Goal: Task Accomplishment & Management: Manage account settings

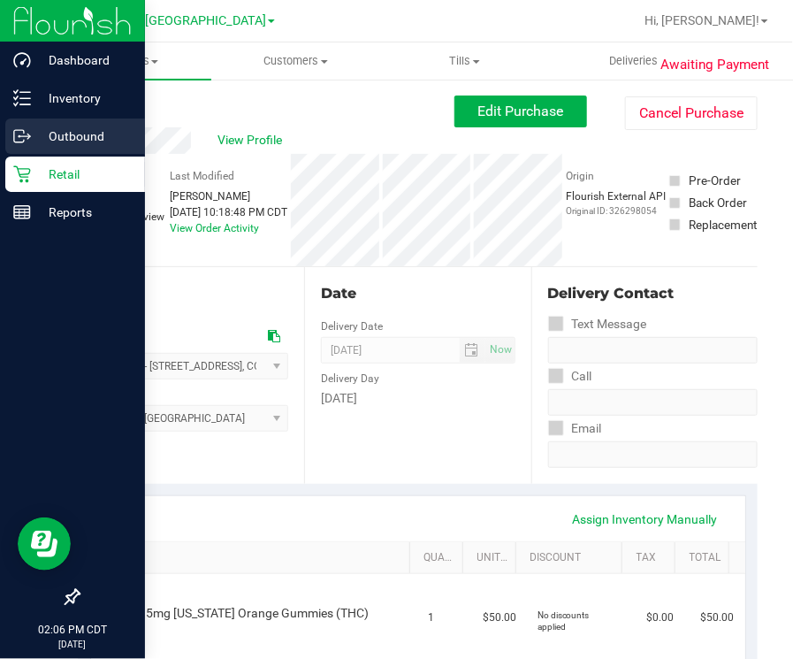
click at [40, 151] on div "Outbound" at bounding box center [75, 136] width 140 height 35
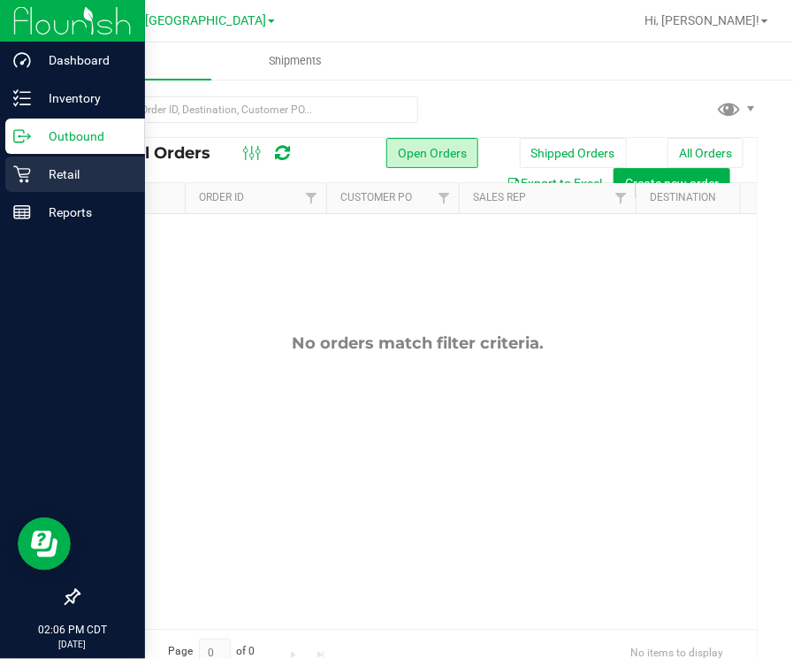
click at [41, 183] on p "Retail" at bounding box center [84, 174] width 106 height 21
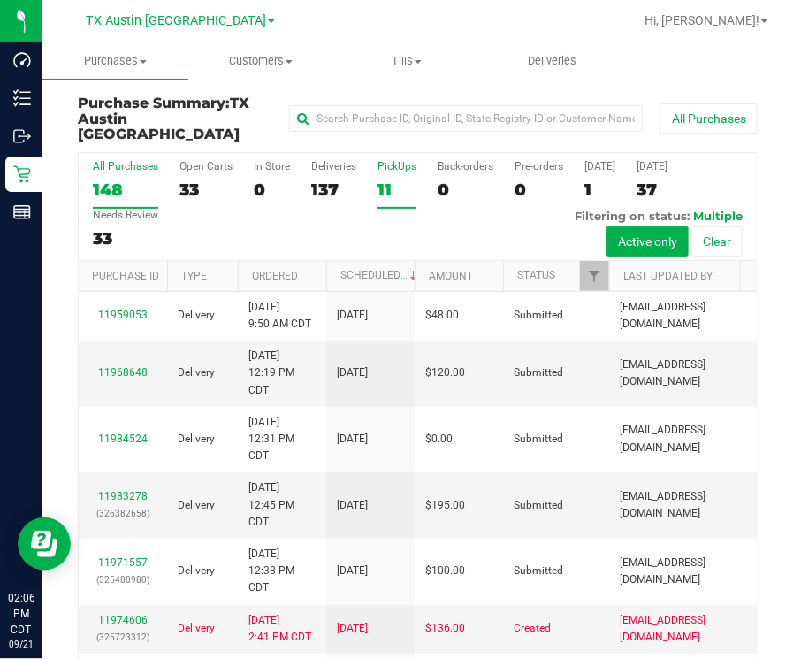
click at [378, 180] on div "11" at bounding box center [397, 190] width 39 height 20
click at [0, 0] on input "PickUps 11" at bounding box center [0, 0] width 0 height 0
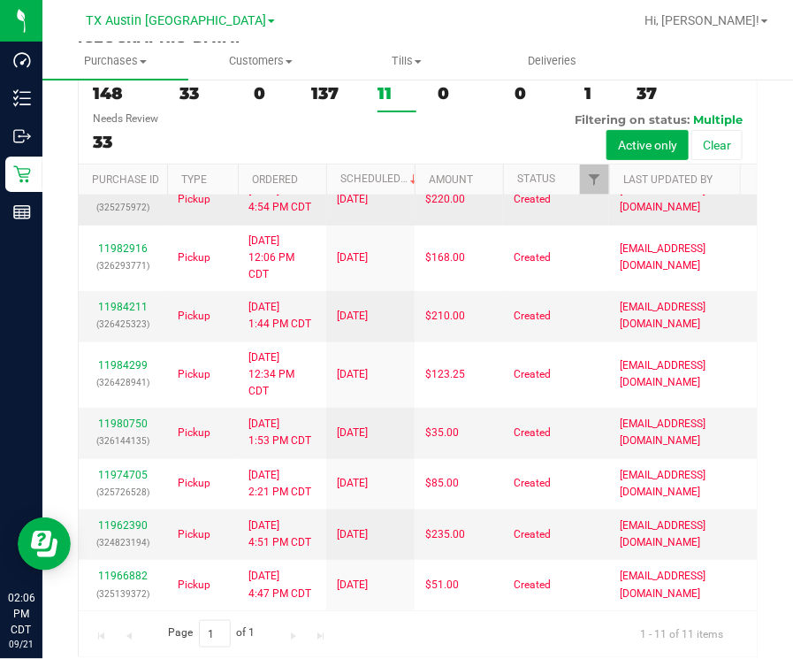
scroll to position [171, 0]
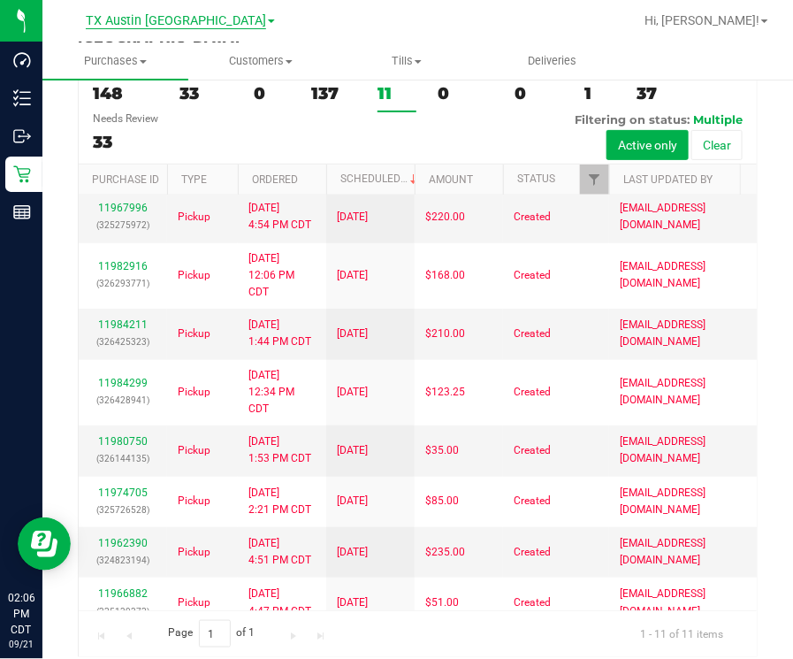
click at [183, 20] on span "TX Austin [GEOGRAPHIC_DATA]" at bounding box center [176, 21] width 180 height 16
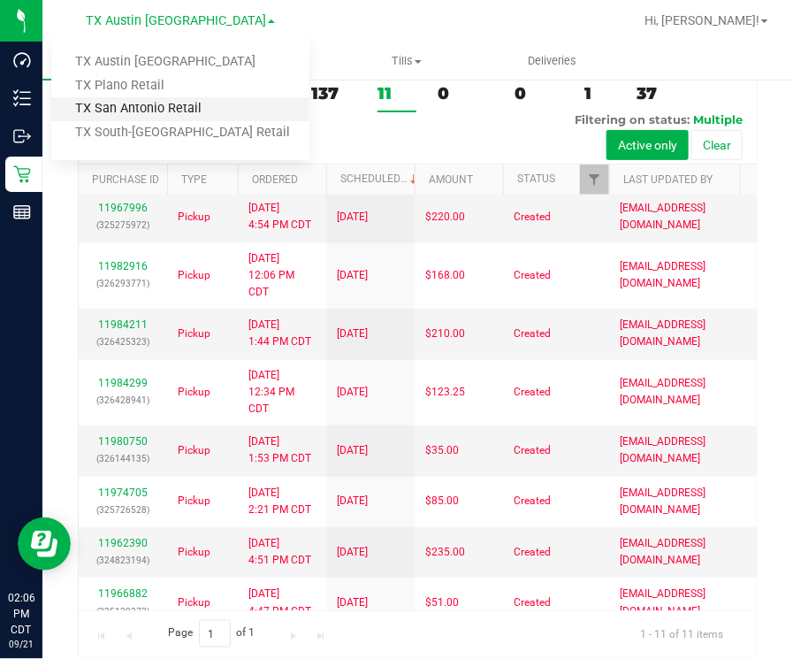
click at [209, 112] on link "TX San Antonio Retail" at bounding box center [180, 109] width 258 height 24
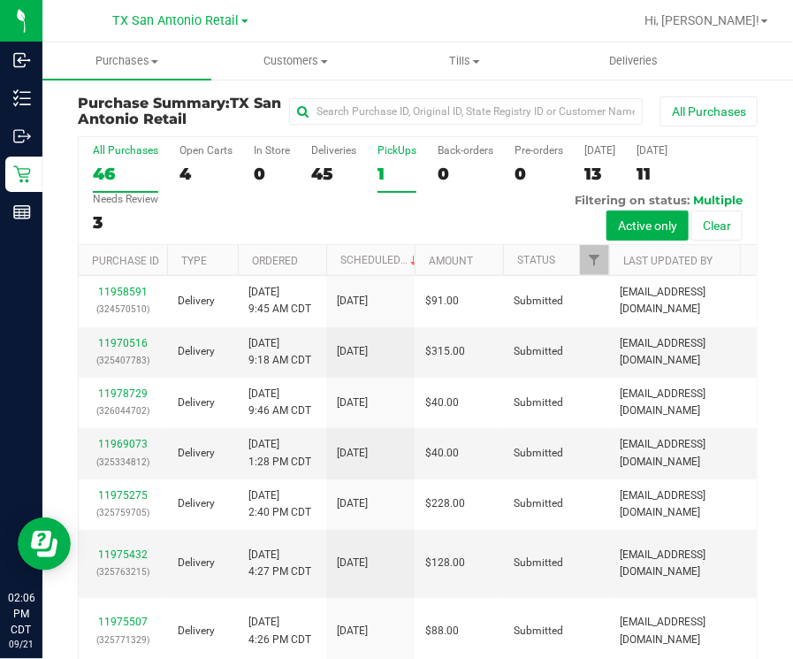
click at [402, 185] on label "PickUps 1" at bounding box center [397, 168] width 39 height 49
click at [0, 0] on input "PickUps 1" at bounding box center [0, 0] width 0 height 0
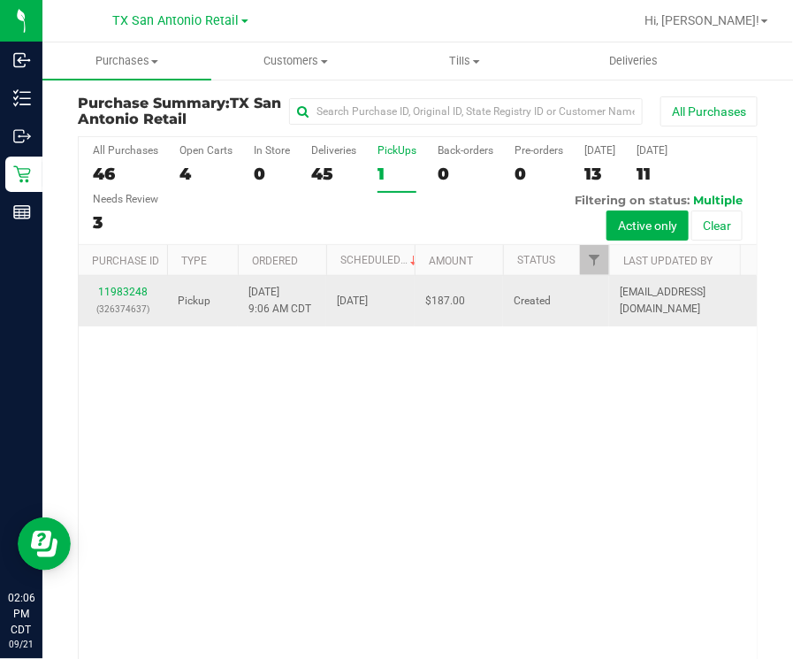
click at [119, 298] on div "11983248 (326374637)" at bounding box center [122, 301] width 67 height 34
click at [119, 291] on link "11983248" at bounding box center [123, 292] width 50 height 12
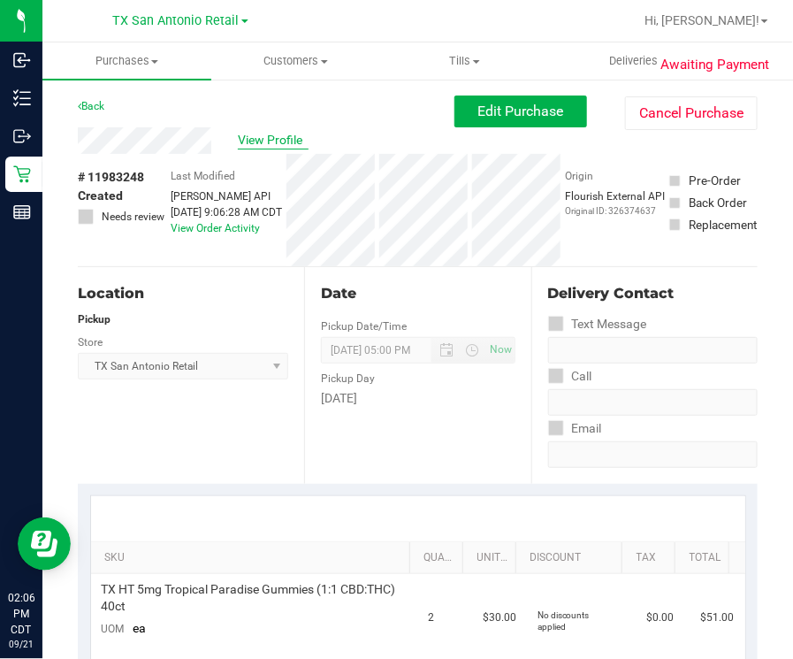
click at [283, 134] on span "View Profile" at bounding box center [273, 140] width 71 height 19
click at [279, 136] on span "View Profile" at bounding box center [273, 140] width 71 height 19
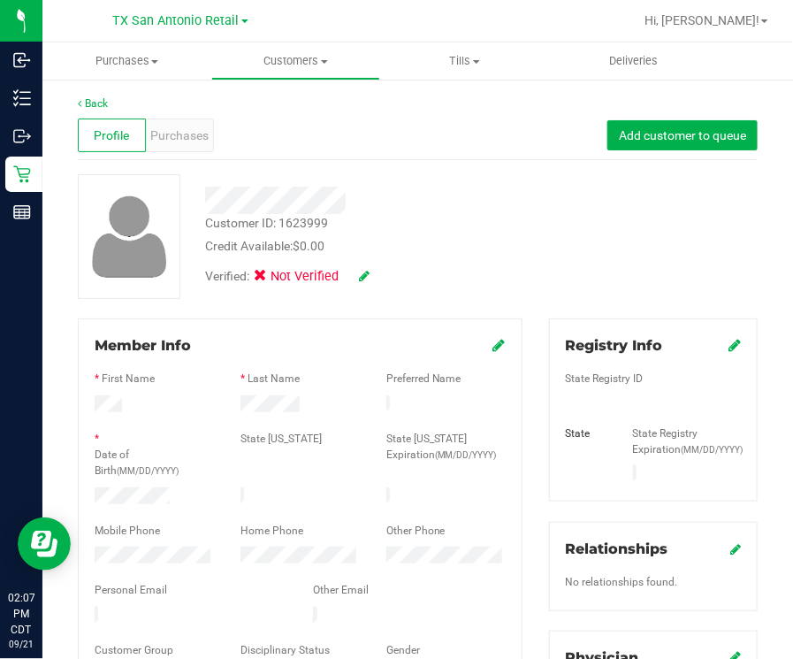
click at [360, 280] on icon at bounding box center [364, 276] width 11 height 12
click at [297, 275] on span "Medical" at bounding box center [306, 279] width 50 height 19
click at [0, 0] on input "Medical" at bounding box center [0, 0] width 0 height 0
click at [389, 276] on icon at bounding box center [388, 277] width 14 height 12
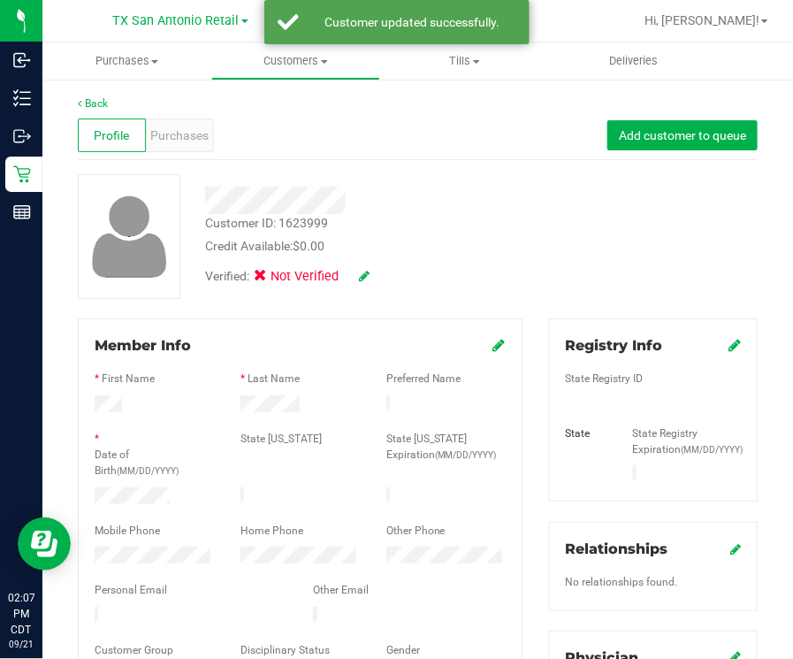
click at [729, 349] on icon at bounding box center [735, 345] width 12 height 14
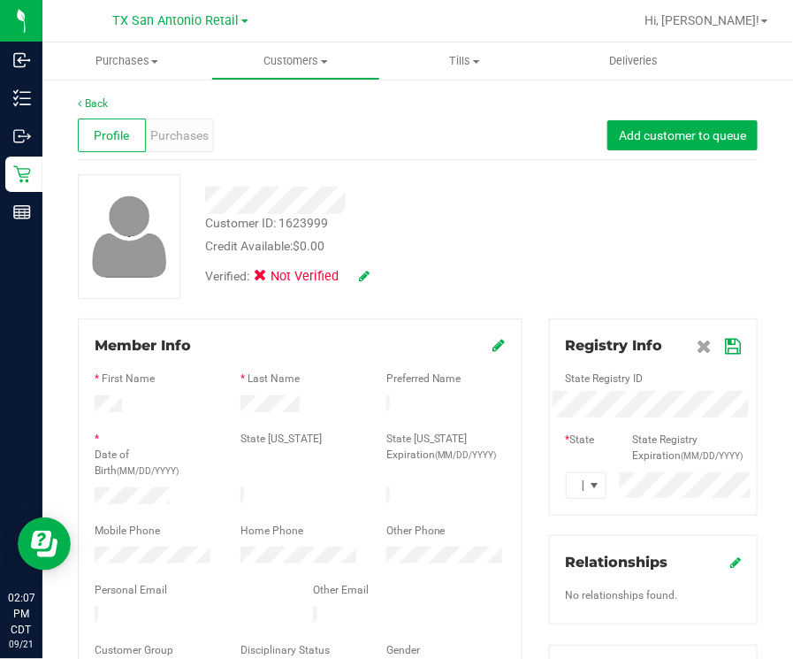
click at [725, 353] on icon at bounding box center [733, 347] width 16 height 14
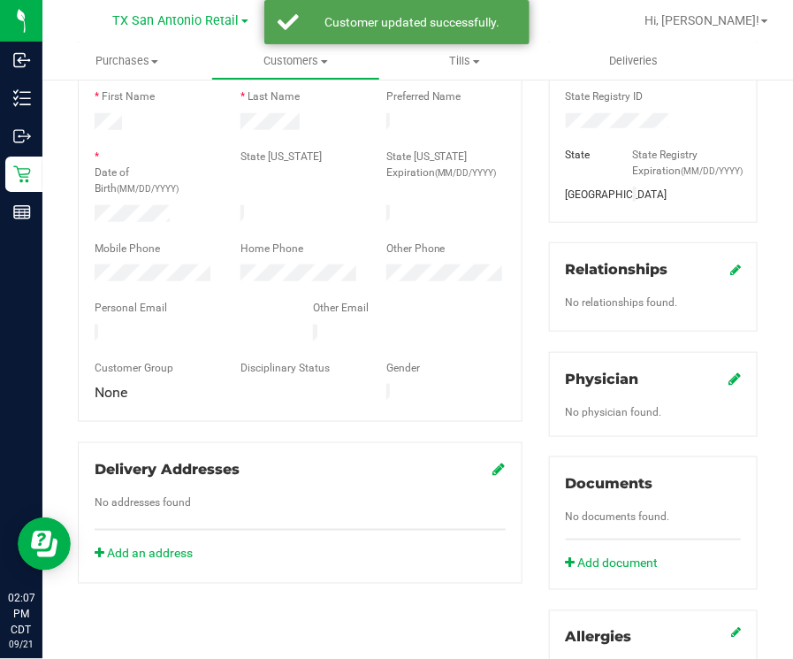
scroll to position [332, 0]
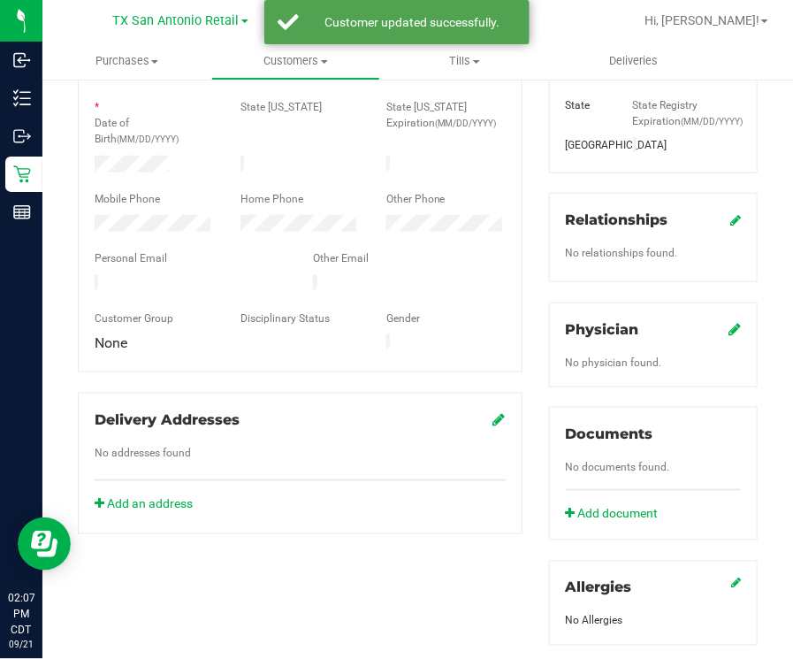
click at [726, 348] on div "Physician No physician found." at bounding box center [653, 344] width 209 height 85
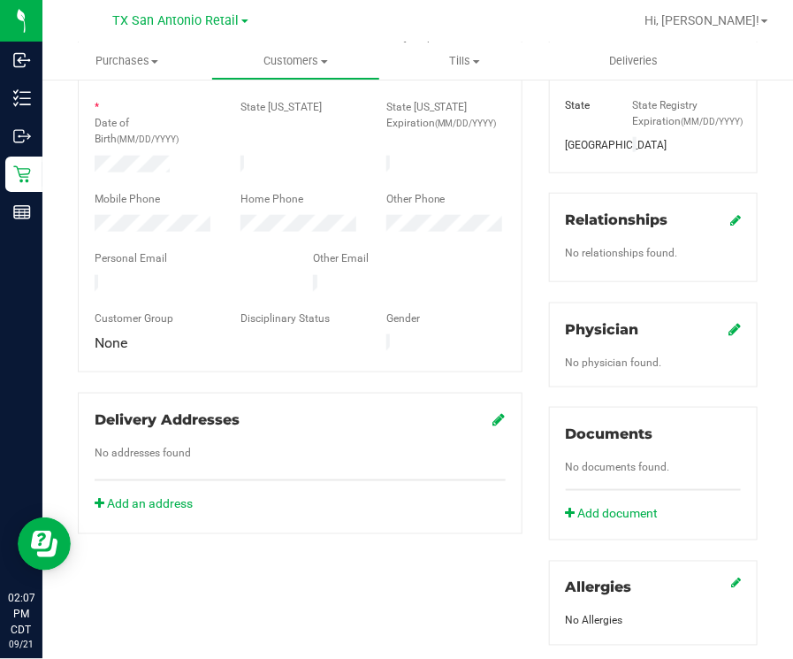
click at [729, 336] on icon at bounding box center [735, 329] width 12 height 14
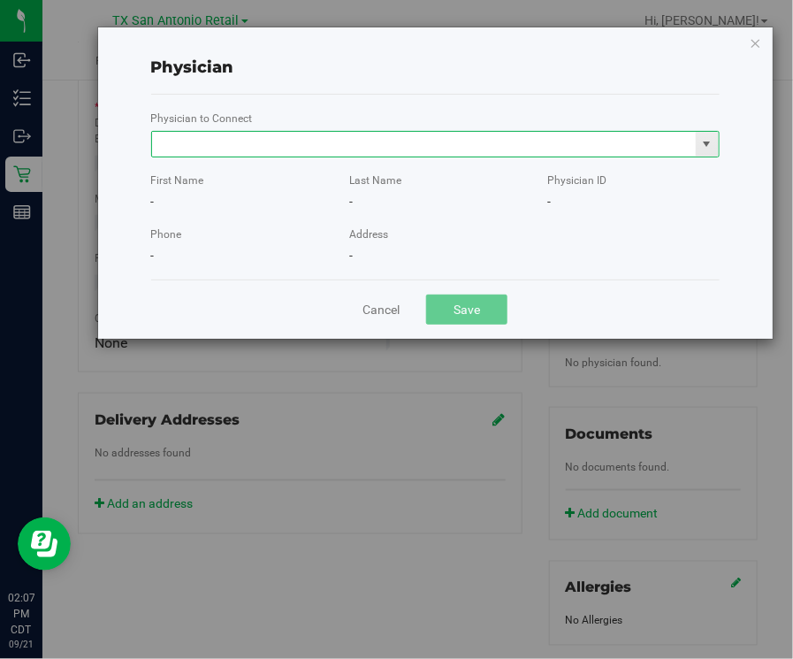
click at [310, 138] on input "text" at bounding box center [424, 144] width 545 height 25
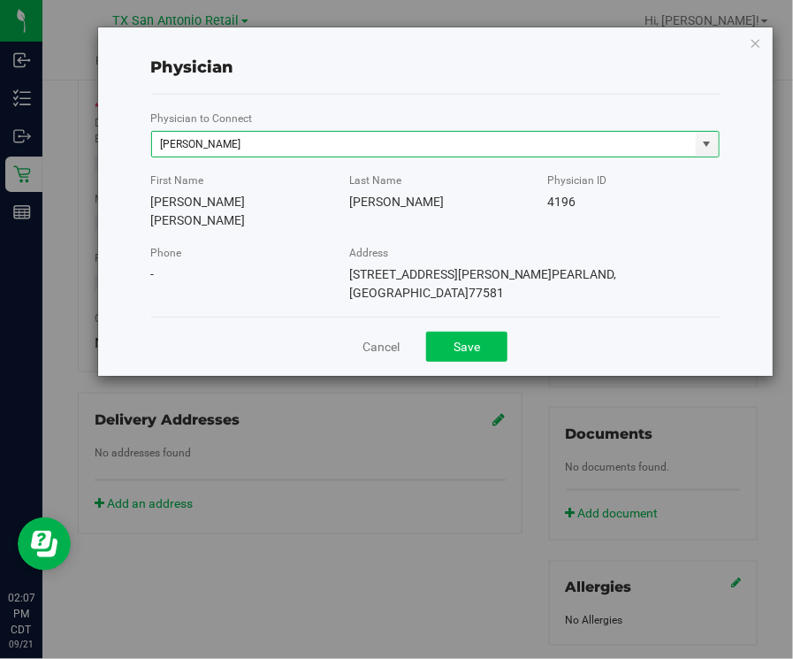
type input "JACQUELINE NICOLE RICE-MCKENZIE"
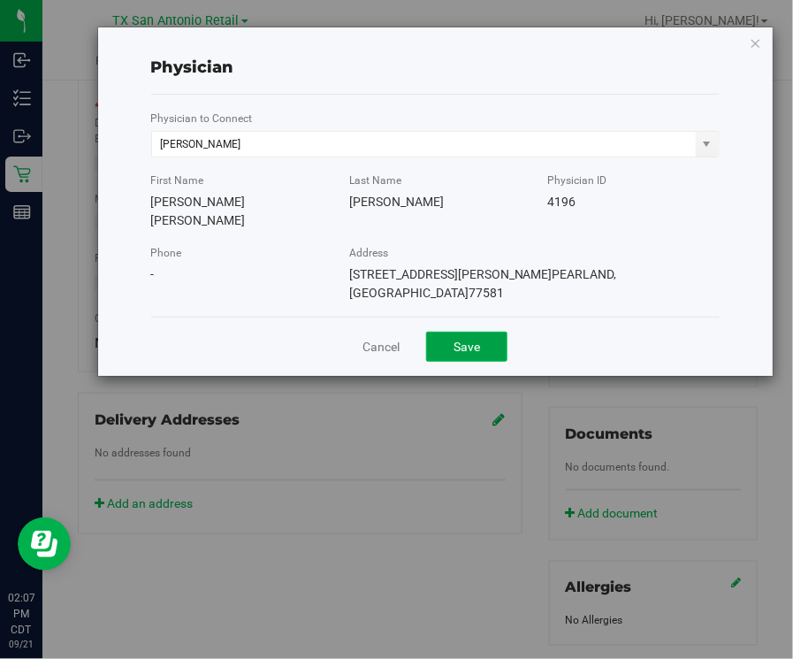
click at [464, 332] on button "Save" at bounding box center [466, 347] width 81 height 30
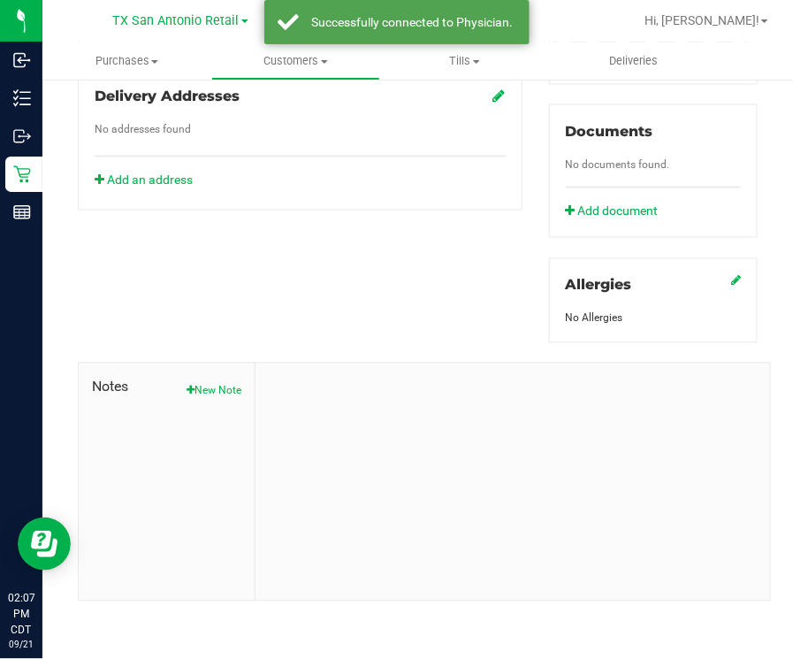
scroll to position [663, 0]
click at [195, 395] on button "New Note" at bounding box center [214, 391] width 55 height 16
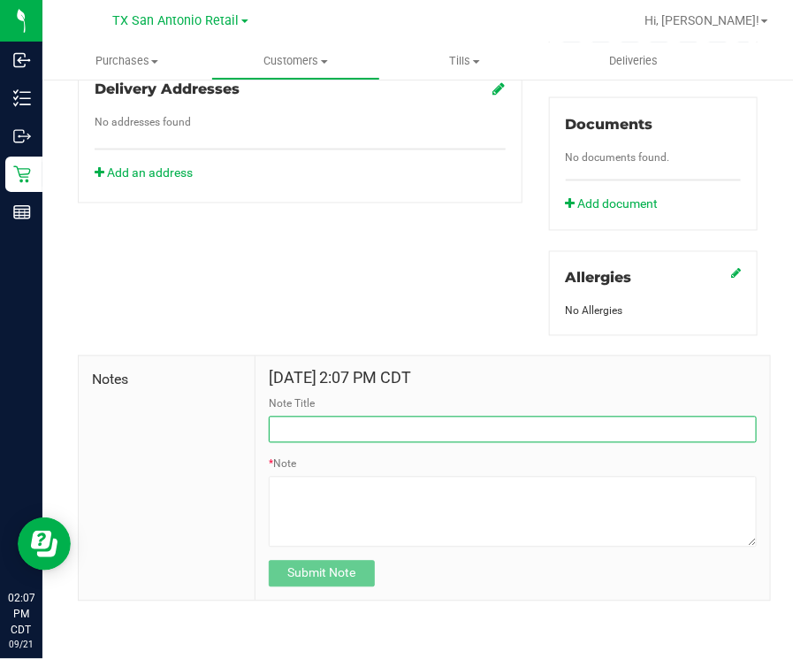
click at [366, 441] on input "Note Title" at bounding box center [513, 430] width 488 height 27
type input "CURT"
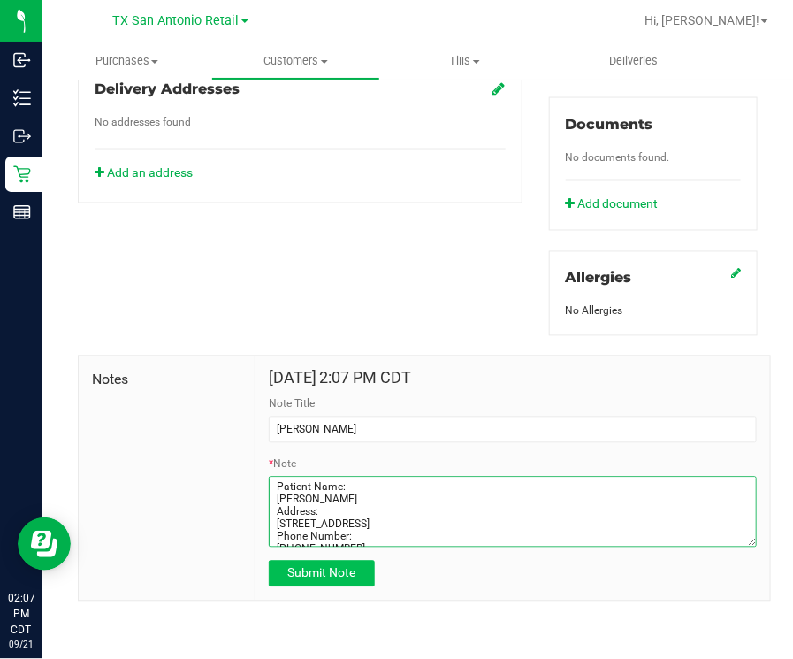
type textarea "Patient Name: Toni Cheezum Address: 8337 Ventura Blvd Selma, TX, 78154 Phone Nu…"
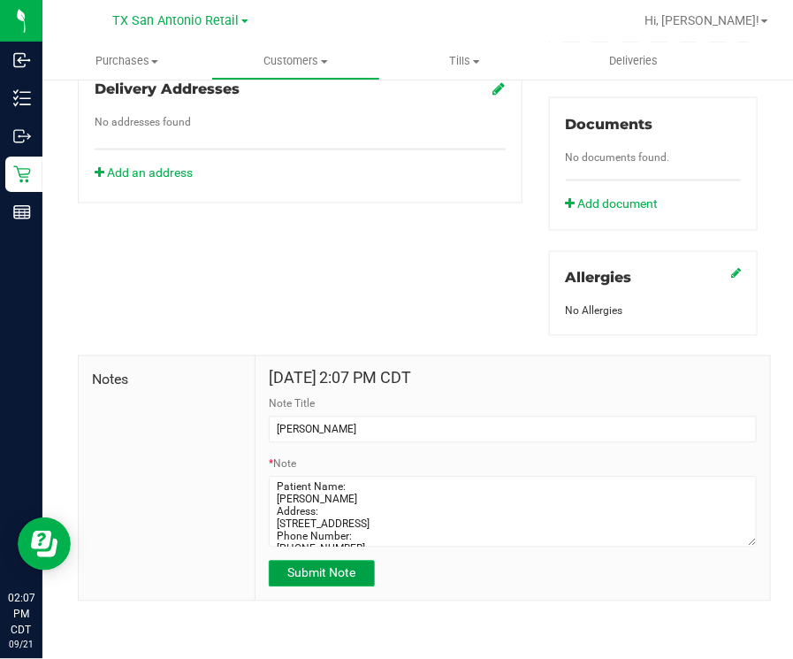
click at [328, 580] on span "Submit Note" at bounding box center [321, 573] width 68 height 14
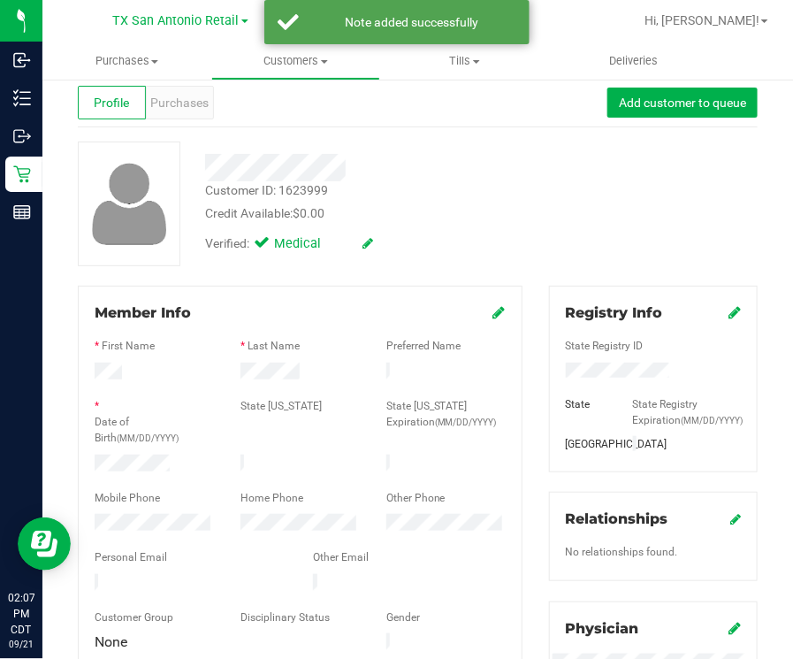
scroll to position [0, 0]
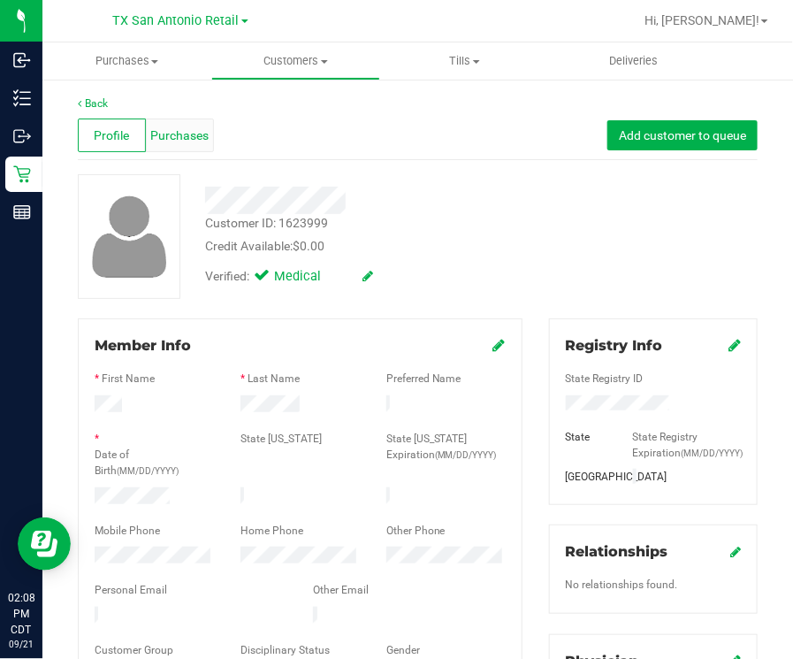
click at [180, 148] on div "Purchases" at bounding box center [180, 136] width 68 height 34
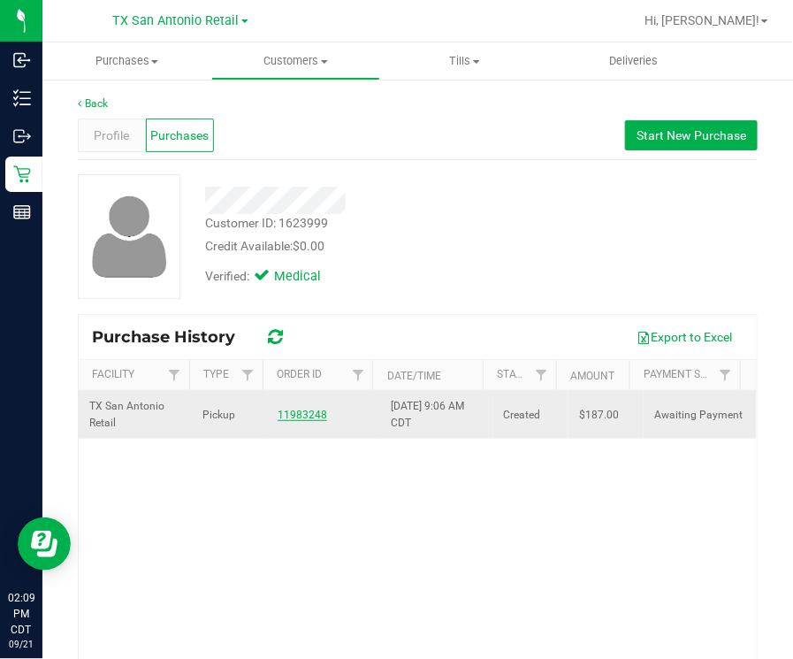
click at [302, 416] on link "11983248" at bounding box center [303, 415] width 50 height 12
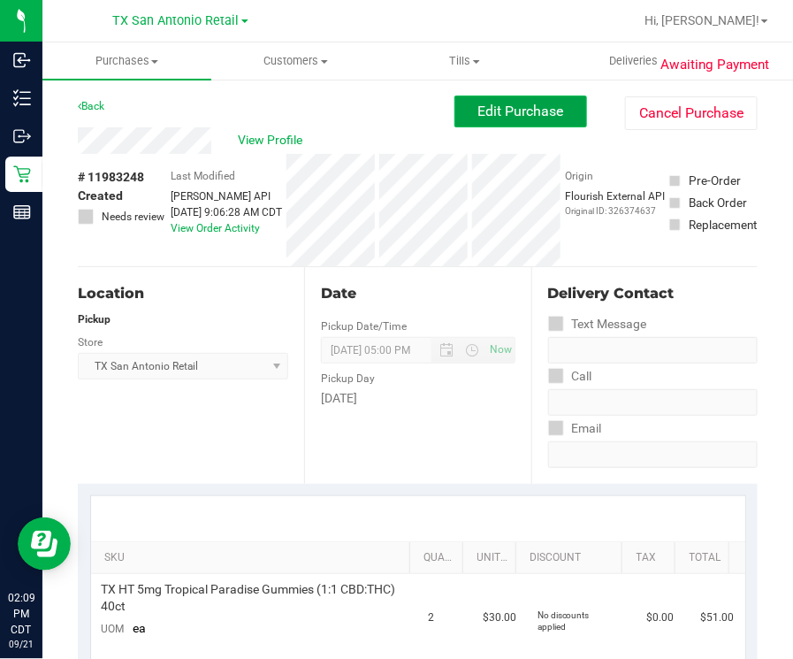
drag, startPoint x: 486, startPoint y: 114, endPoint x: 476, endPoint y: 119, distance: 11.9
click at [478, 119] on button "Edit Purchase" at bounding box center [521, 112] width 133 height 32
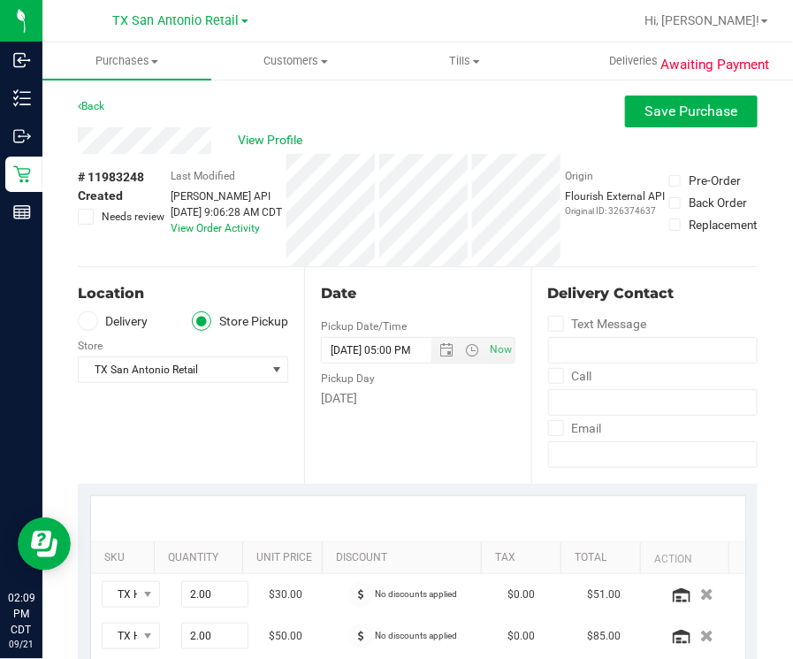
click at [126, 321] on label "Delivery" at bounding box center [113, 321] width 71 height 20
click at [0, 0] on input "Delivery" at bounding box center [0, 0] width 0 height 0
click at [276, 339] on div "Edit" at bounding box center [277, 340] width 21 height 19
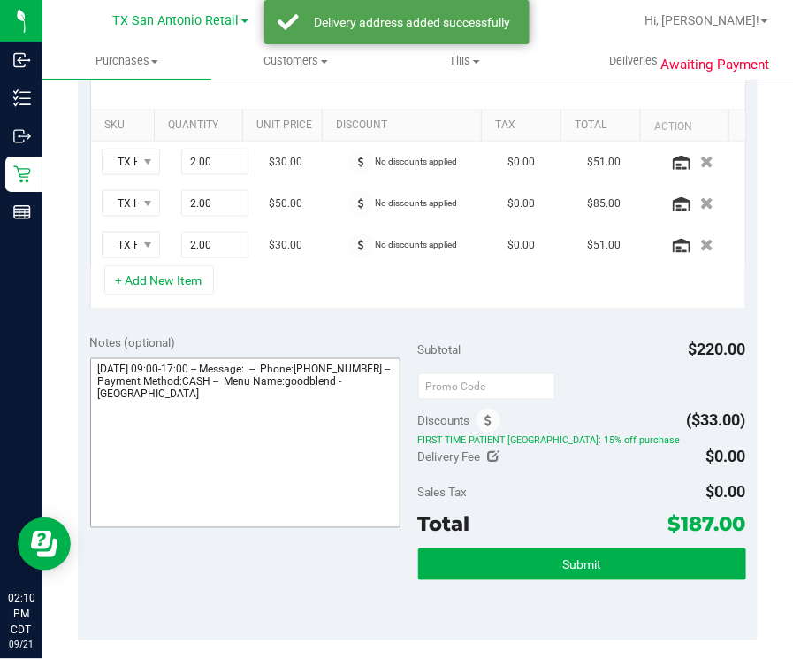
scroll to position [441, 0]
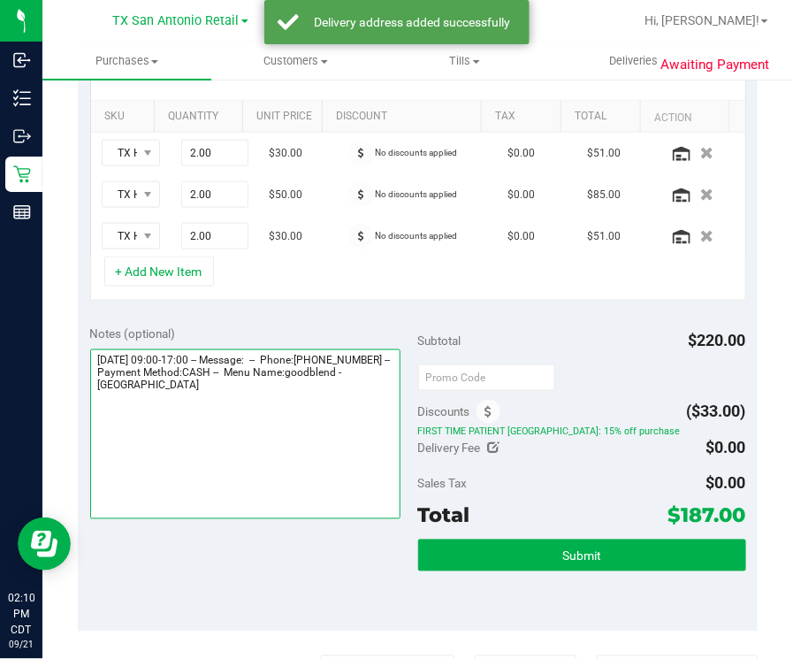
click at [312, 434] on textarea at bounding box center [245, 434] width 310 height 170
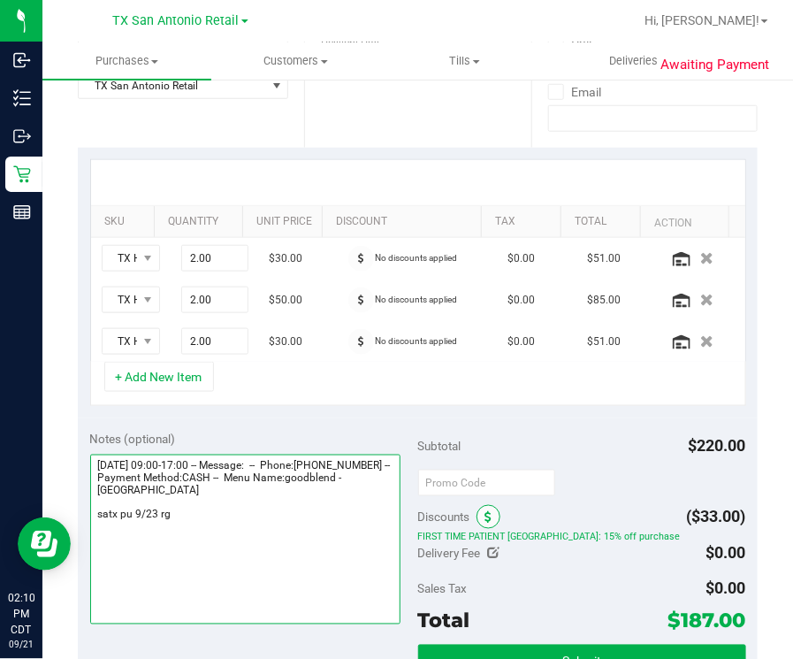
scroll to position [553, 0]
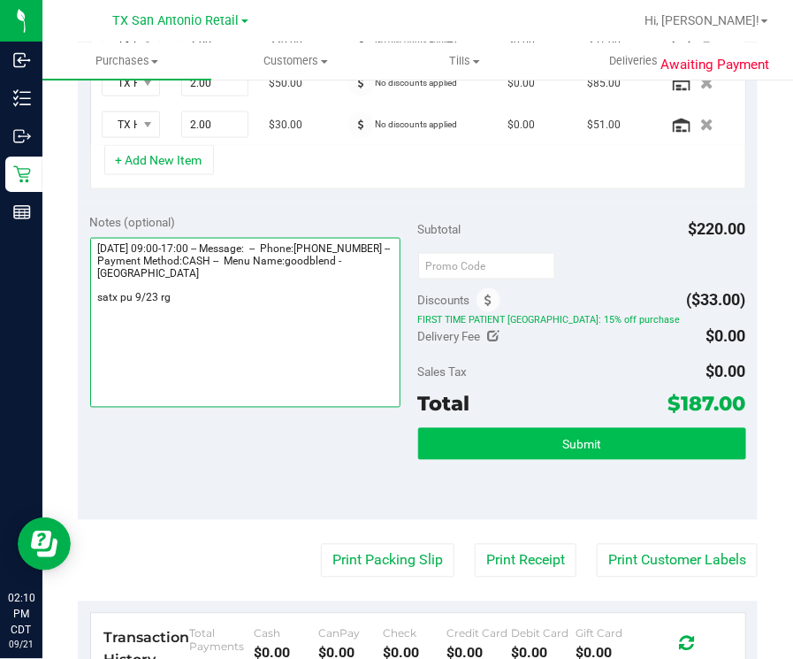
type textarea "Tuesday 09/23/2025 09:00-17:00 -- Message: -- Phone:2108609016 -- Payment Metho…"
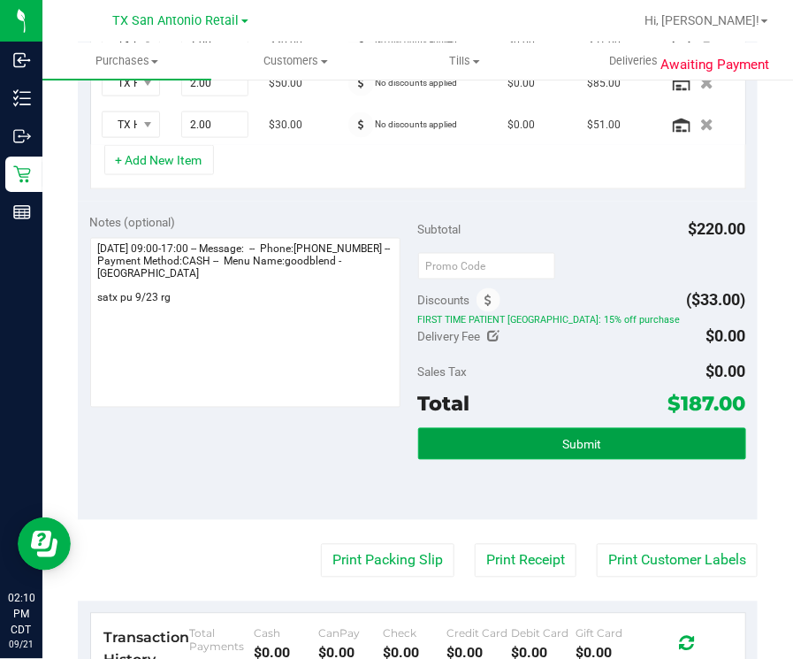
click at [522, 437] on button "Submit" at bounding box center [582, 444] width 328 height 32
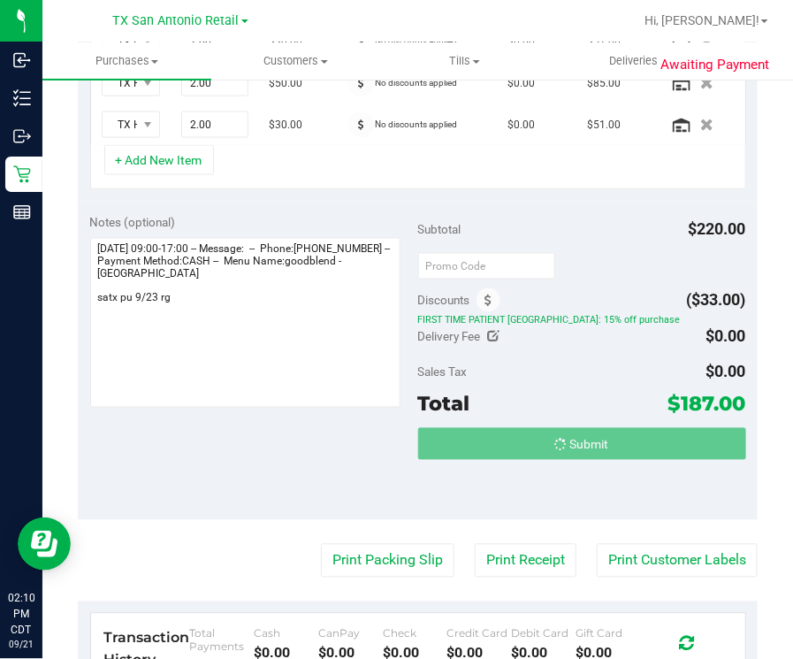
scroll to position [524, 0]
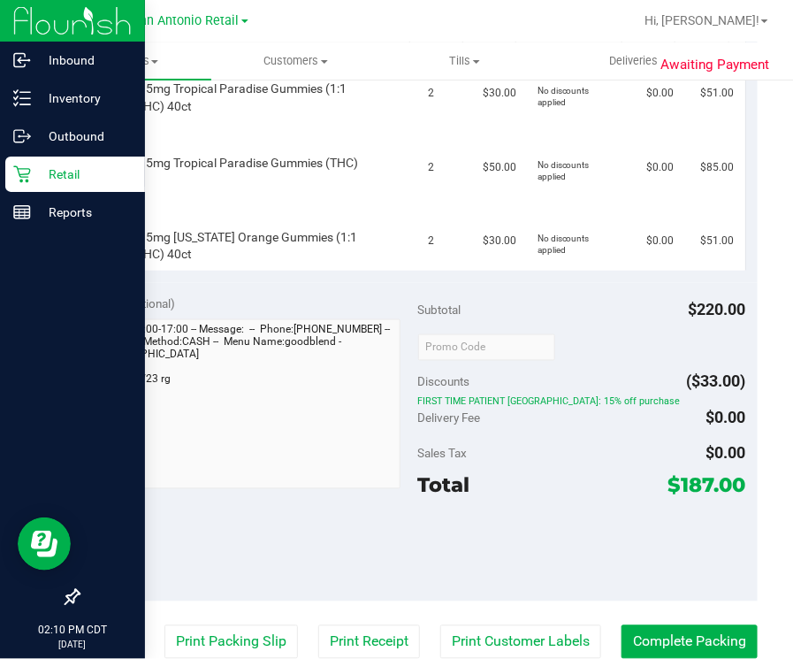
click at [40, 169] on p "Retail" at bounding box center [84, 174] width 106 height 21
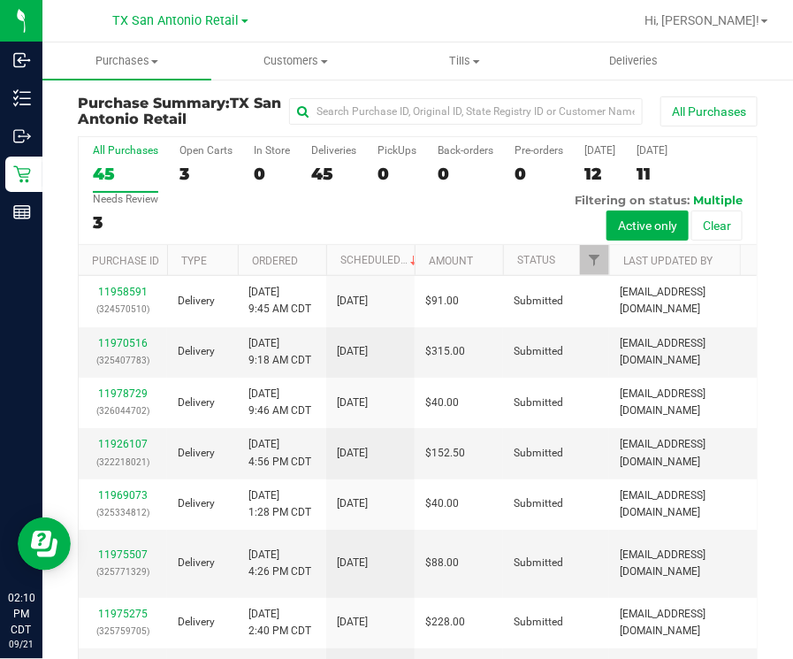
click at [371, 175] on div "All Purchases 45 Open Carts 3 In Store 0 Deliveries 45 PickUps 0 Back-orders 0 …" at bounding box center [418, 191] width 678 height 108
click at [389, 163] on label "PickUps 0" at bounding box center [397, 168] width 39 height 49
click at [0, 0] on input "PickUps 0" at bounding box center [0, 0] width 0 height 0
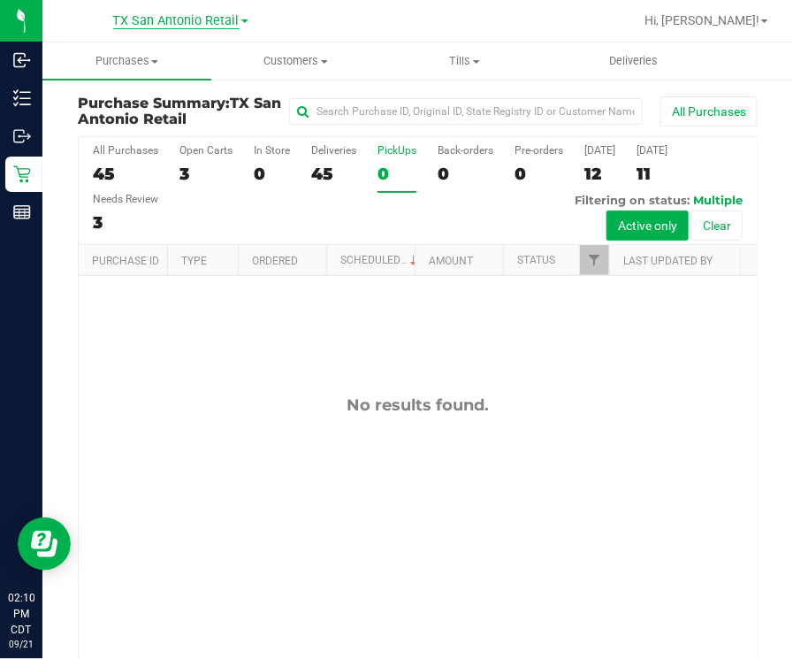
click at [135, 24] on span "TX San Antonio Retail" at bounding box center [176, 21] width 126 height 16
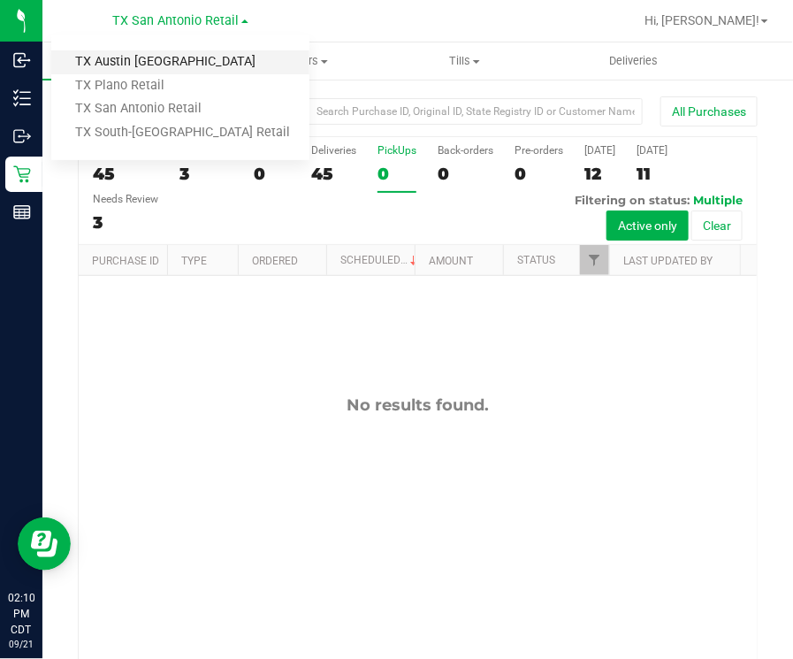
click at [149, 65] on link "TX Austin DC" at bounding box center [180, 62] width 258 height 24
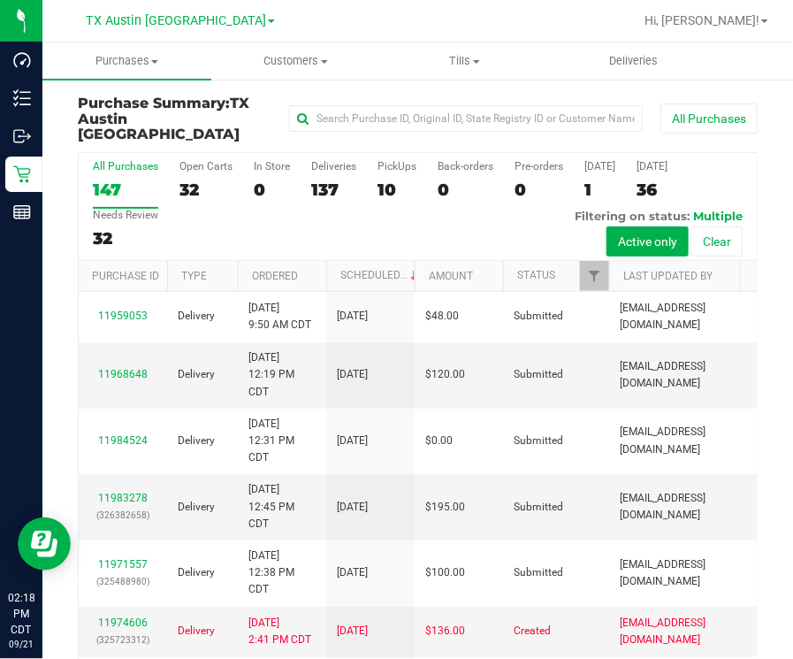
click at [482, 231] on div "All Purchases 147 Open Carts 32 In Store 0 Deliveries 137 PickUps 10 Back-order…" at bounding box center [418, 207] width 678 height 108
click at [385, 180] on div "10" at bounding box center [397, 190] width 39 height 20
click at [0, 0] on input "PickUps 10" at bounding box center [0, 0] width 0 height 0
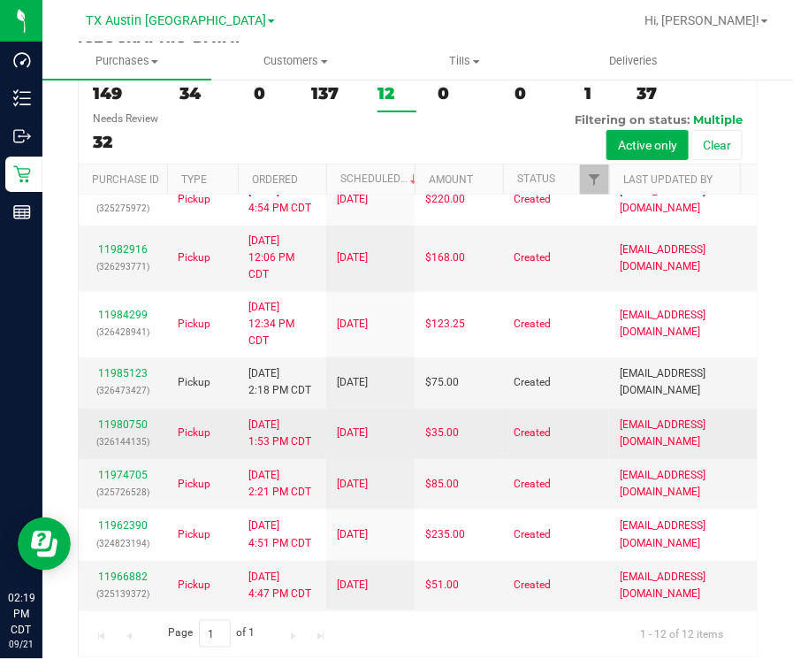
scroll to position [646, 0]
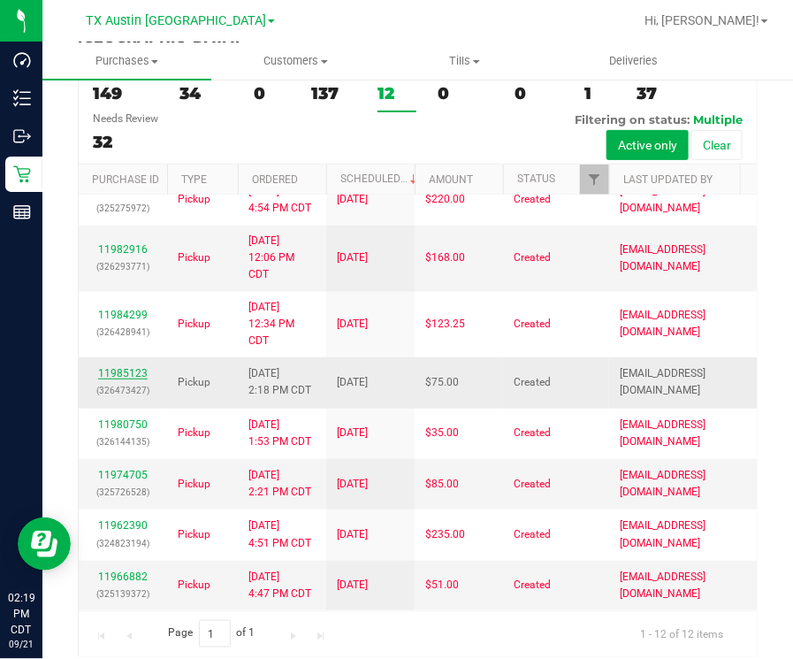
click at [124, 367] on link "11985123" at bounding box center [123, 373] width 50 height 12
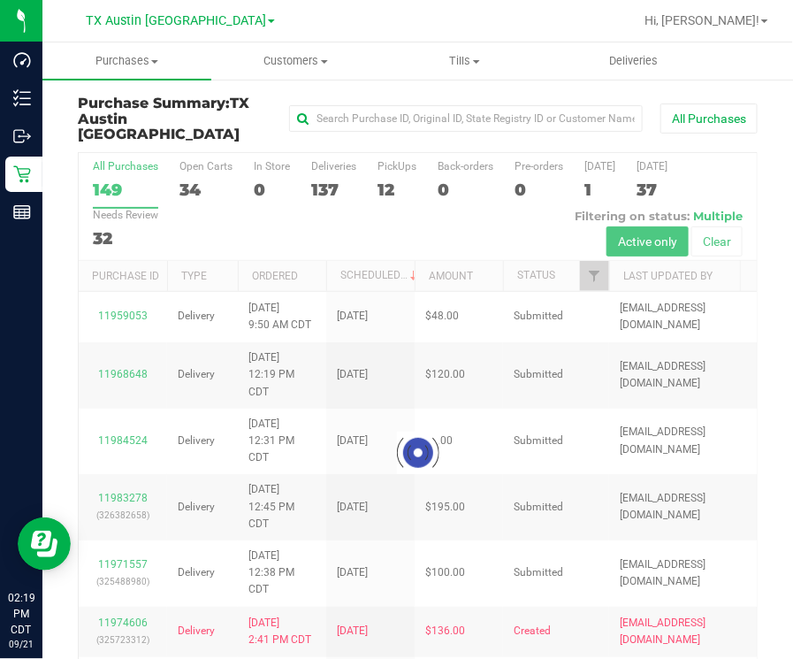
click at [387, 165] on div at bounding box center [418, 453] width 678 height 600
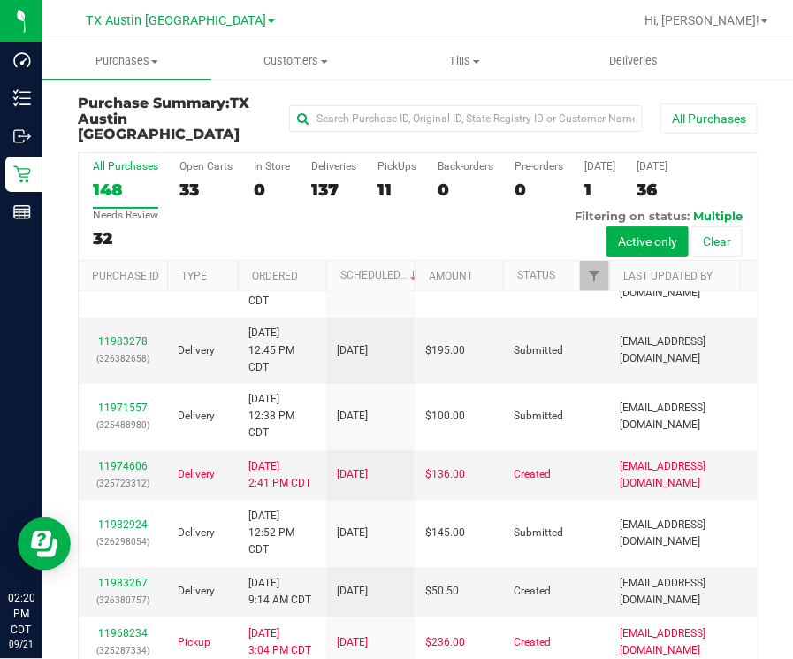
scroll to position [220, 0]
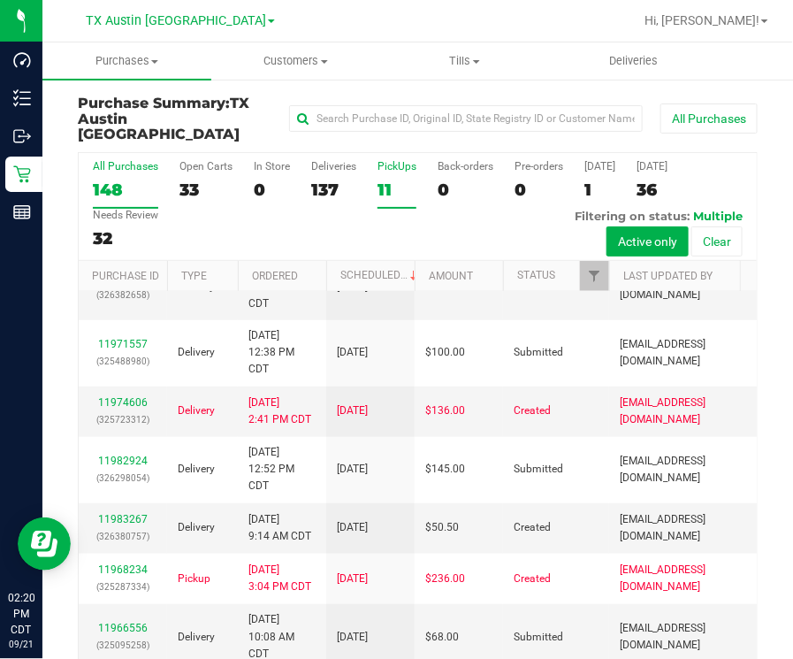
click at [389, 180] on div "11" at bounding box center [397, 190] width 39 height 20
click at [0, 0] on input "PickUps 11" at bounding box center [0, 0] width 0 height 0
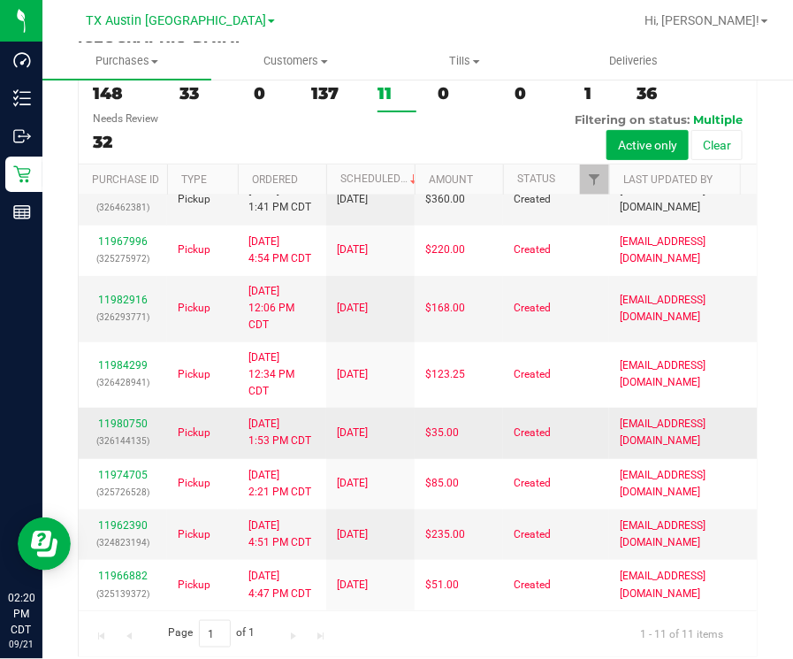
scroll to position [196, 0]
click at [119, 196] on link "11984951" at bounding box center [123, 190] width 50 height 12
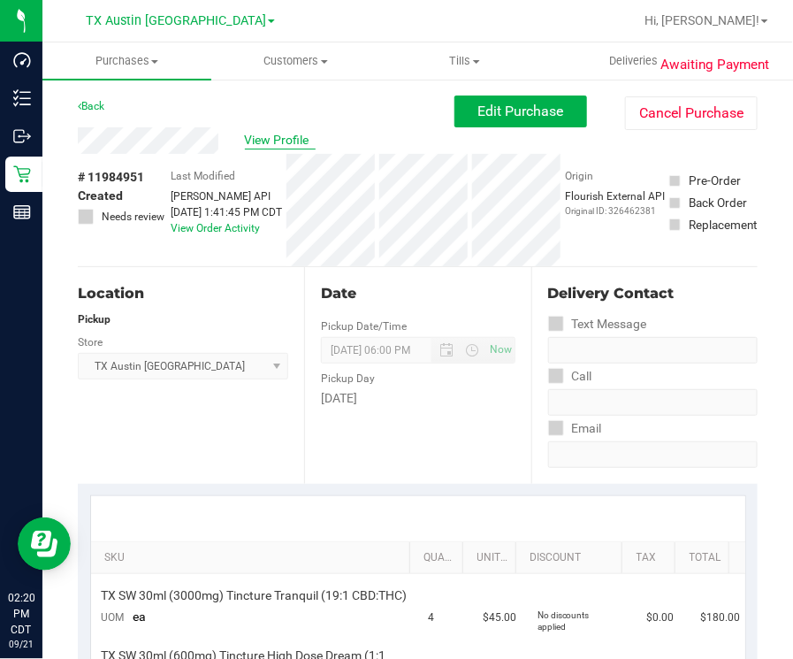
click at [291, 135] on span "View Profile" at bounding box center [280, 140] width 71 height 19
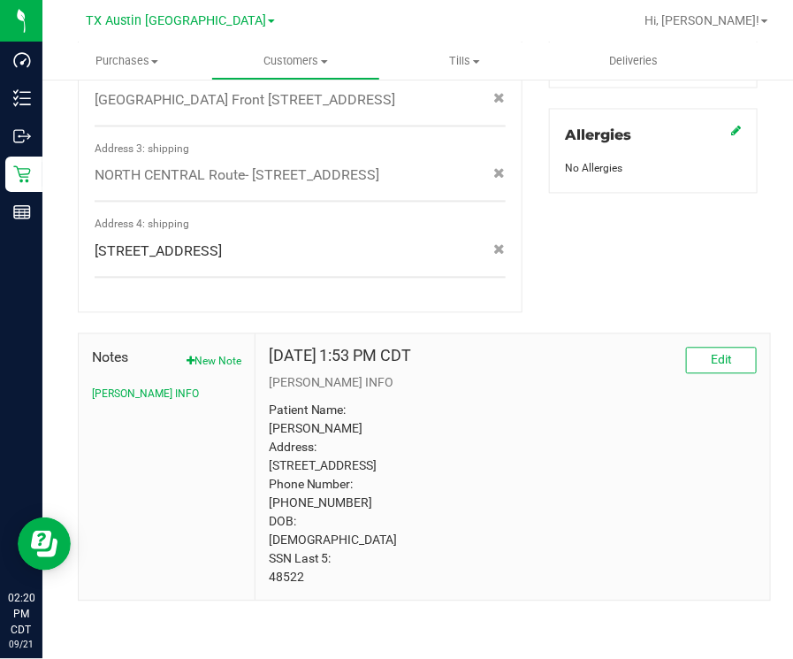
scroll to position [829, 0]
click at [276, 577] on p "Patient Name: Valerie Sheehy Address: 830 Longbranch Rd Midlothian, TX, 76065 P…" at bounding box center [513, 495] width 488 height 186
click at [602, 64] on span "Deliveries" at bounding box center [633, 61] width 96 height 16
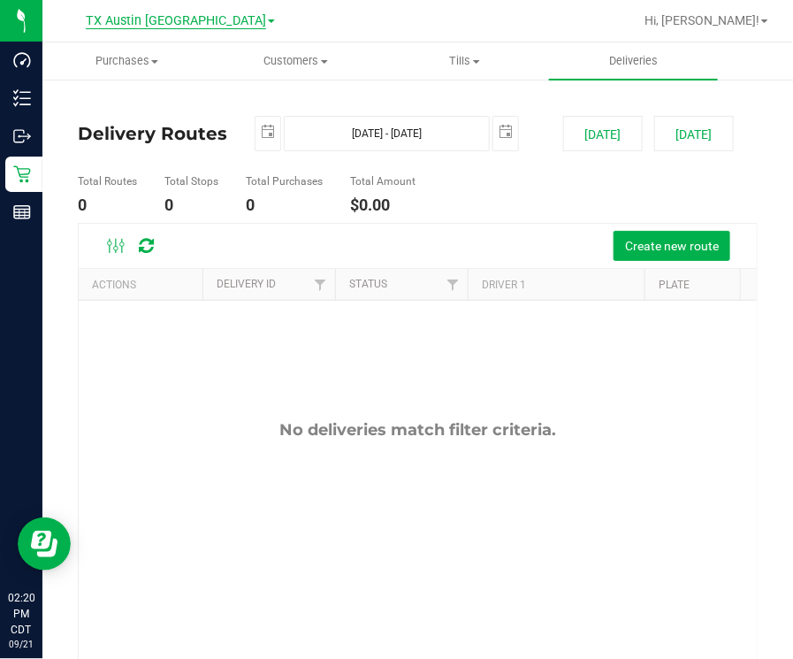
click at [186, 27] on span "TX Austin DC" at bounding box center [176, 21] width 180 height 16
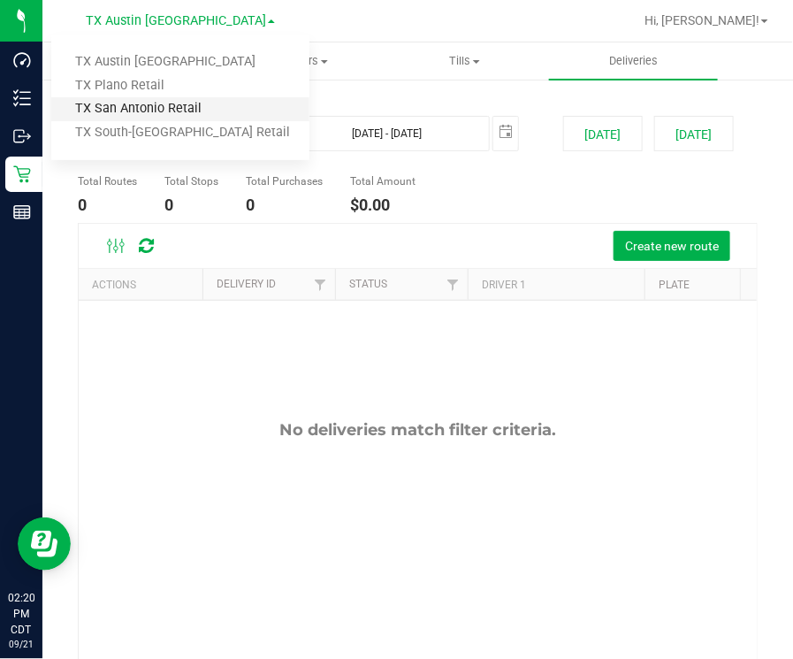
click at [177, 112] on link "TX San Antonio Retail" at bounding box center [180, 109] width 258 height 24
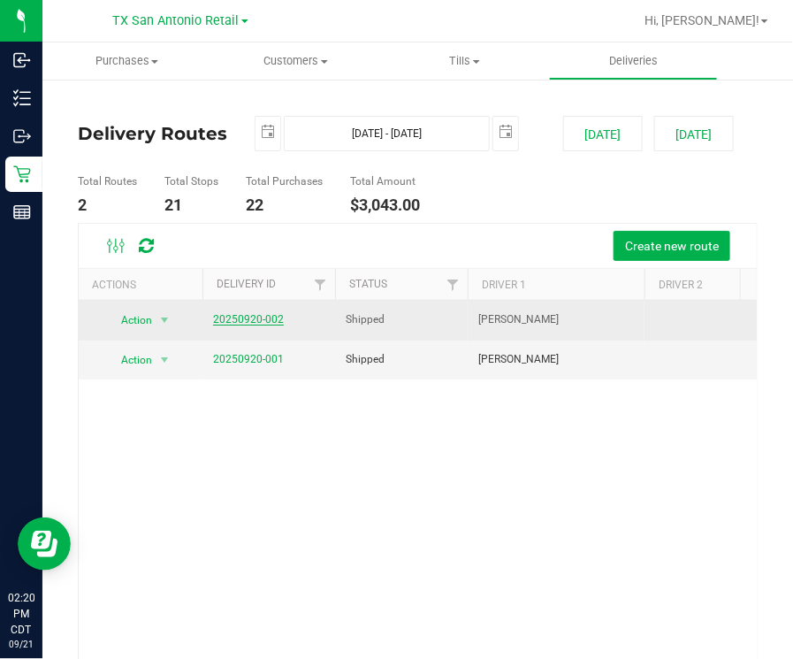
click at [245, 318] on link "20250920-002" at bounding box center [248, 319] width 71 height 12
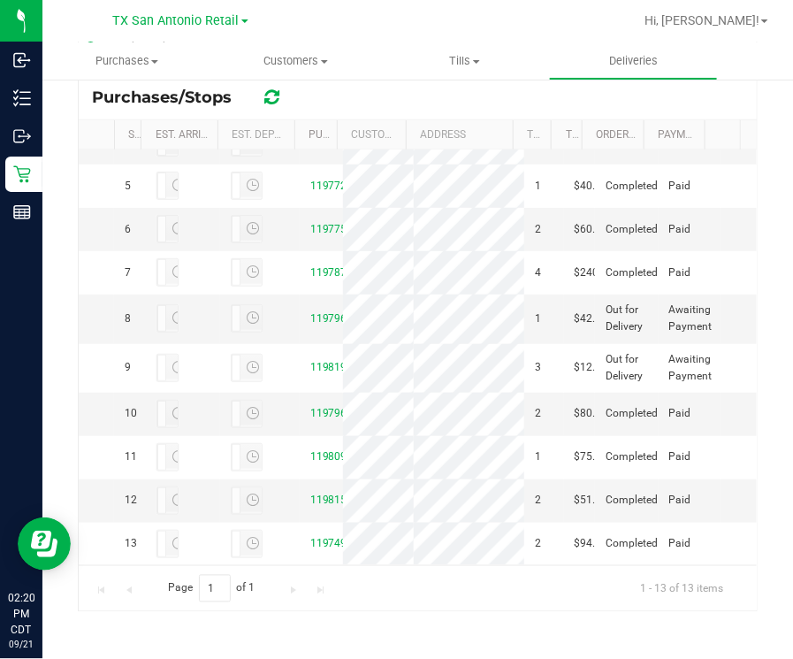
scroll to position [663, 0]
click at [310, 312] on link "11979606" at bounding box center [335, 318] width 50 height 12
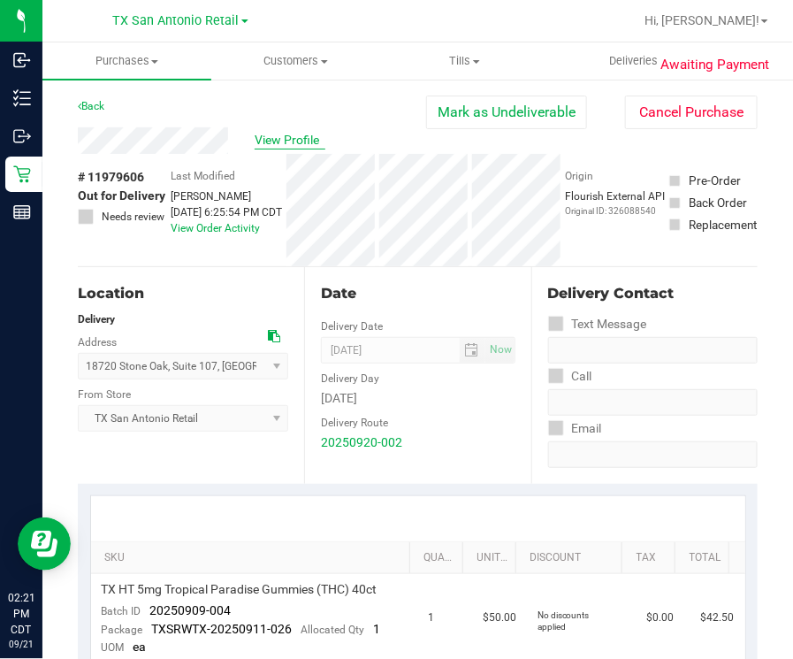
click at [299, 141] on span "View Profile" at bounding box center [290, 140] width 71 height 19
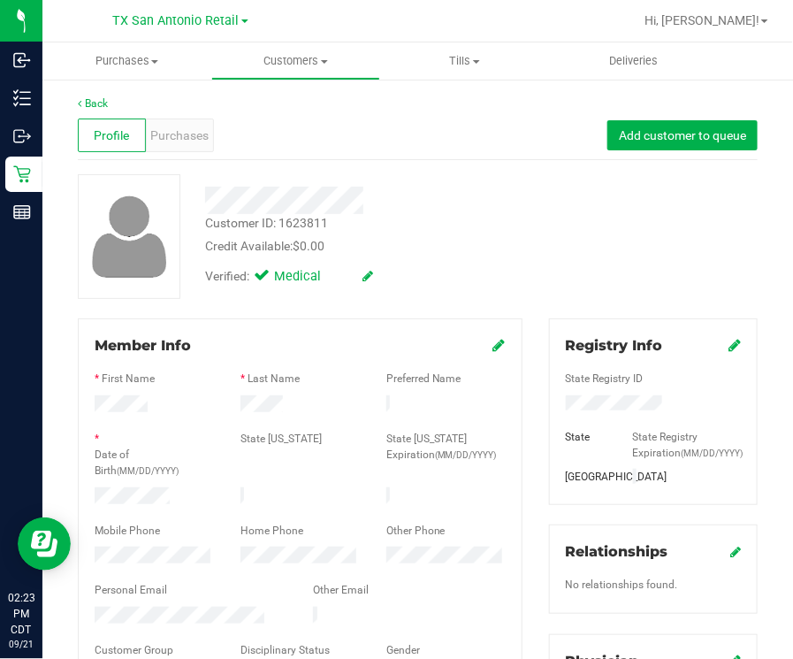
drag, startPoint x: 459, startPoint y: 159, endPoint x: 454, endPoint y: 133, distance: 27.1
click at [458, 154] on div "Profile Purchases Add customer to queue" at bounding box center [418, 135] width 680 height 49
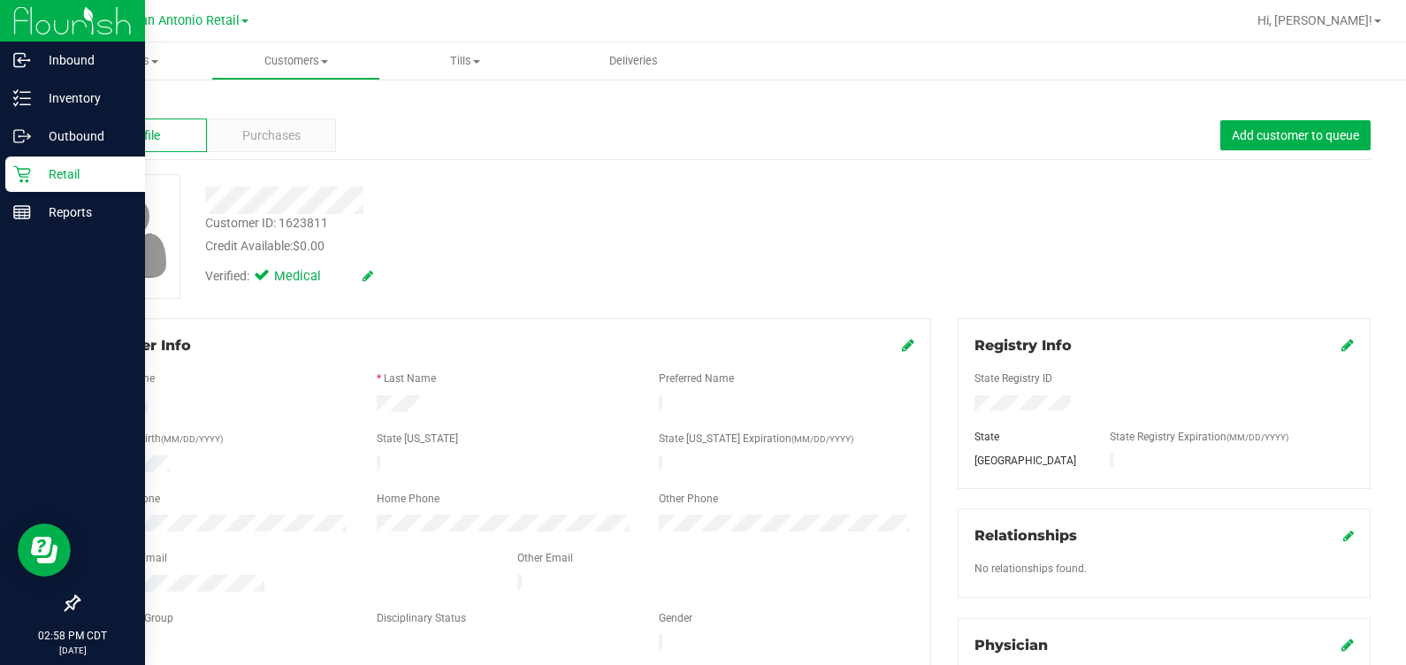
click at [19, 183] on div "Retail" at bounding box center [75, 174] width 140 height 35
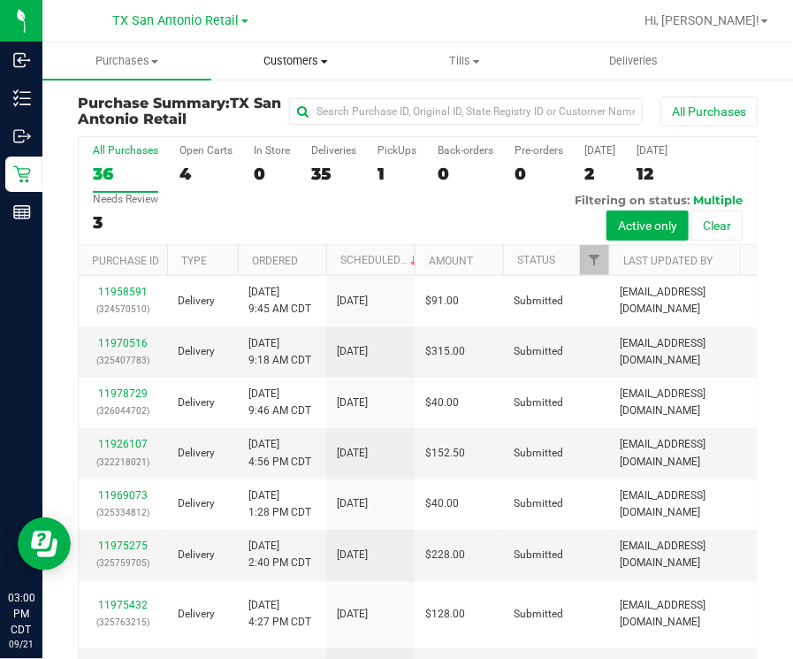
click at [296, 71] on uib-tab-heading "Customers All customers Add a new customer All physicians" at bounding box center [295, 60] width 167 height 35
click at [318, 108] on span "All customers" at bounding box center [274, 106] width 127 height 15
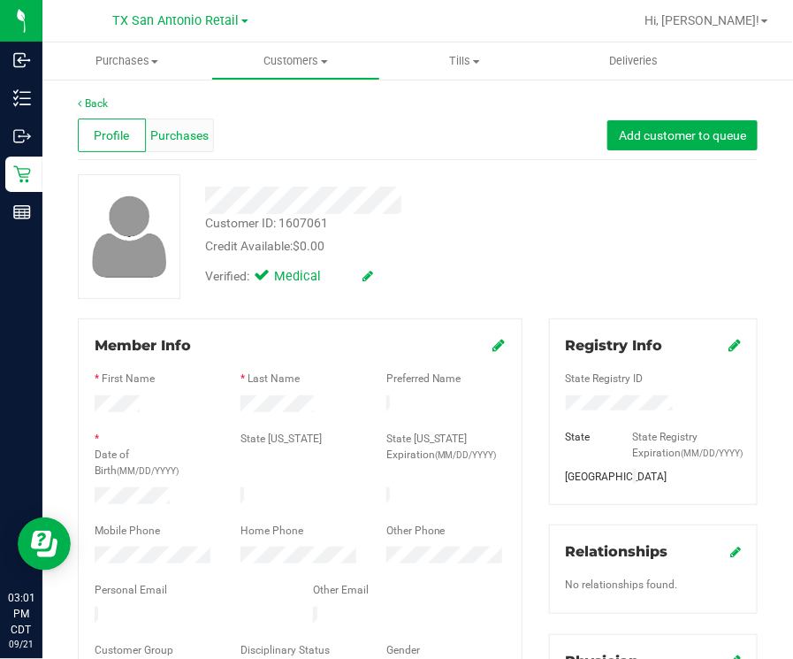
click at [181, 126] on span "Purchases" at bounding box center [179, 135] width 58 height 19
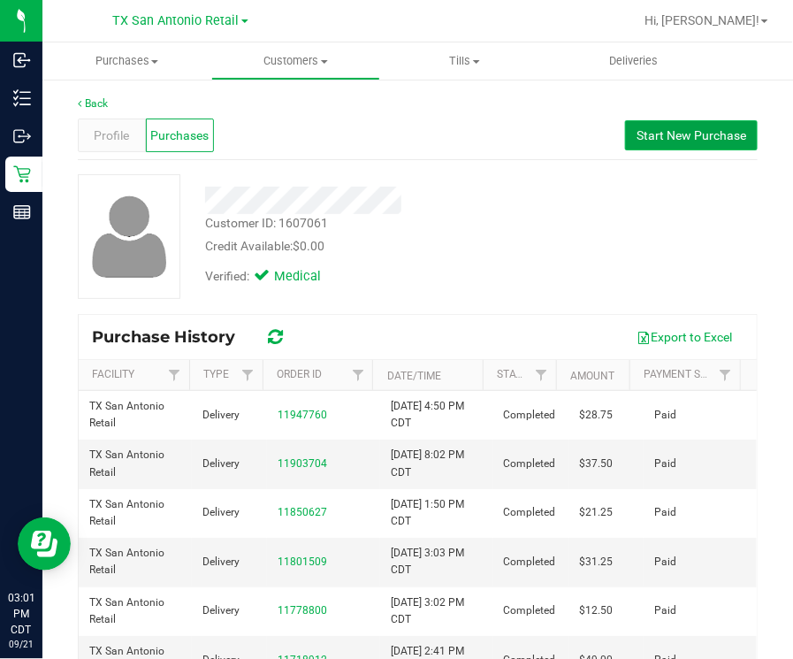
click at [673, 141] on span "Start New Purchase" at bounding box center [692, 135] width 110 height 14
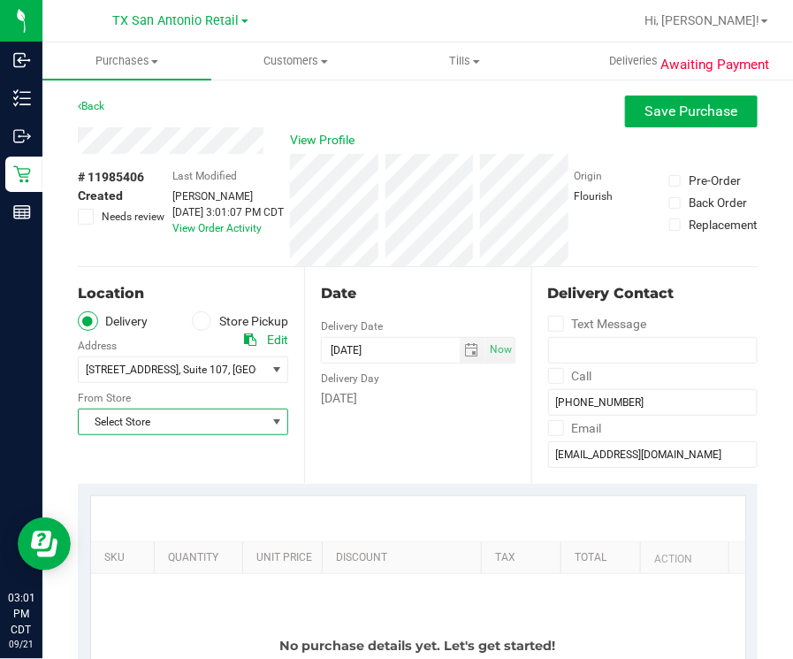
drag, startPoint x: 137, startPoint y: 426, endPoint x: 142, endPoint y: 391, distance: 35.7
click at [137, 426] on span "Select Store" at bounding box center [172, 421] width 187 height 25
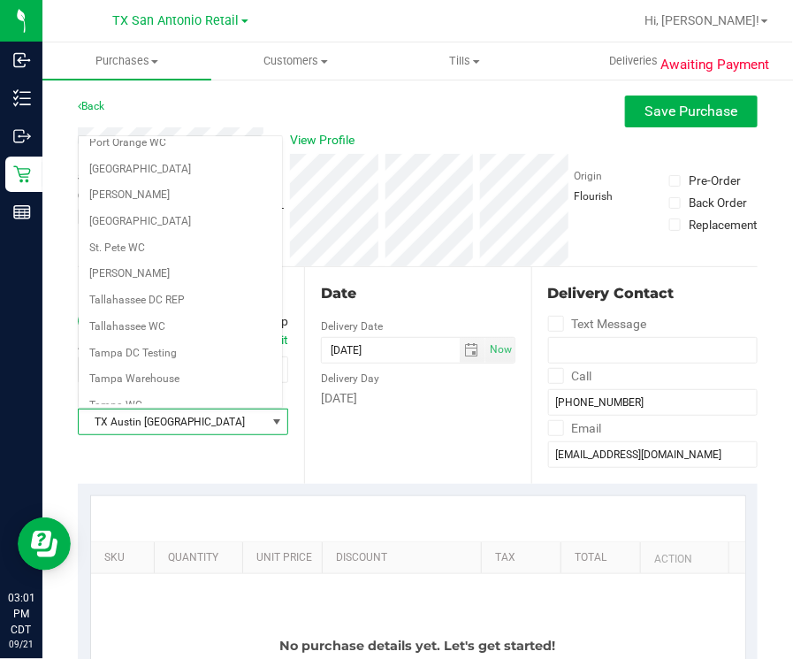
scroll to position [1110, 0]
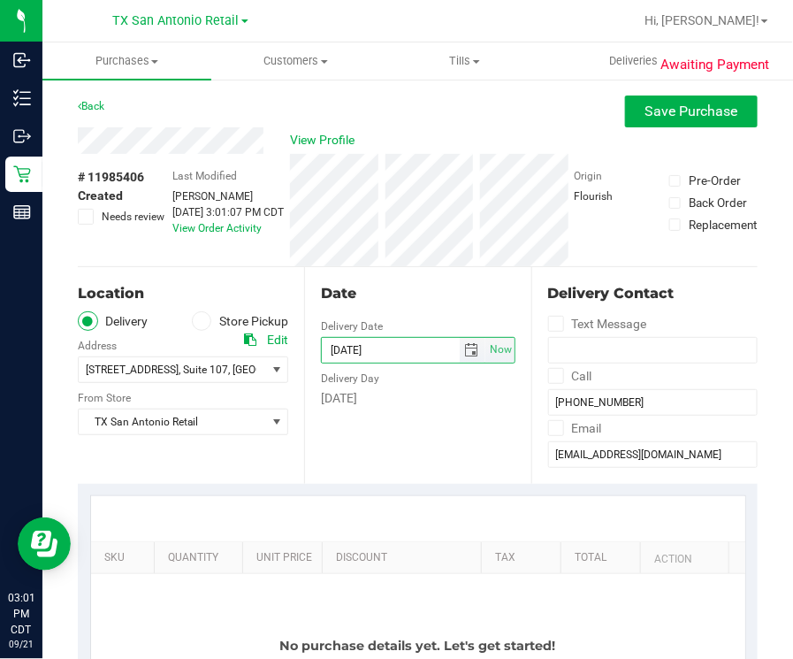
click at [466, 354] on span "select" at bounding box center [472, 350] width 14 height 14
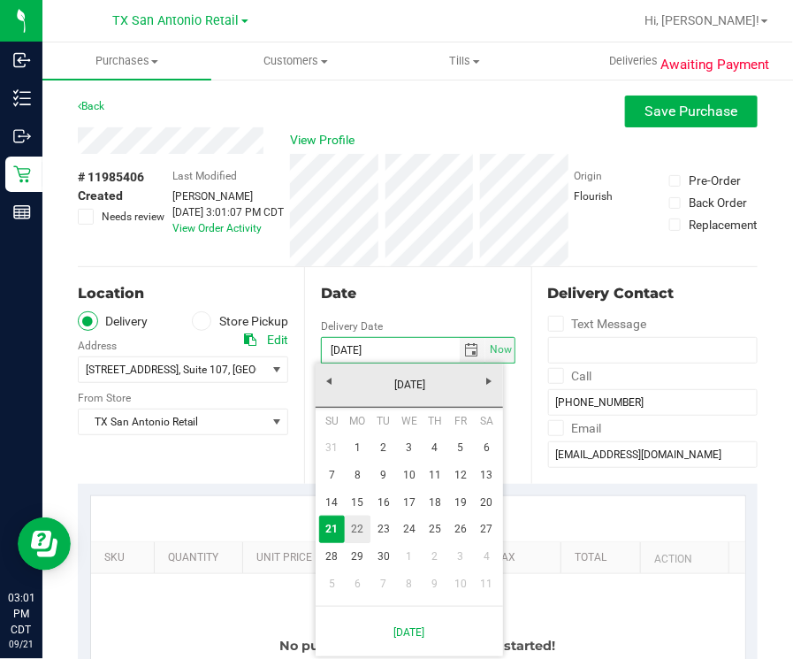
click at [367, 528] on link "22" at bounding box center [358, 529] width 26 height 27
type input "09/22/2025"
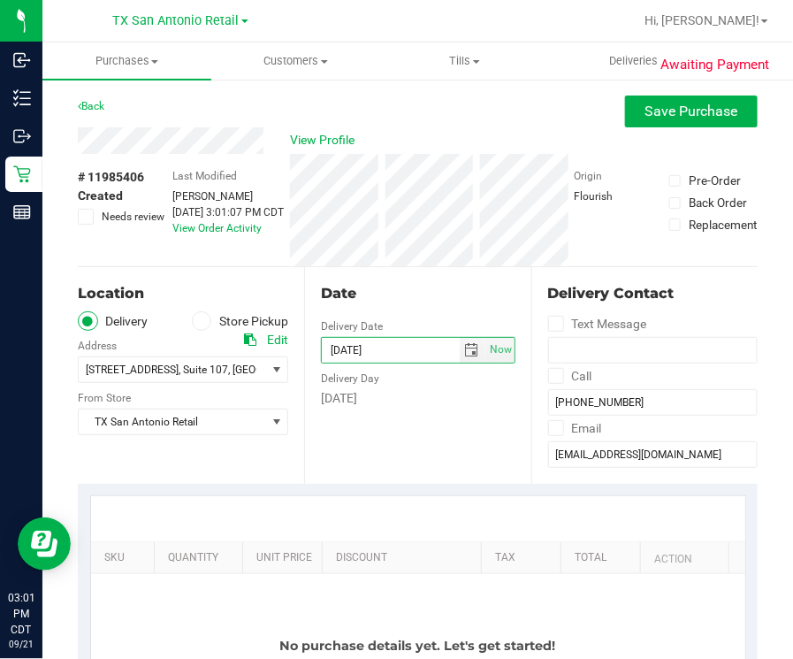
click at [365, 444] on div "Date Delivery Date 09/22/2025 Now 09/22/2025 03:01 PM Now Delivery Day Monday" at bounding box center [417, 375] width 226 height 217
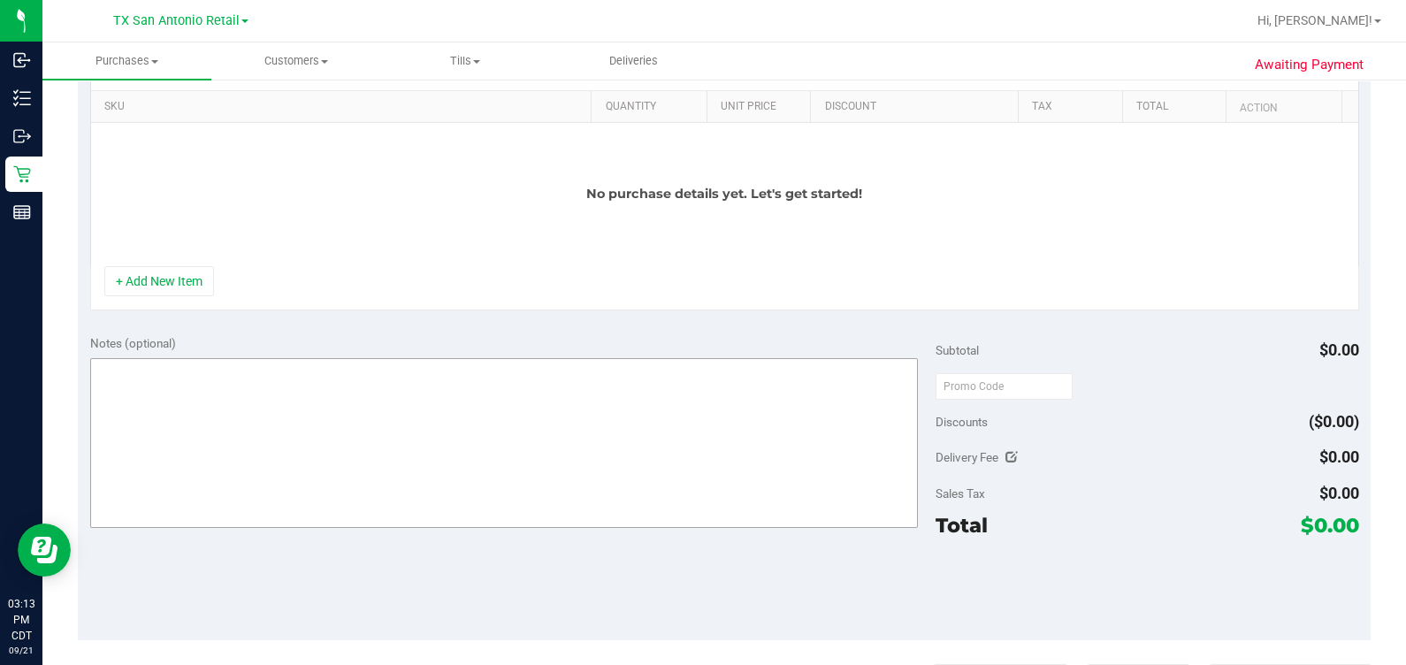
scroll to position [441, 0]
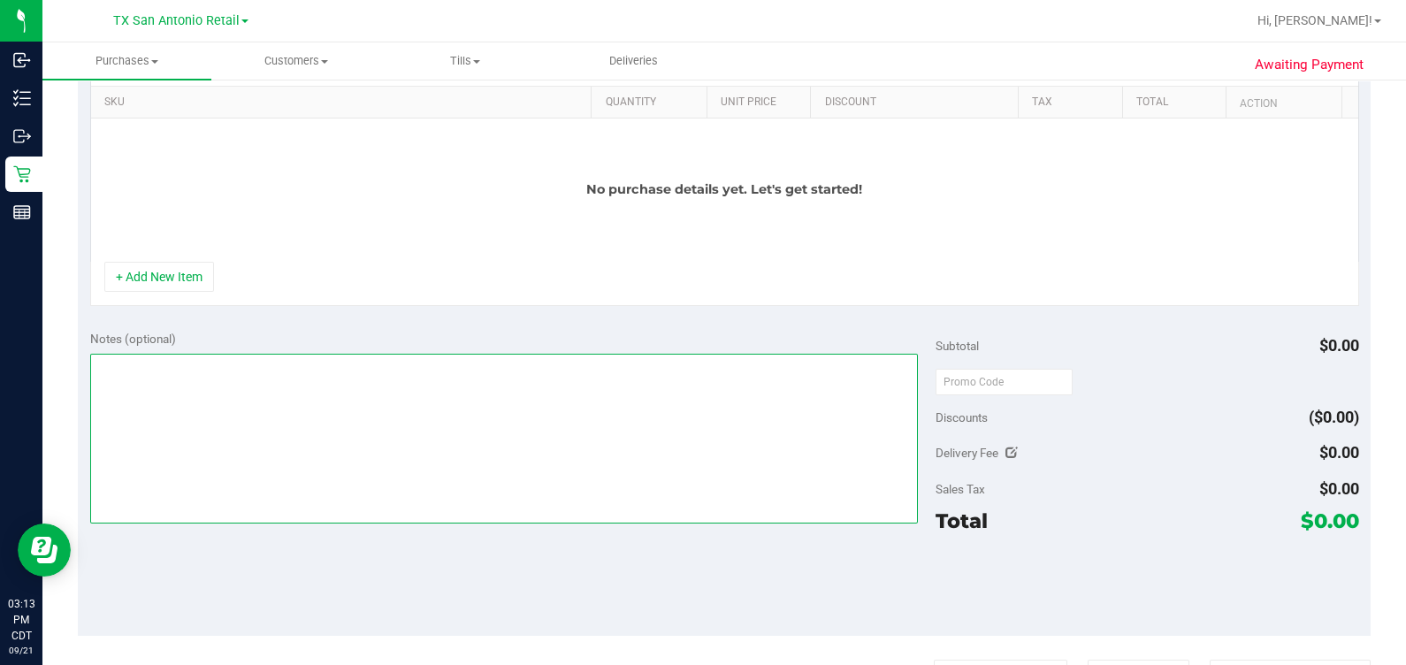
click at [328, 413] on textarea at bounding box center [504, 439] width 829 height 170
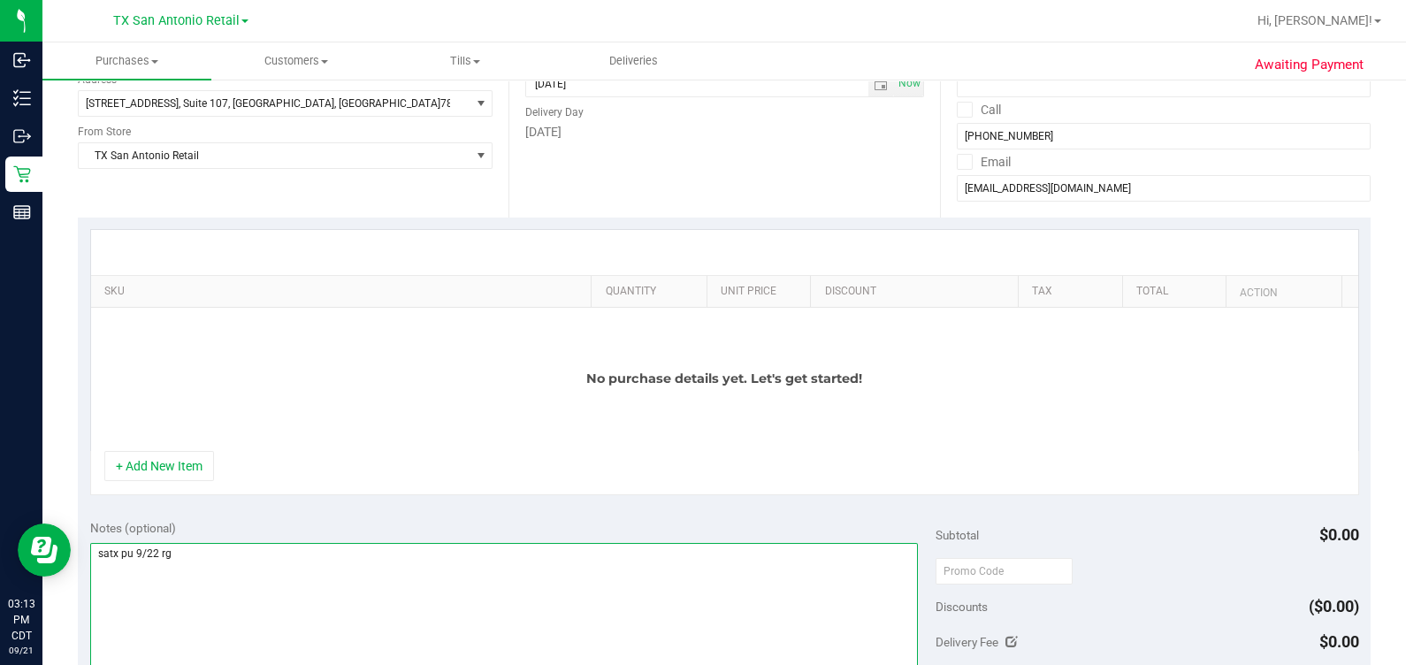
scroll to position [220, 0]
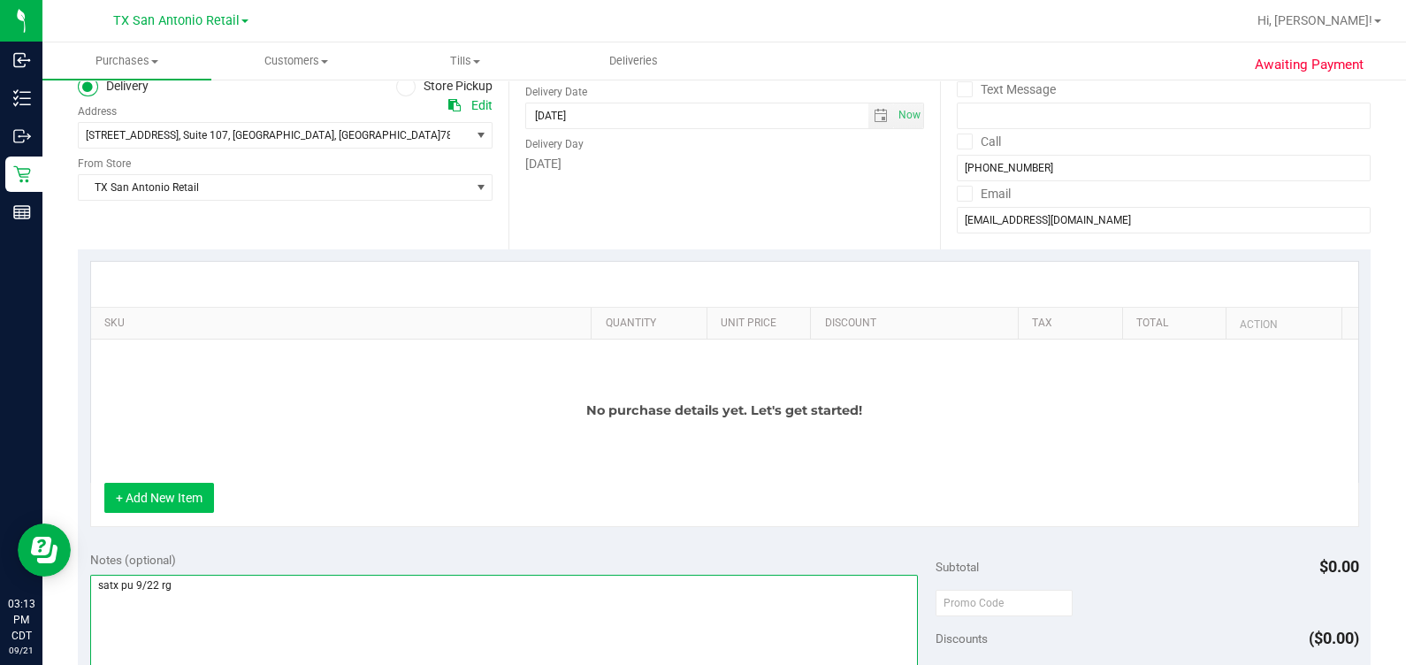
type textarea "satx pu 9/22 rg"
click at [157, 496] on button "+ Add New Item" at bounding box center [159, 498] width 110 height 30
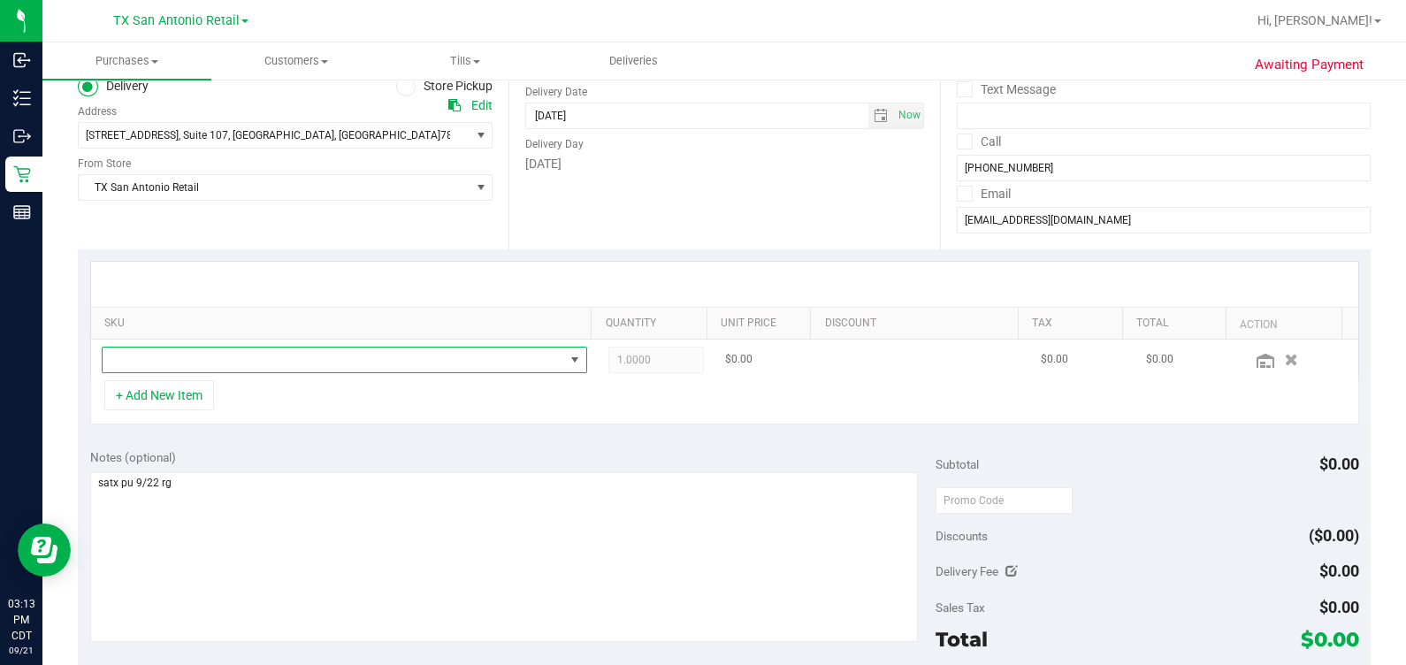
click at [247, 358] on span "NO DATA FOUND" at bounding box center [334, 360] width 462 height 25
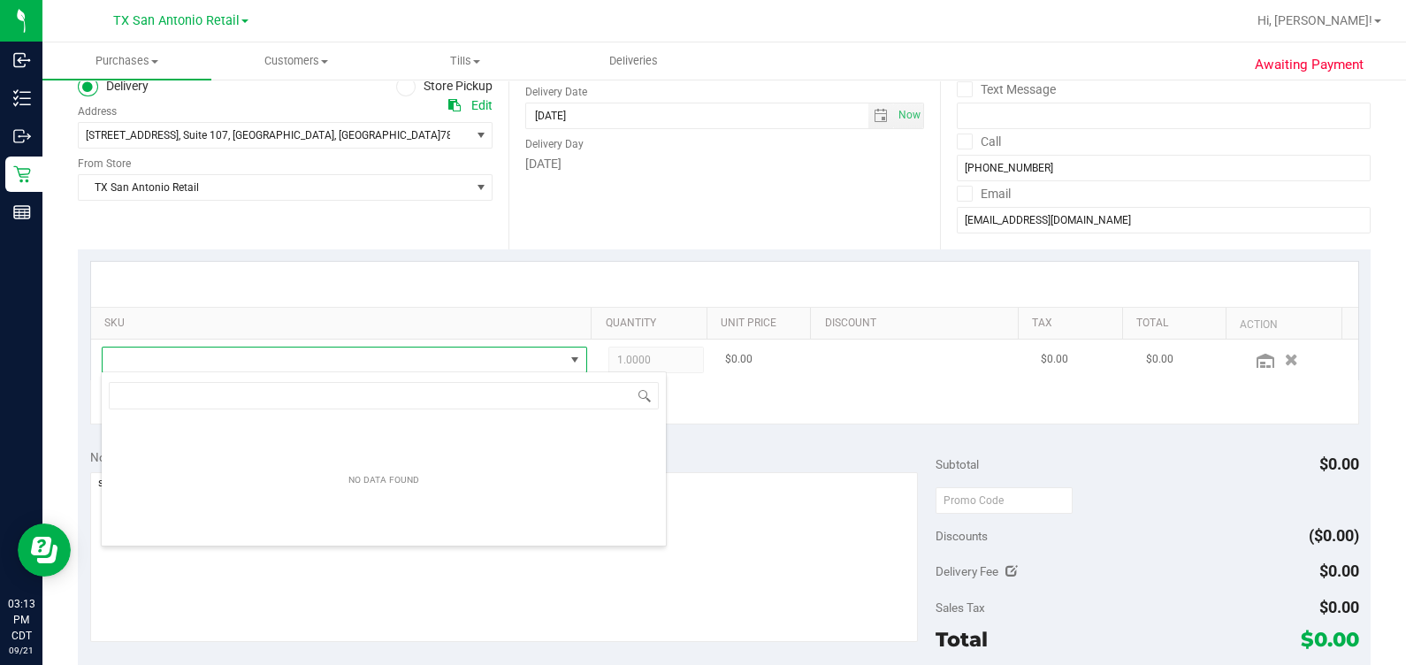
scroll to position [88411, 87965]
type input "fso"
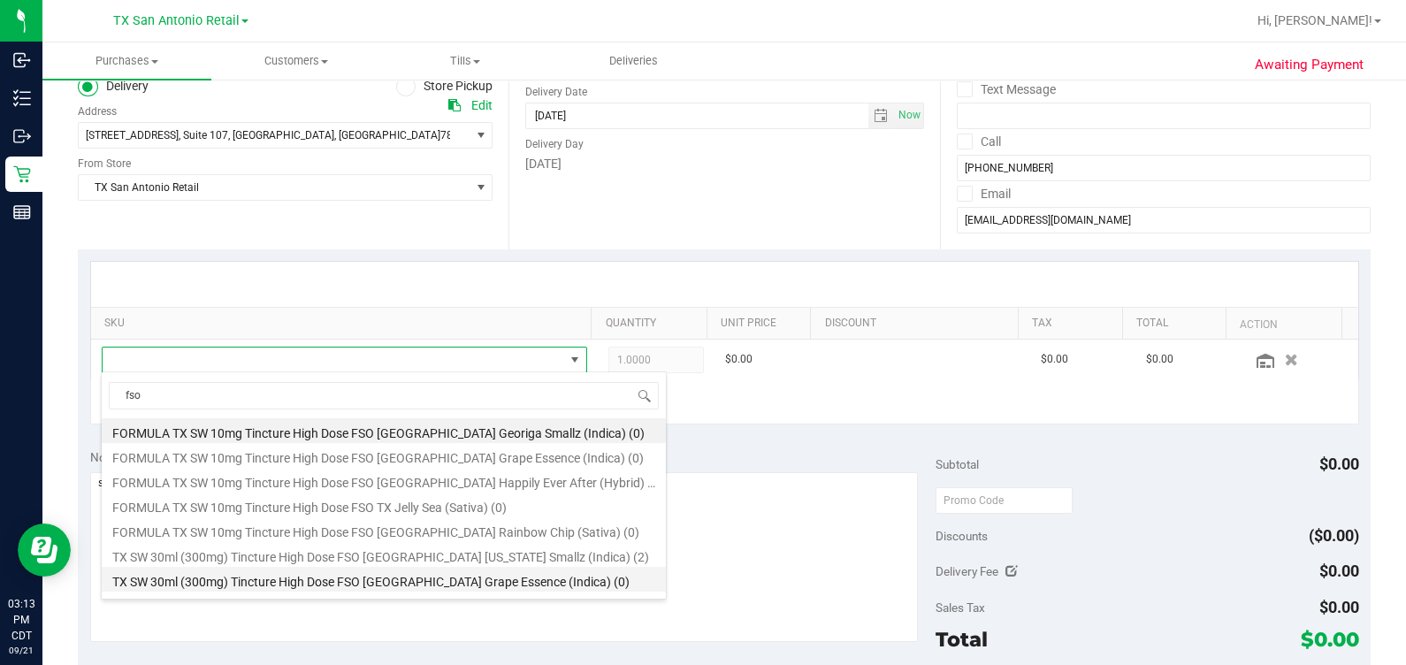
click at [275, 567] on li "TX SW 30ml (300mg) Tincture High Dose FSO TX Grape Essence (Indica) (0)" at bounding box center [384, 579] width 564 height 25
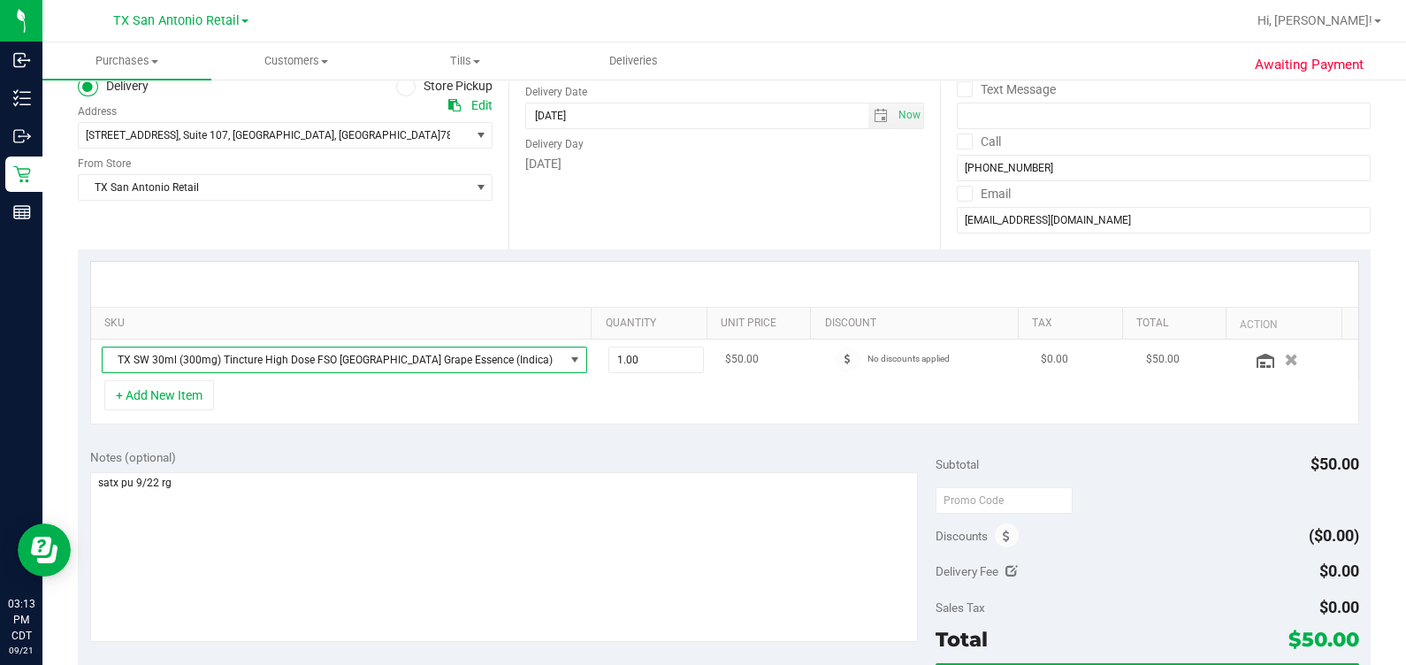
click at [498, 348] on span "TX SW 30ml (300mg) Tincture High Dose FSO TX Grape Essence (Indica)" at bounding box center [334, 360] width 462 height 25
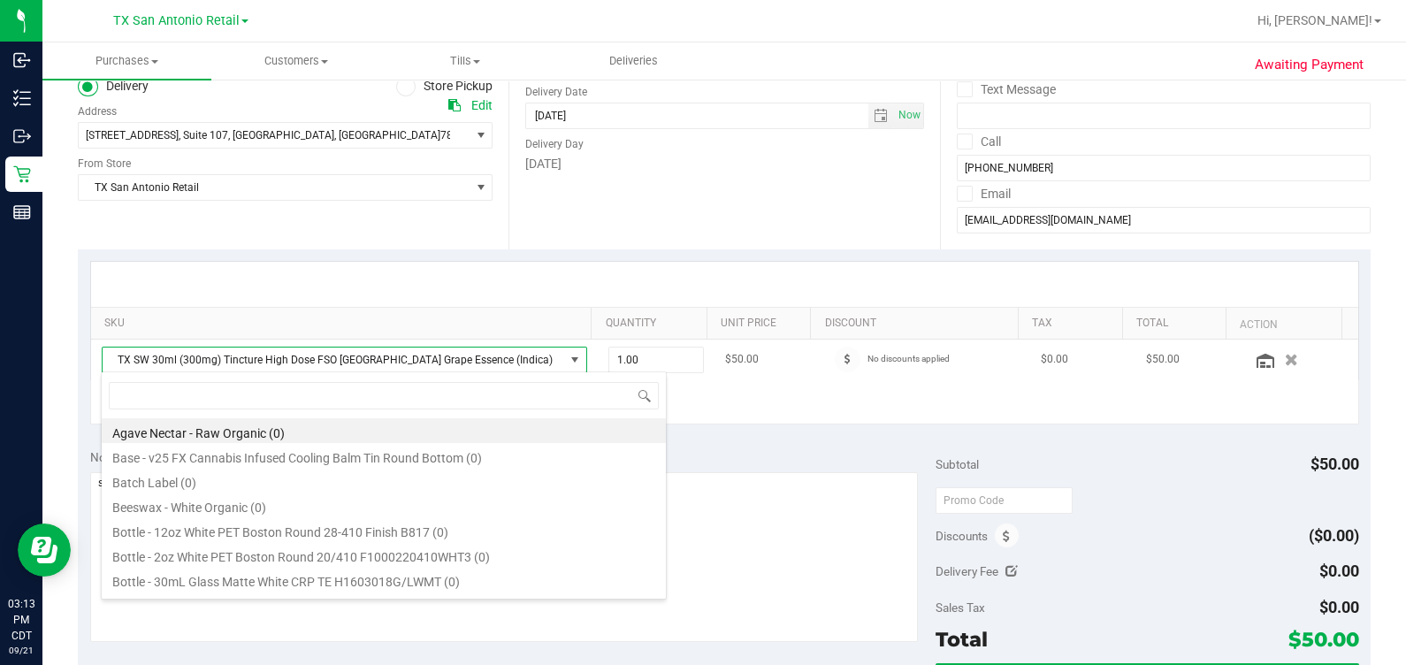
scroll to position [26, 464]
type input "fso"
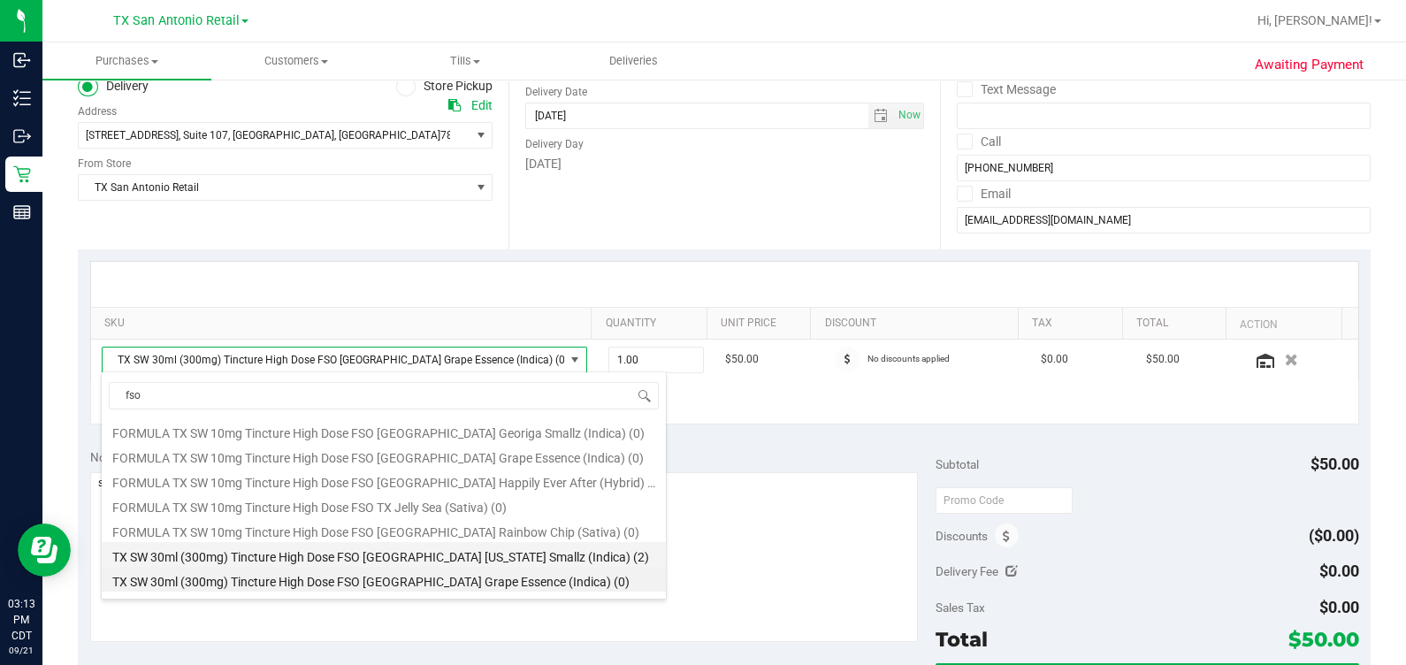
click at [425, 561] on li "TX SW 30ml (300mg) Tincture High Dose FSO TX Georgia Smallz (Indica) (2)" at bounding box center [384, 554] width 564 height 25
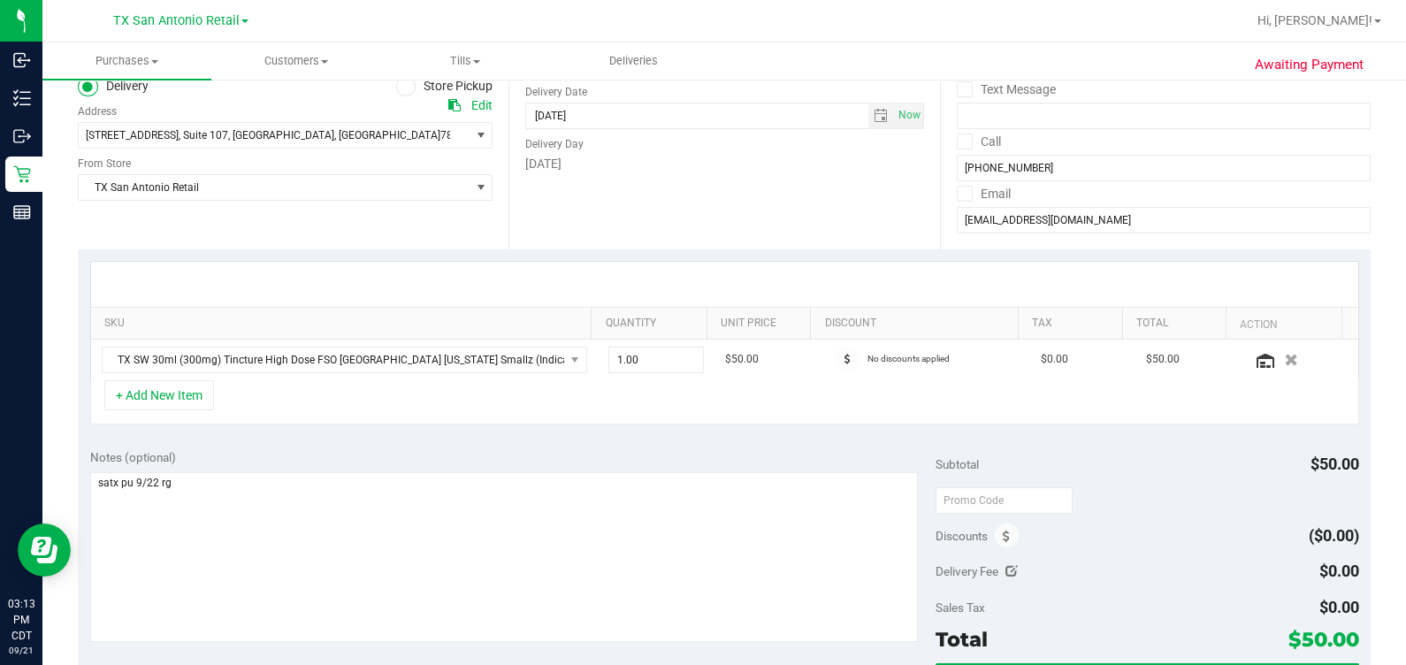
click at [363, 426] on div "SKU Quantity Unit Price Discount Tax Total Action TX SW 30ml (300mg) Tincture H…" at bounding box center [724, 342] width 1293 height 187
click at [152, 389] on button "+ Add New Item" at bounding box center [159, 395] width 110 height 30
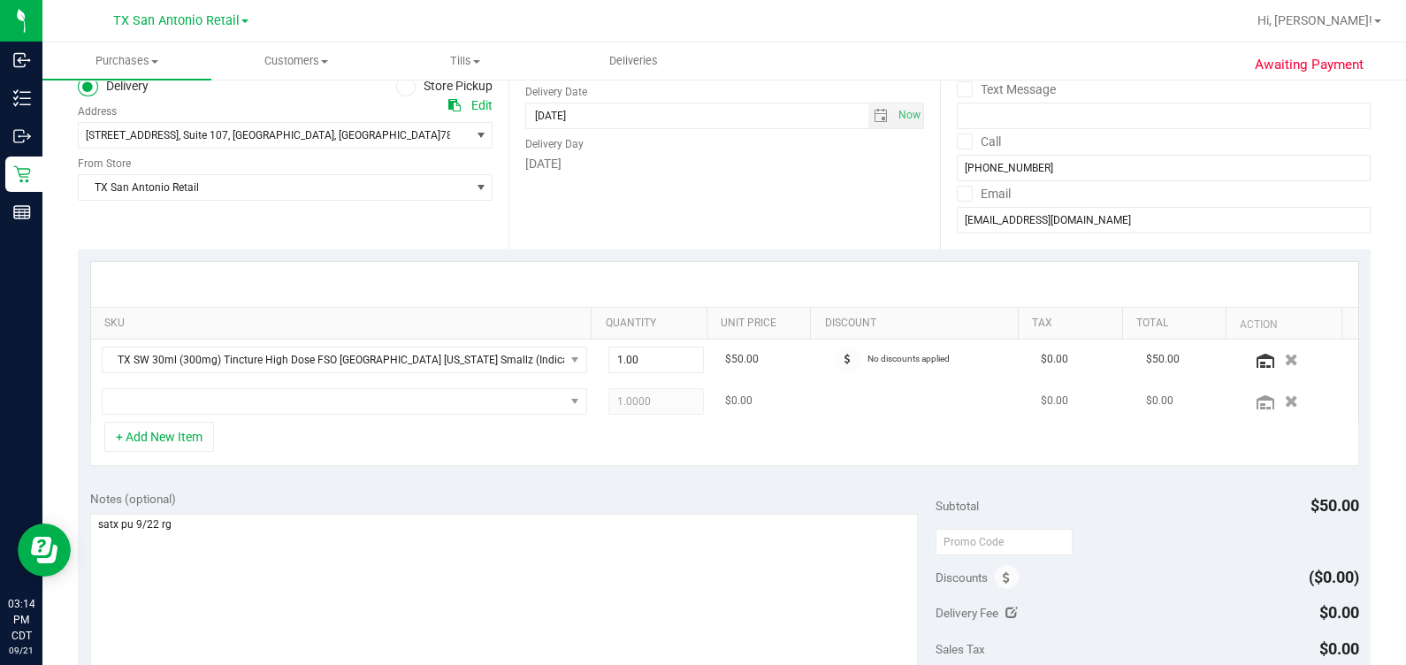
click at [160, 381] on td at bounding box center [344, 401] width 507 height 41
click at [159, 389] on span "NO DATA FOUND" at bounding box center [334, 401] width 462 height 25
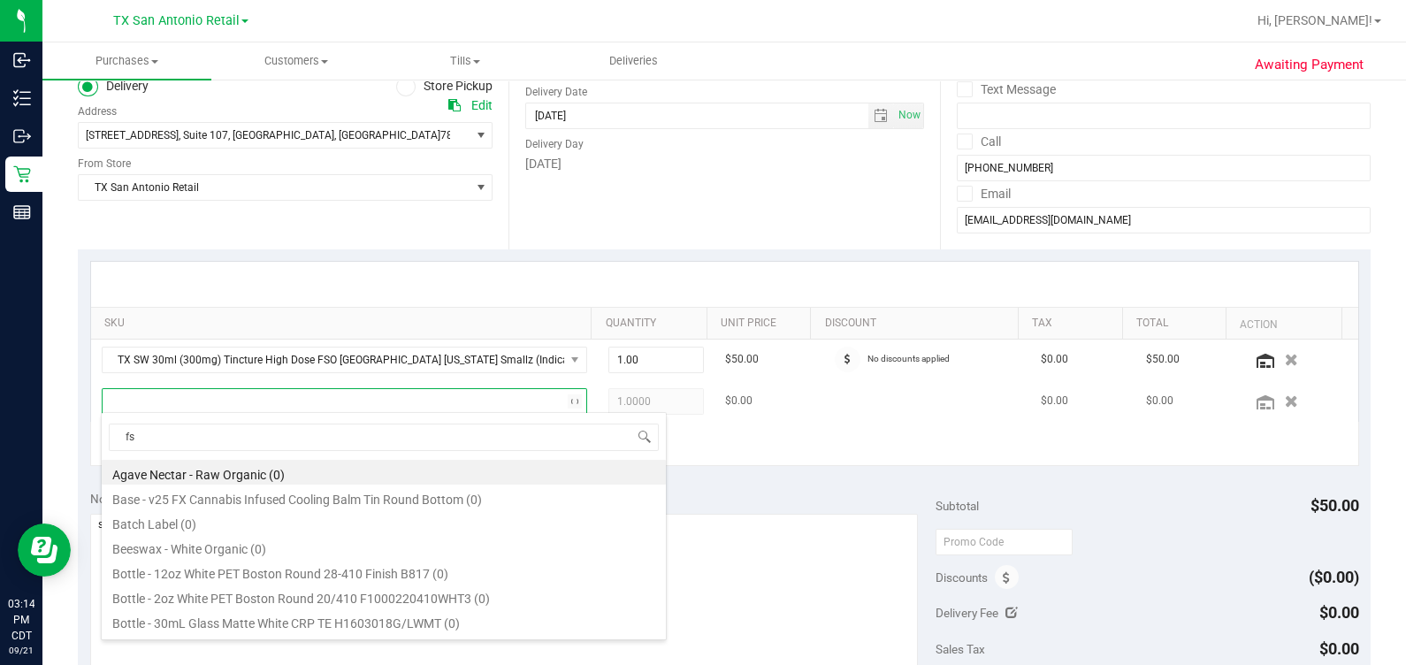
type input "fso"
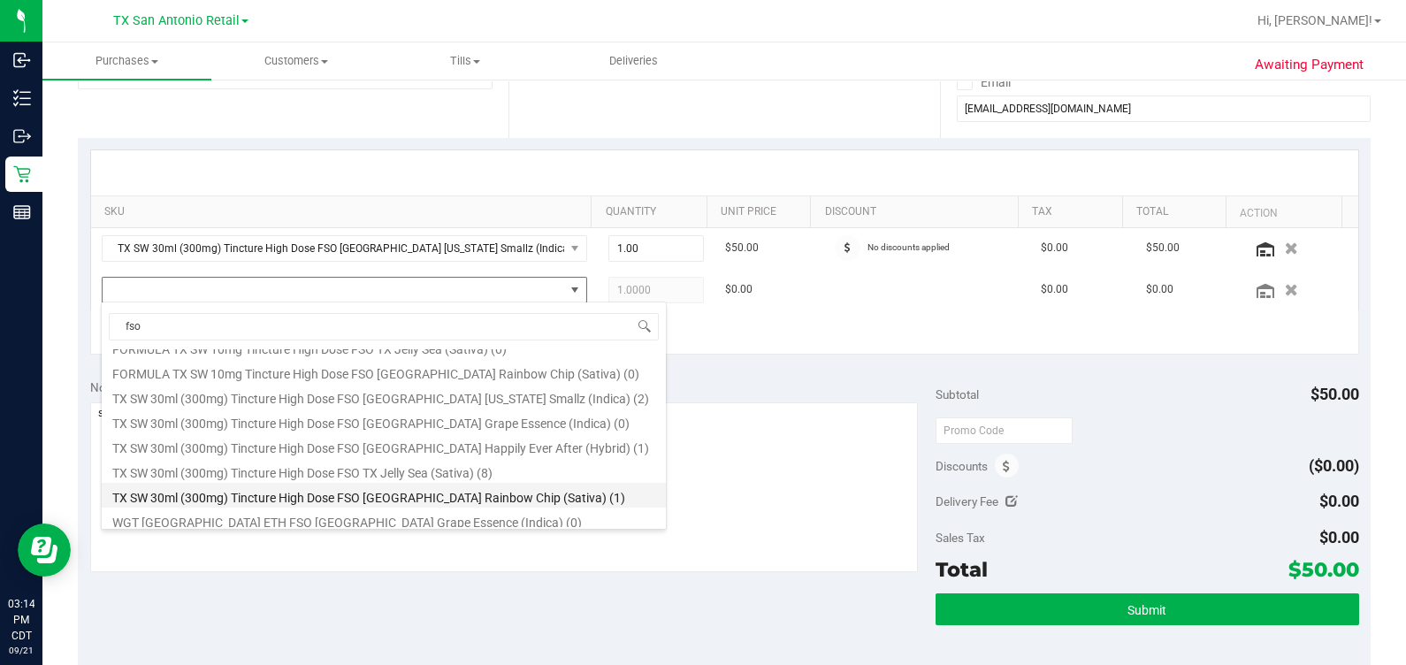
scroll to position [110, 0]
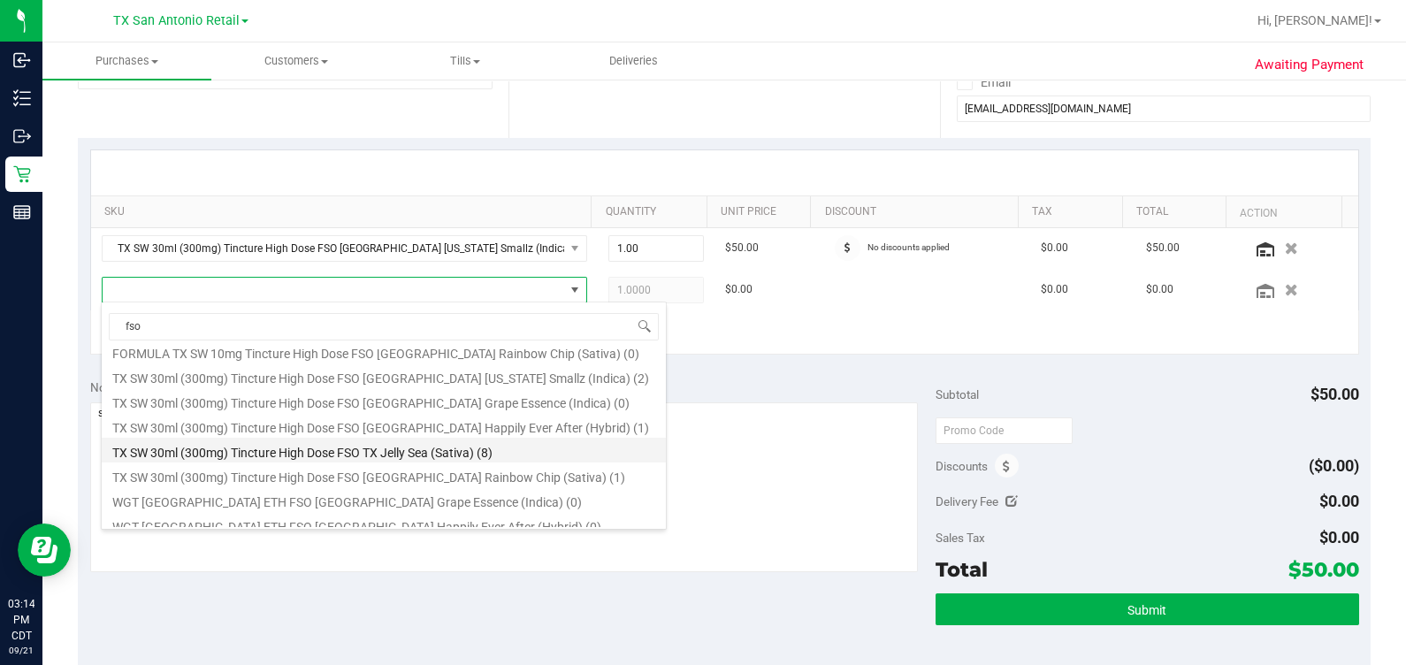
click at [272, 450] on li "TX SW 30ml (300mg) Tincture High Dose FSO TX Jelly Sea (Sativa) (8)" at bounding box center [384, 450] width 564 height 25
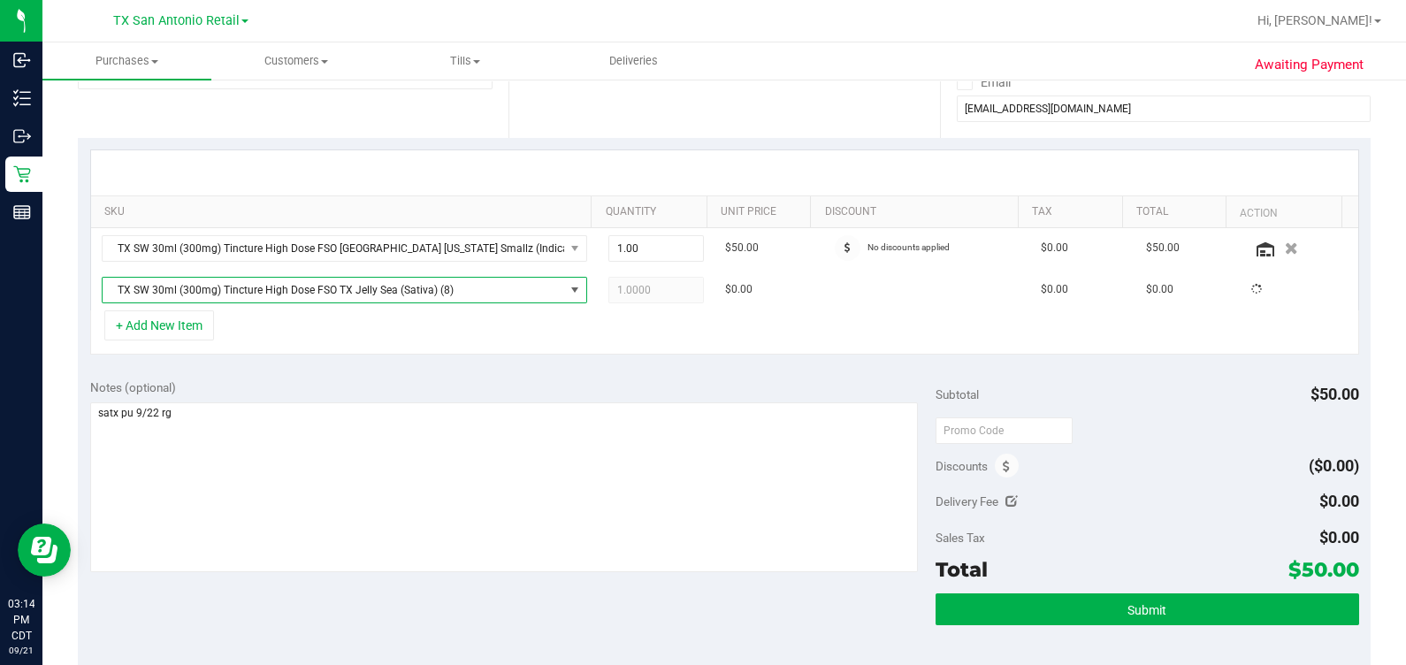
click at [296, 373] on div "Notes (optional) Subtotal $50.00 Discounts ($0.00) Delivery Fee $0.00 Sales Tax…" at bounding box center [724, 525] width 1293 height 318
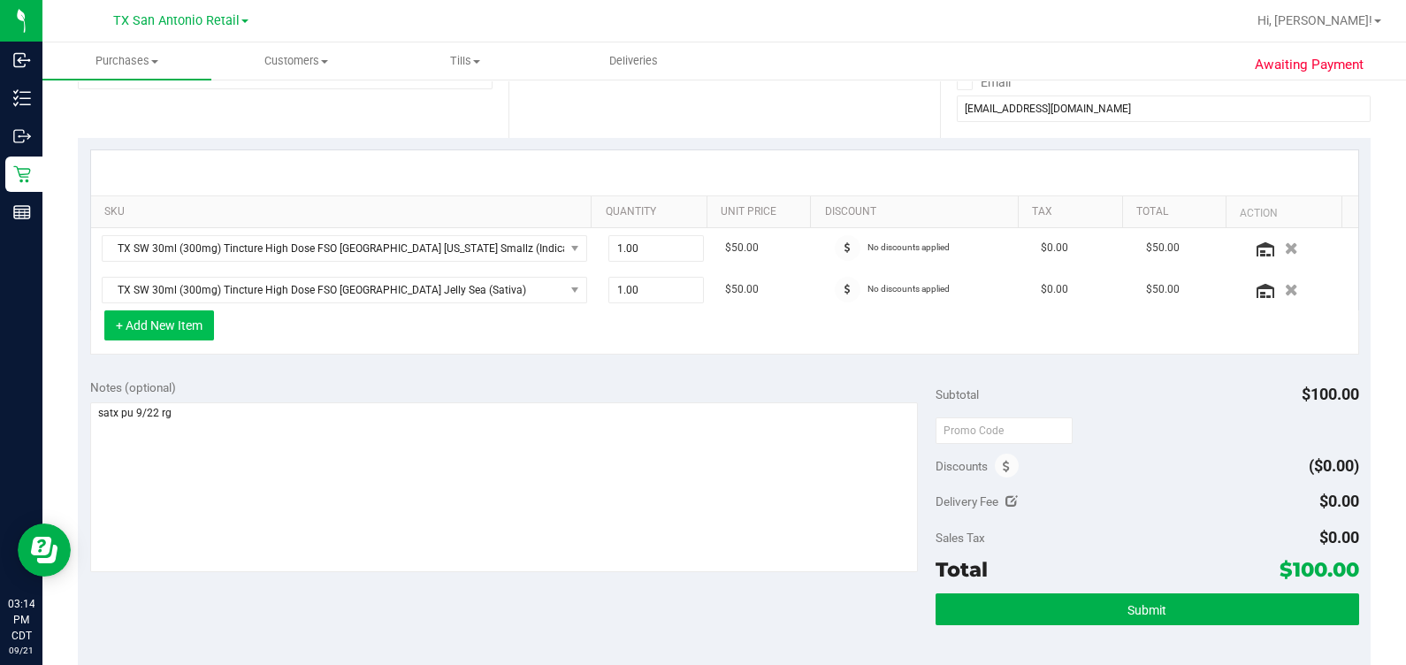
click at [203, 310] on button "+ Add New Item" at bounding box center [159, 325] width 110 height 30
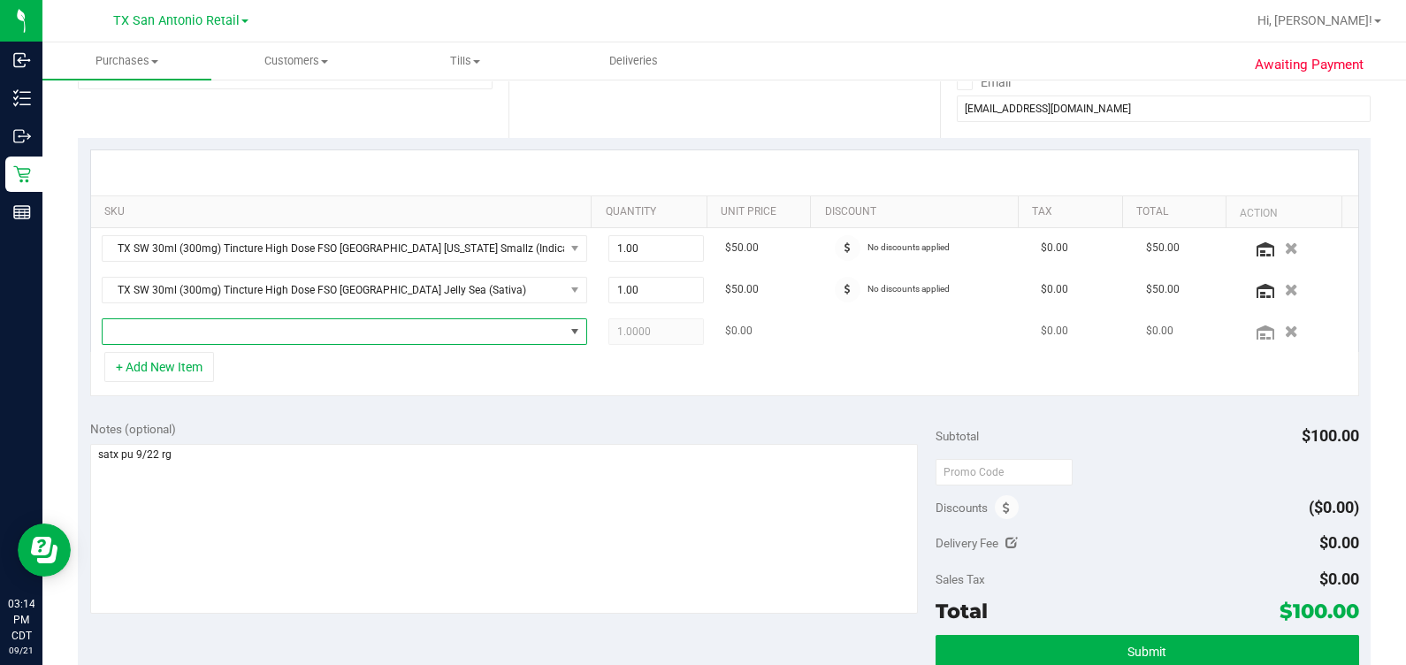
click at [226, 328] on span "NO DATA FOUND" at bounding box center [334, 331] width 462 height 25
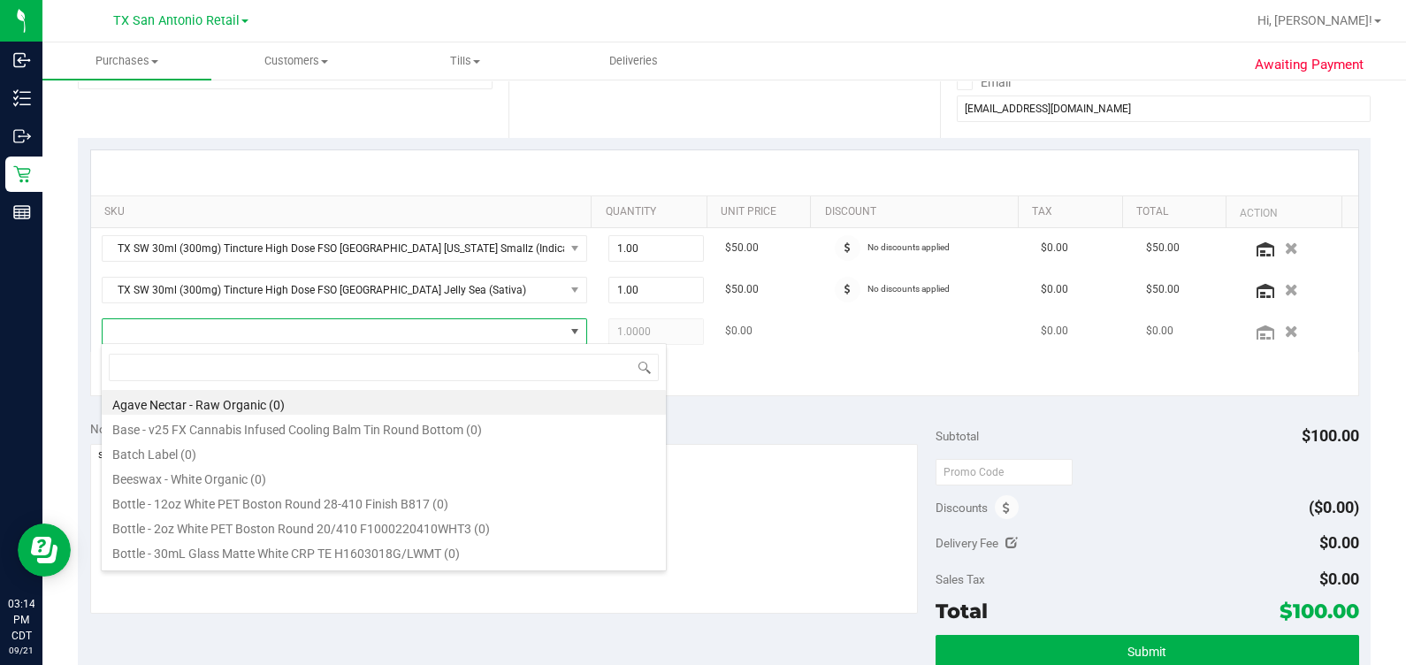
scroll to position [26, 464]
type input "chocolate"
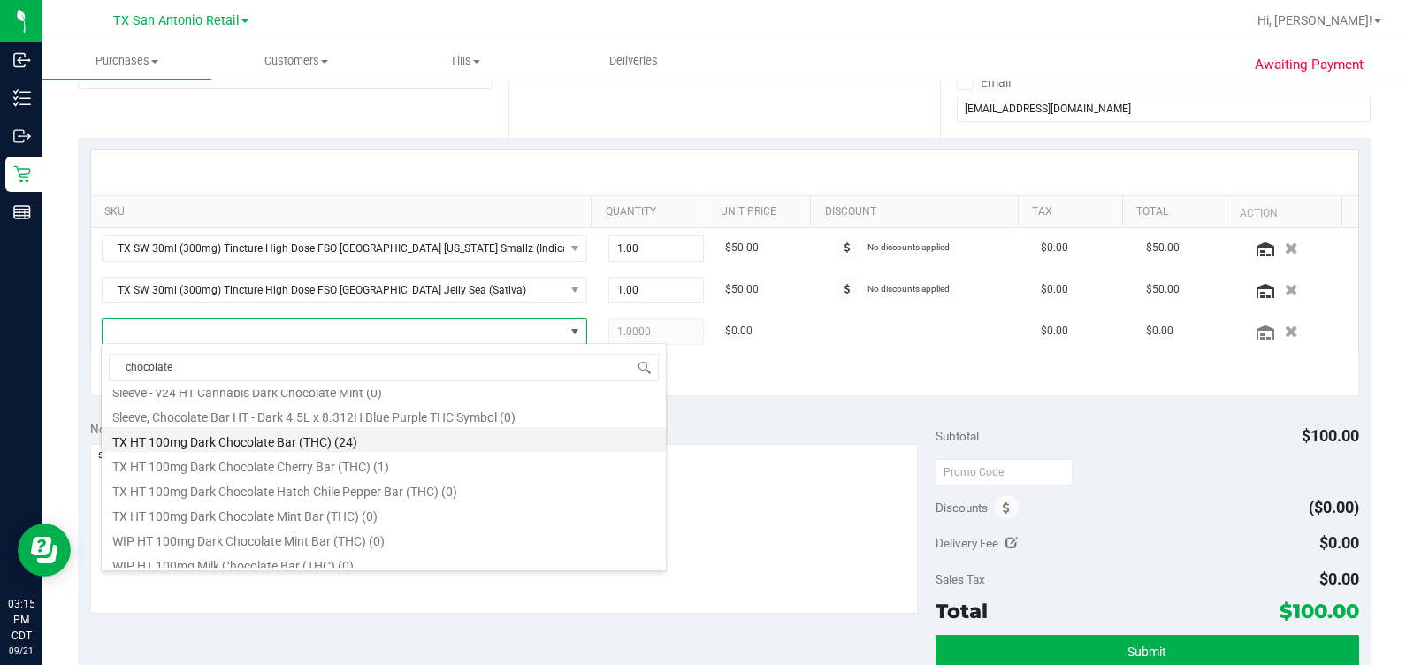
scroll to position [441, 0]
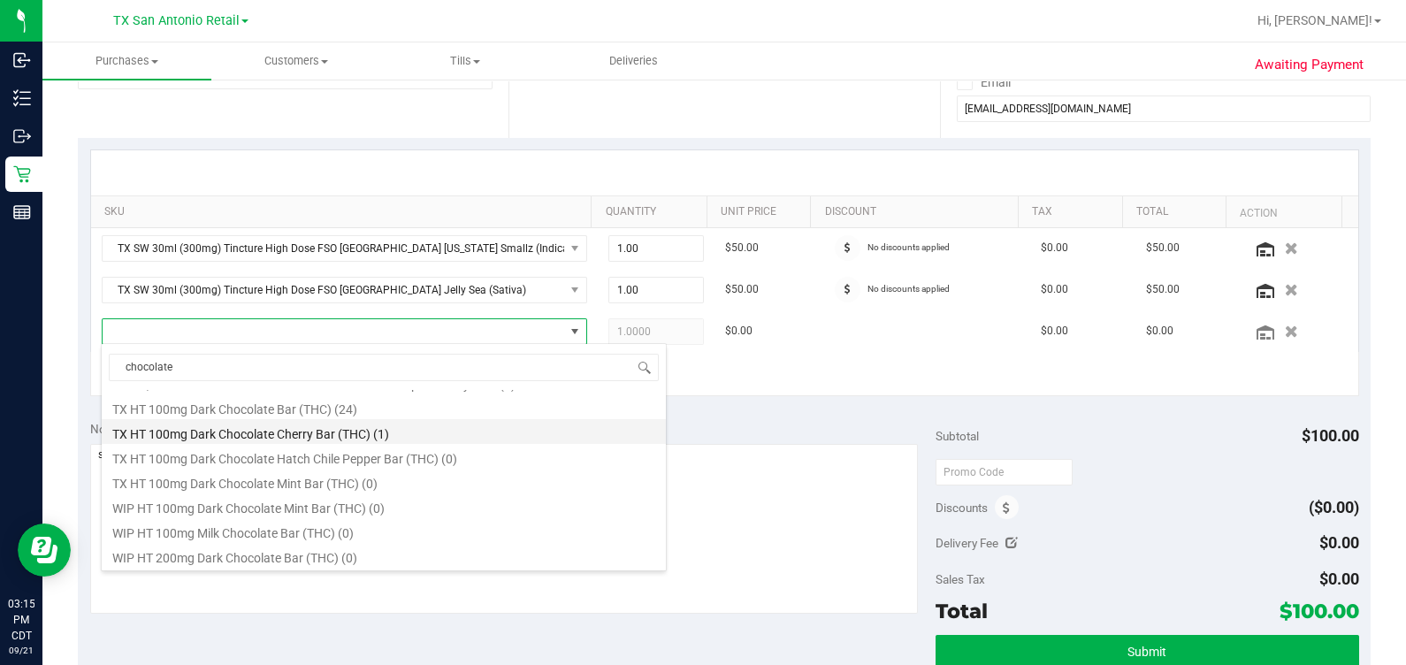
click at [290, 431] on li "TX HT 100mg Dark Chocolate Cherry Bar (THC) (1)" at bounding box center [384, 431] width 564 height 25
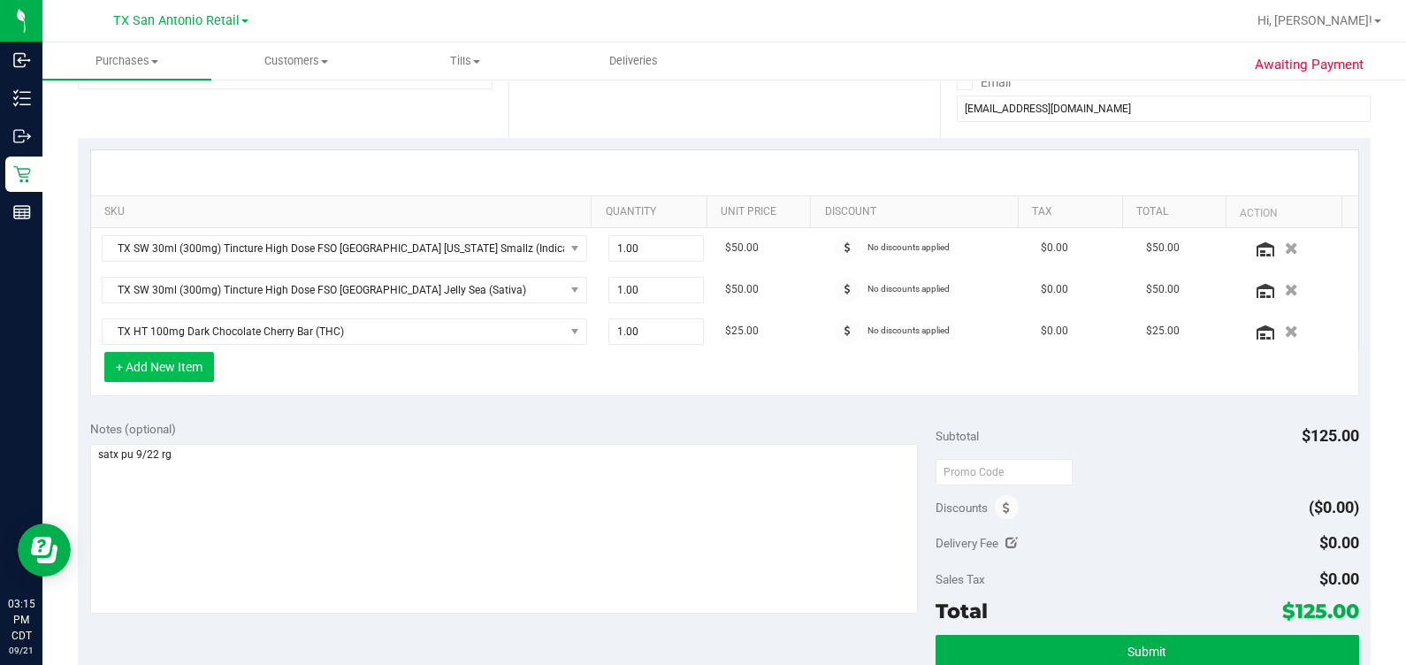
click at [195, 356] on button "+ Add New Item" at bounding box center [159, 367] width 110 height 30
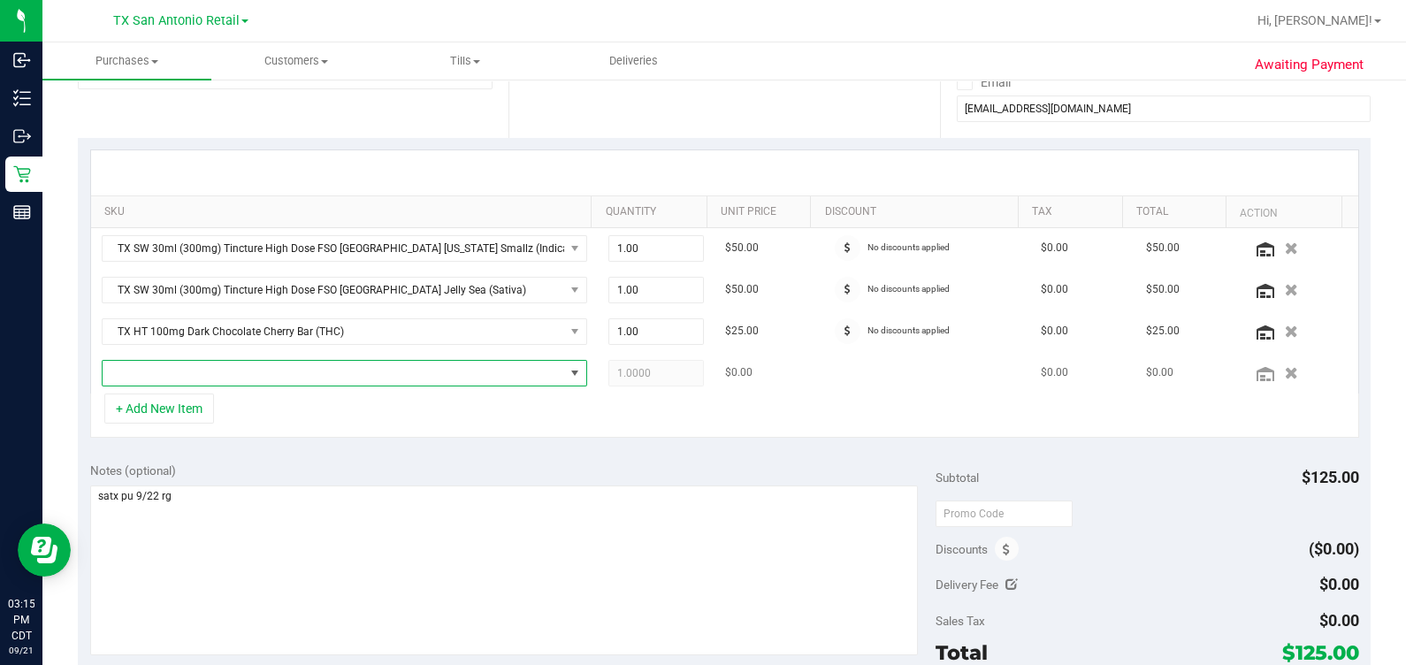
click at [287, 371] on span "NO DATA FOUND" at bounding box center [334, 373] width 462 height 25
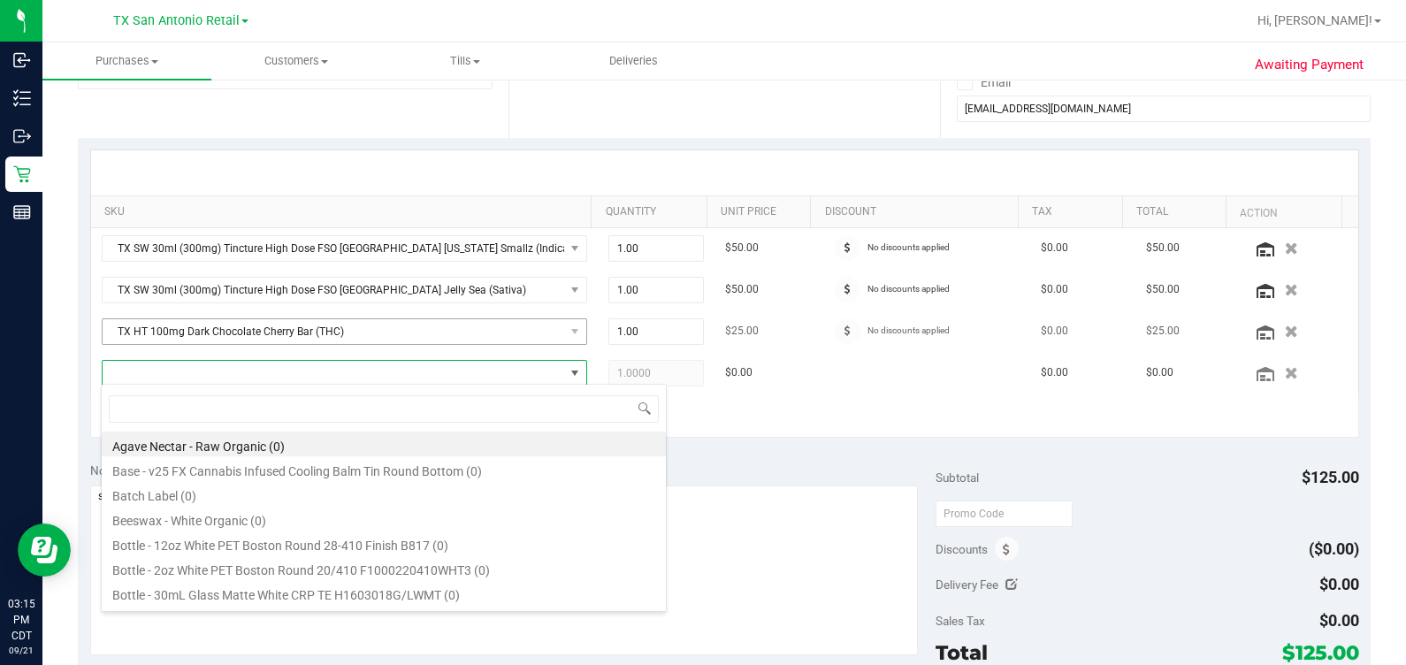
scroll to position [26, 464]
type input "chocol"
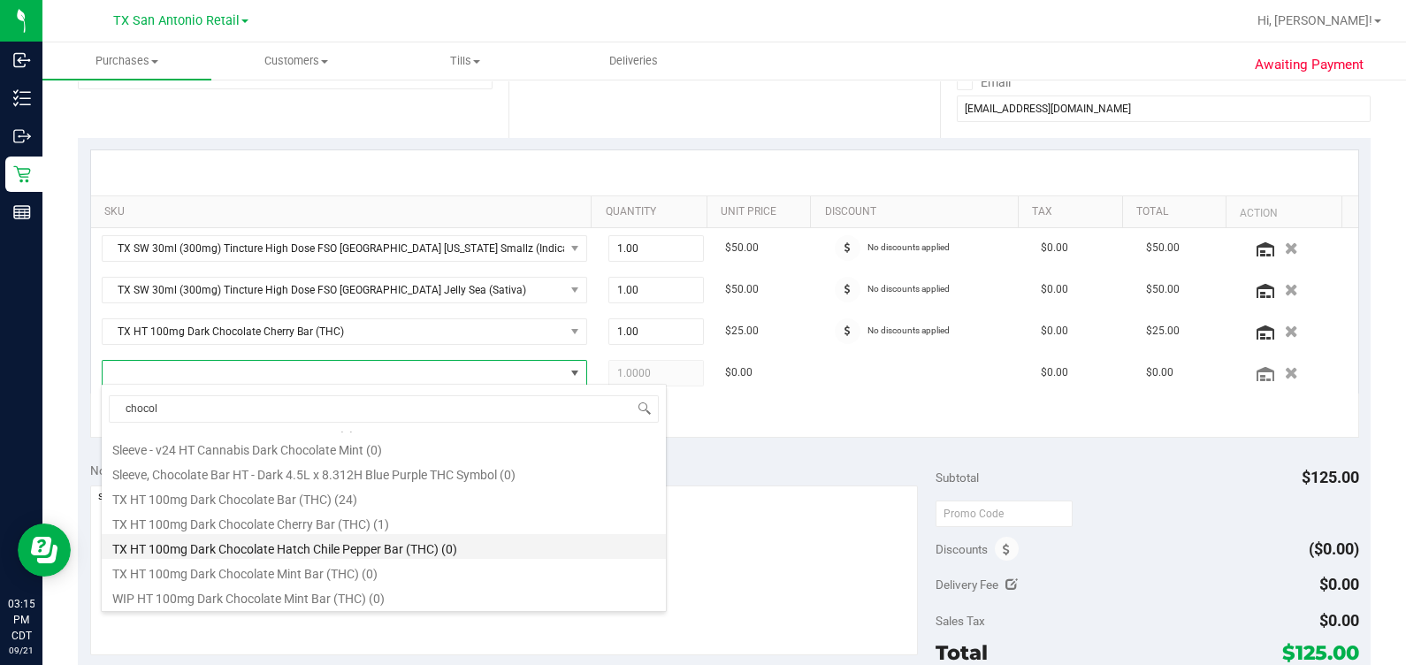
scroll to position [441, 0]
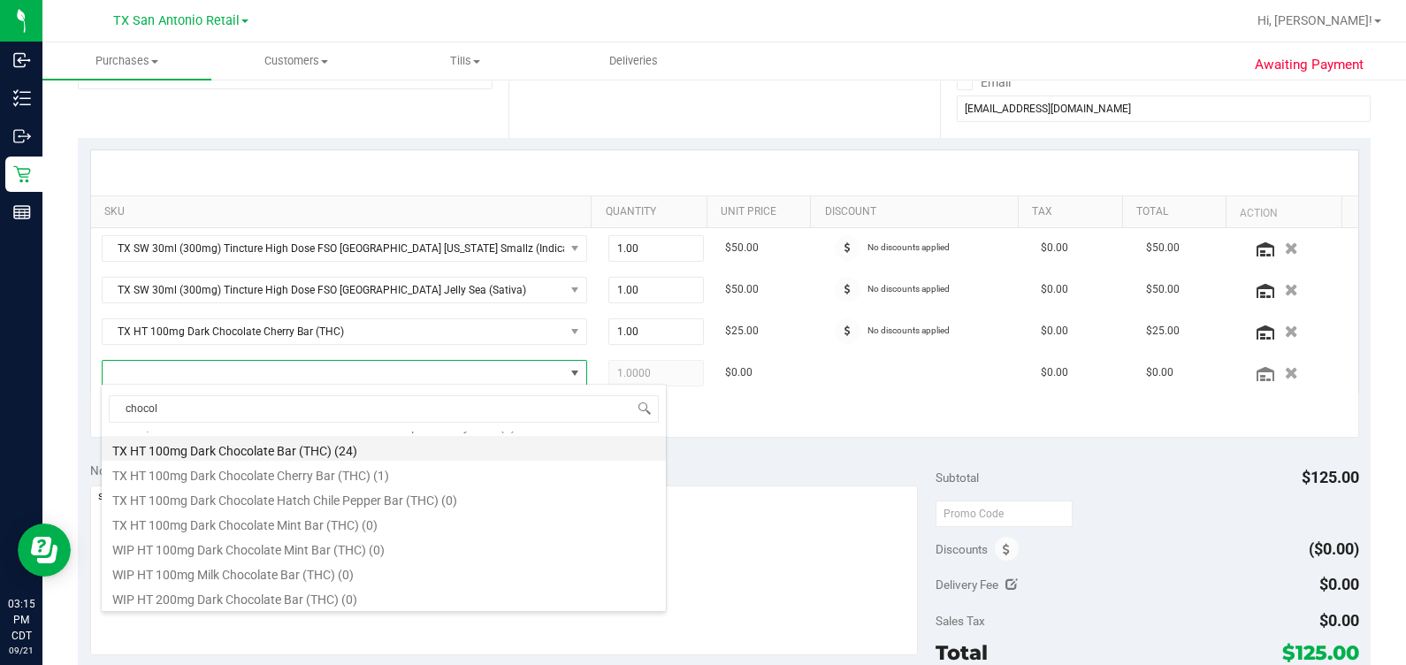
click at [259, 451] on li "TX HT 100mg Dark Chocolate Bar (THC) (24)" at bounding box center [384, 448] width 564 height 25
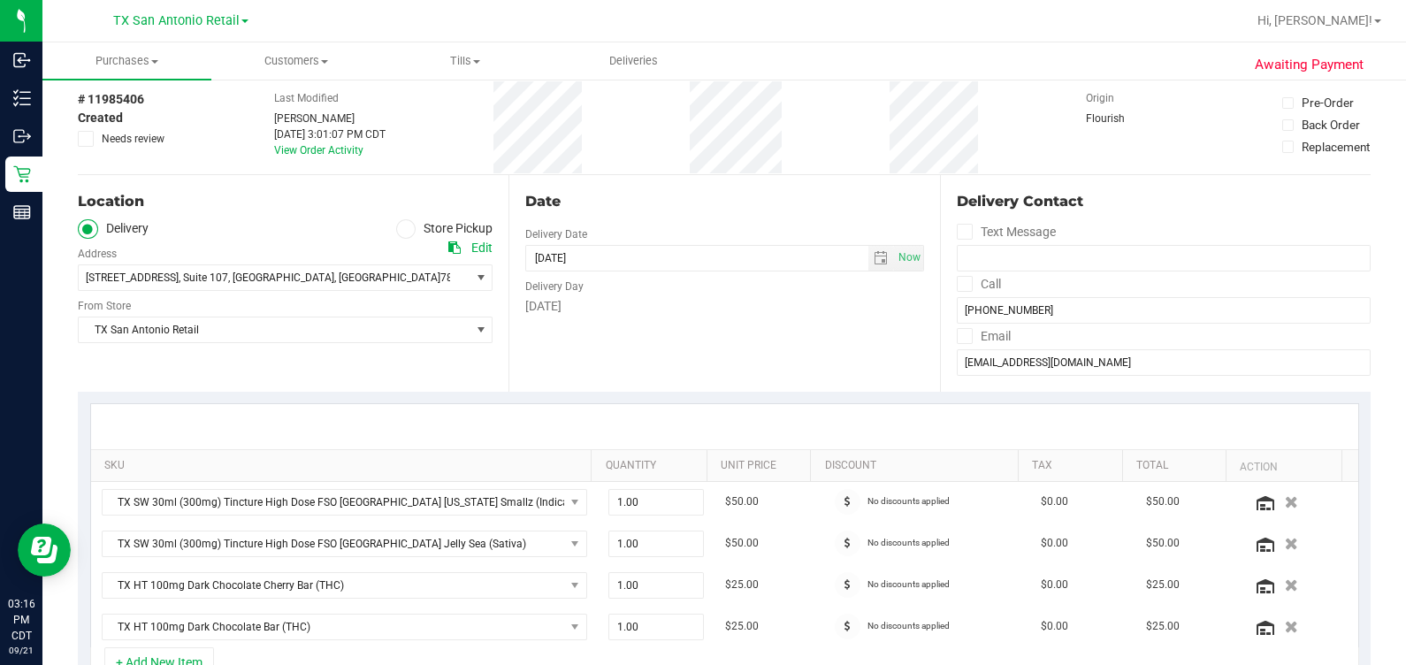
scroll to position [0, 0]
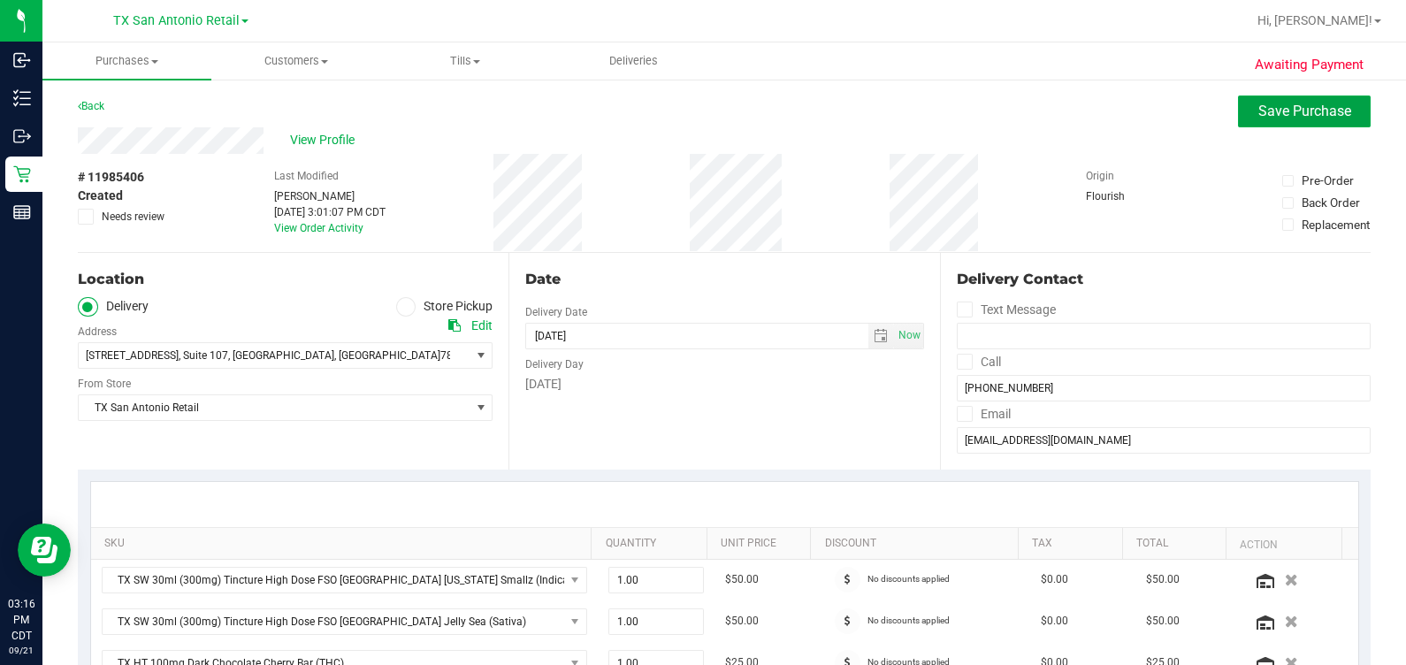
click at [1273, 108] on span "Save Purchase" at bounding box center [1304, 111] width 93 height 17
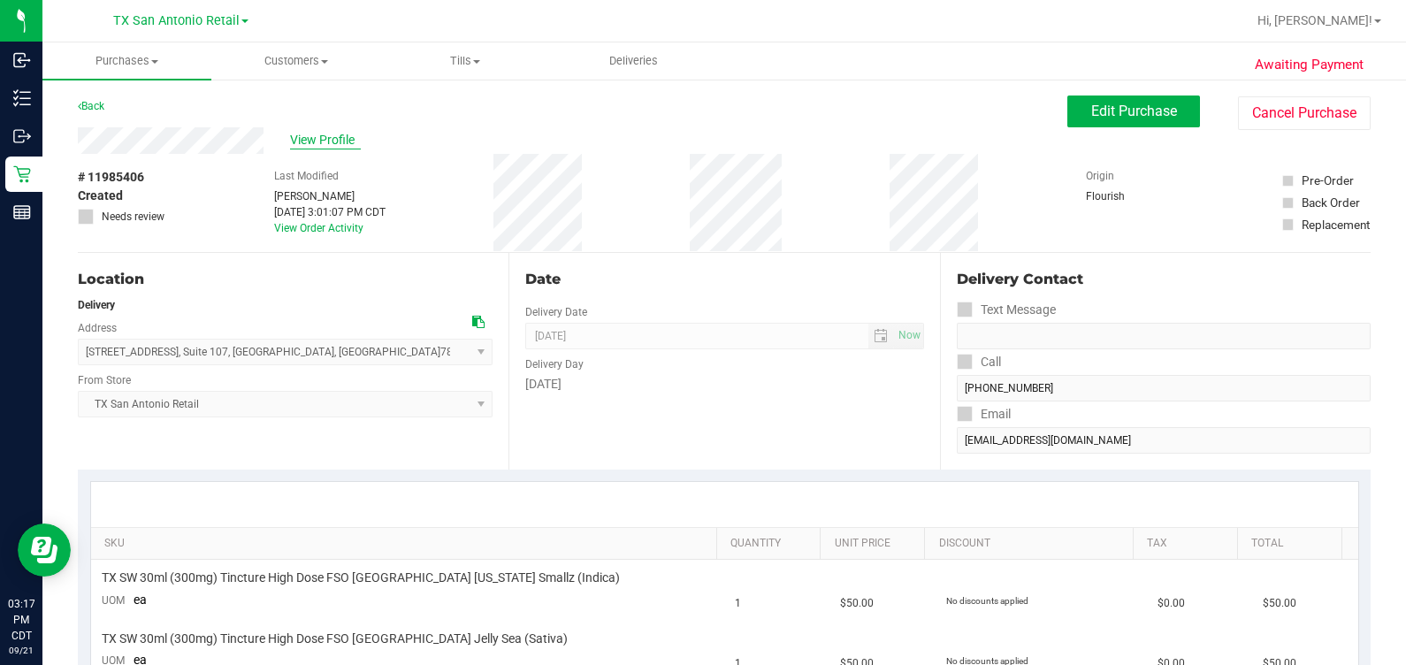
click at [322, 133] on span "View Profile" at bounding box center [325, 140] width 71 height 19
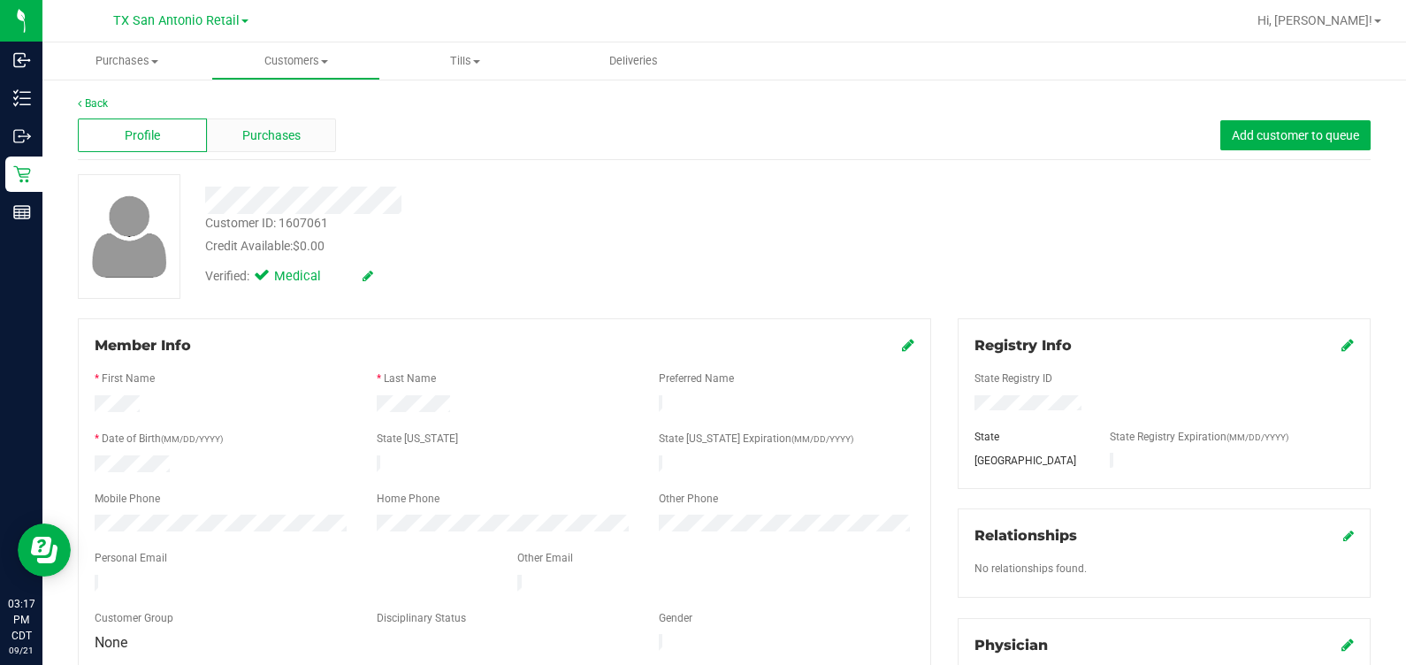
click at [243, 129] on span "Purchases" at bounding box center [271, 135] width 58 height 19
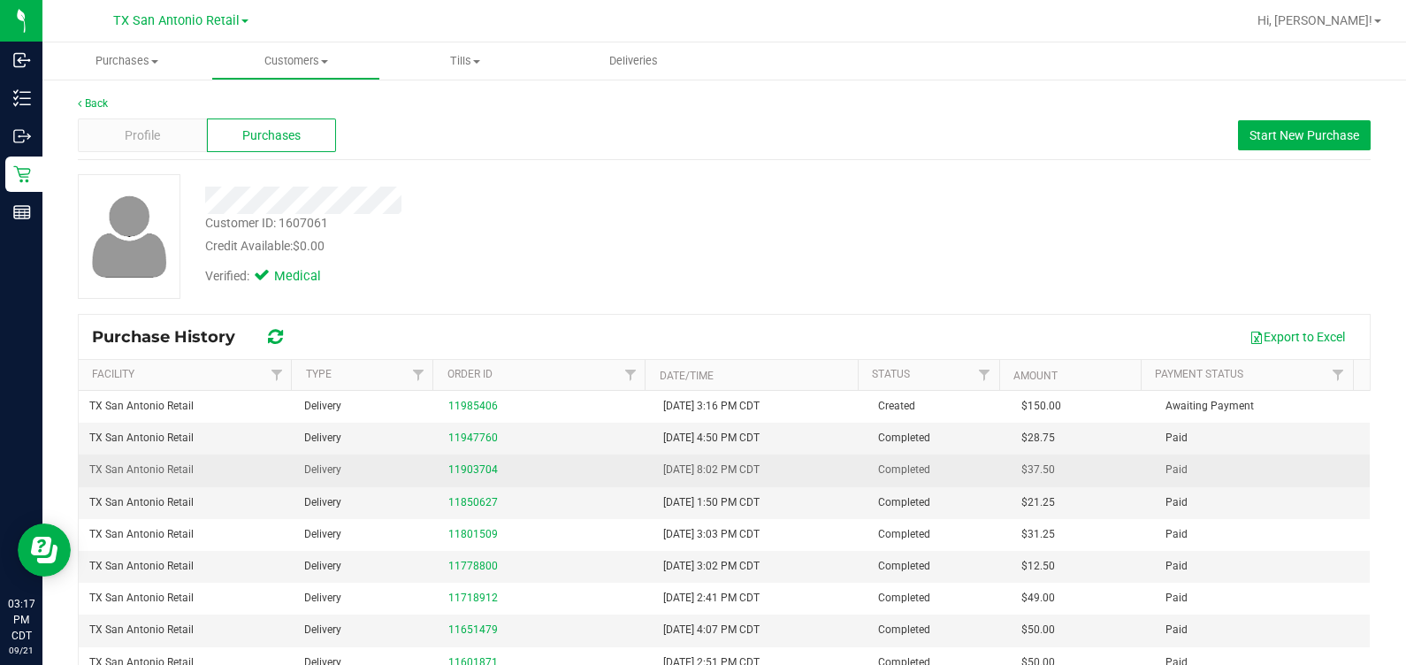
click at [478, 462] on div "11903704" at bounding box center [545, 470] width 194 height 17
click at [471, 464] on link "11903704" at bounding box center [473, 469] width 50 height 12
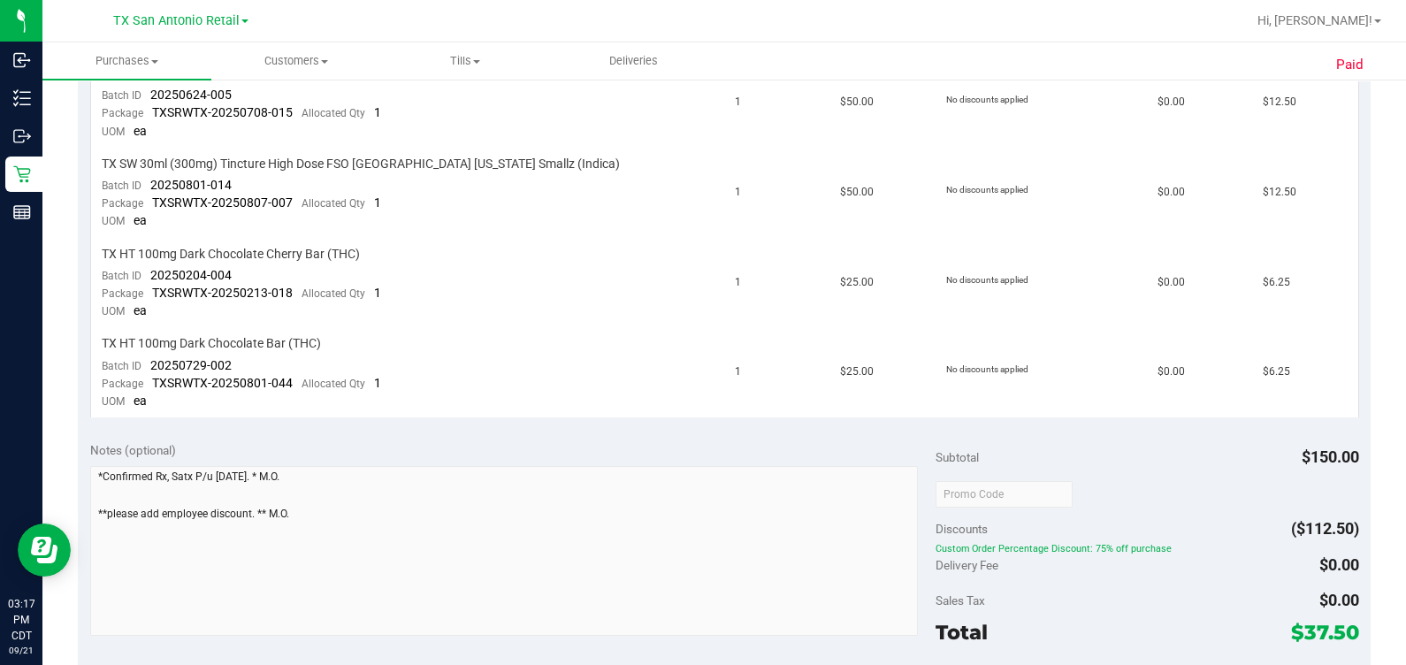
scroll to position [553, 0]
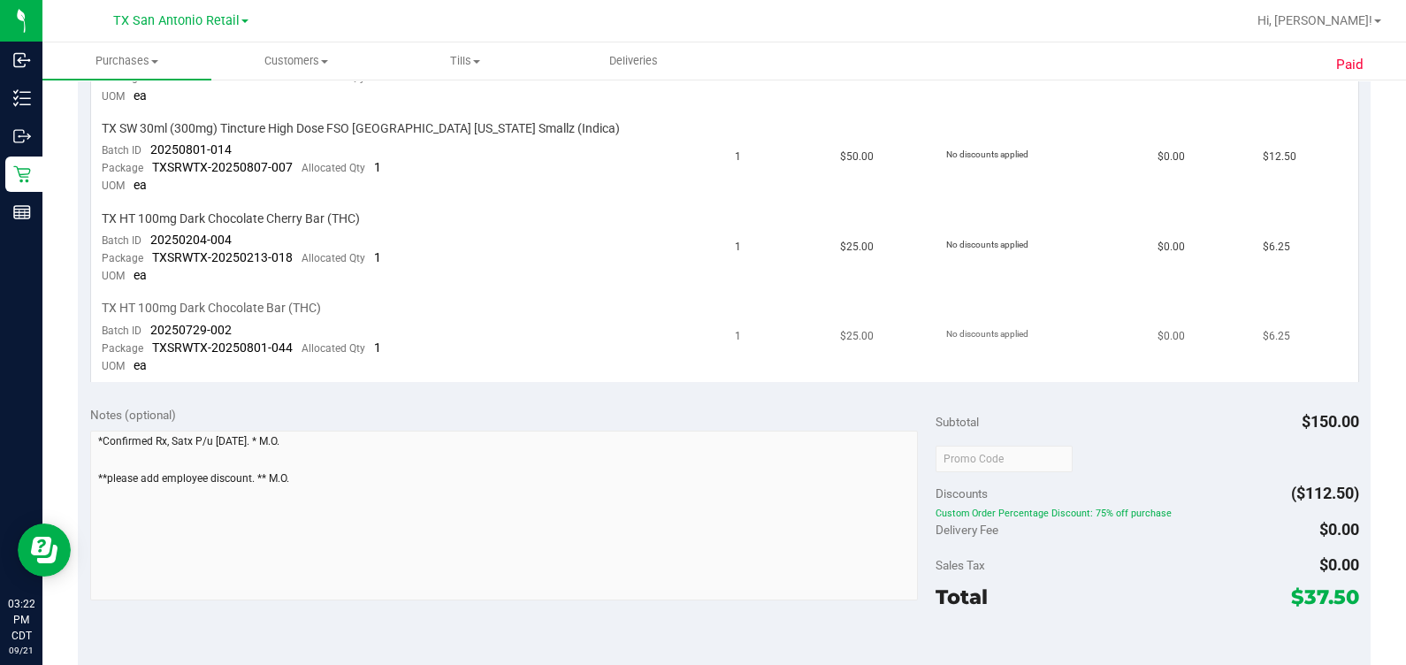
click at [728, 375] on td "1" at bounding box center [776, 337] width 105 height 89
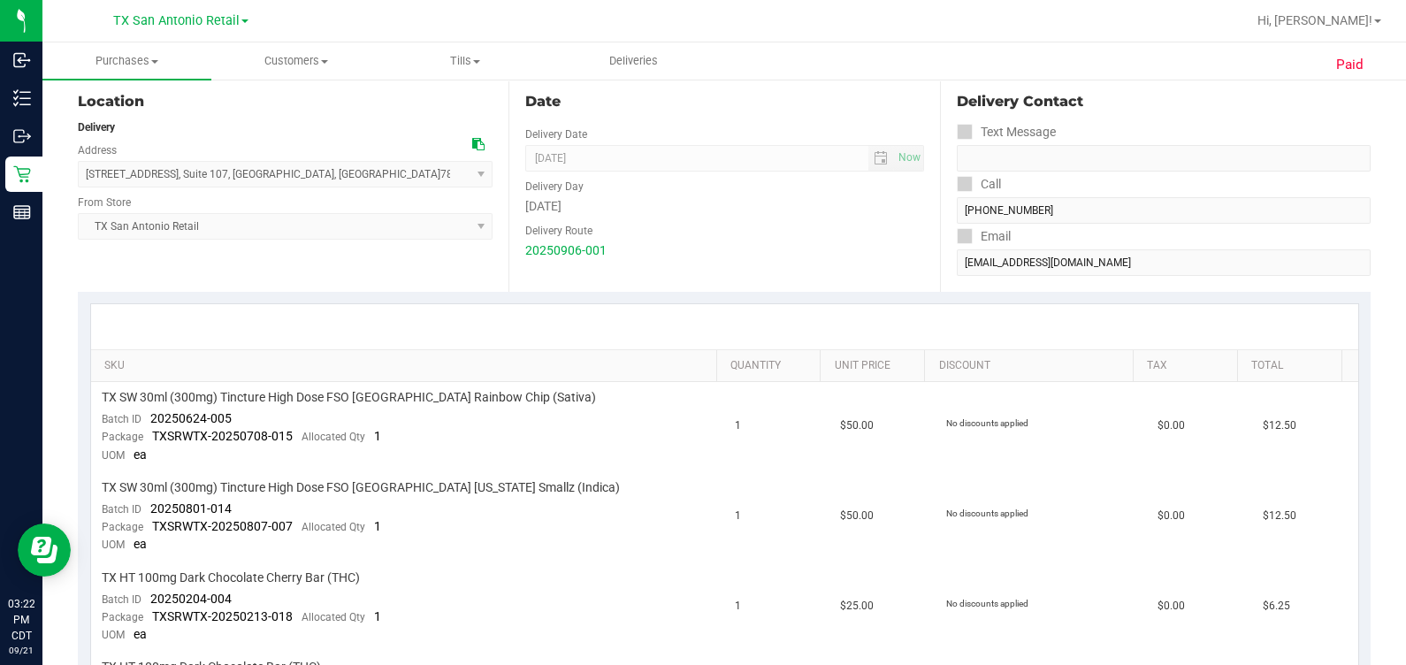
scroll to position [0, 0]
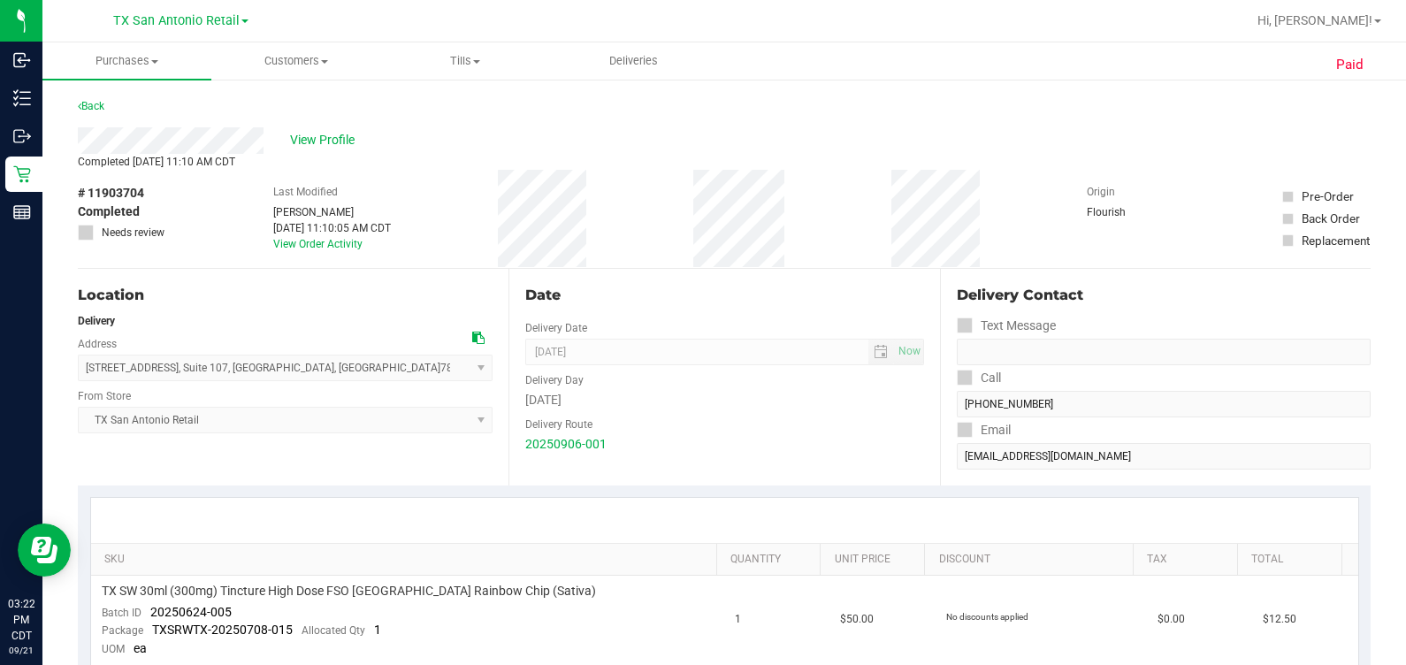
click at [768, 336] on div "Date Delivery Date 09/06/2025 Now 09/06/2025 07:00 AM Now Delivery Day Saturday…" at bounding box center [724, 377] width 431 height 217
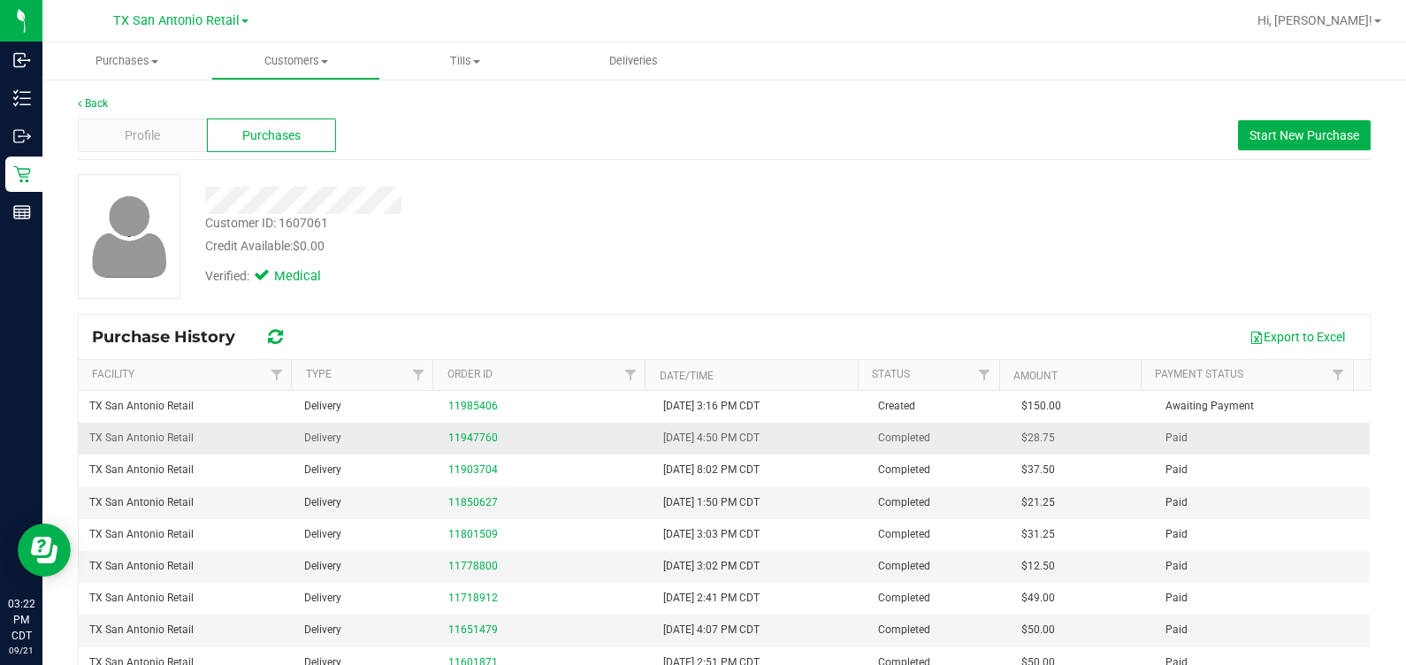
drag, startPoint x: 461, startPoint y: 445, endPoint x: 459, endPoint y: 429, distance: 16.0
click at [461, 443] on div "11947760" at bounding box center [545, 438] width 194 height 17
click at [451, 441] on link "11947760" at bounding box center [473, 438] width 50 height 12
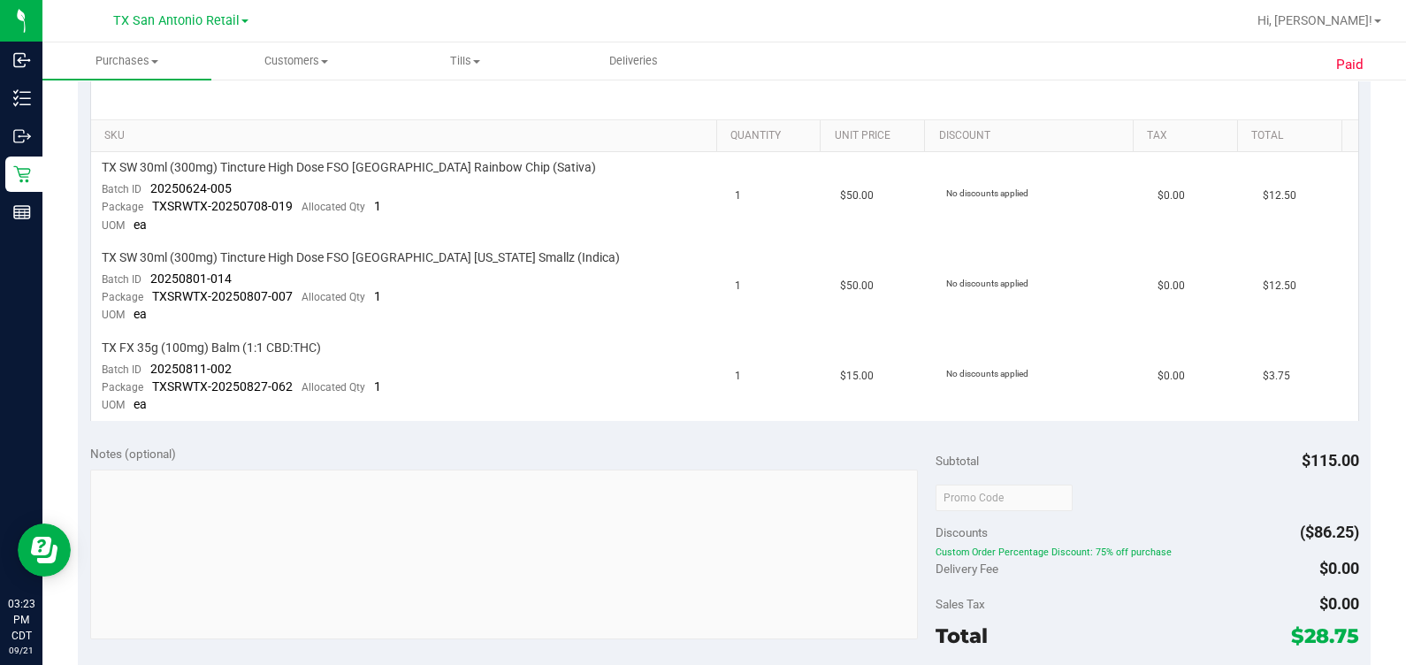
scroll to position [441, 0]
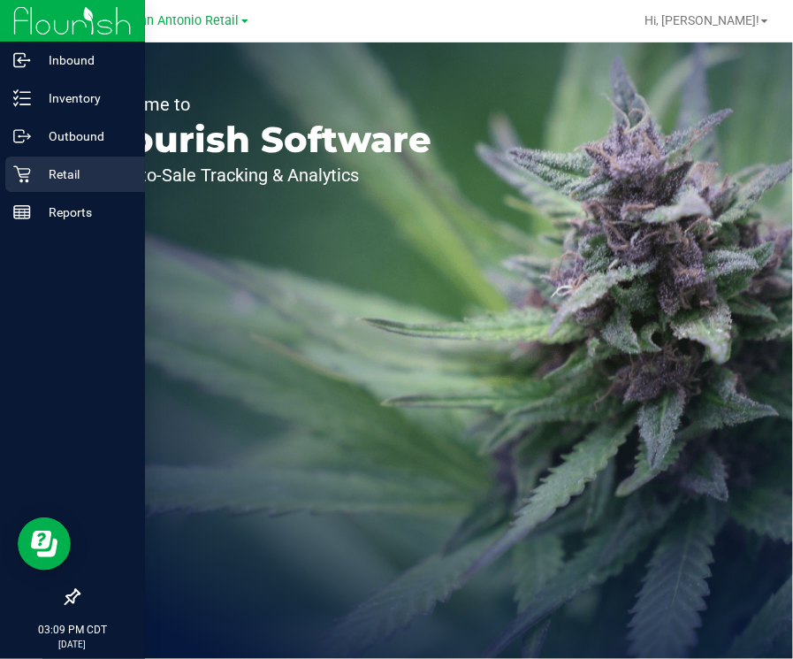
click at [66, 169] on p "Retail" at bounding box center [84, 174] width 106 height 21
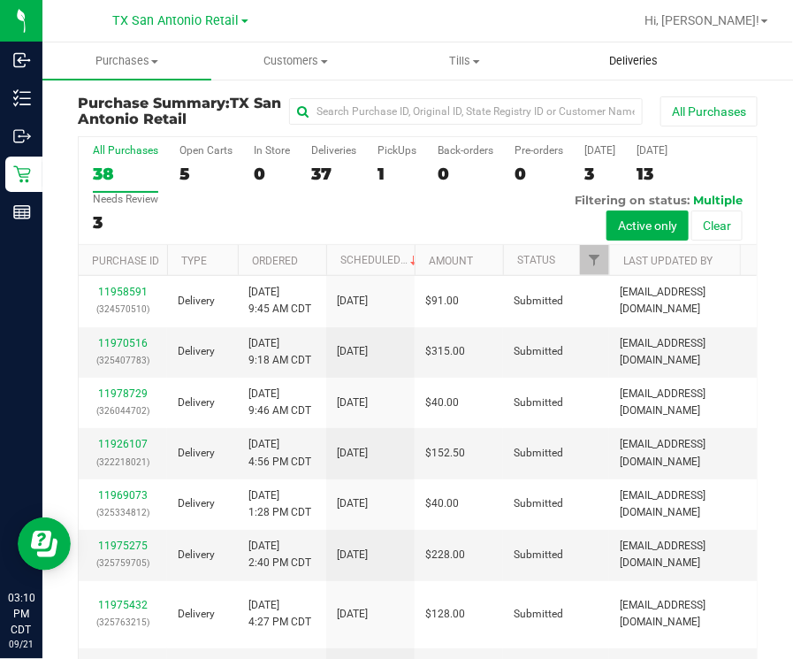
click at [638, 74] on uib-tab-heading "Deliveries" at bounding box center [633, 60] width 167 height 35
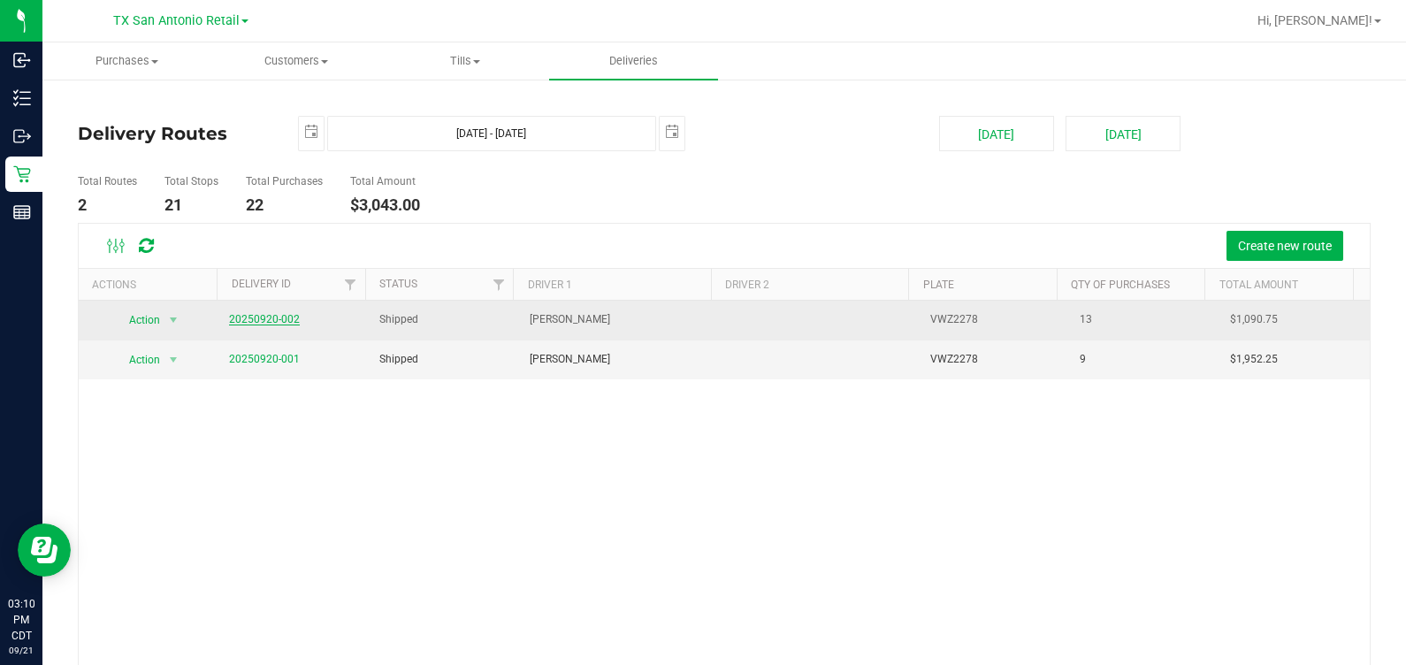
click at [265, 313] on link "20250920-002" at bounding box center [264, 319] width 71 height 12
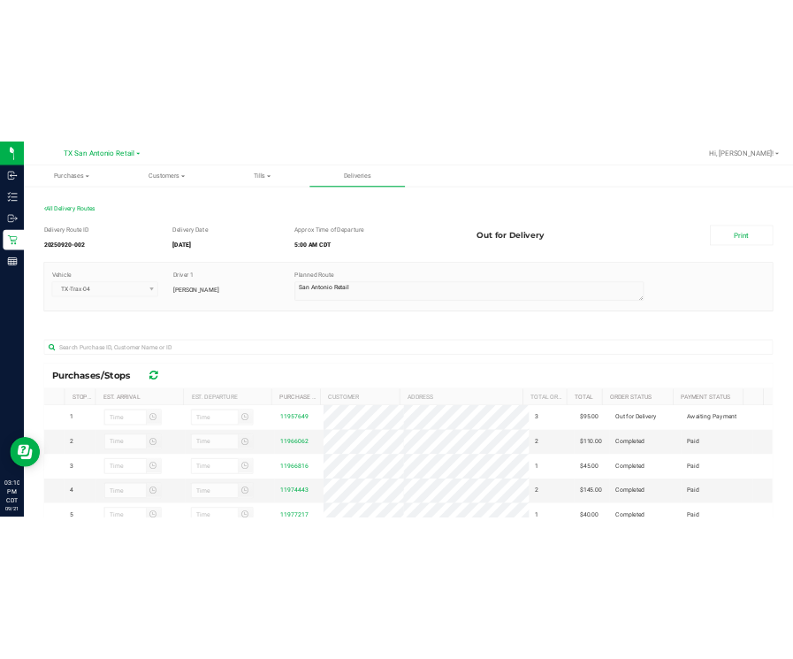
scroll to position [314, 0]
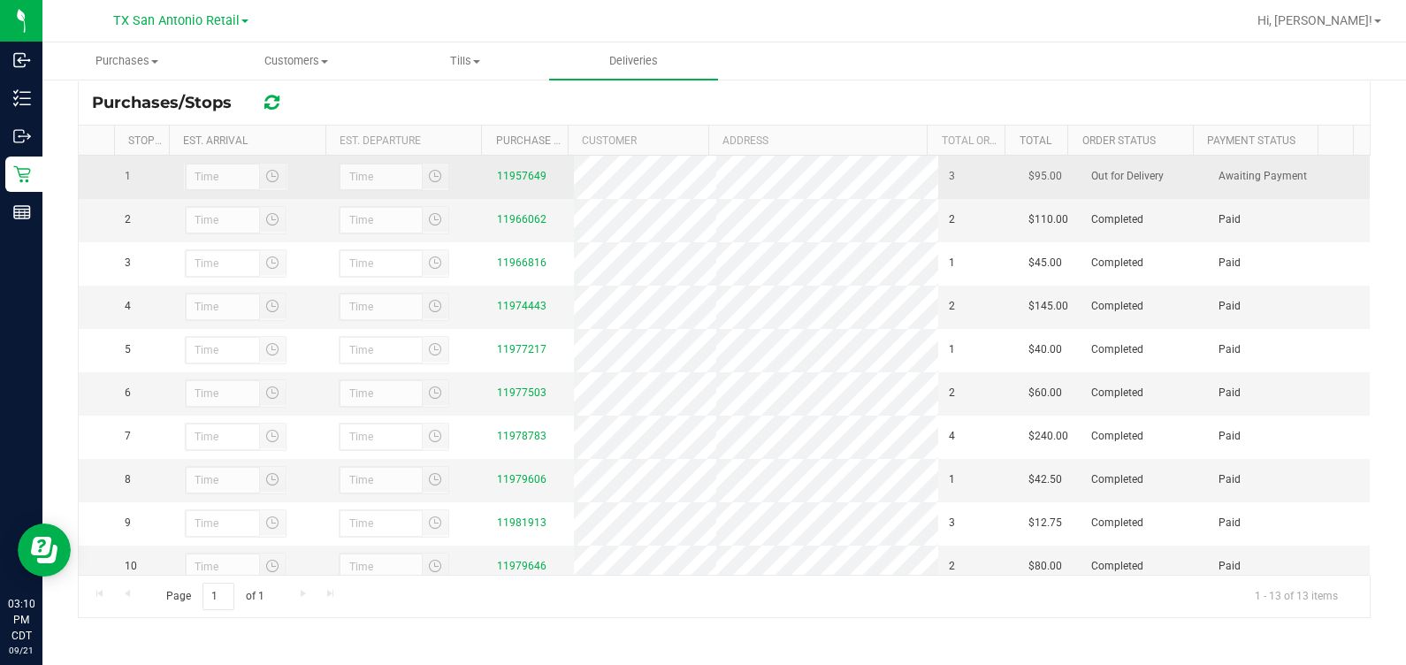
click at [501, 185] on div "11957649" at bounding box center [530, 176] width 66 height 17
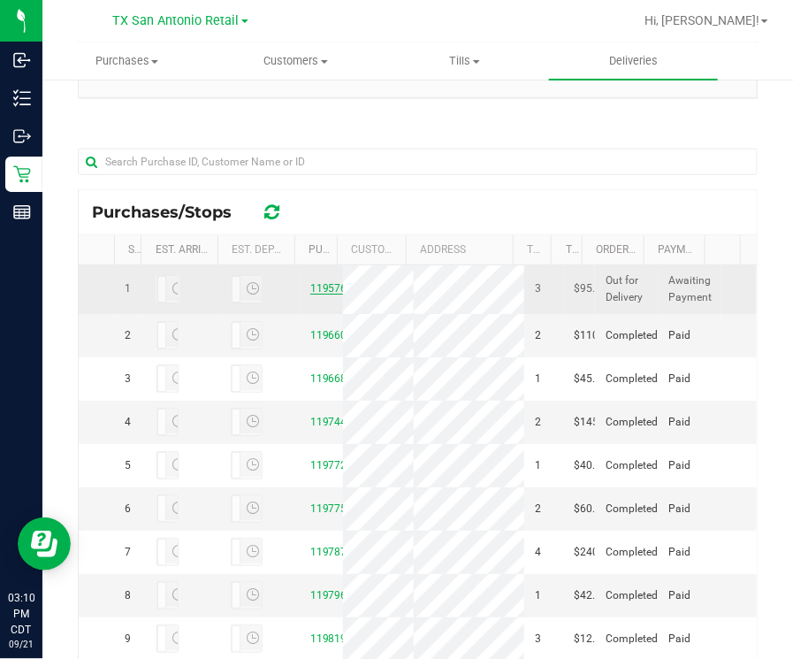
click at [310, 294] on link "11957649" at bounding box center [335, 288] width 50 height 12
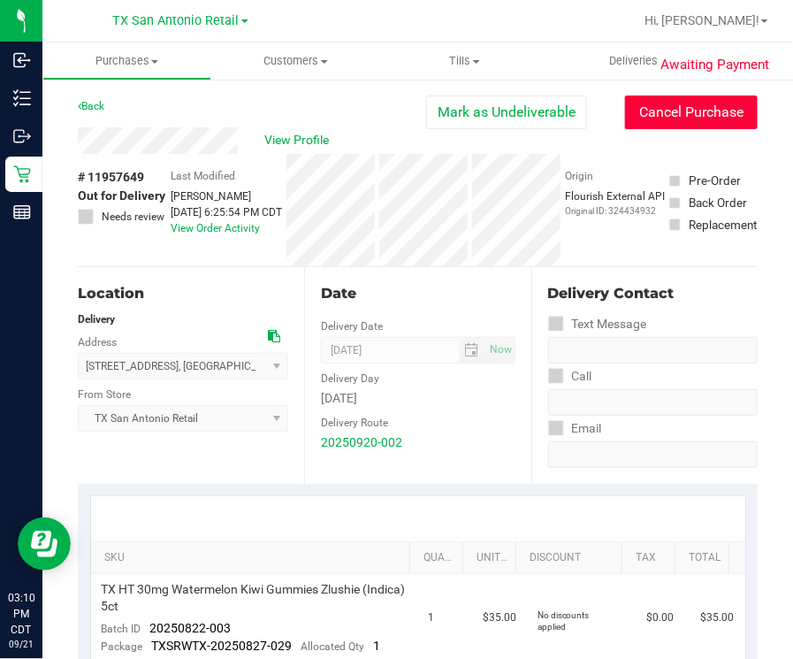
drag, startPoint x: 638, startPoint y: 117, endPoint x: 486, endPoint y: 142, distance: 154.3
click at [638, 116] on button "Cancel Purchase" at bounding box center [691, 113] width 133 height 34
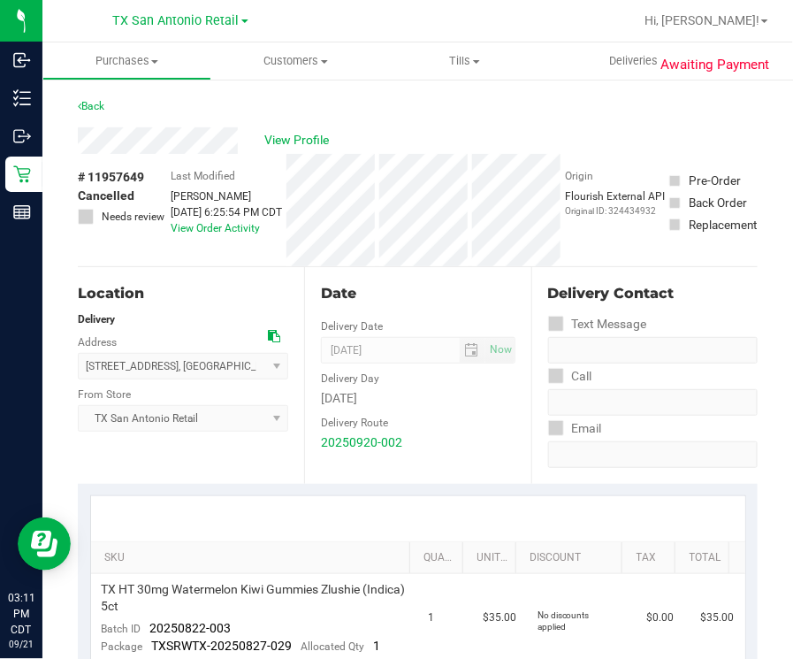
click at [587, 135] on div "View Profile" at bounding box center [418, 140] width 680 height 27
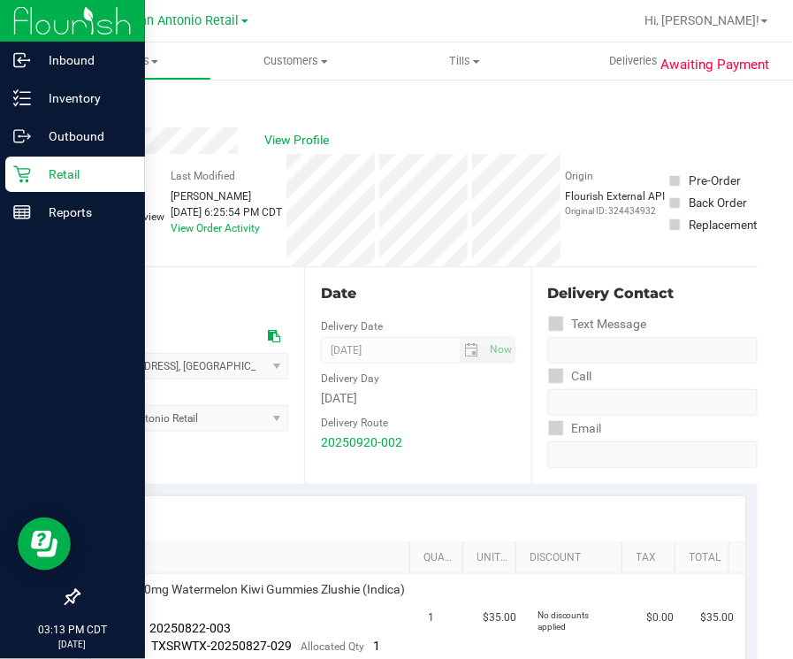
click at [59, 174] on p "Retail" at bounding box center [84, 174] width 106 height 21
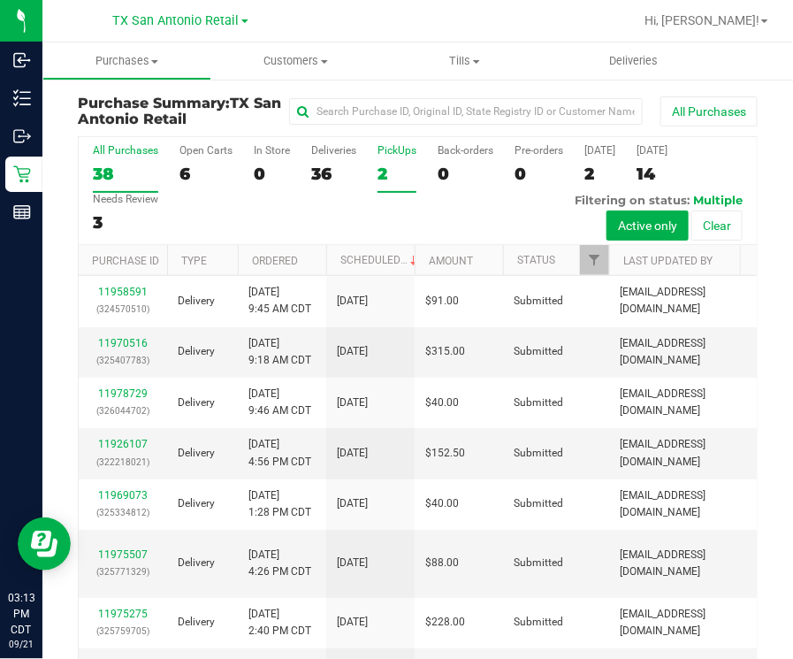
click at [402, 161] on label "PickUps 2" at bounding box center [397, 168] width 39 height 49
click at [0, 0] on input "PickUps 2" at bounding box center [0, 0] width 0 height 0
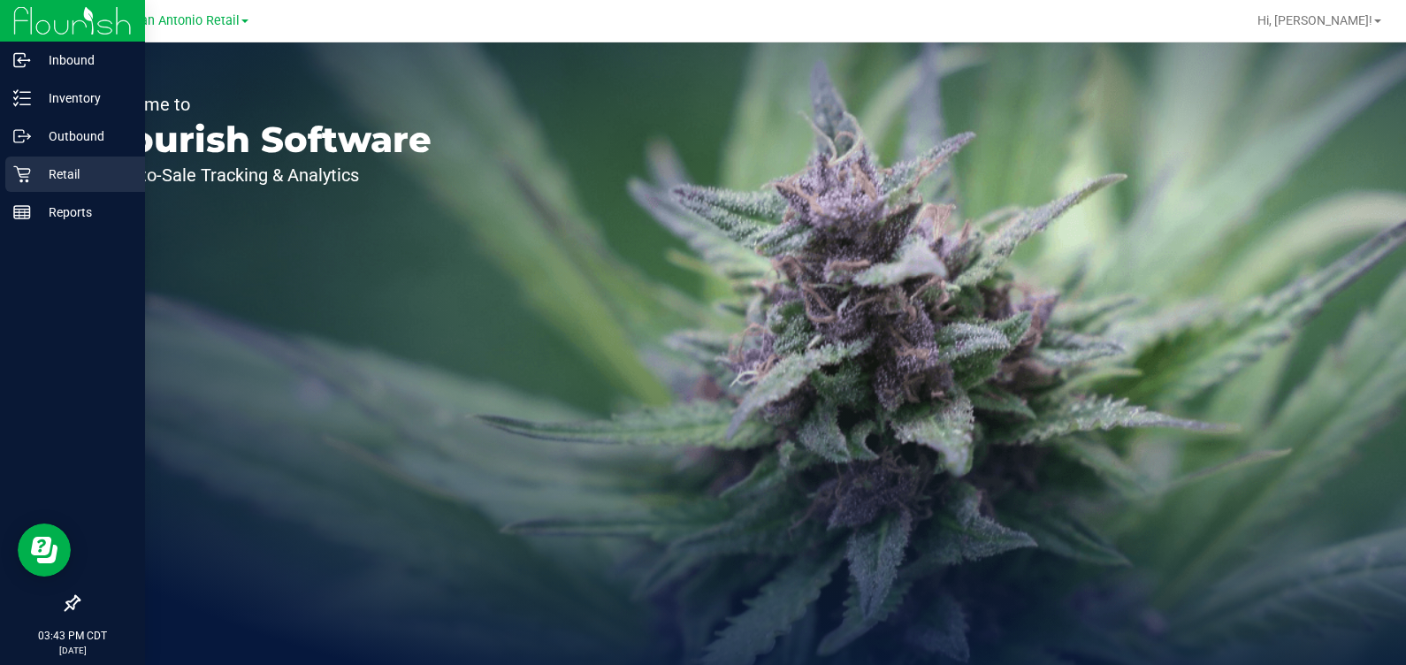
click at [22, 180] on icon at bounding box center [21, 174] width 17 height 17
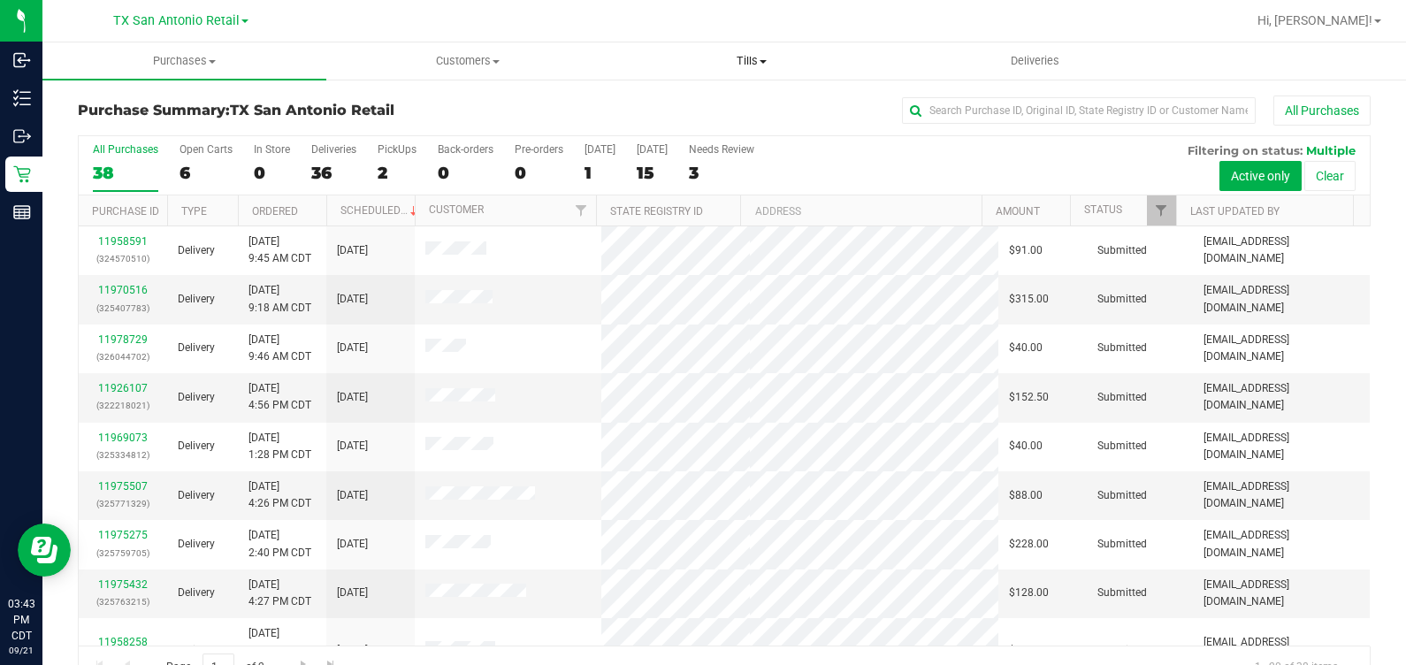
click at [763, 53] on span "Tills" at bounding box center [752, 61] width 282 height 16
click at [738, 106] on li "Manage tills" at bounding box center [752, 106] width 284 height 21
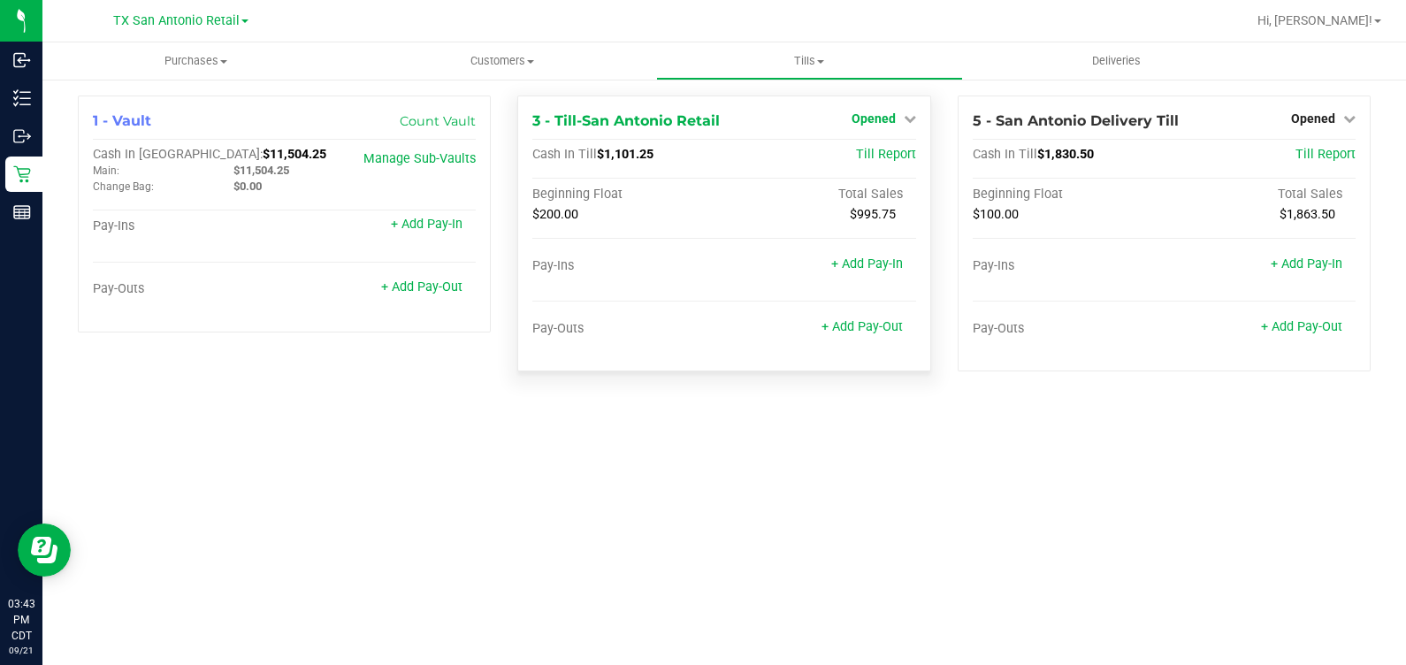
click at [889, 114] on span "Opened" at bounding box center [874, 118] width 44 height 14
click at [902, 153] on div "Close Till" at bounding box center [875, 156] width 131 height 22
click at [884, 159] on link "Close Till" at bounding box center [876, 156] width 48 height 14
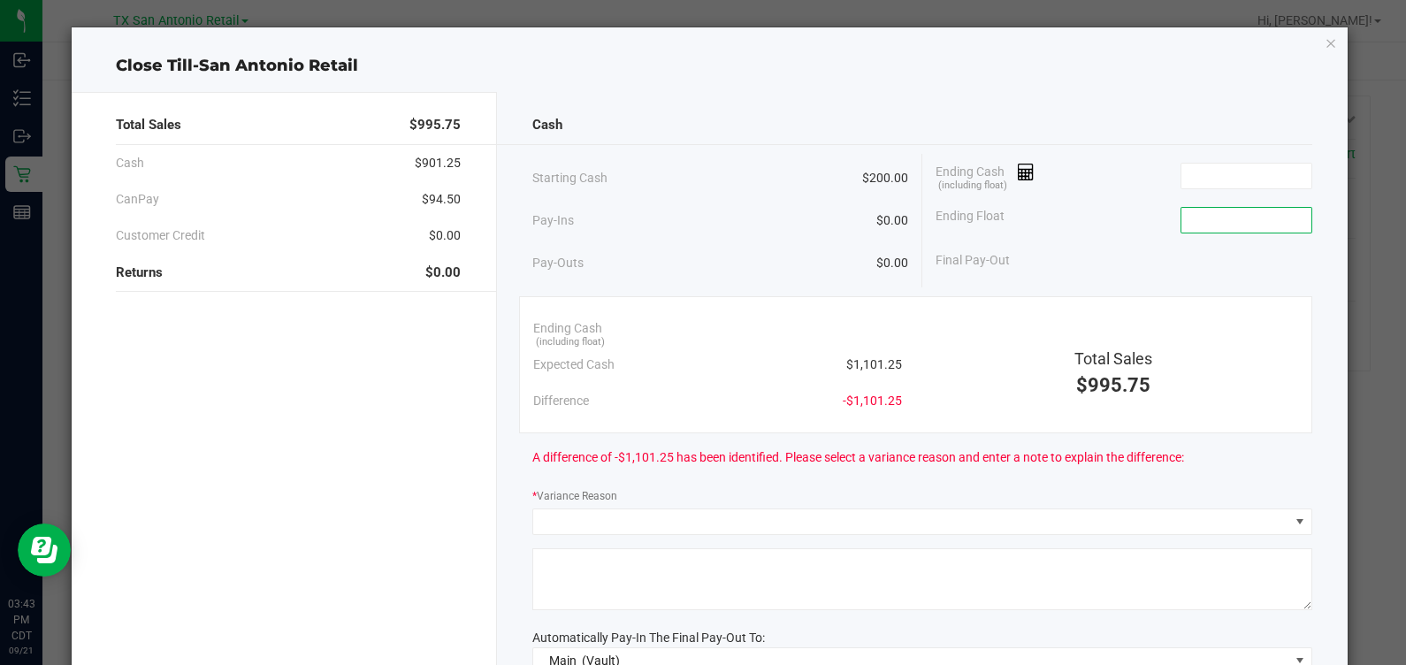
click at [1277, 227] on input at bounding box center [1247, 220] width 130 height 25
type input "$200.00"
click at [1215, 150] on div "Cash Starting Cash $200.00 Pay-Ins $0.00 Pay-Outs $0.00 Ending Cash (including …" at bounding box center [922, 486] width 851 height 789
click at [1215, 166] on input at bounding box center [1247, 176] width 130 height 25
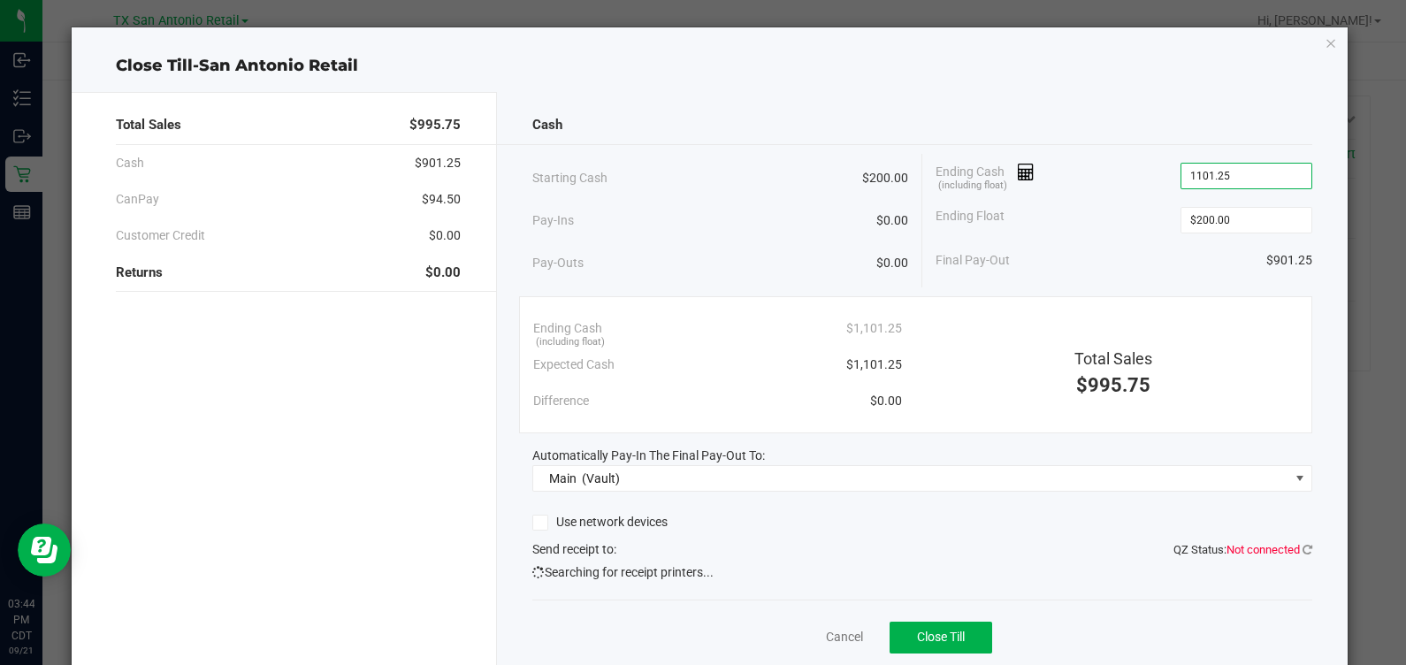
type input "$1,101.25"
click at [757, 144] on div at bounding box center [904, 144] width 815 height 1
click at [931, 625] on button "Close Till" at bounding box center [941, 638] width 103 height 32
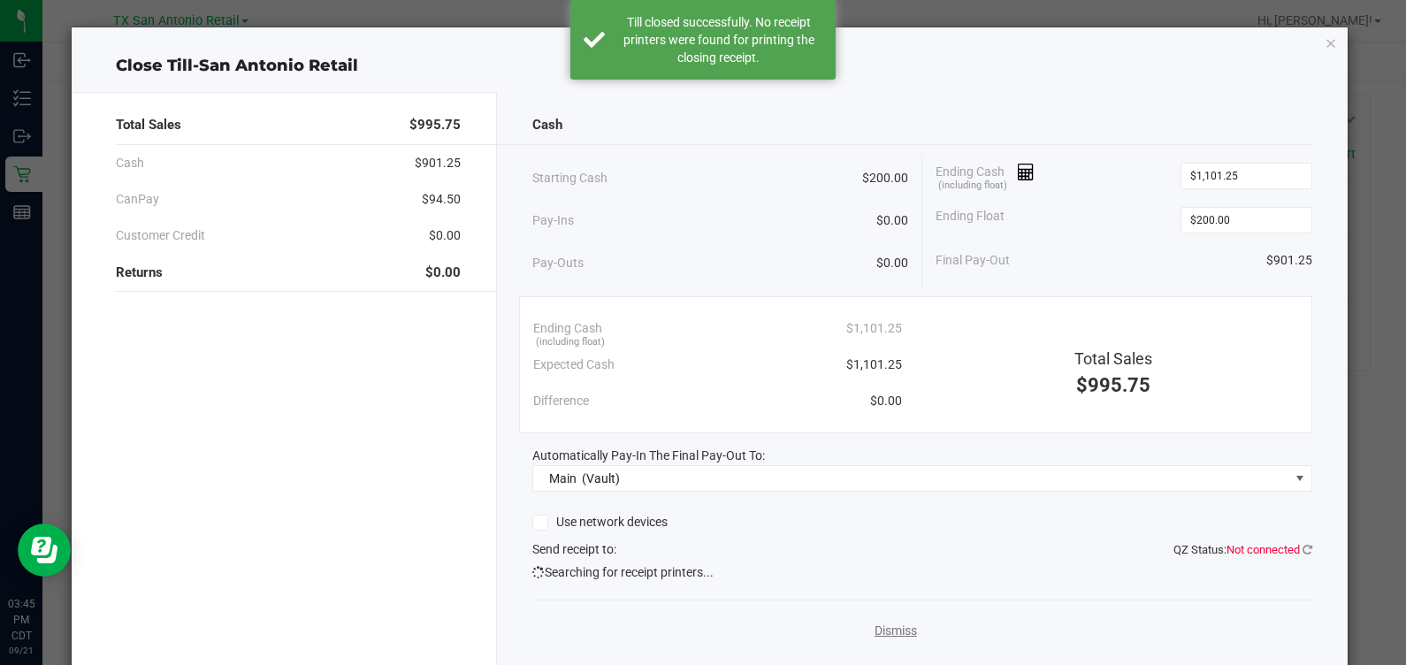
click at [901, 629] on link "Dismiss" at bounding box center [896, 631] width 42 height 19
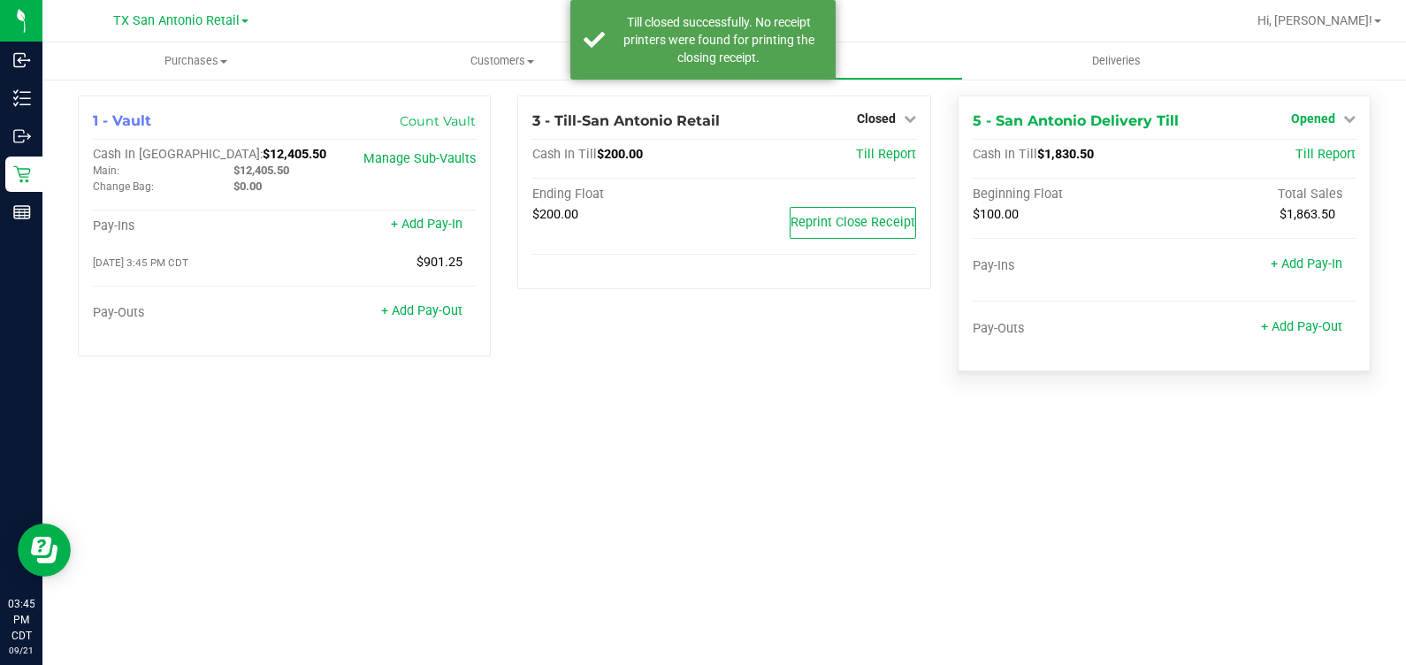
click at [1324, 115] on span "Opened" at bounding box center [1313, 118] width 44 height 14
click at [1300, 165] on div "Close Till" at bounding box center [1315, 156] width 131 height 22
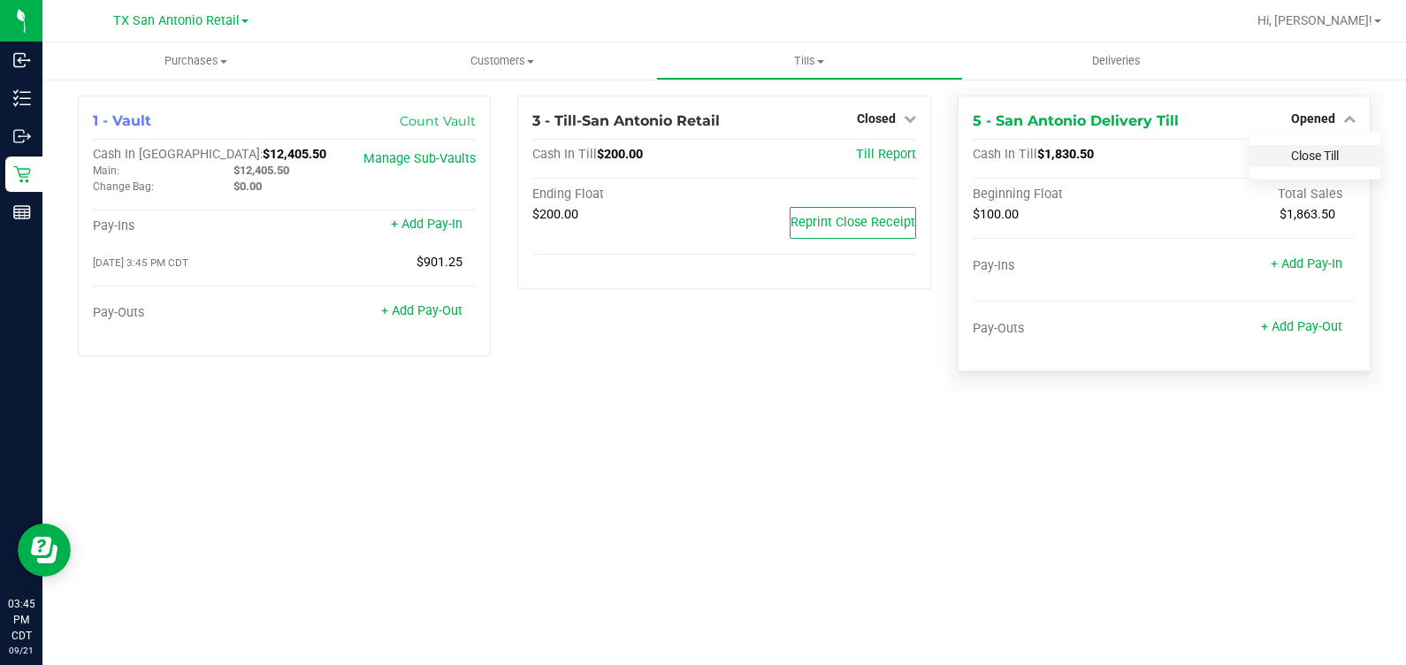
click at [1328, 152] on link "Close Till" at bounding box center [1315, 156] width 48 height 14
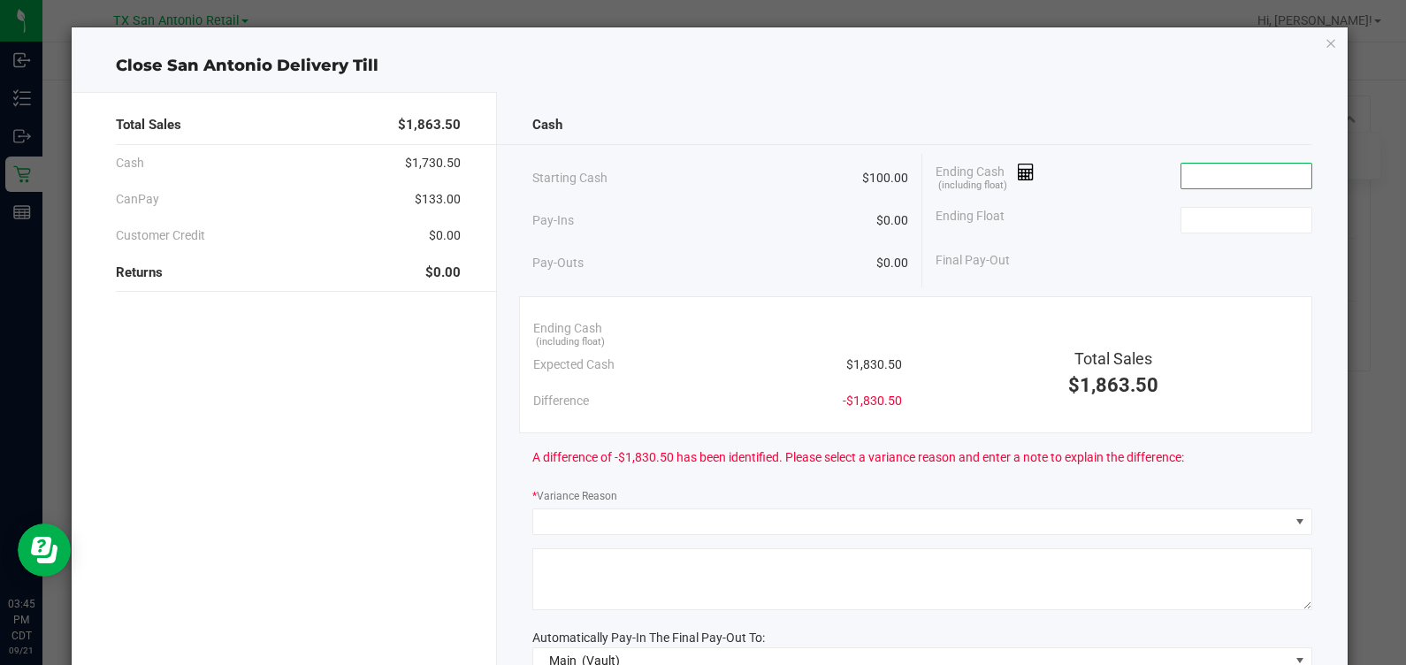
click at [1259, 175] on input at bounding box center [1247, 176] width 130 height 25
type input "$1,730.50"
type input "$100.00"
click at [911, 122] on div "Cash" at bounding box center [922, 125] width 780 height 38
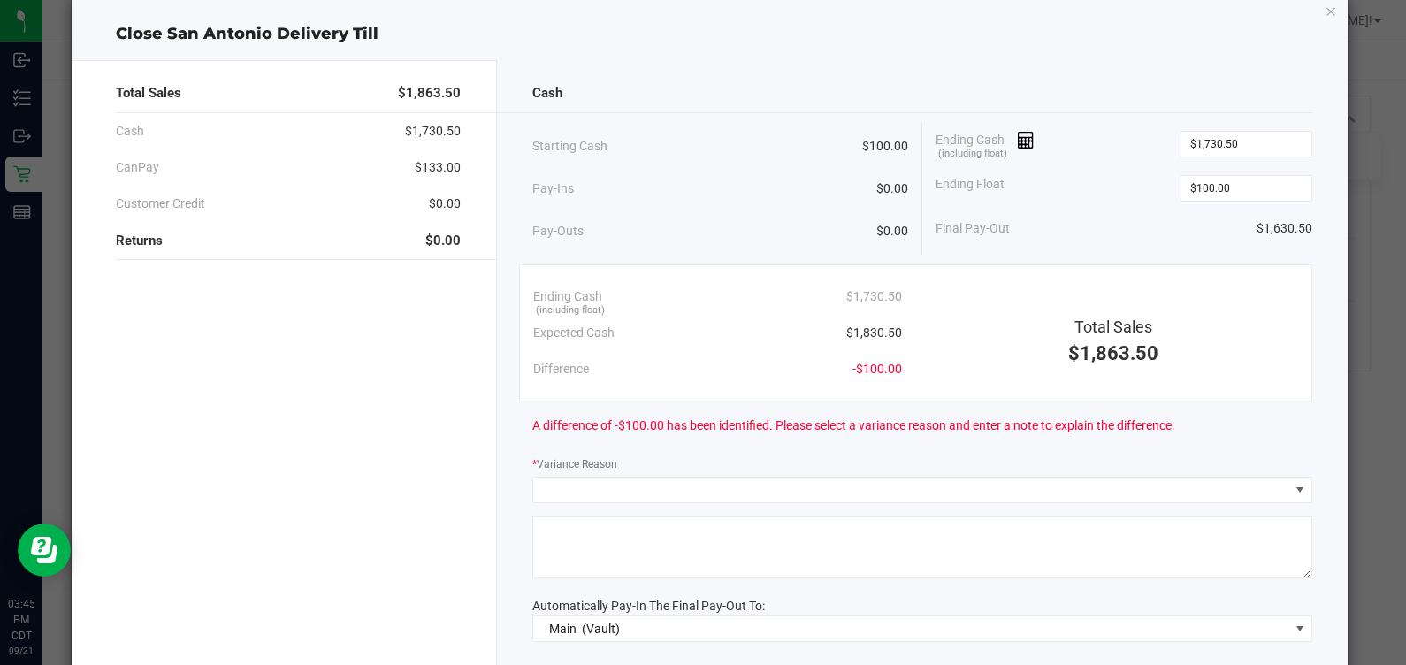
scroll to position [19, 0]
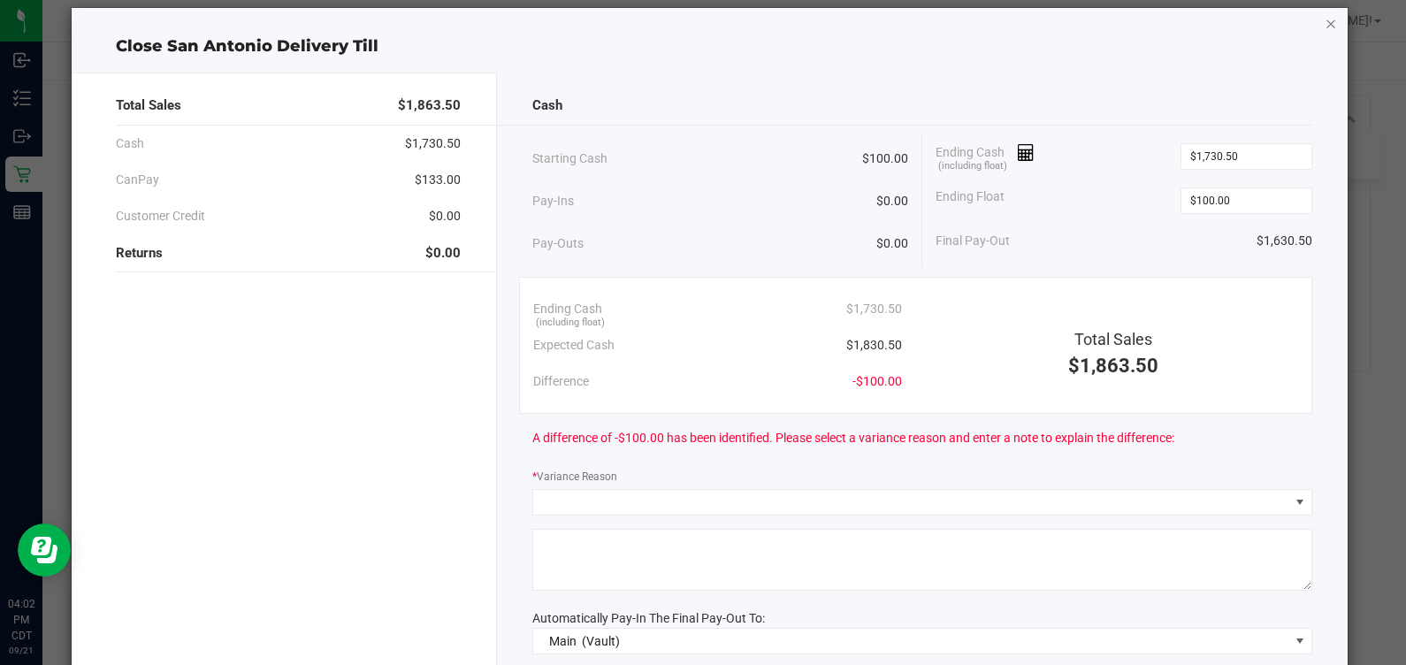
click at [1325, 22] on icon "button" at bounding box center [1331, 22] width 12 height 21
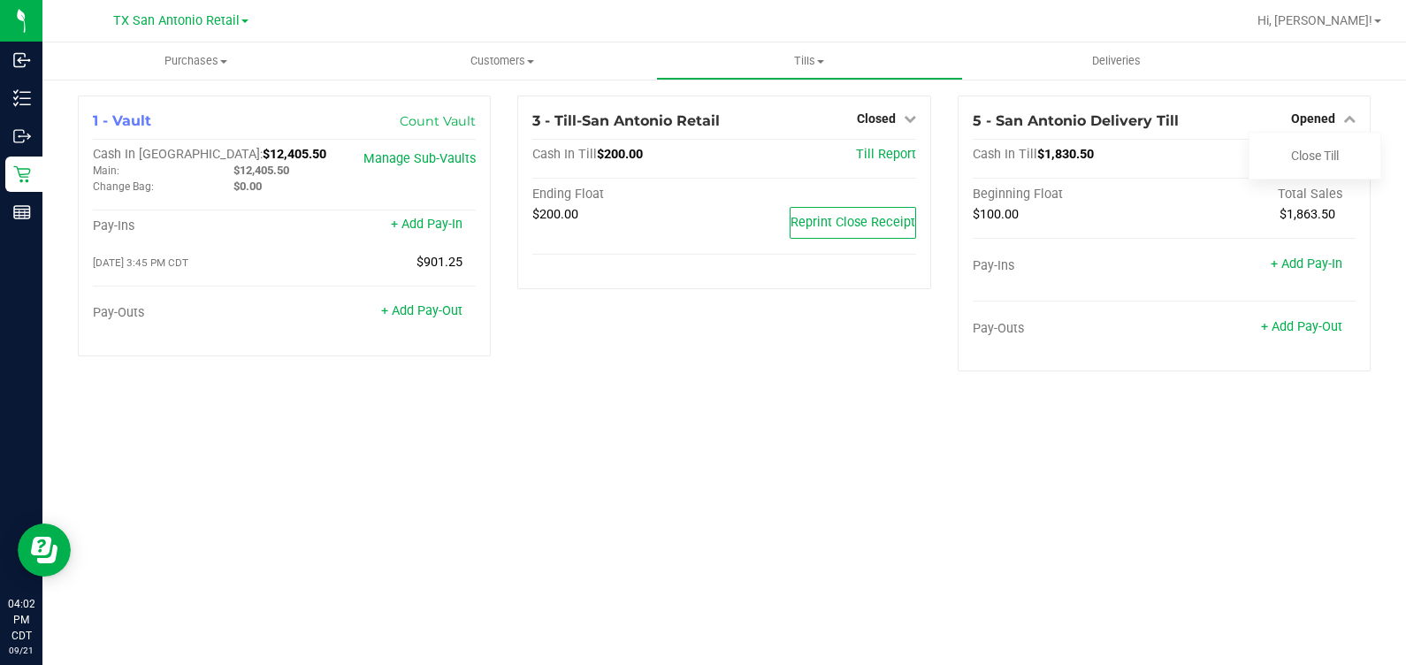
click at [1274, 432] on div "Purchases Summary of purchases Fulfillment All purchases Customers All customer…" at bounding box center [724, 353] width 1364 height 623
click at [1309, 109] on div "Opened" at bounding box center [1323, 118] width 65 height 21
click at [1290, 120] on div "5 - San Antonio Delivery Till Opened Close Till" at bounding box center [1164, 121] width 383 height 21
click at [1304, 119] on span "Opened" at bounding box center [1313, 118] width 44 height 14
click at [1311, 161] on div "Till Report" at bounding box center [1326, 155] width 60 height 16
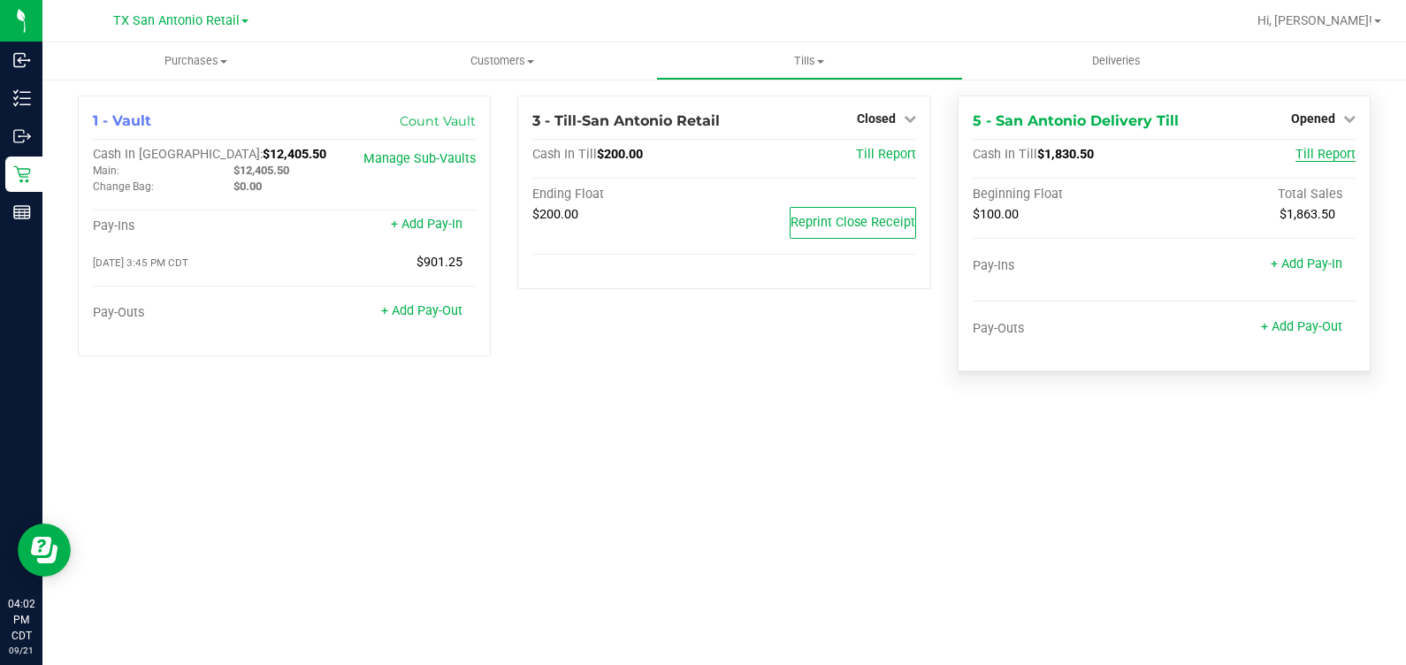
click at [1310, 149] on span "Till Report" at bounding box center [1326, 154] width 60 height 15
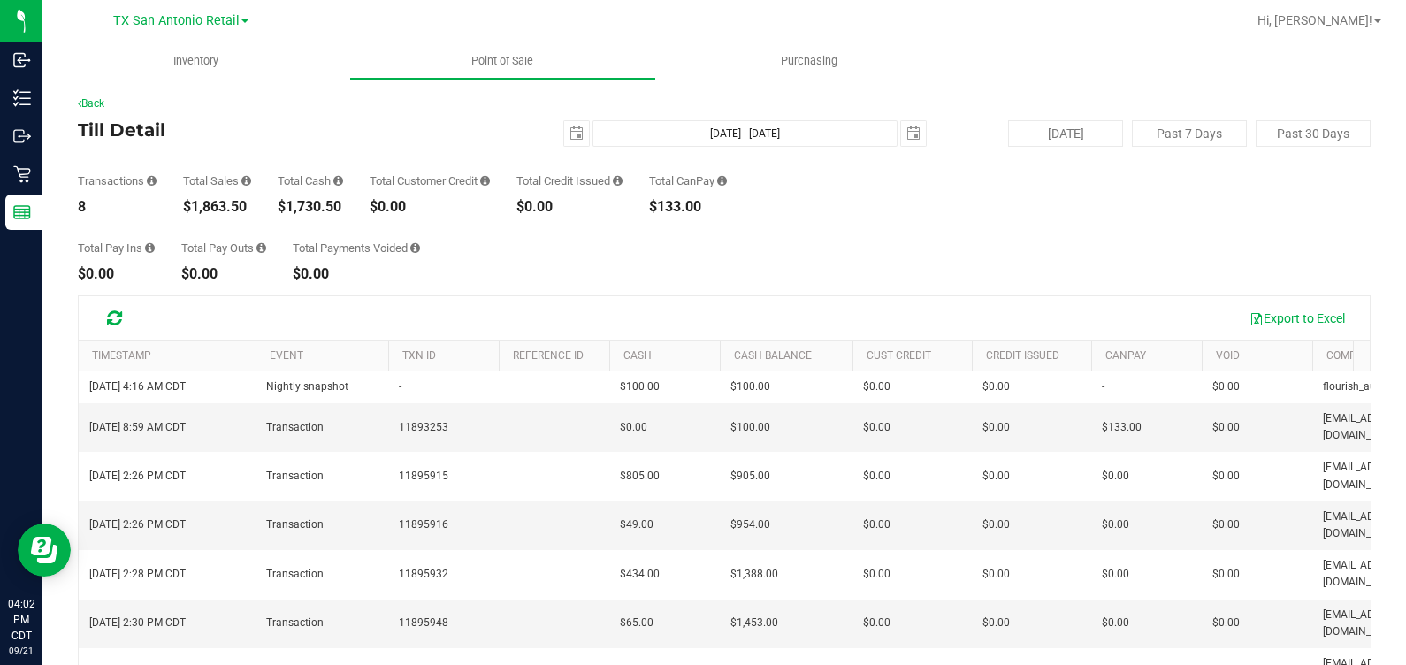
click at [900, 264] on div "Total Pay Ins $0.00 Total Pay Outs $0.00 Total Payments Voided $0.00" at bounding box center [724, 247] width 1293 height 67
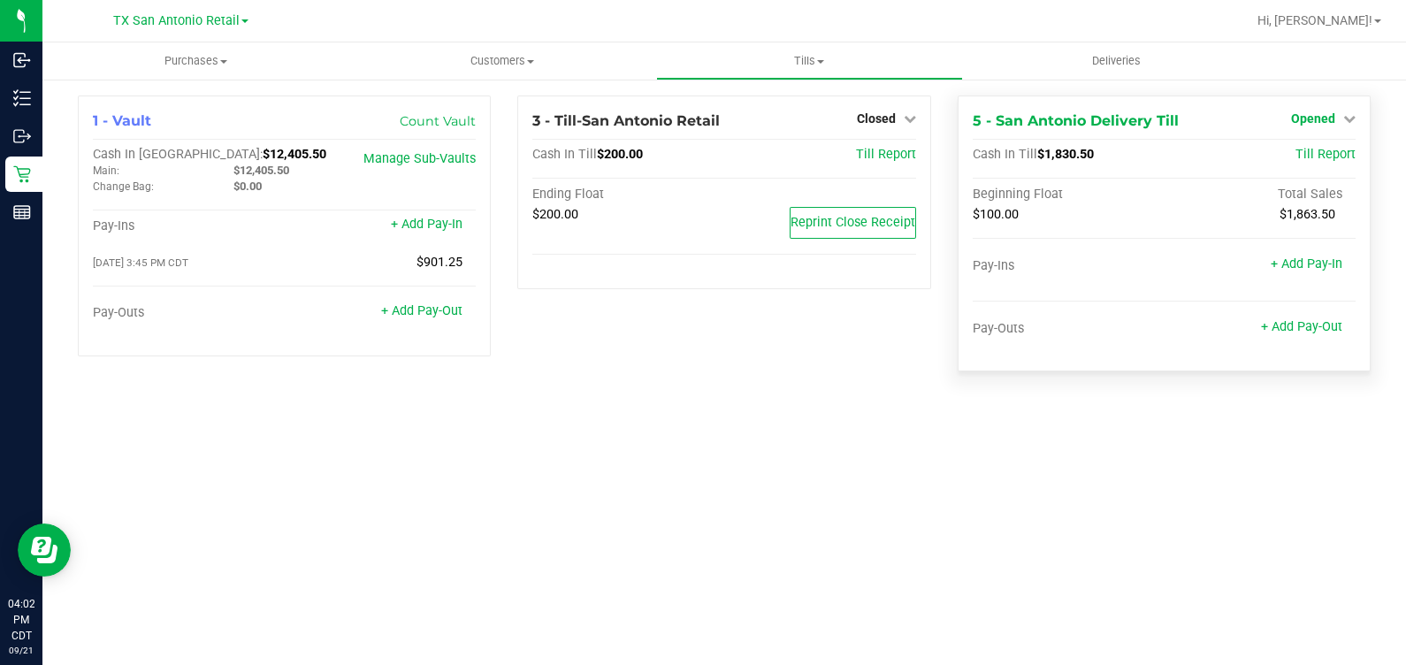
click at [1340, 116] on link "Opened" at bounding box center [1323, 118] width 65 height 14
click at [1304, 172] on div "Close Till" at bounding box center [1315, 156] width 133 height 48
click at [1308, 161] on link "Close Till" at bounding box center [1315, 156] width 48 height 14
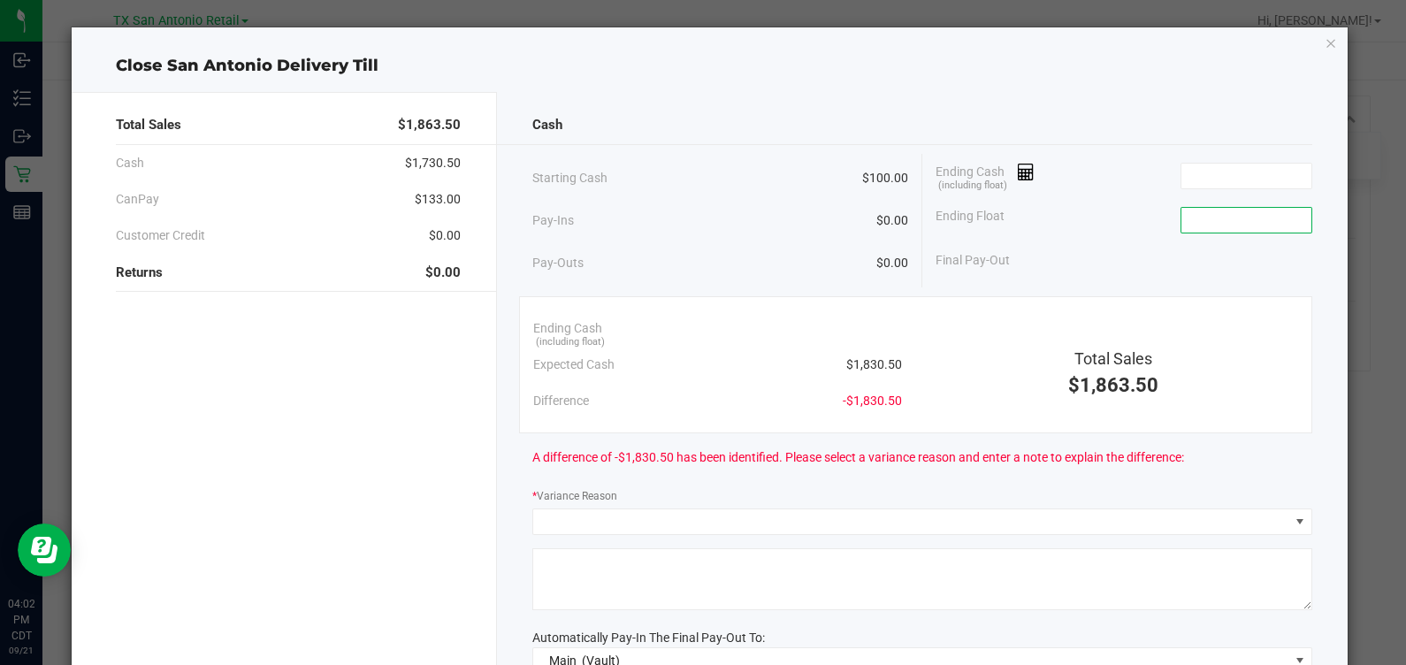
click at [1202, 222] on input at bounding box center [1247, 220] width 130 height 25
type input "$100.00"
click at [1192, 178] on input at bounding box center [1247, 176] width 130 height 25
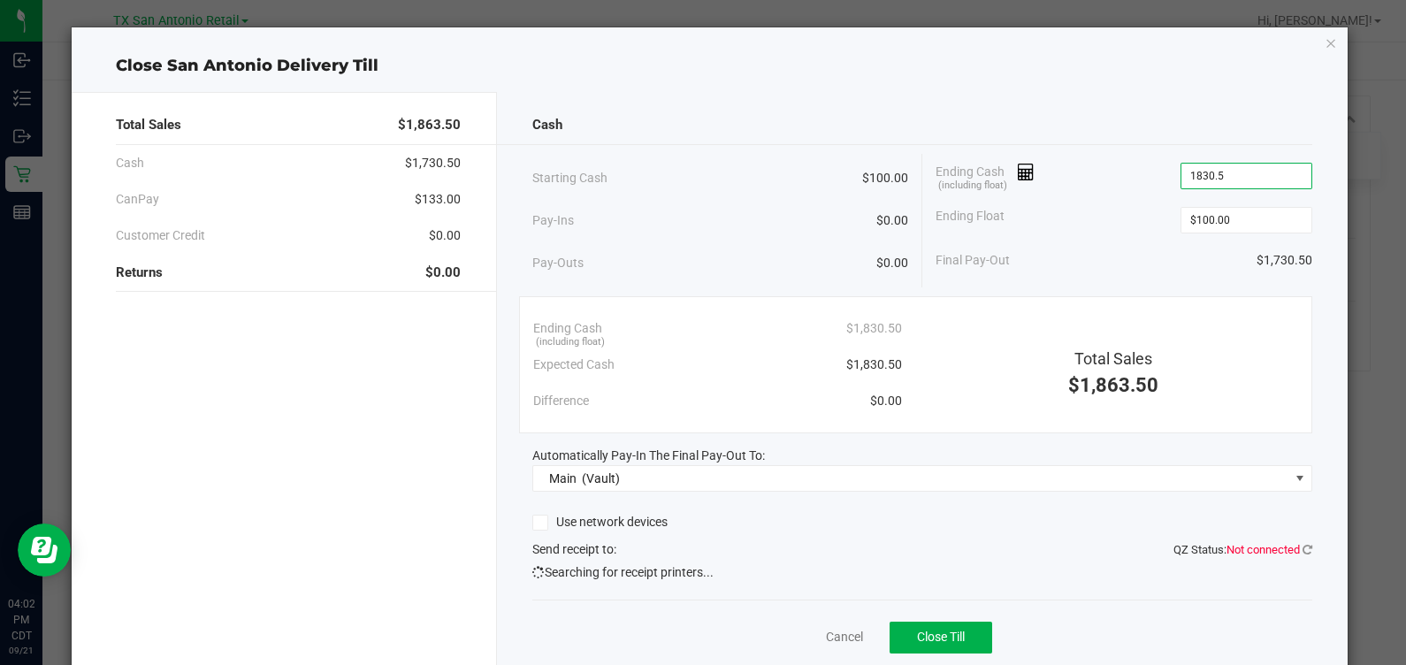
type input "$1,830.50"
type input "$100.00"
click at [929, 632] on span "Close Till" at bounding box center [941, 637] width 48 height 14
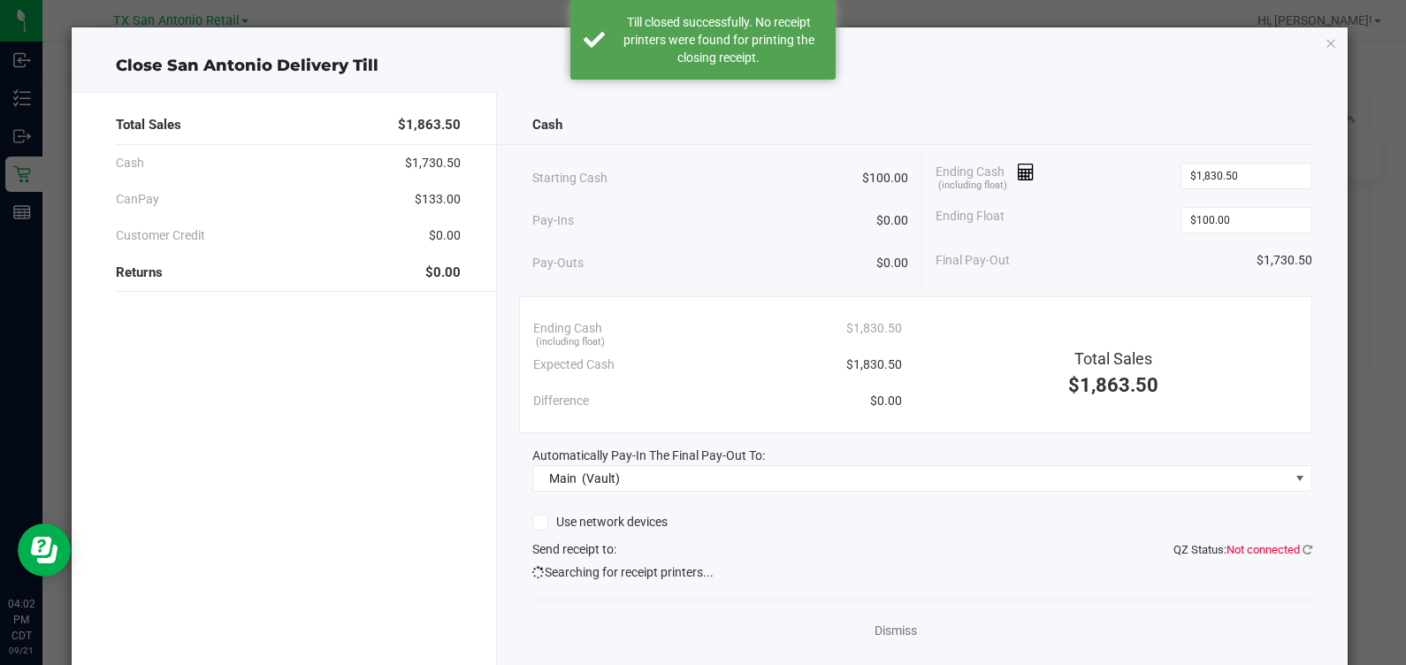
click at [828, 635] on div "Dismiss" at bounding box center [922, 627] width 780 height 55
click at [881, 631] on link "Dismiss" at bounding box center [896, 631] width 42 height 19
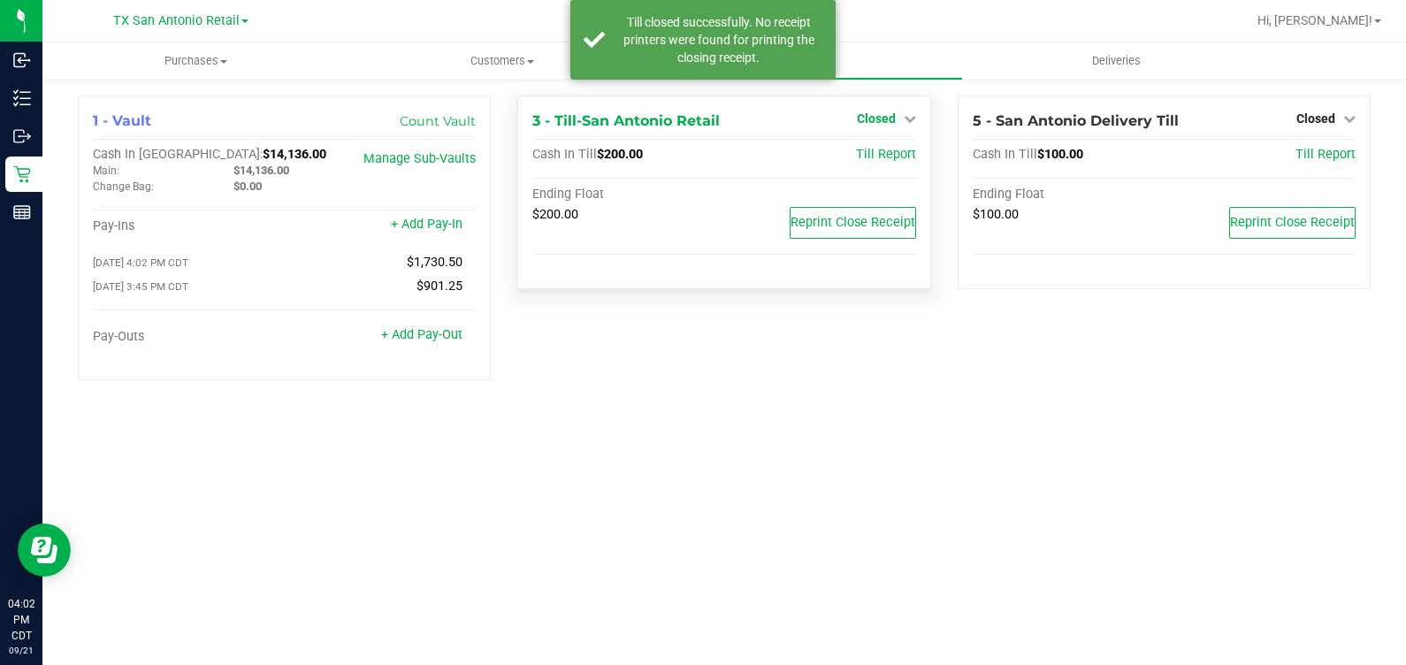
click at [865, 118] on span "Closed" at bounding box center [876, 118] width 39 height 14
click at [883, 159] on link "Open Till" at bounding box center [876, 156] width 47 height 14
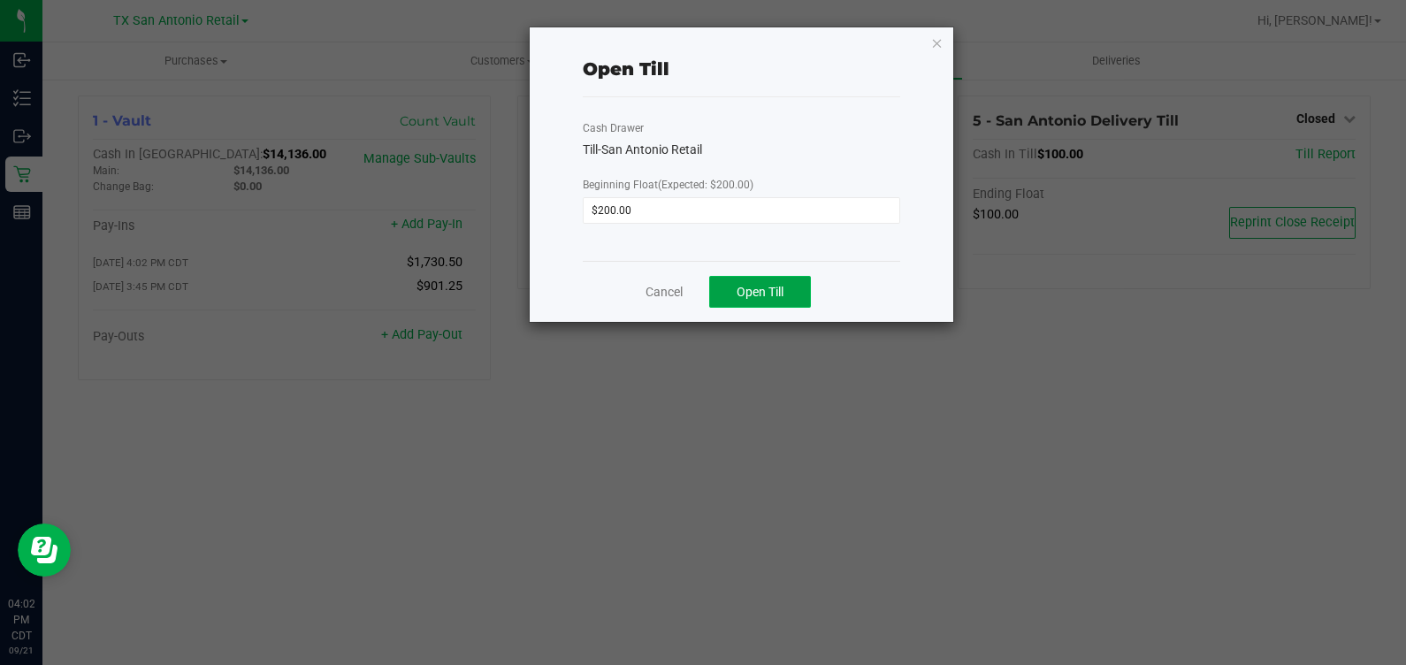
click at [761, 280] on button "Open Till" at bounding box center [760, 292] width 102 height 32
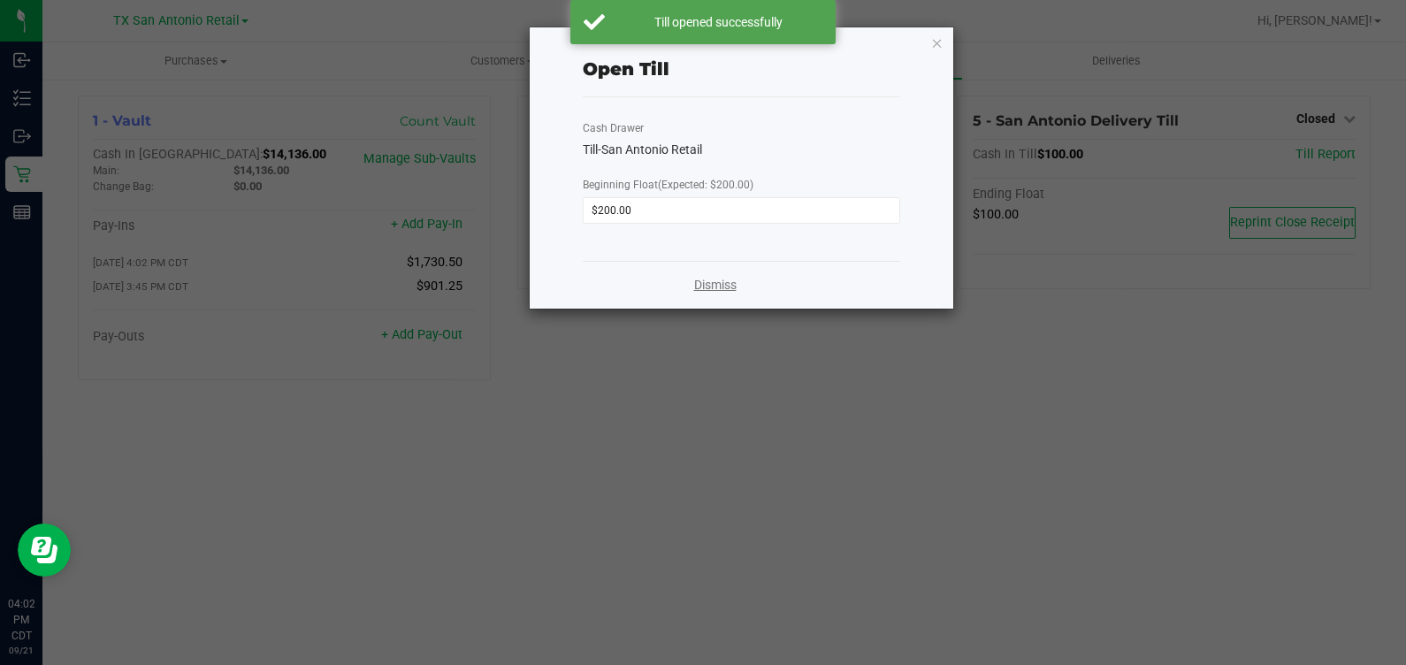
click at [724, 283] on link "Dismiss" at bounding box center [715, 285] width 42 height 19
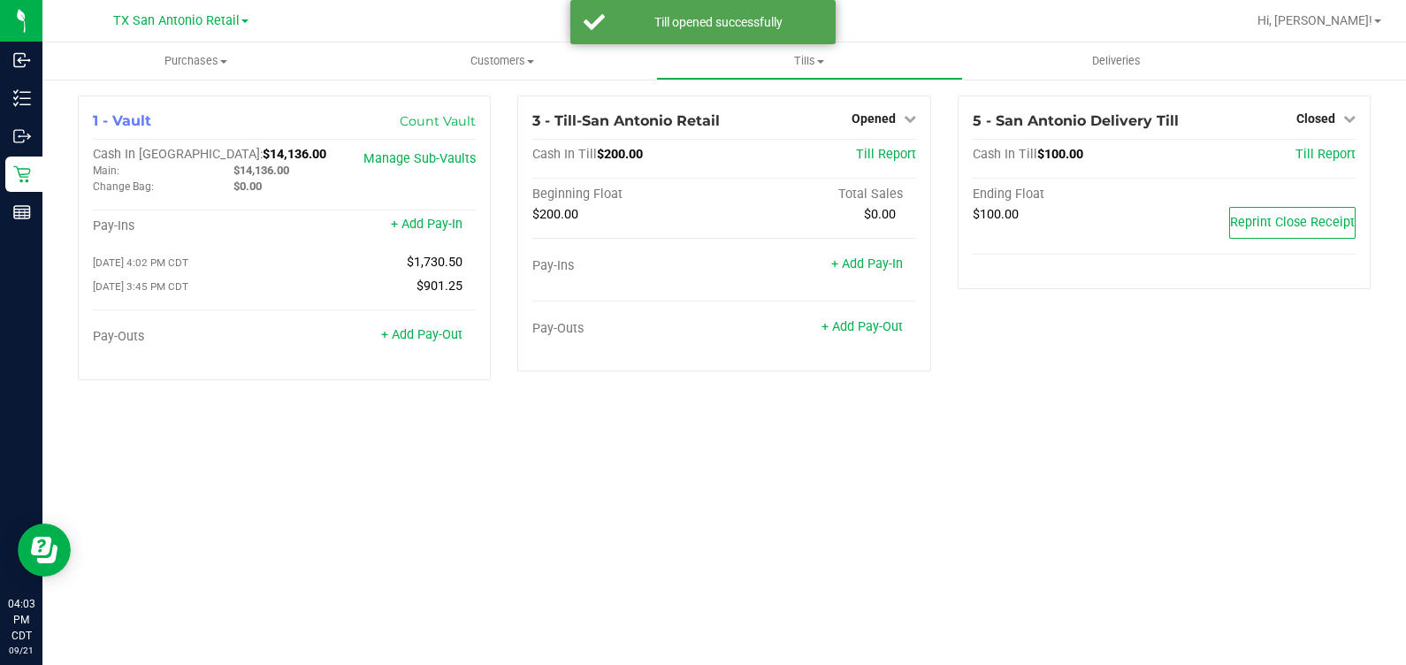
drag, startPoint x: 985, startPoint y: 436, endPoint x: 992, endPoint y: 421, distance: 16.6
click at [984, 433] on div "Purchases Summary of purchases Fulfillment All purchases Customers All customer…" at bounding box center [724, 353] width 1364 height 623
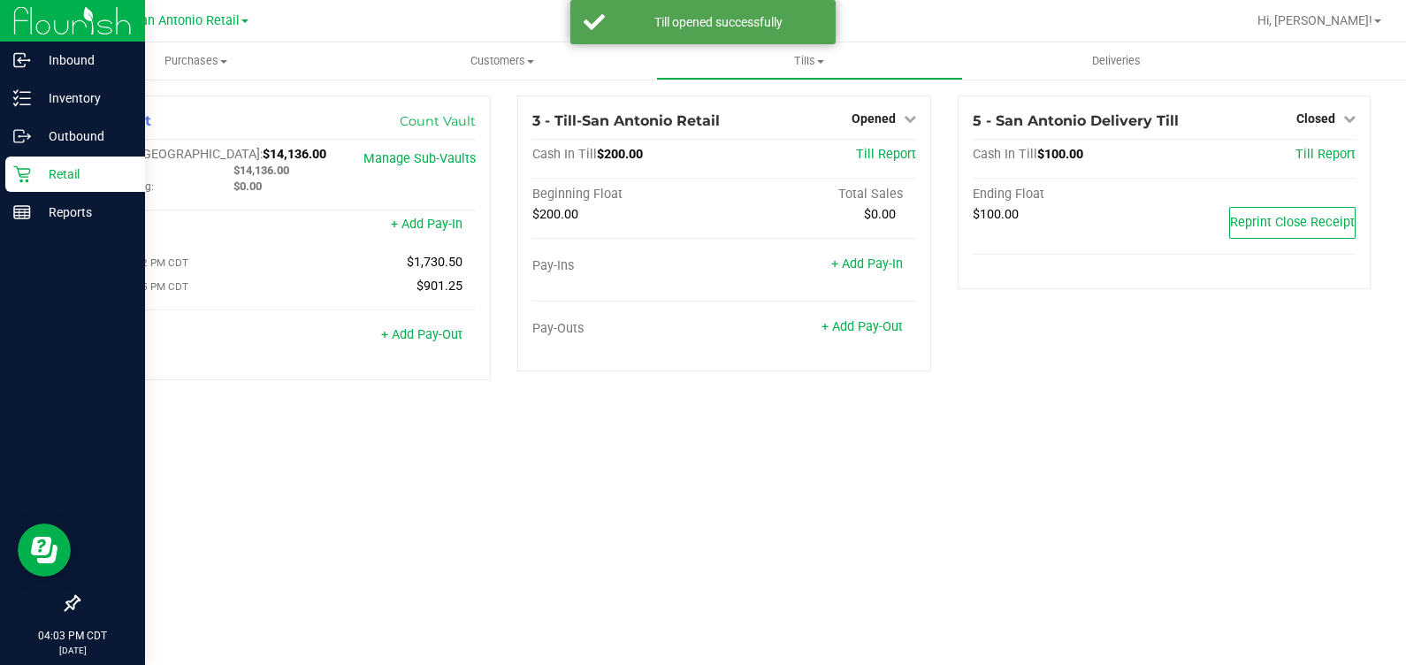
click at [34, 167] on p "Retail" at bounding box center [84, 174] width 106 height 21
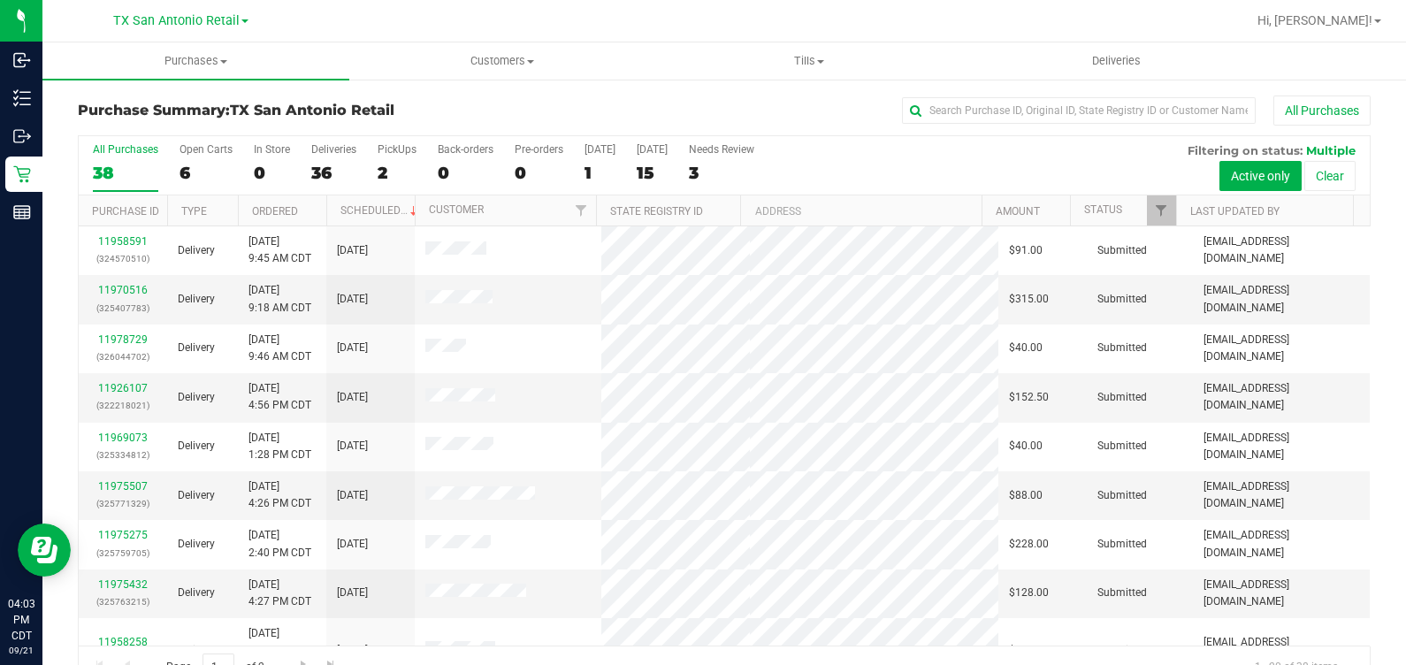
click at [375, 168] on div "All Purchases 38 Open Carts 6 In Store 0 Deliveries 36 PickUps 2 Back-orders 0 …" at bounding box center [724, 165] width 1291 height 59
click at [389, 164] on div "2" at bounding box center [397, 173] width 39 height 20
click at [0, 0] on input "PickUps 2" at bounding box center [0, 0] width 0 height 0
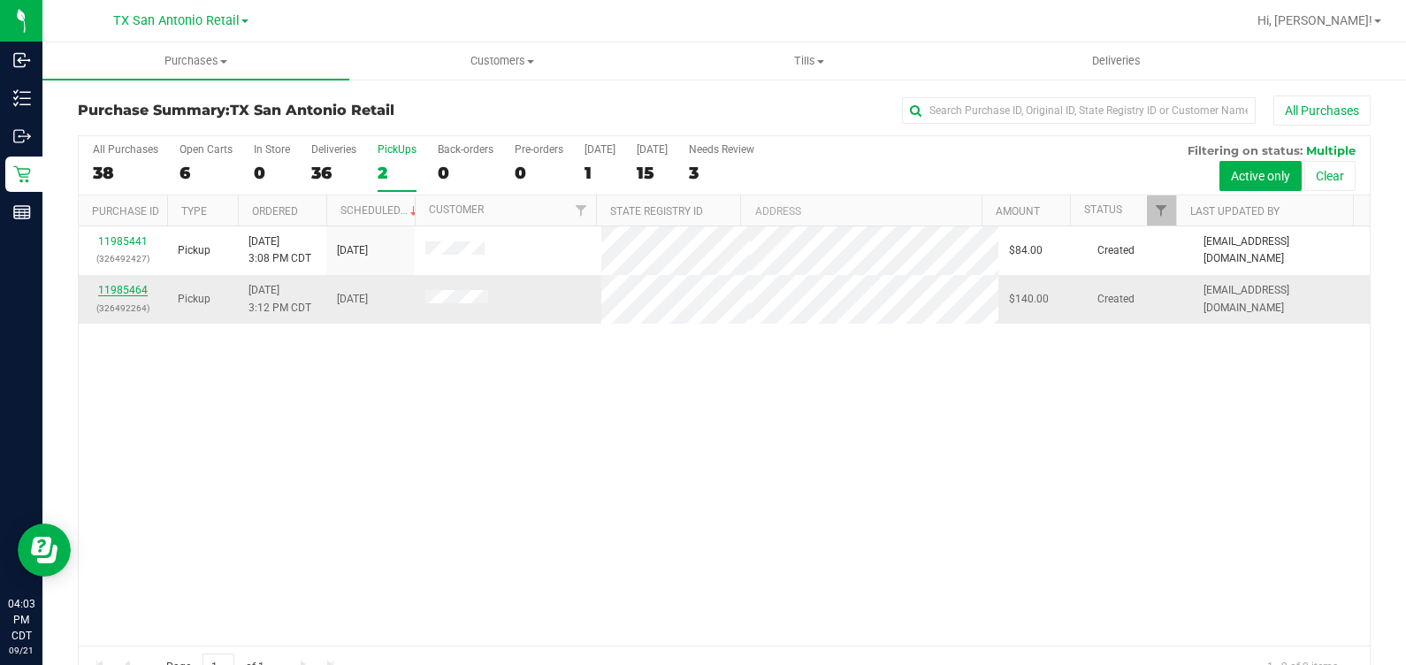
click at [130, 284] on link "11985464" at bounding box center [123, 290] width 50 height 12
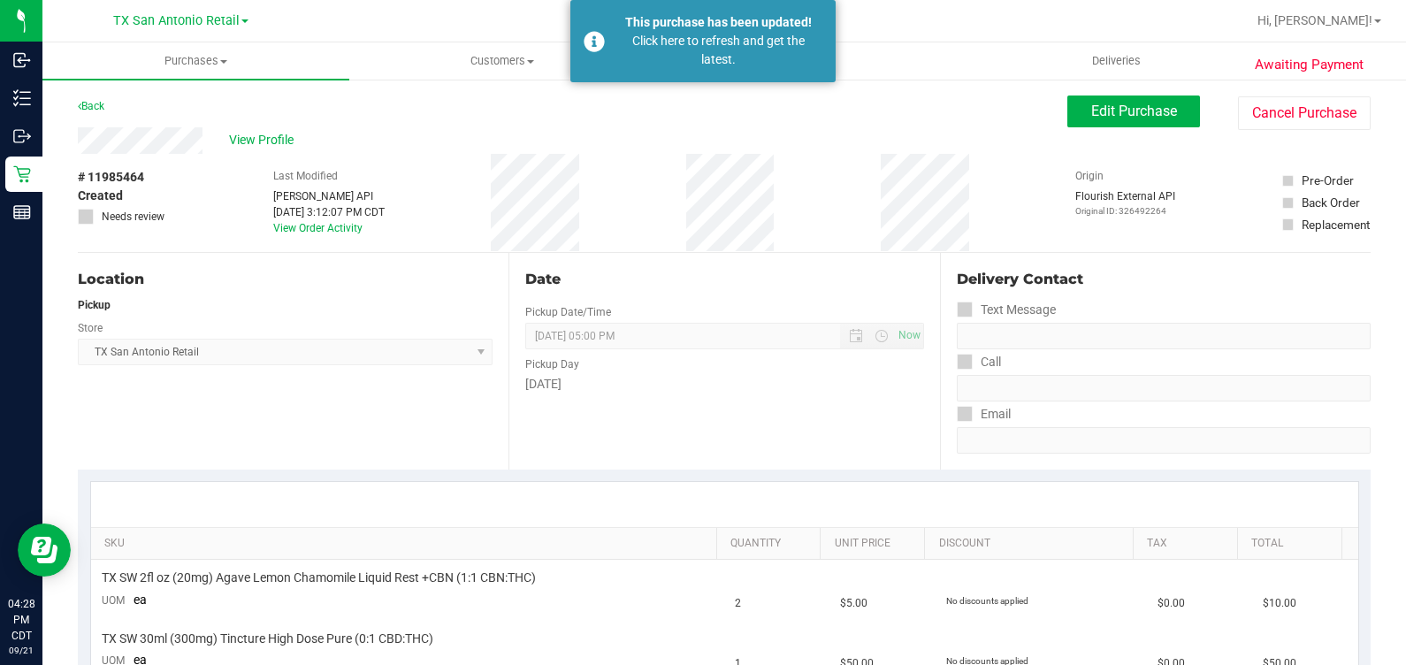
click at [772, 39] on div "Click here to refresh and get the latest." at bounding box center [719, 50] width 208 height 37
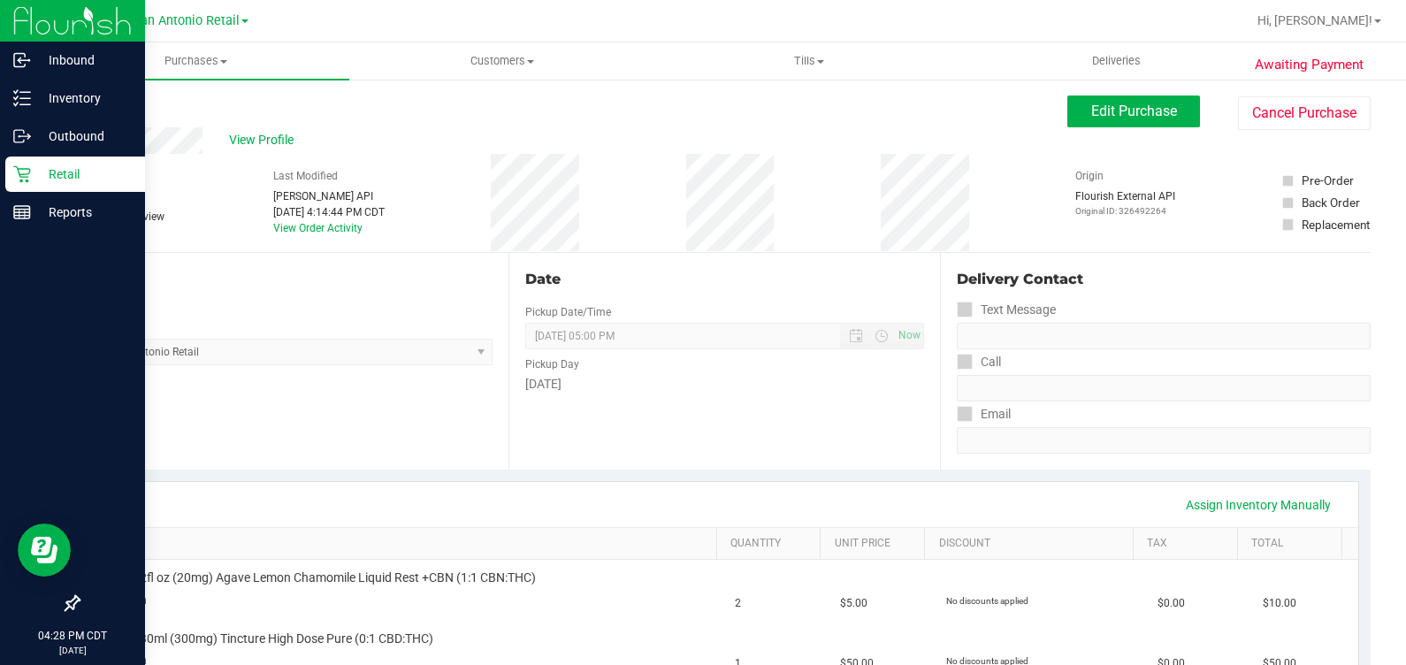
type textarea "[DATE] 09:00-17:00 -- Message: -- Phone:[PHONE_NUMBER] -- Payment Method:CASH -…"
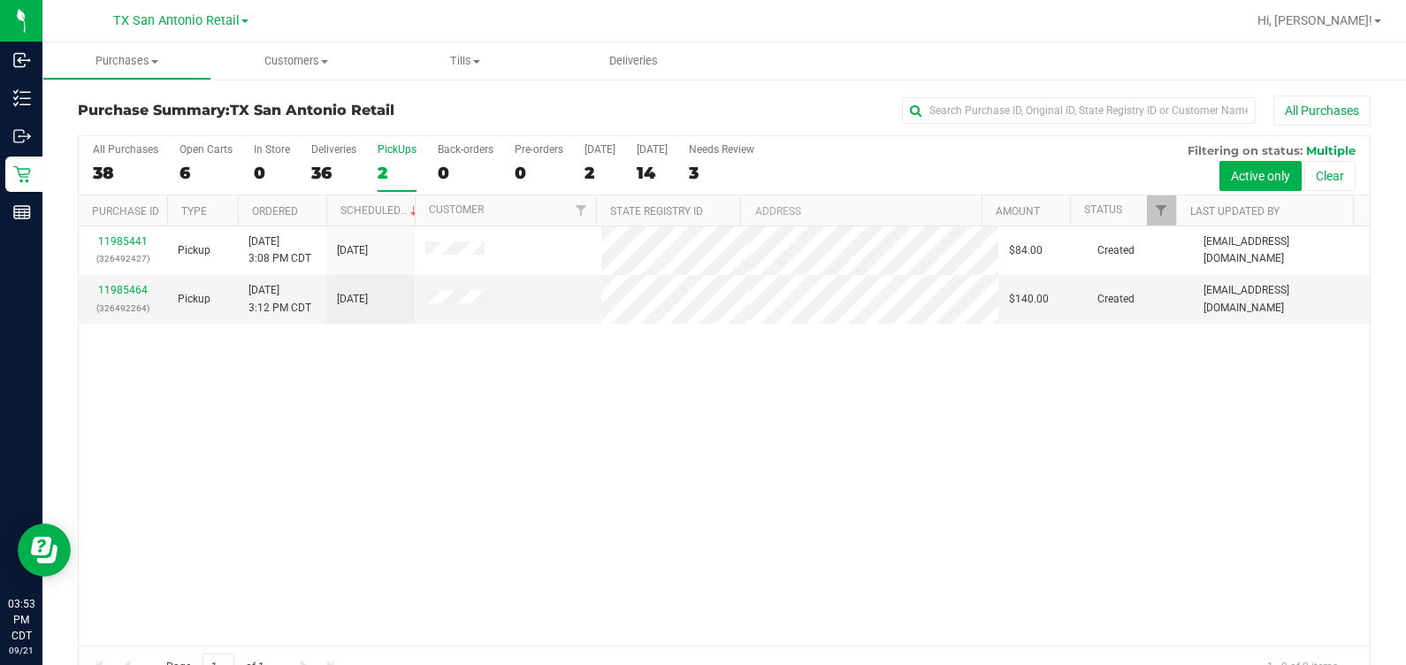
click at [712, 486] on div "11985441 (326492427) Pickup 9/21/2025 3:08 PM CDT 9/22/2025 $84.00 Created abe+…" at bounding box center [724, 435] width 1291 height 419
drag, startPoint x: 871, startPoint y: 420, endPoint x: 894, endPoint y: 358, distance: 66.0
click at [871, 419] on div "11985441 (326492427) Pickup 9/21/2025 3:08 PM CDT 9/22/2025 $84.00 Created abe+…" at bounding box center [724, 435] width 1291 height 419
click at [529, 425] on div "11985441 (326492427) Pickup 9/21/2025 3:08 PM CDT 9/22/2025 $84.00 Created abe+…" at bounding box center [724, 435] width 1291 height 419
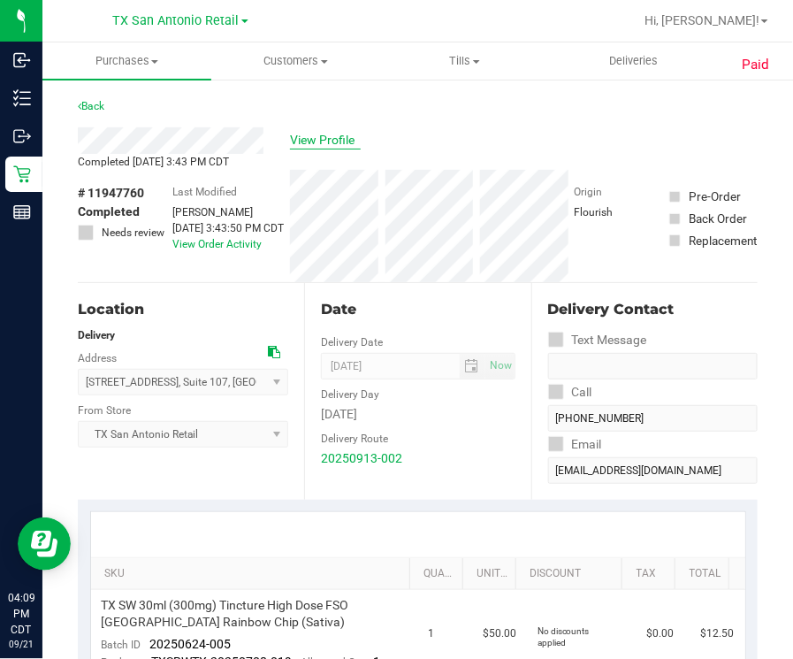
click at [315, 141] on span "View Profile" at bounding box center [325, 140] width 71 height 19
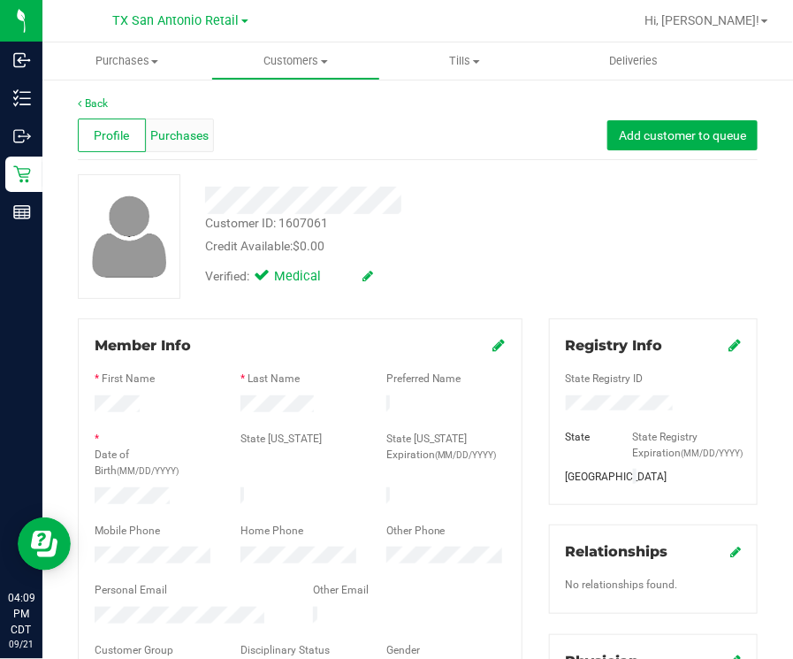
click at [172, 134] on span "Purchases" at bounding box center [179, 135] width 58 height 19
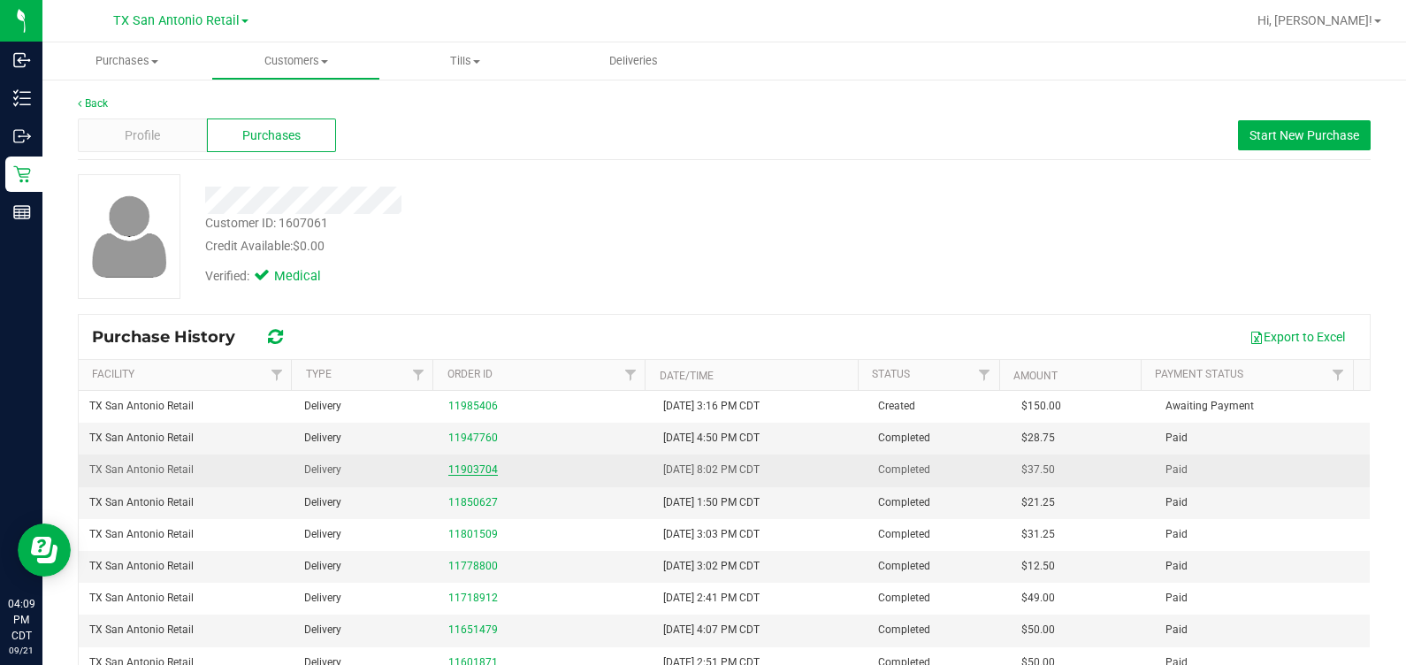
click at [455, 466] on link "11903704" at bounding box center [473, 469] width 50 height 12
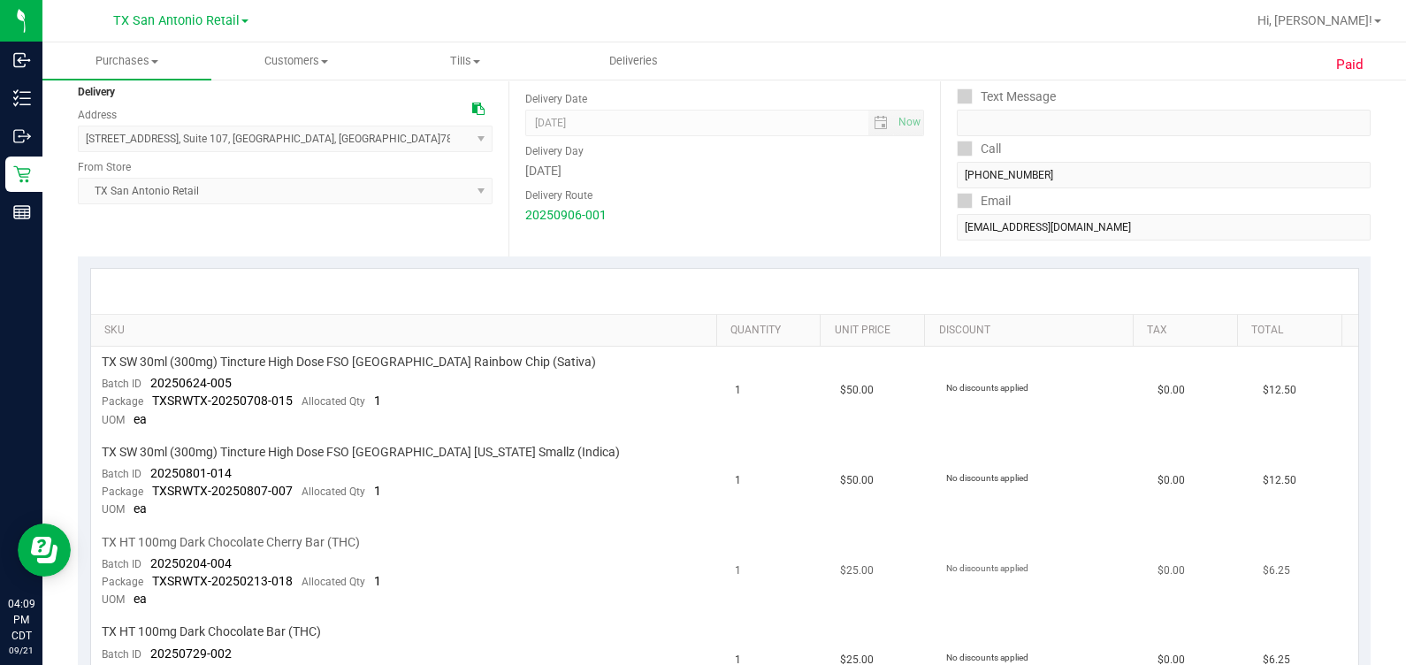
scroll to position [220, 0]
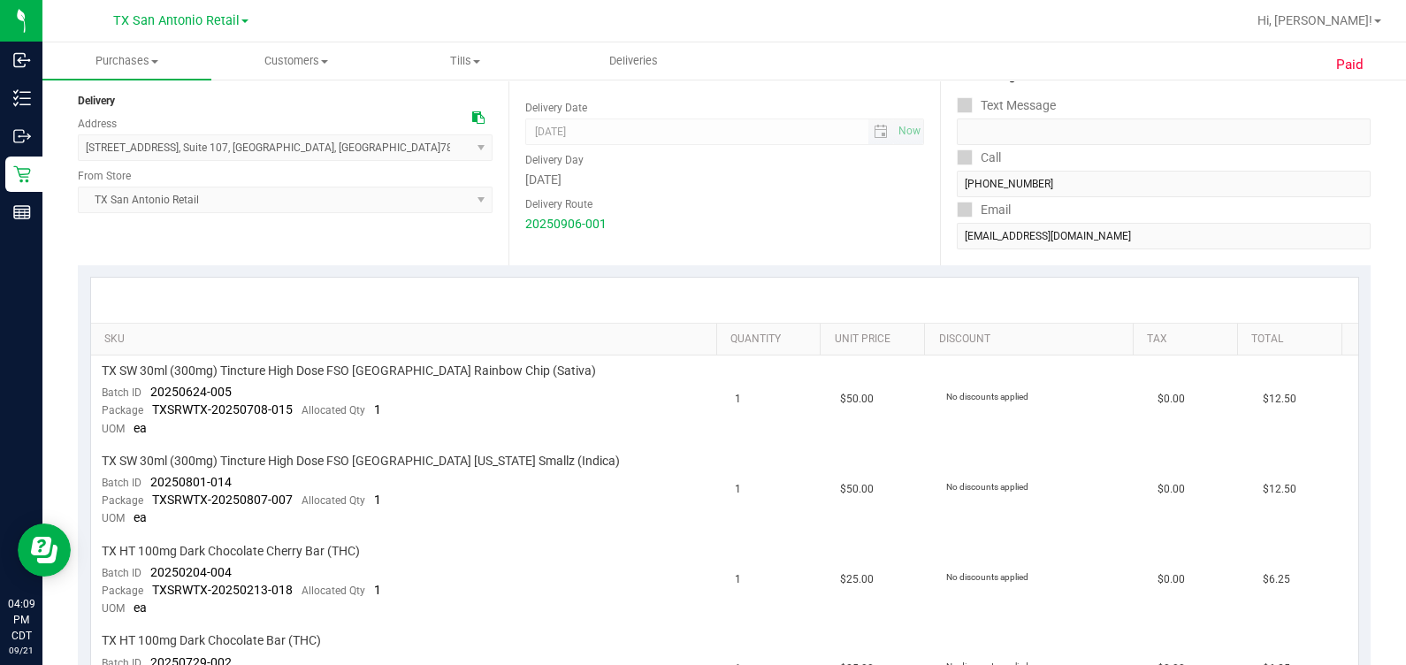
click at [792, 139] on span "09/06/2025 Now" at bounding box center [724, 132] width 398 height 27
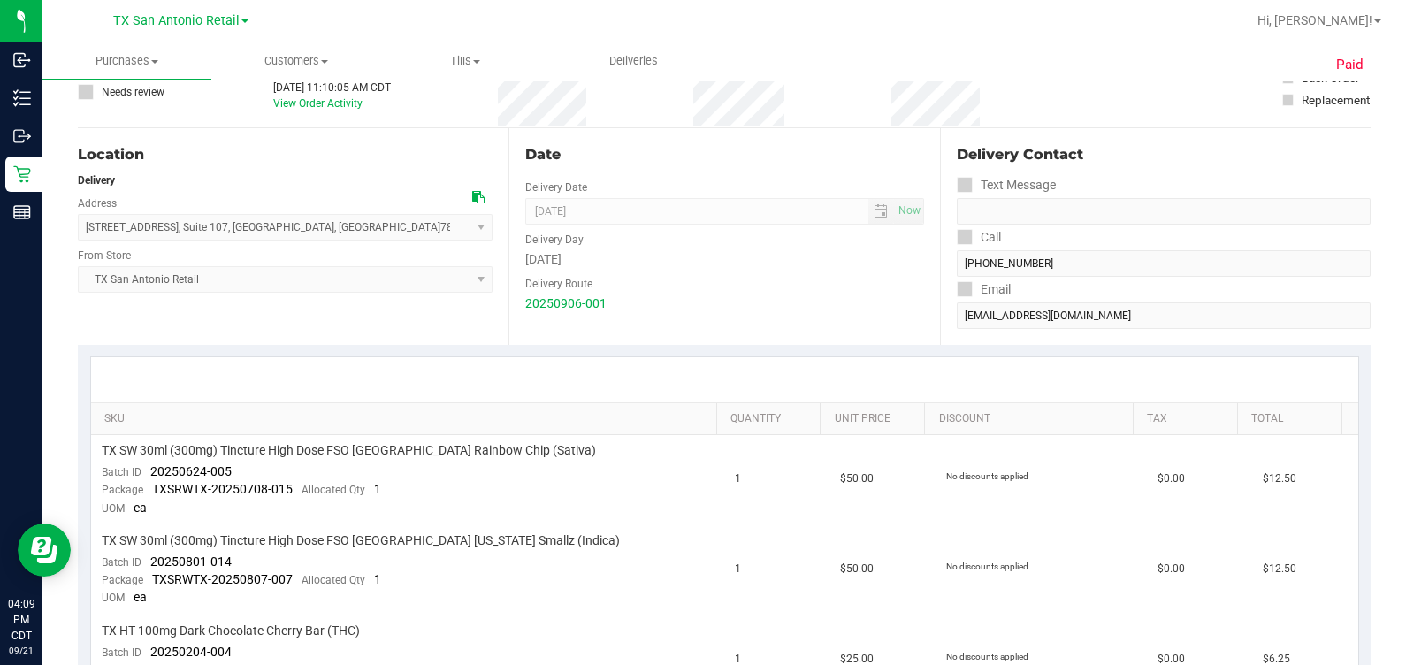
scroll to position [0, 0]
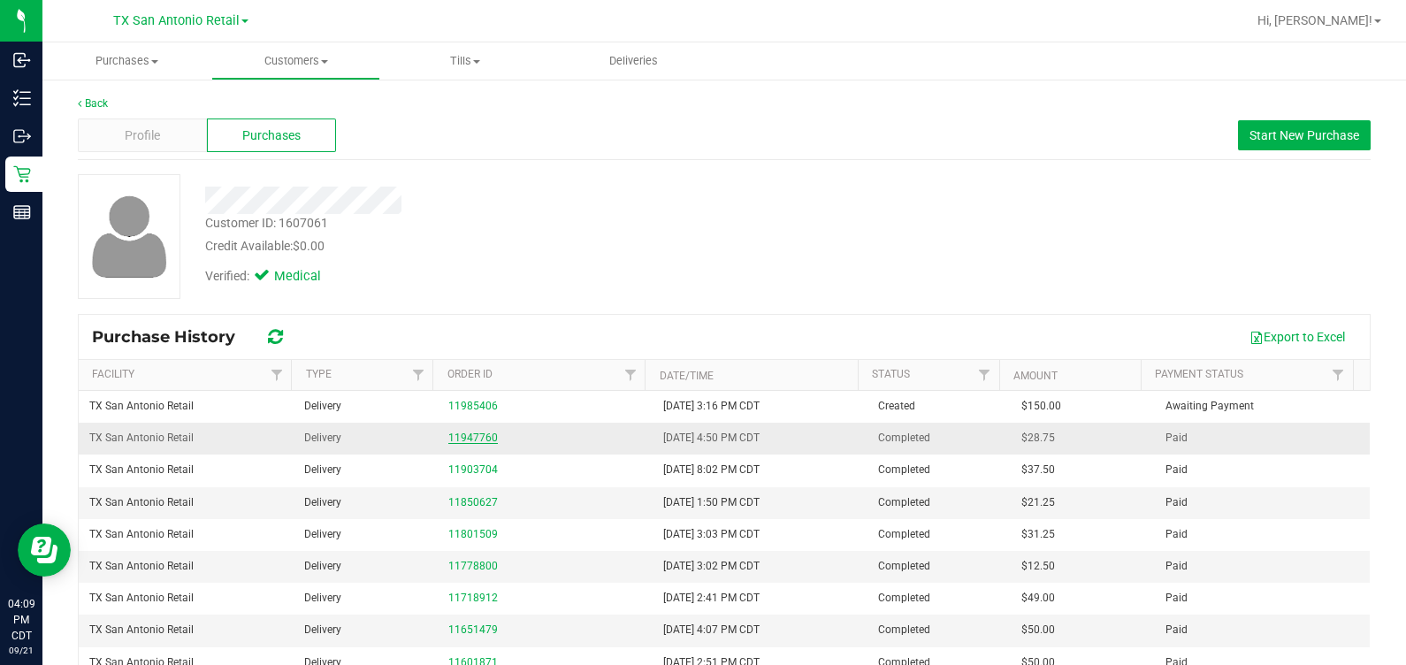
click at [470, 438] on link "11947760" at bounding box center [473, 438] width 50 height 12
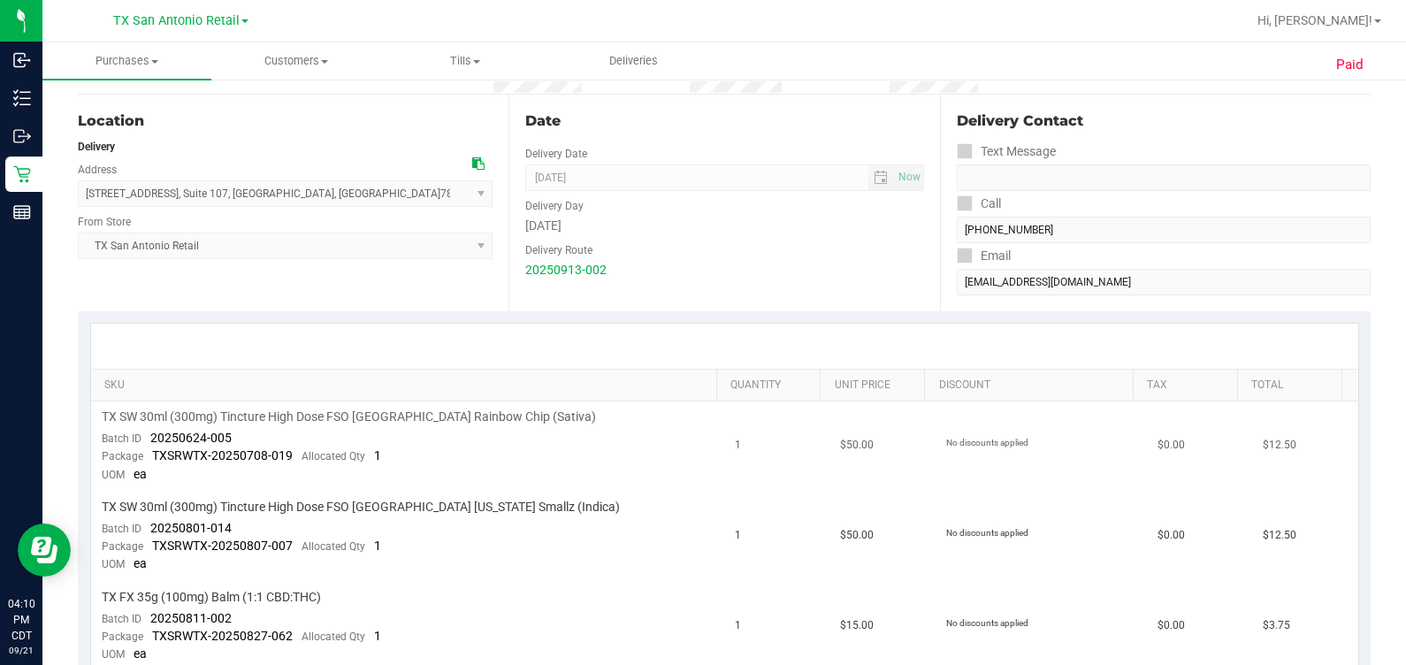
scroll to position [441, 0]
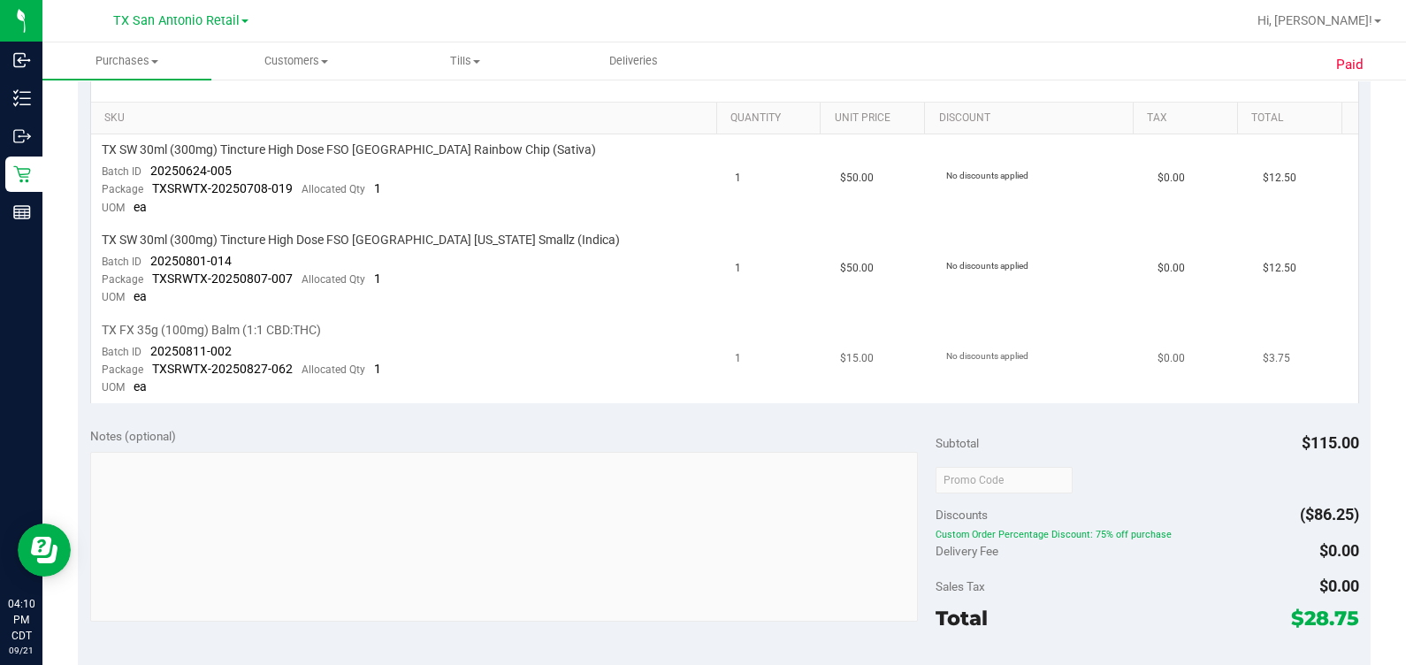
click at [792, 315] on td "$15.00" at bounding box center [882, 359] width 105 height 89
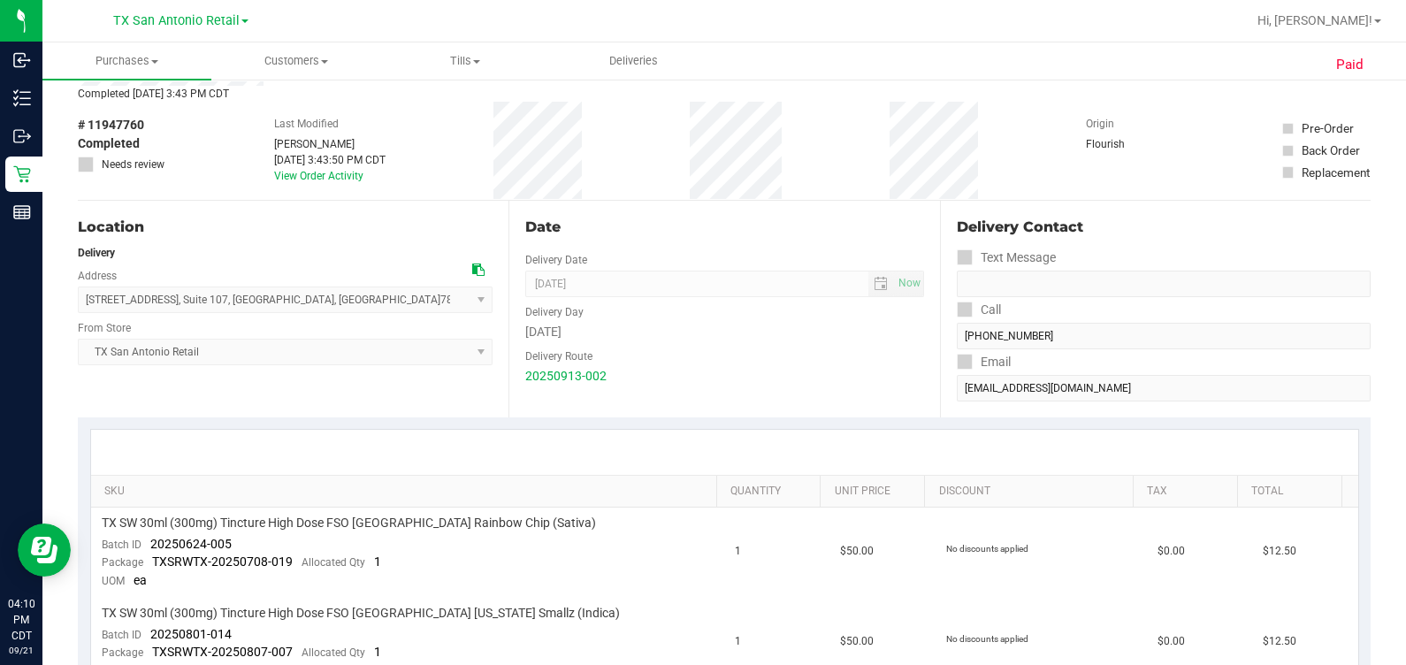
scroll to position [0, 0]
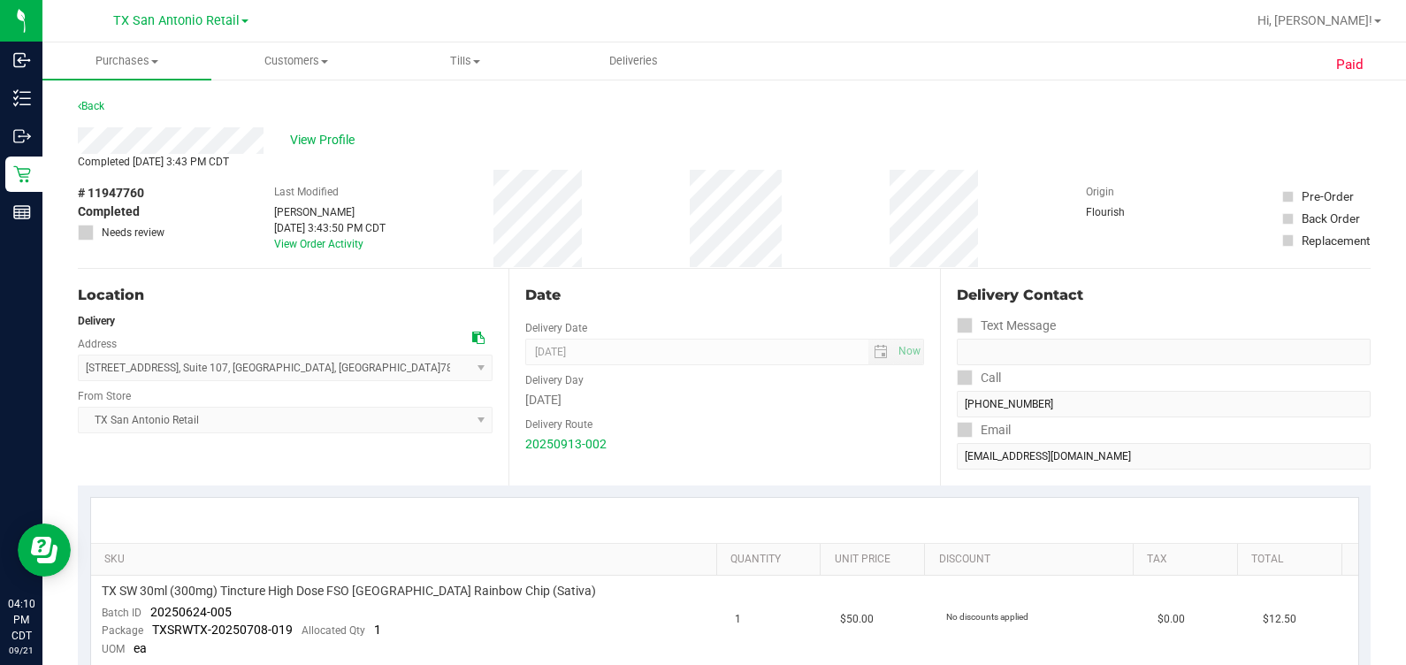
click at [688, 209] on div "# 11947760 Completed Needs review Last Modified Mindy Ortiz Sep 14, 2025 3:43:5…" at bounding box center [724, 219] width 1293 height 98
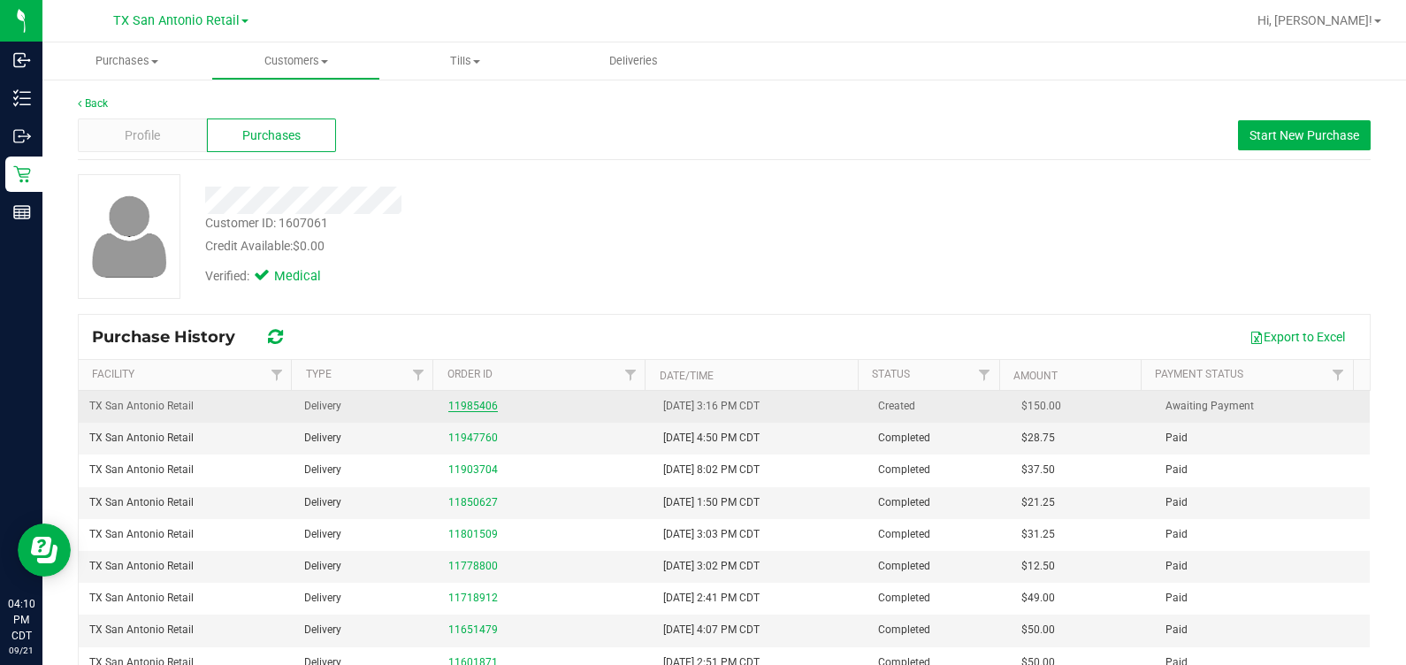
click at [451, 402] on link "11985406" at bounding box center [473, 406] width 50 height 12
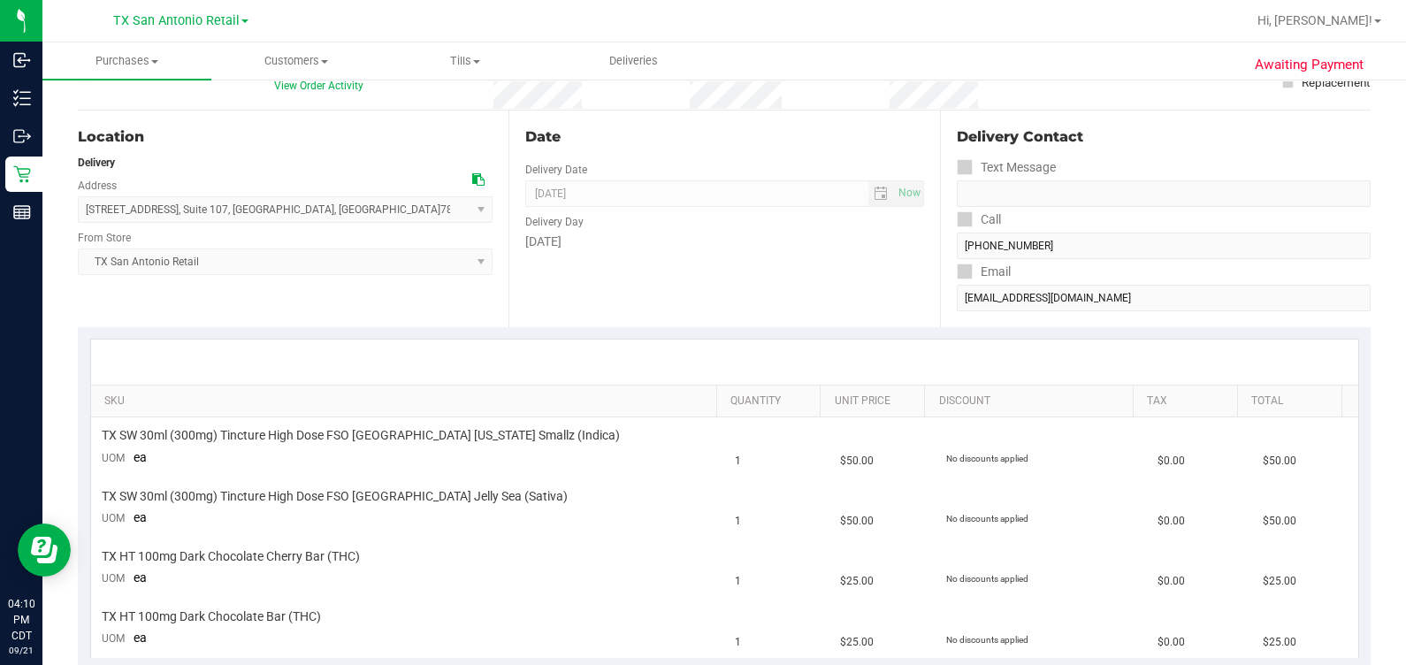
scroll to position [220, 0]
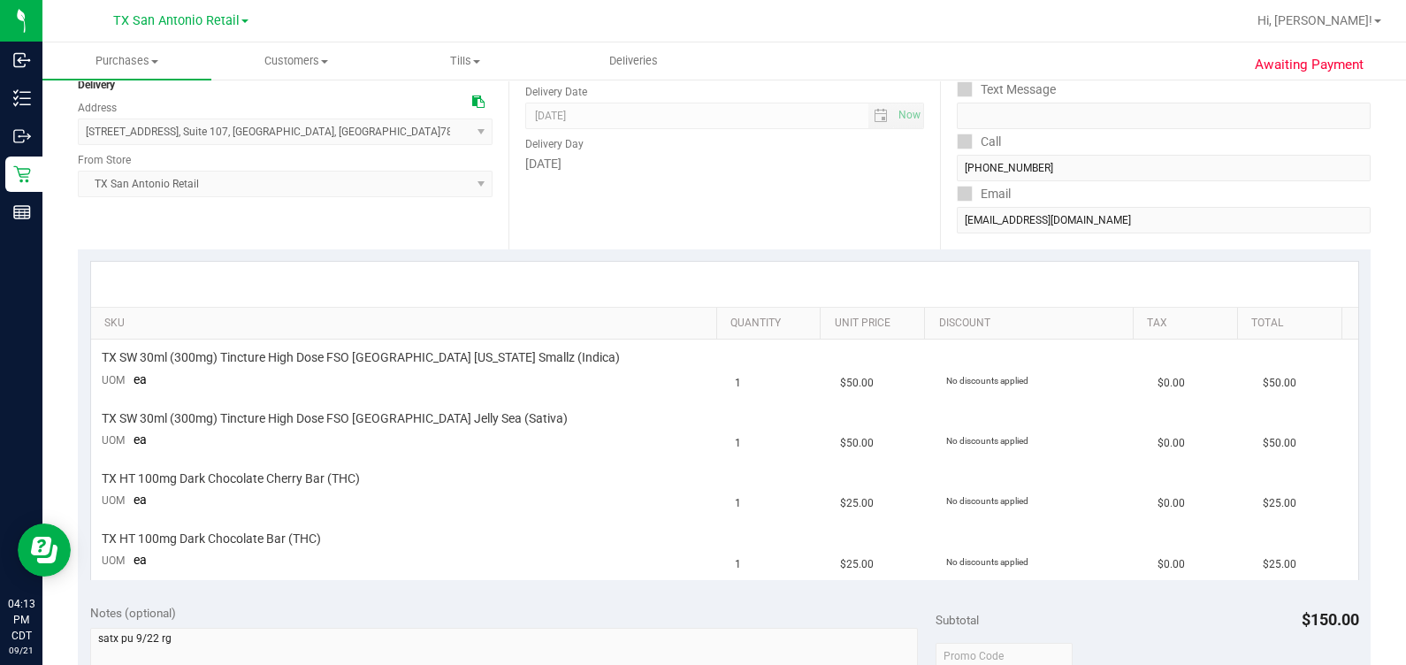
drag, startPoint x: 305, startPoint y: 198, endPoint x: 310, endPoint y: 180, distance: 18.2
click at [305, 198] on div "Location Delivery Address 18720 Stone Oak PKWY , Suite 107 , San Antonio , TX 7…" at bounding box center [293, 141] width 431 height 217
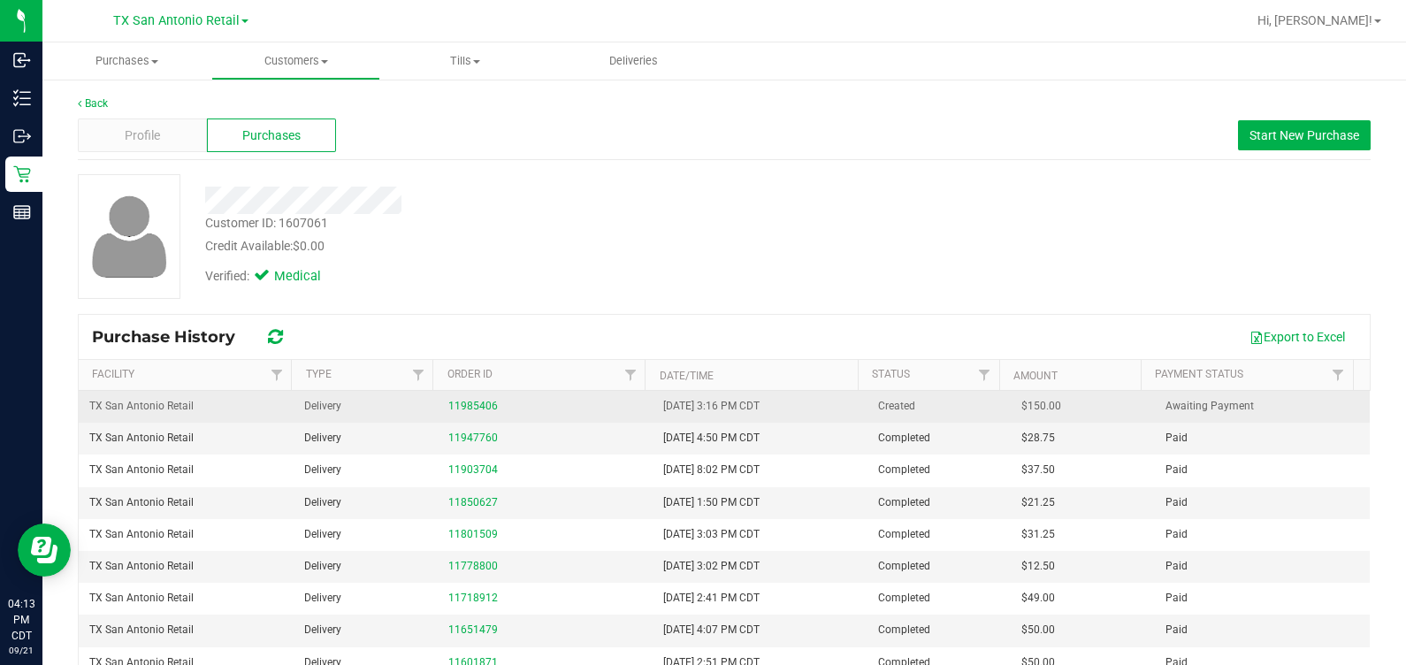
click at [480, 416] on td "11985406" at bounding box center [545, 407] width 215 height 32
click at [481, 402] on link "11985406" at bounding box center [473, 406] width 50 height 12
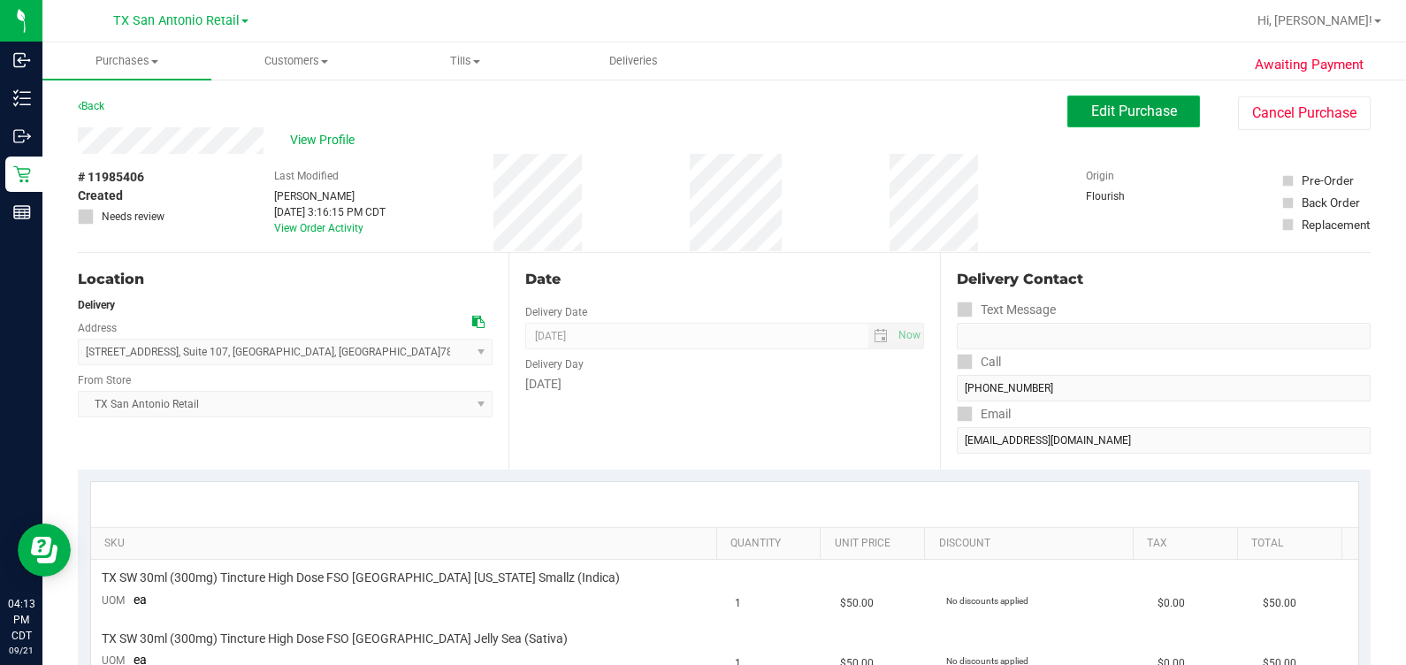
click at [792, 119] on button "Edit Purchase" at bounding box center [1133, 112] width 133 height 32
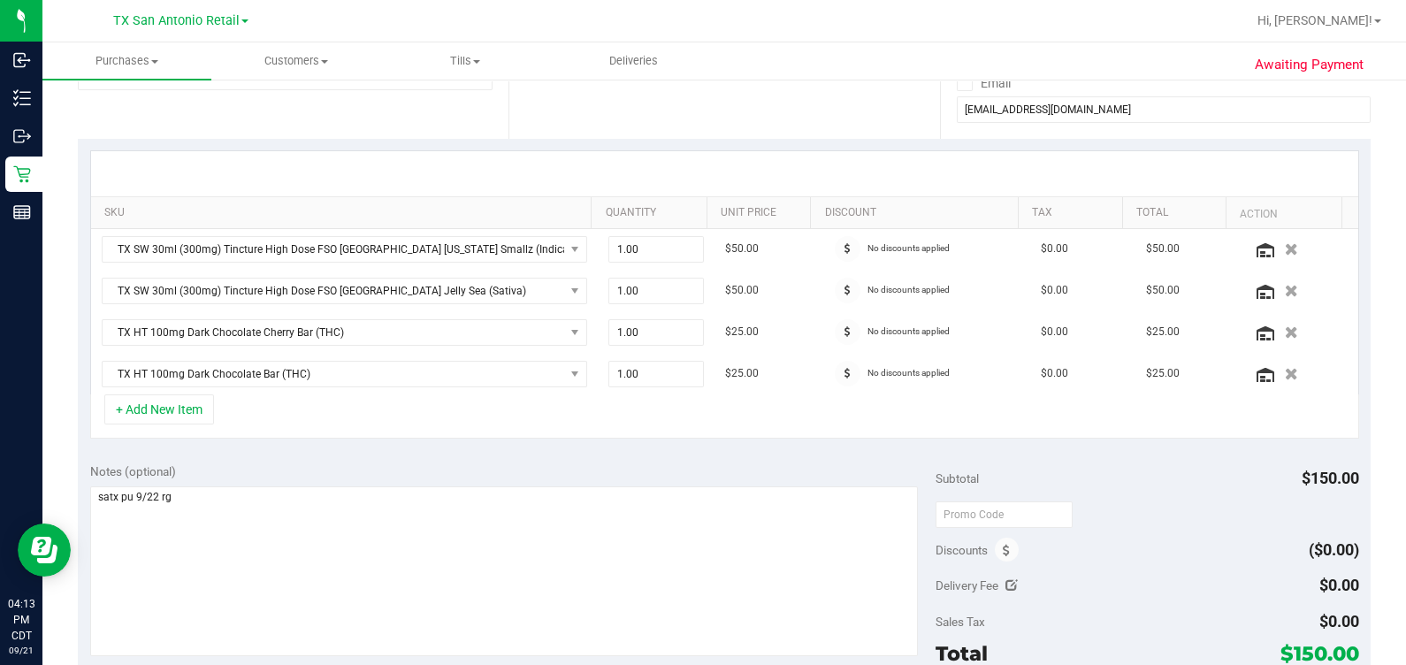
scroll to position [332, 0]
click at [792, 372] on button "button" at bounding box center [1292, 372] width 30 height 19
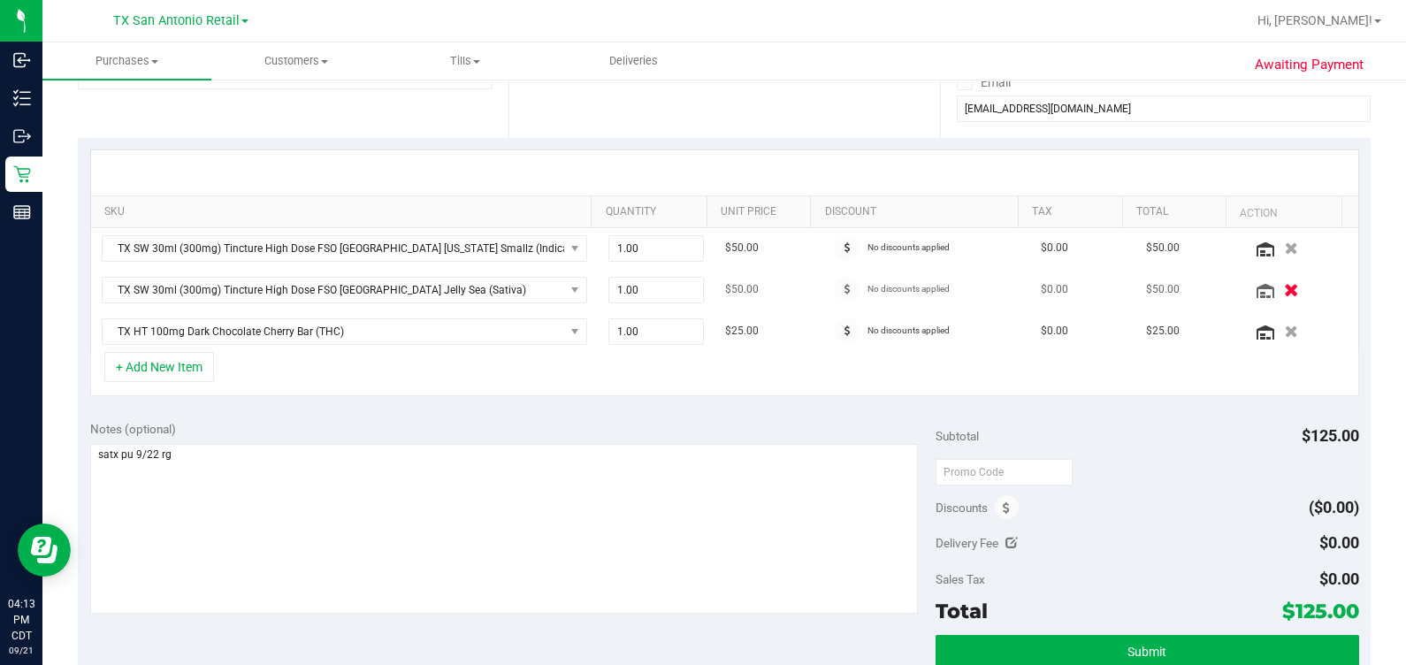
click at [792, 293] on icon "button" at bounding box center [1291, 289] width 15 height 13
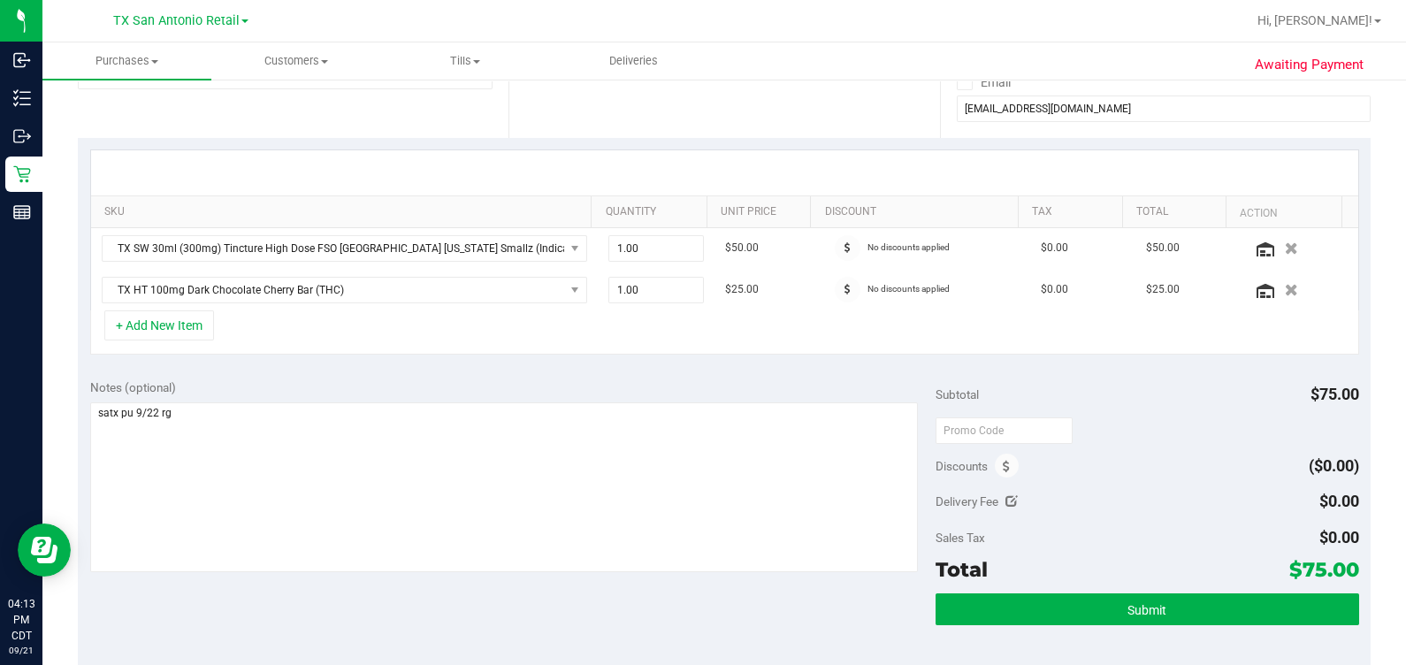
click at [792, 385] on div "Subtotal $75.00" at bounding box center [1147, 395] width 423 height 32
click at [792, 287] on icon "button" at bounding box center [1291, 289] width 15 height 13
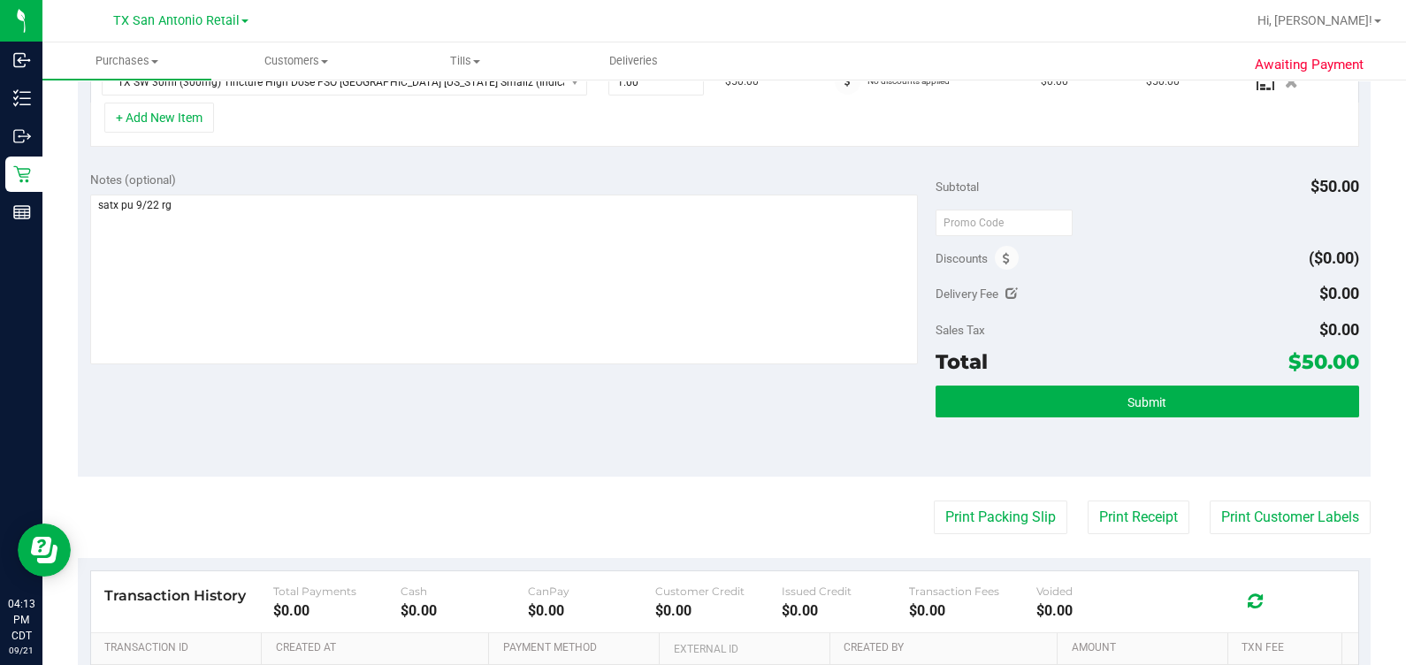
scroll to position [553, 0]
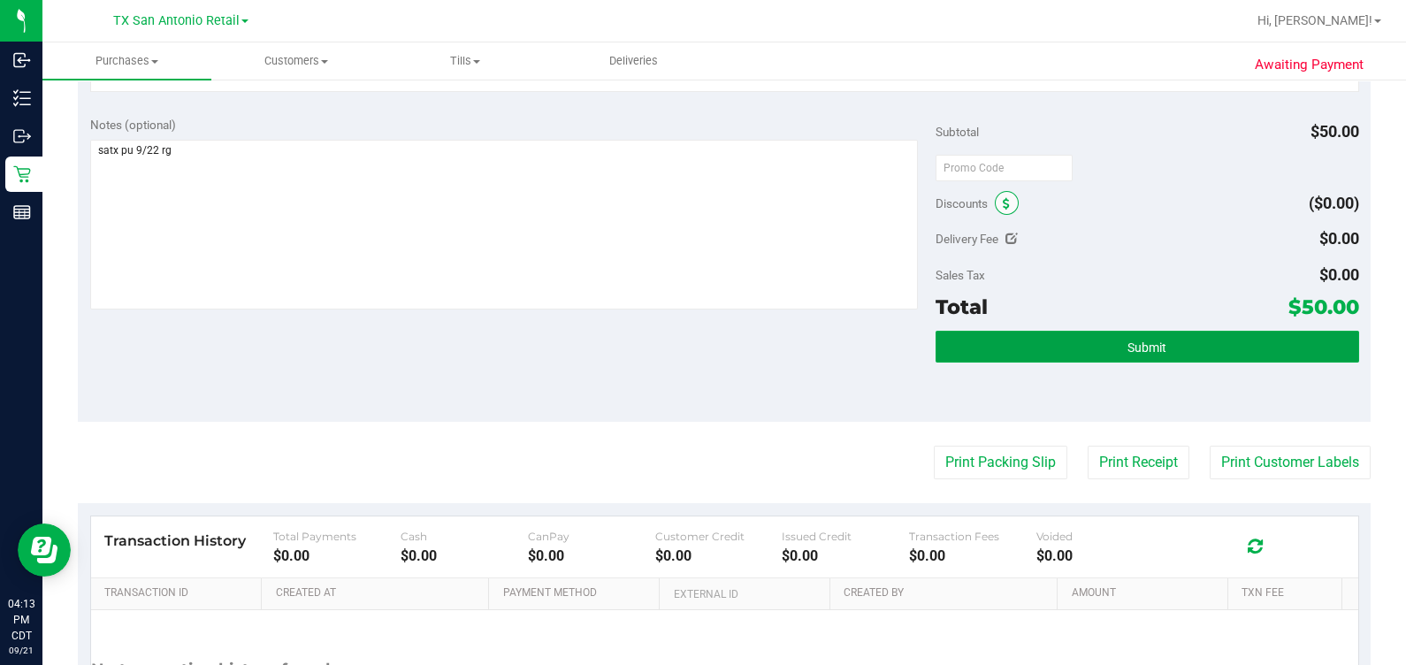
drag, startPoint x: 1144, startPoint y: 348, endPoint x: 1006, endPoint y: 205, distance: 198.9
click at [792, 230] on div "Subtotal $50.00 Discounts ($0.00) Delivery Fee $0.00 Sales Tax $0.00 Total $50.…" at bounding box center [1147, 263] width 423 height 294
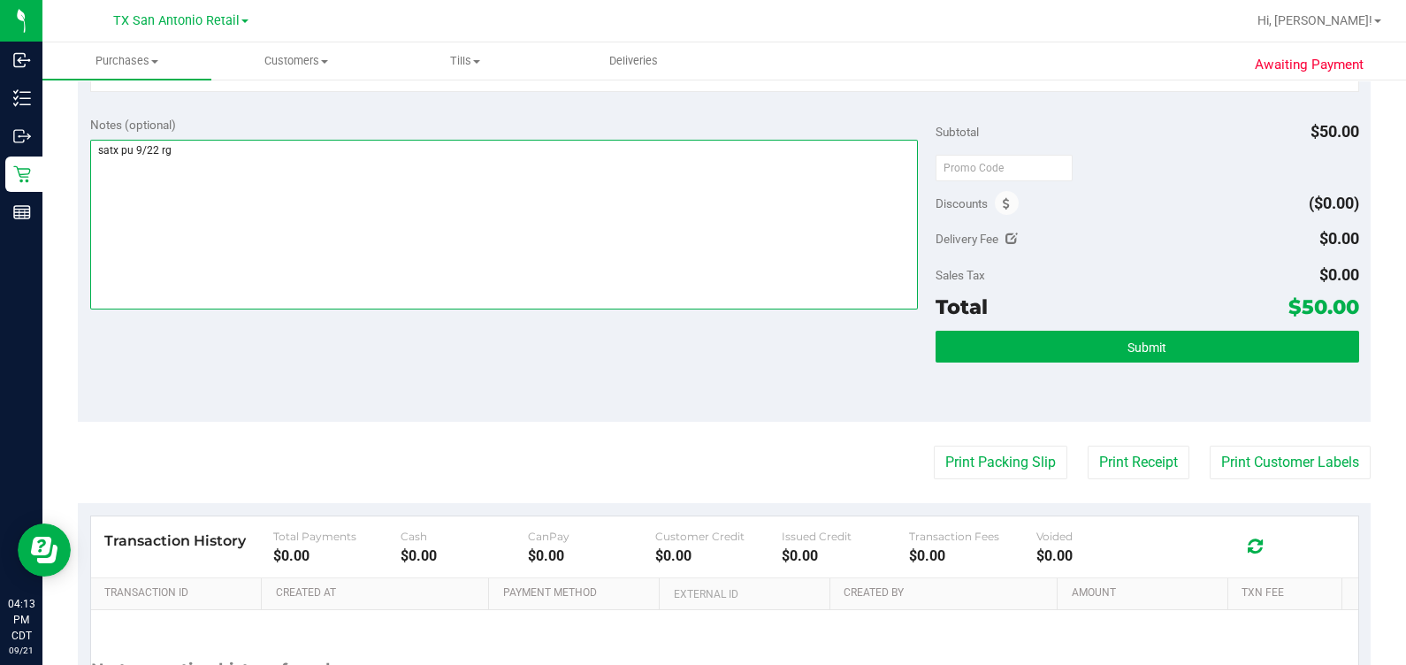
click at [344, 210] on textarea at bounding box center [504, 225] width 829 height 170
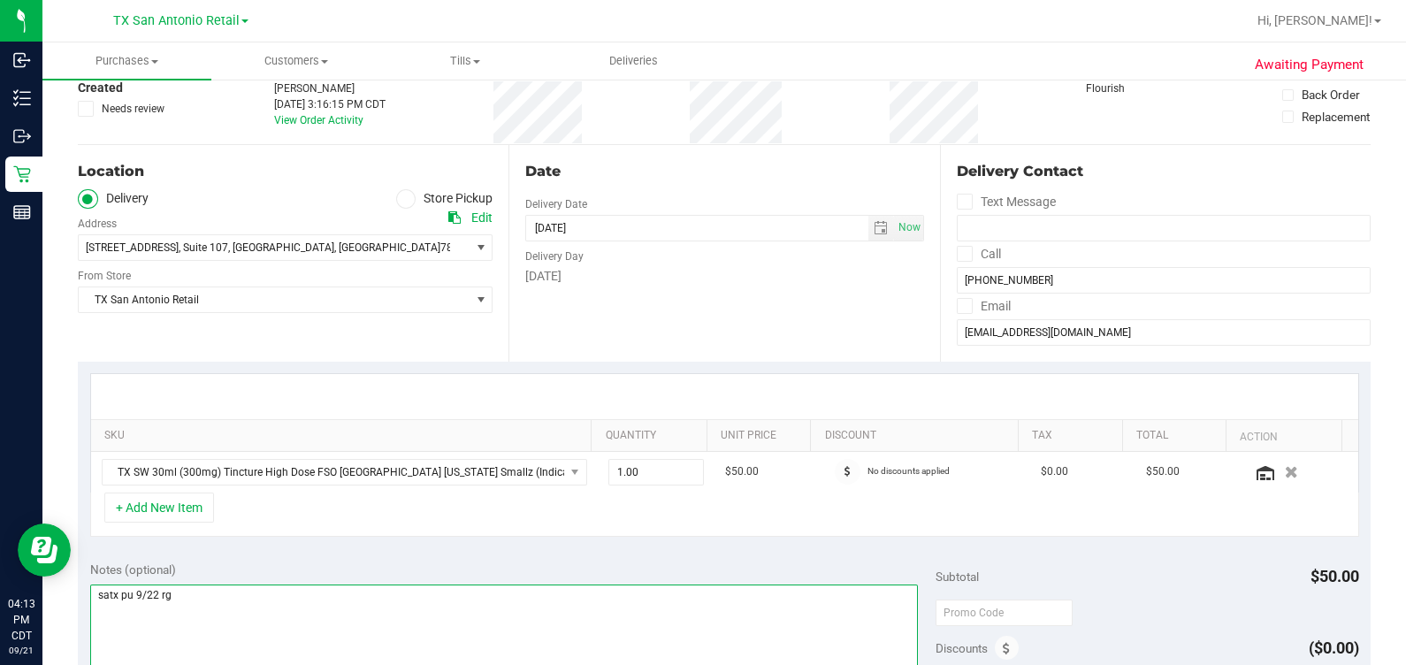
scroll to position [0, 0]
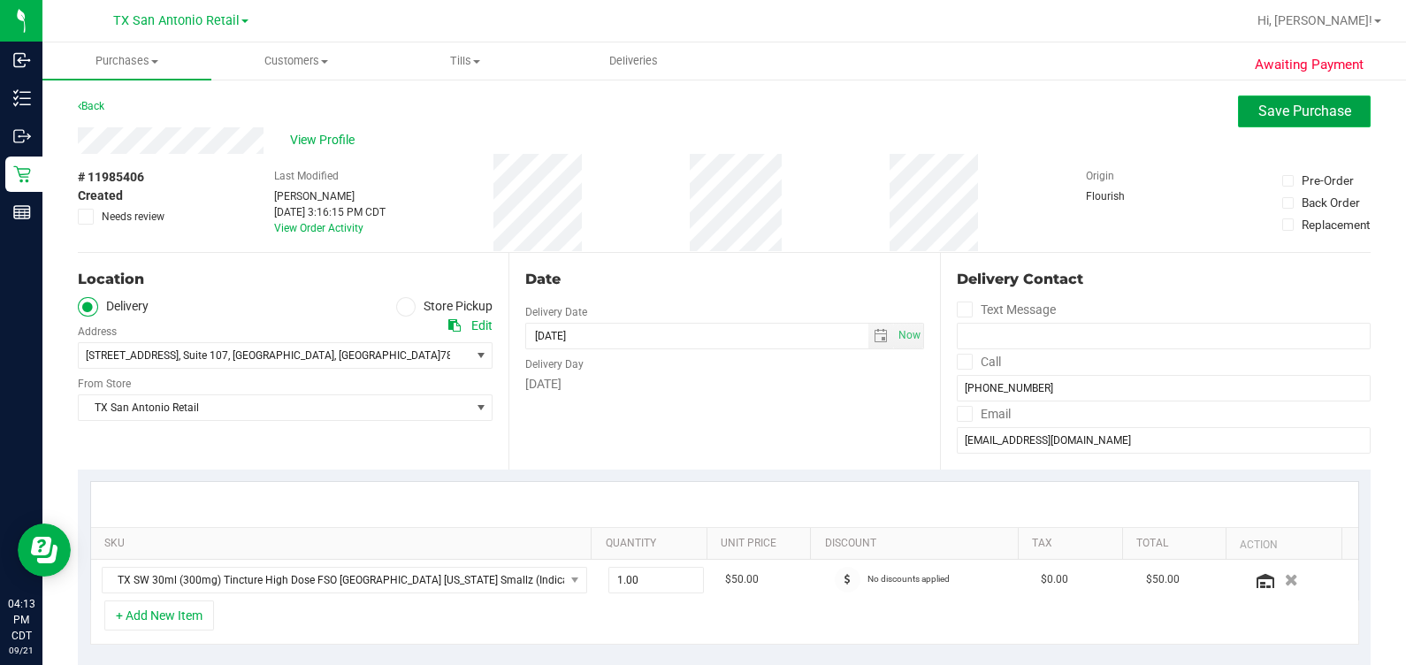
click at [792, 103] on span "Save Purchase" at bounding box center [1304, 111] width 93 height 17
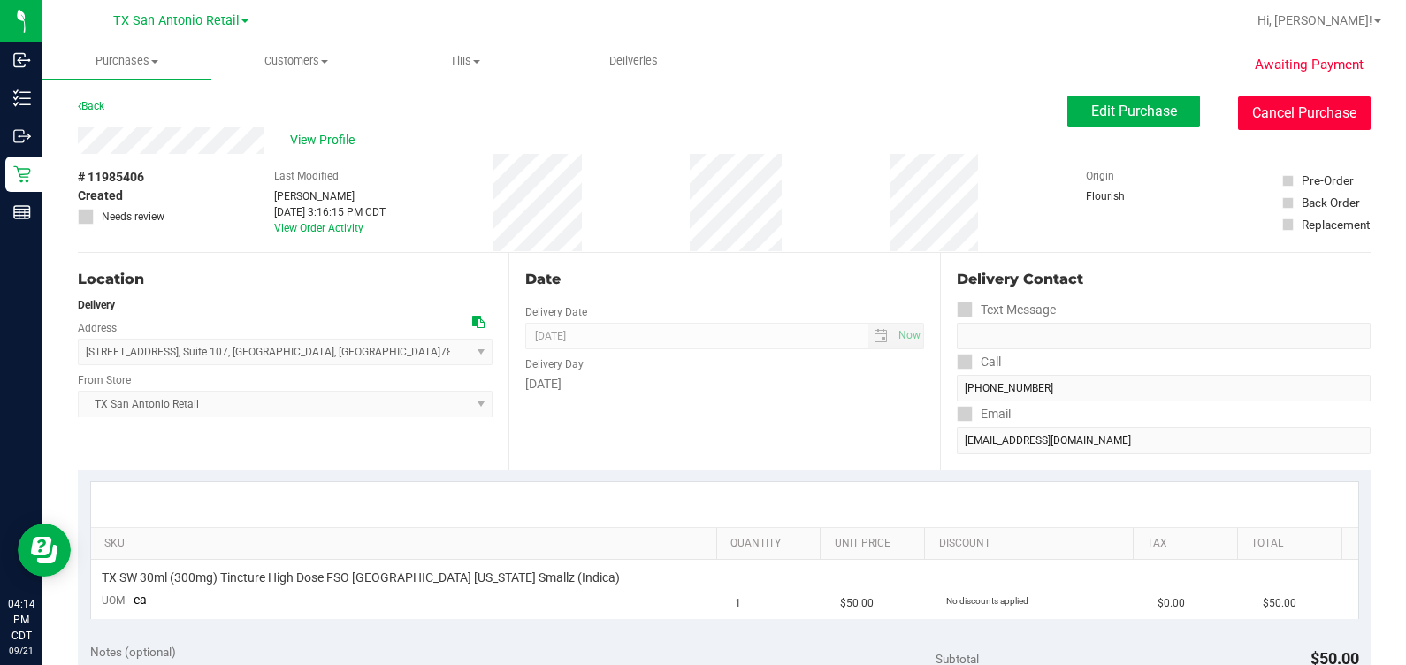
click at [792, 126] on button "Cancel Purchase" at bounding box center [1304, 113] width 133 height 34
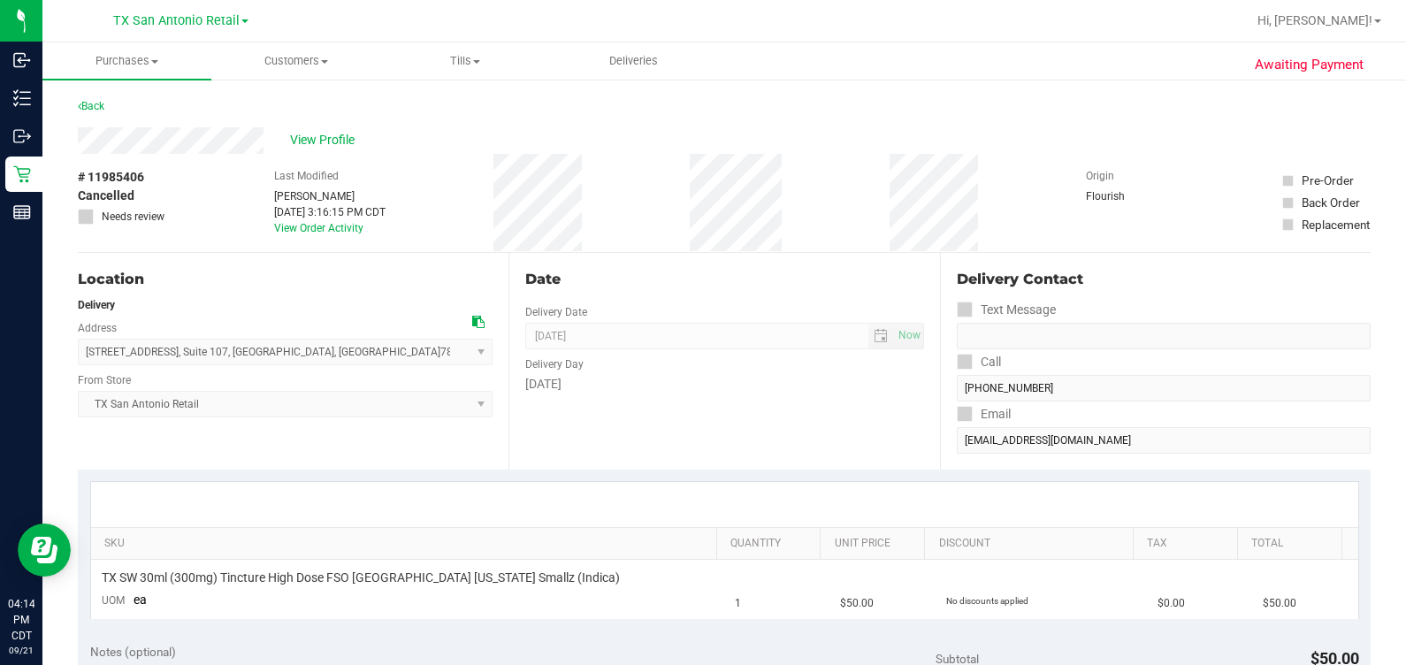
click at [792, 155] on div "# 11985406 Cancelled Needs review Last Modified Rebecca Green Sep 21, 2025 3:16…" at bounding box center [724, 203] width 1293 height 98
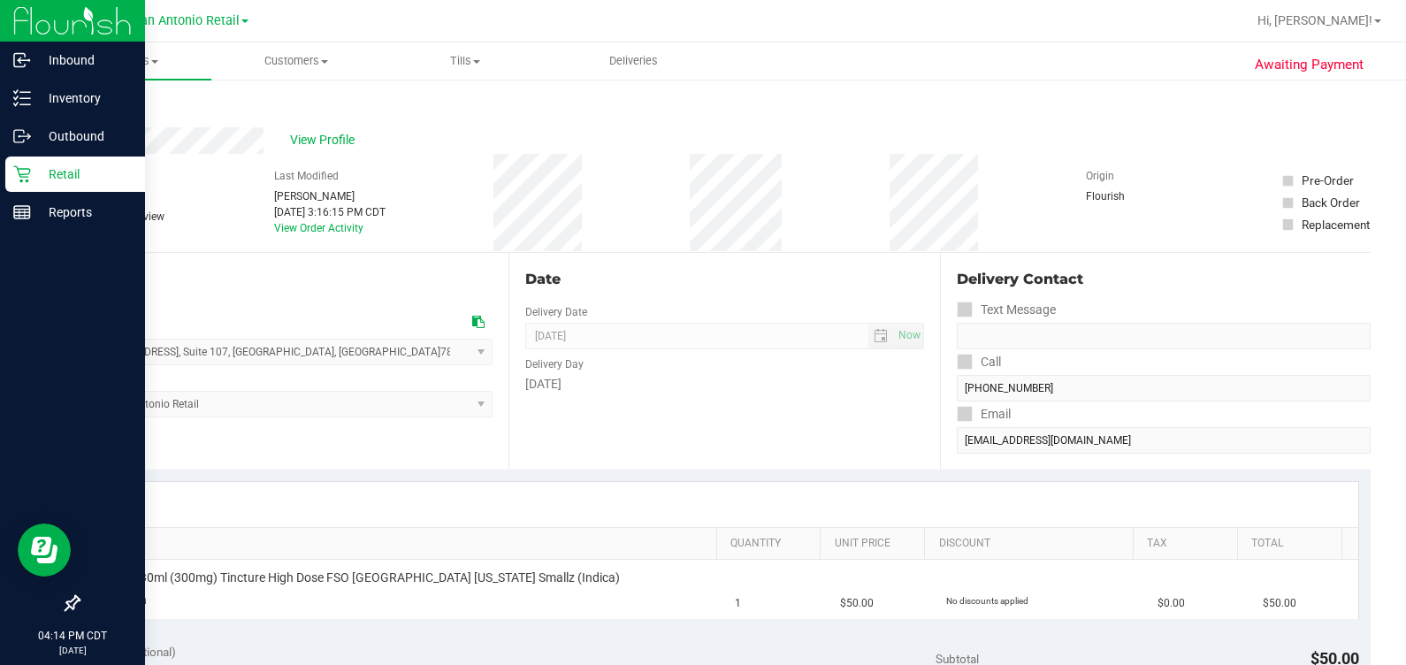
click at [27, 168] on icon at bounding box center [21, 174] width 17 height 17
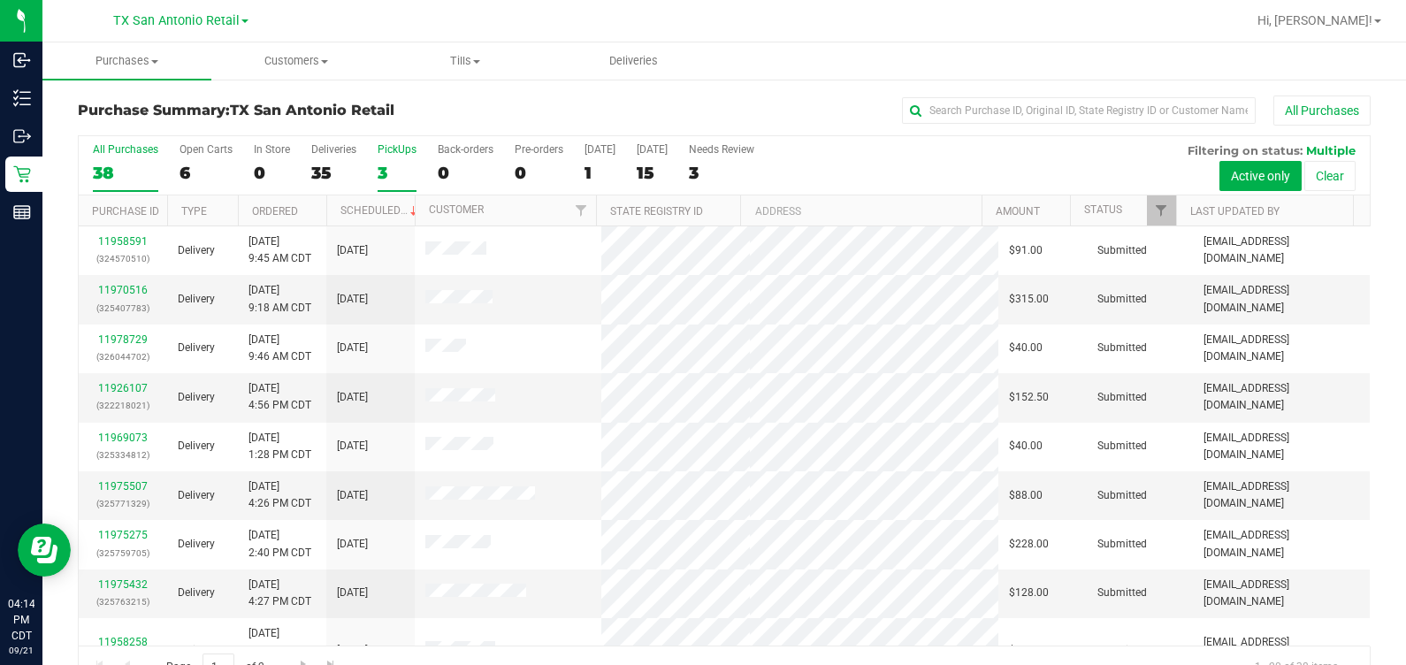
click at [389, 180] on div "3" at bounding box center [397, 173] width 39 height 20
click at [0, 0] on input "PickUps 3" at bounding box center [0, 0] width 0 height 0
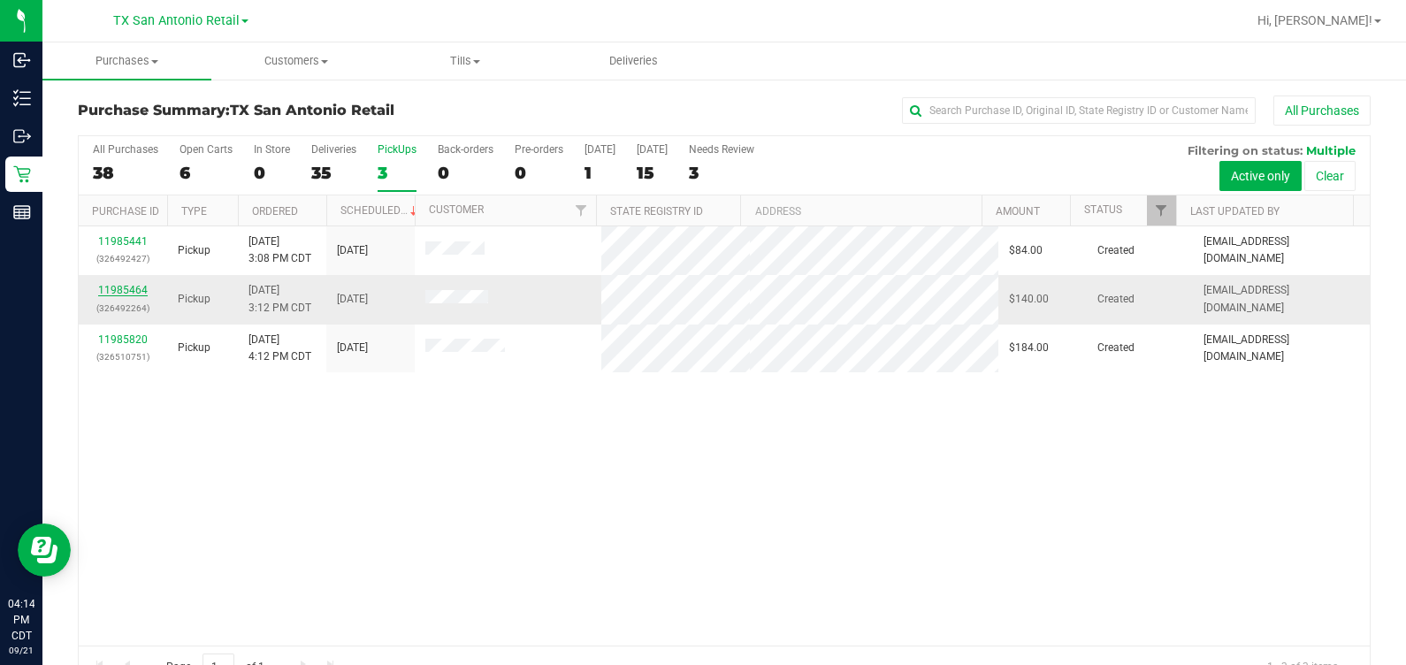
click at [120, 289] on link "11985464" at bounding box center [123, 290] width 50 height 12
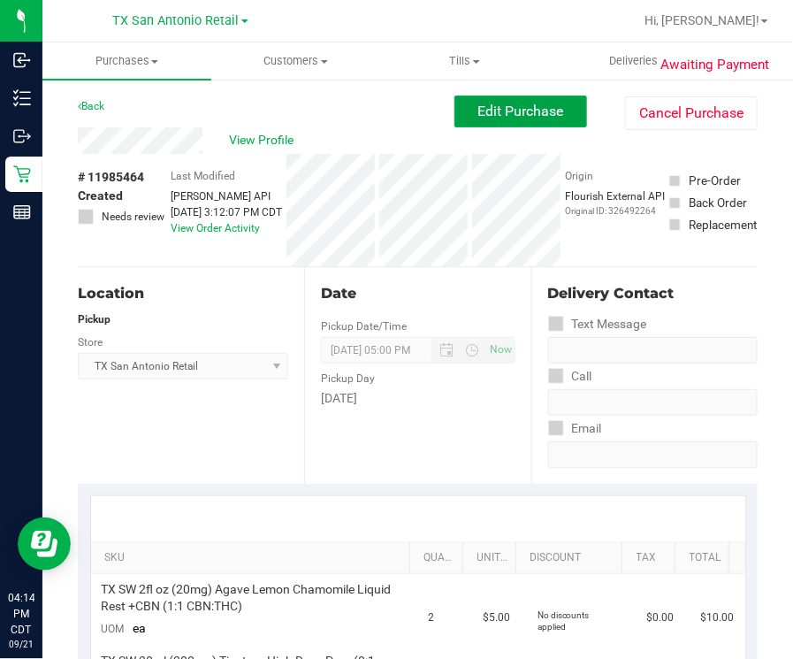
drag, startPoint x: 505, startPoint y: 112, endPoint x: 778, endPoint y: 40, distance: 282.7
click at [506, 112] on span "Edit Purchase" at bounding box center [521, 111] width 86 height 17
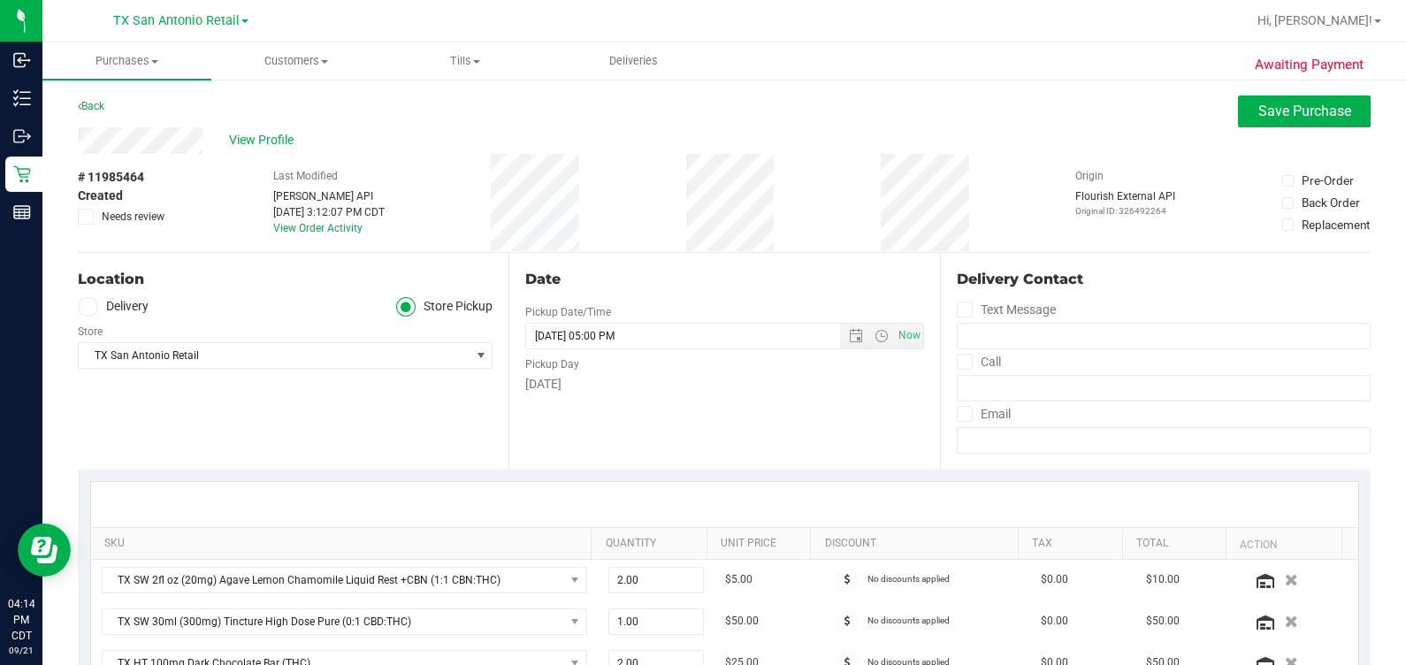
click at [133, 300] on label "Delivery" at bounding box center [113, 307] width 71 height 20
click at [0, 0] on input "Delivery" at bounding box center [0, 0] width 0 height 0
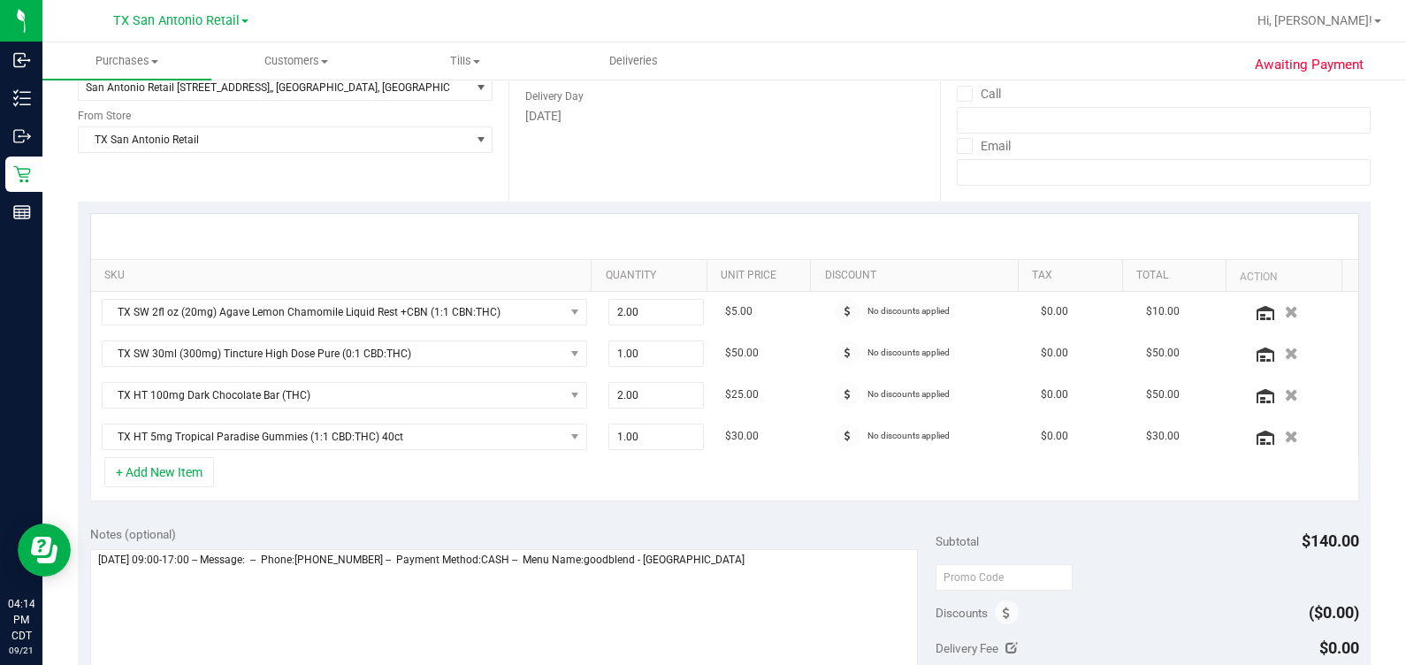
scroll to position [332, 0]
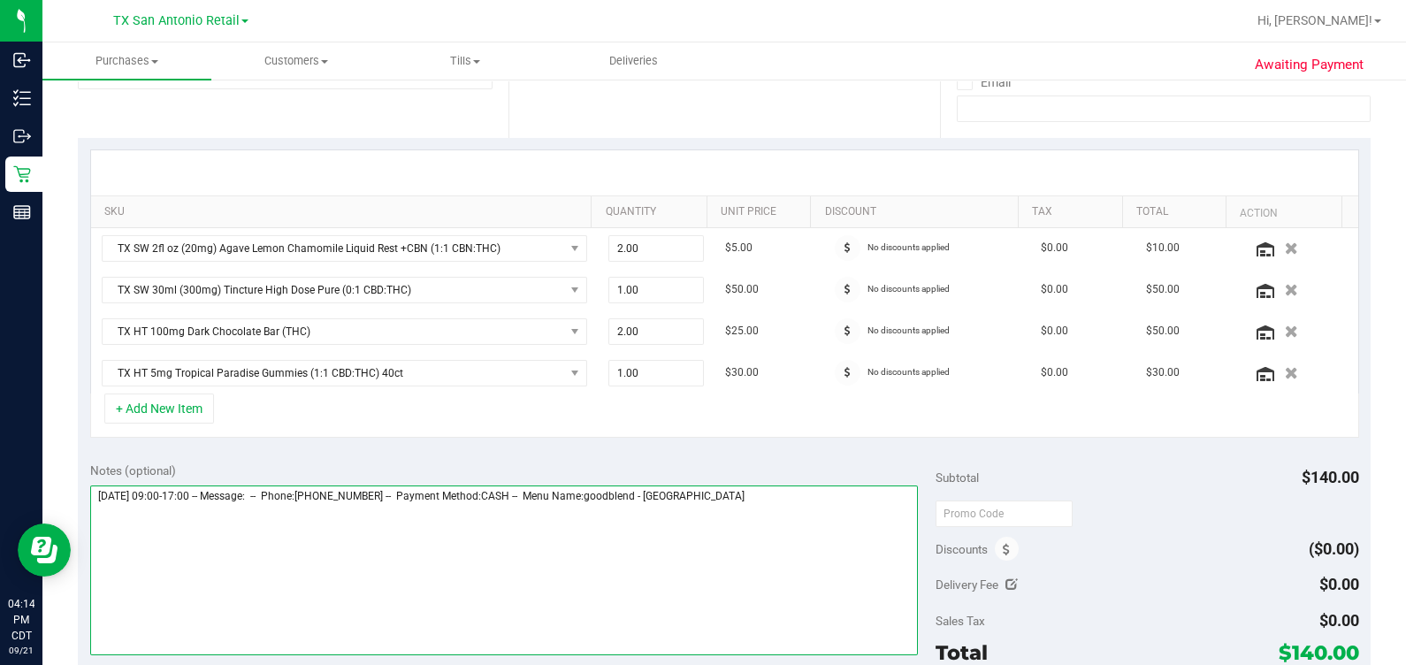
click at [792, 518] on textarea at bounding box center [504, 571] width 829 height 170
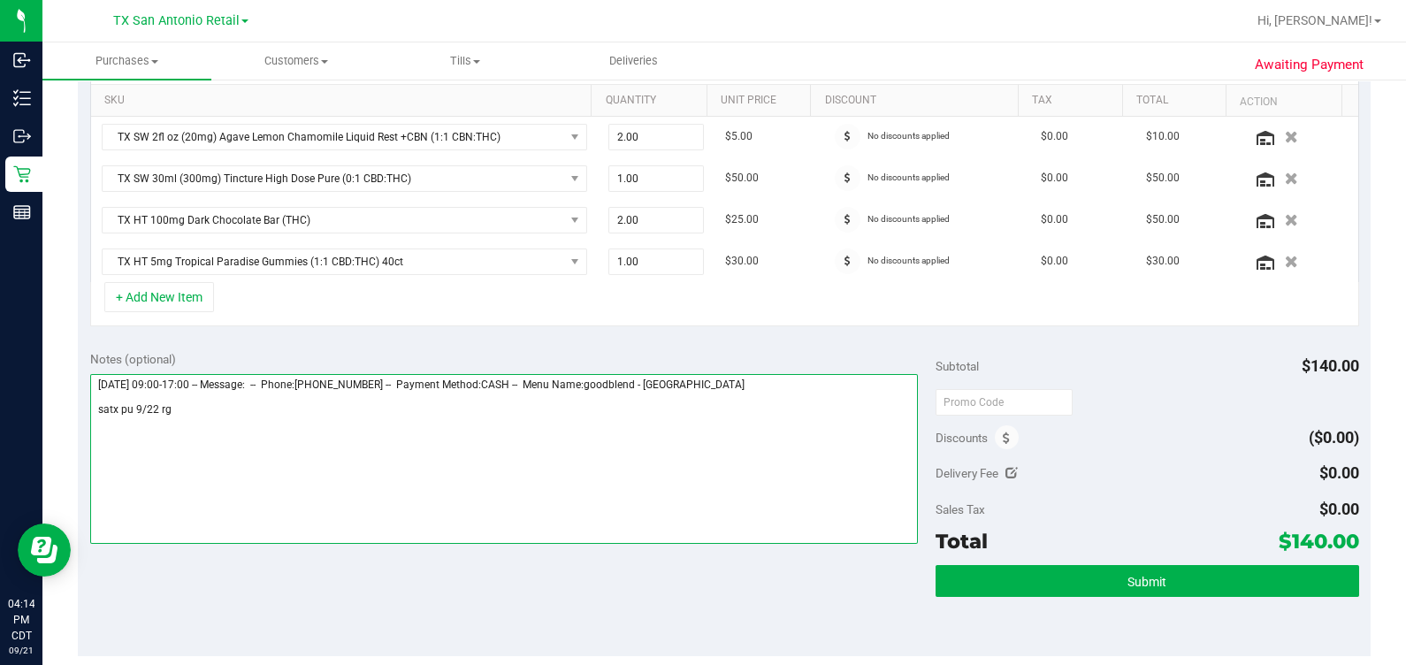
scroll to position [663, 0]
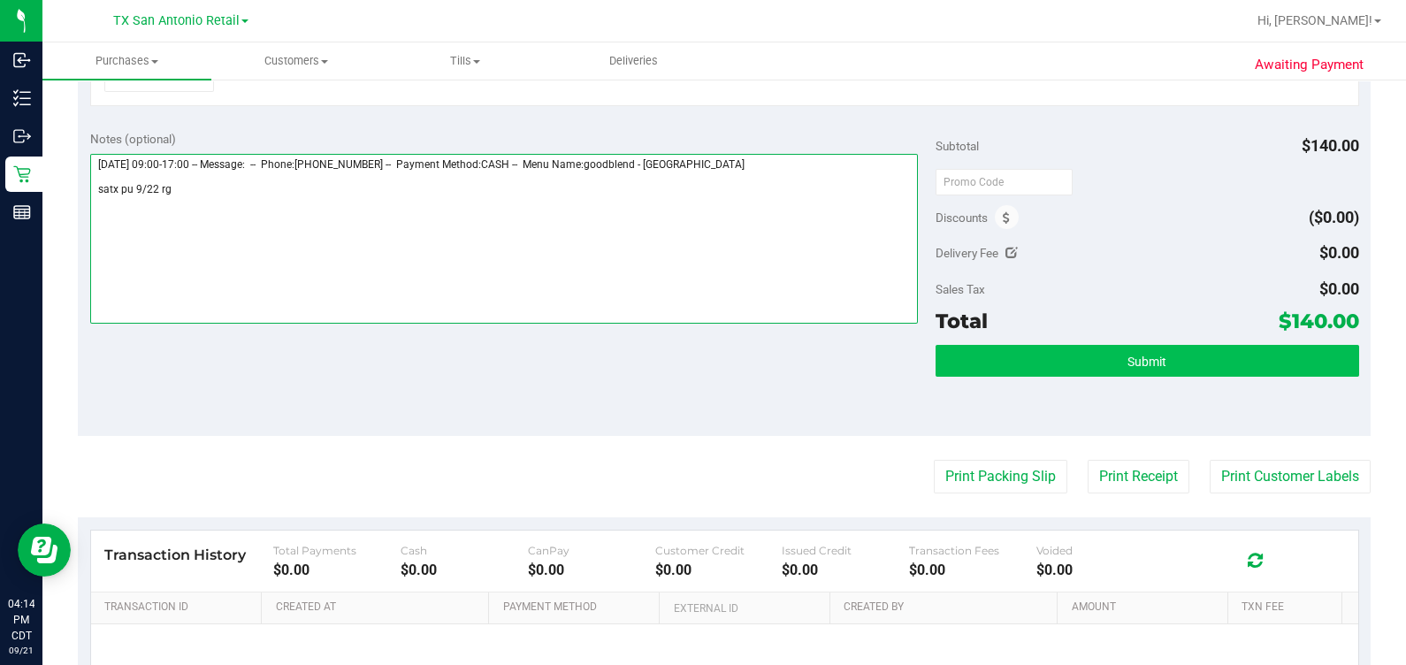
type textarea "Monday 09/22/2025 09:00-17:00 -- Message: -- Phone:2103804047 -- Payment Method…"
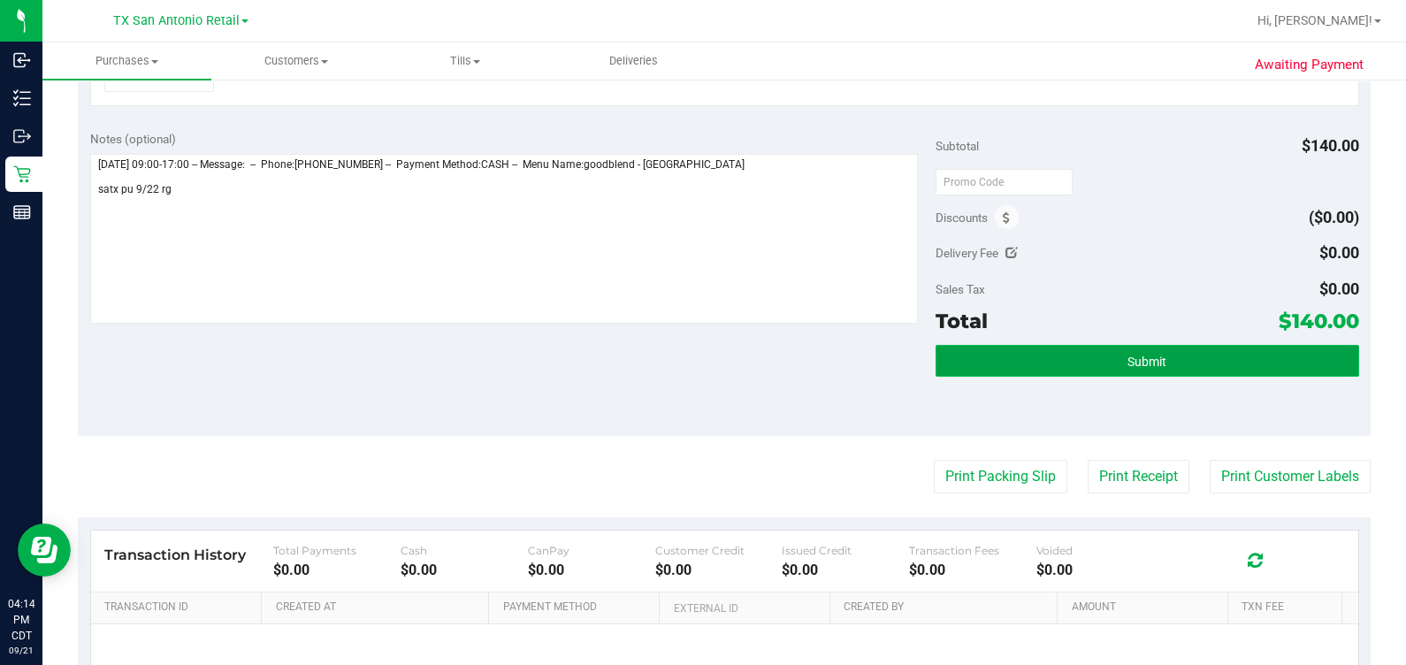
click at [792, 373] on button "Submit" at bounding box center [1147, 361] width 423 height 32
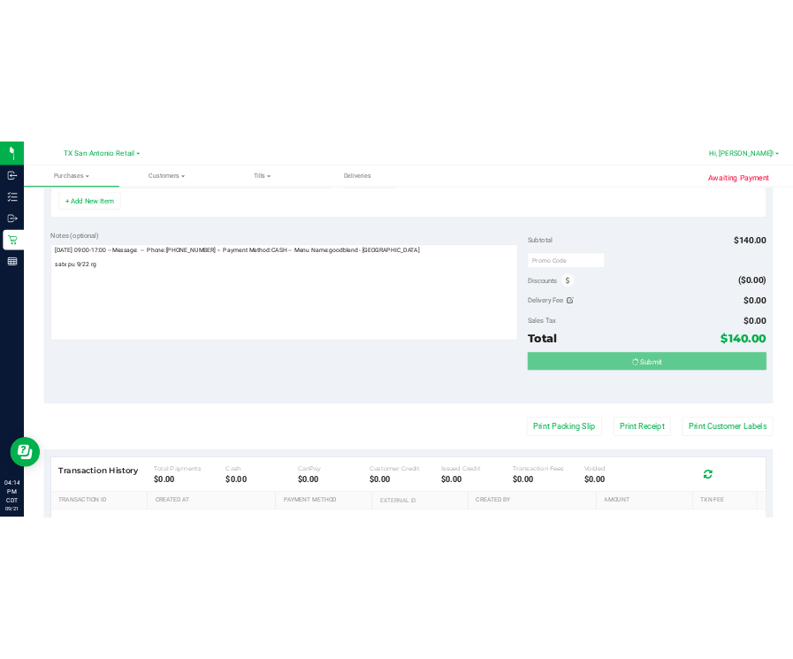
scroll to position [606, 0]
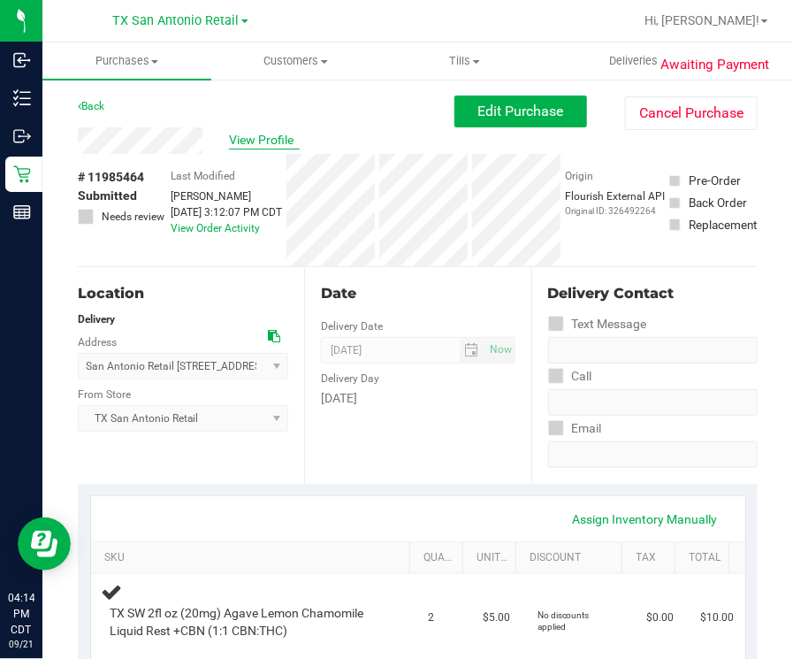
click at [268, 142] on span "View Profile" at bounding box center [264, 140] width 71 height 19
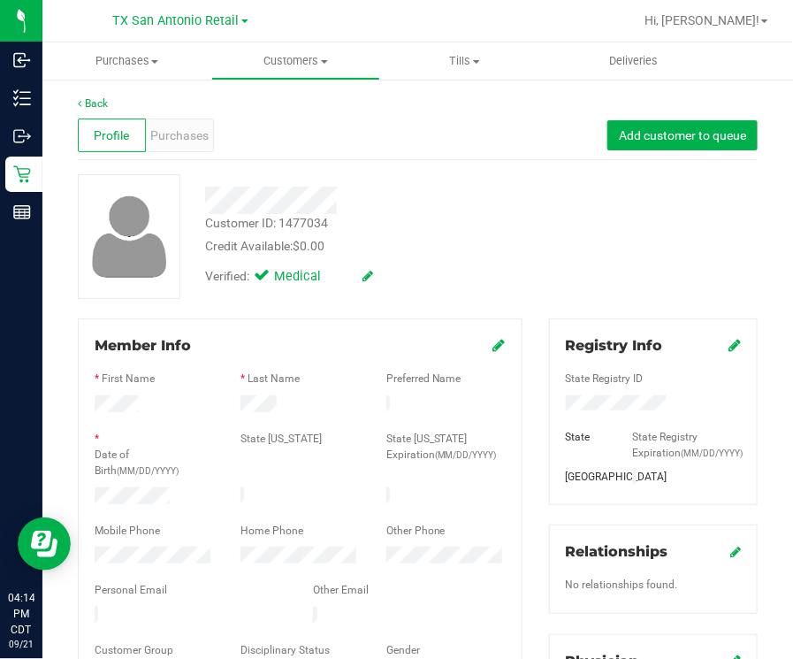
drag, startPoint x: 226, startPoint y: 615, endPoint x: 224, endPoint y: 595, distance: 19.5
click at [224, 602] on div at bounding box center [300, 604] width 411 height 4
click at [186, 126] on span "Purchases" at bounding box center [179, 135] width 58 height 19
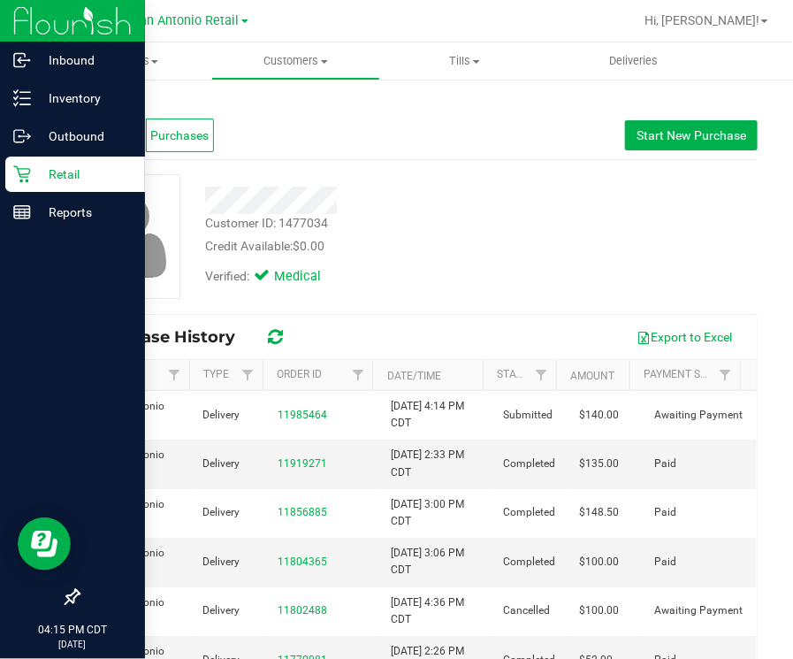
drag, startPoint x: 49, startPoint y: 169, endPoint x: 59, endPoint y: 165, distance: 11.2
click at [49, 170] on p "Retail" at bounding box center [84, 174] width 106 height 21
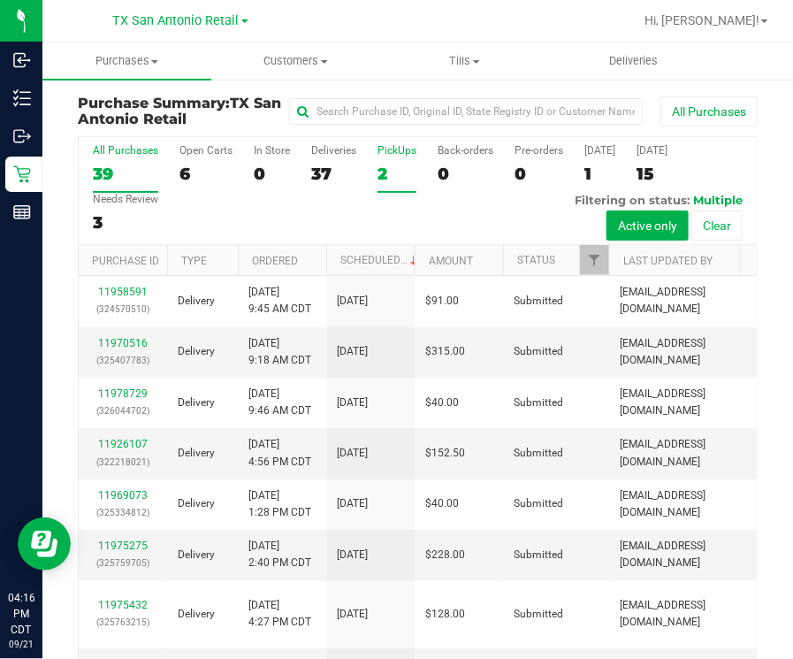
click at [394, 178] on div "2" at bounding box center [397, 174] width 39 height 20
click at [0, 0] on input "PickUps 2" at bounding box center [0, 0] width 0 height 0
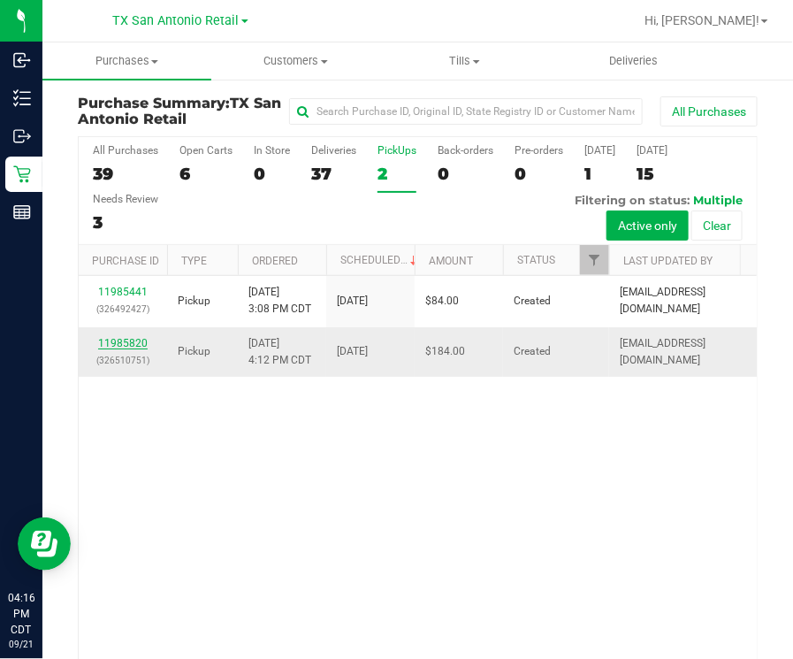
click at [111, 339] on link "11985820" at bounding box center [123, 343] width 50 height 12
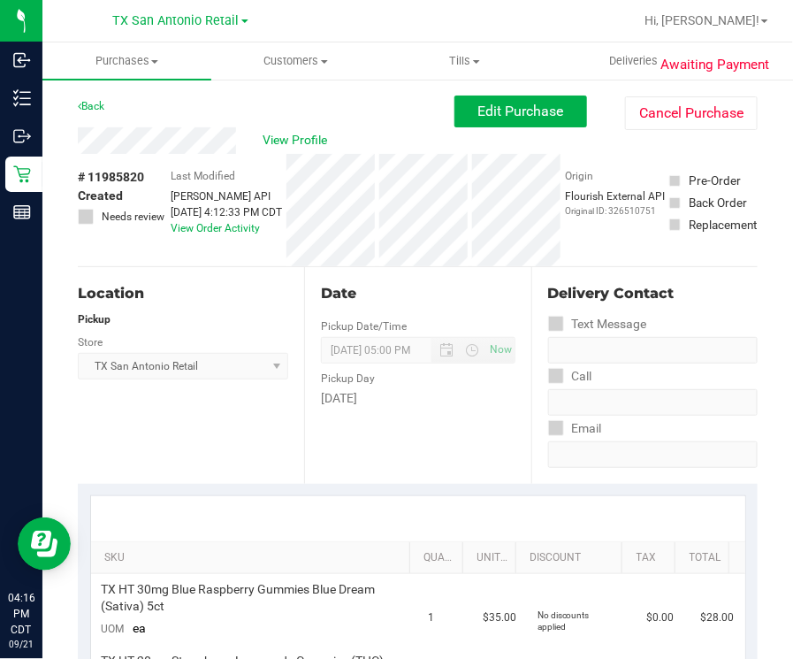
click at [269, 150] on div "View Profile" at bounding box center [266, 140] width 377 height 27
click at [273, 142] on span "View Profile" at bounding box center [298, 140] width 71 height 19
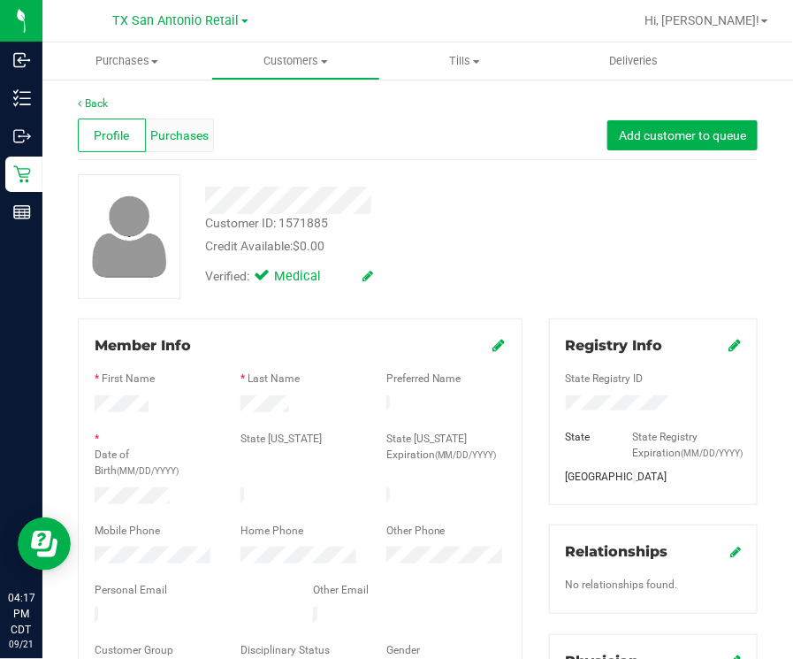
click at [172, 145] on div "Purchases" at bounding box center [180, 136] width 68 height 34
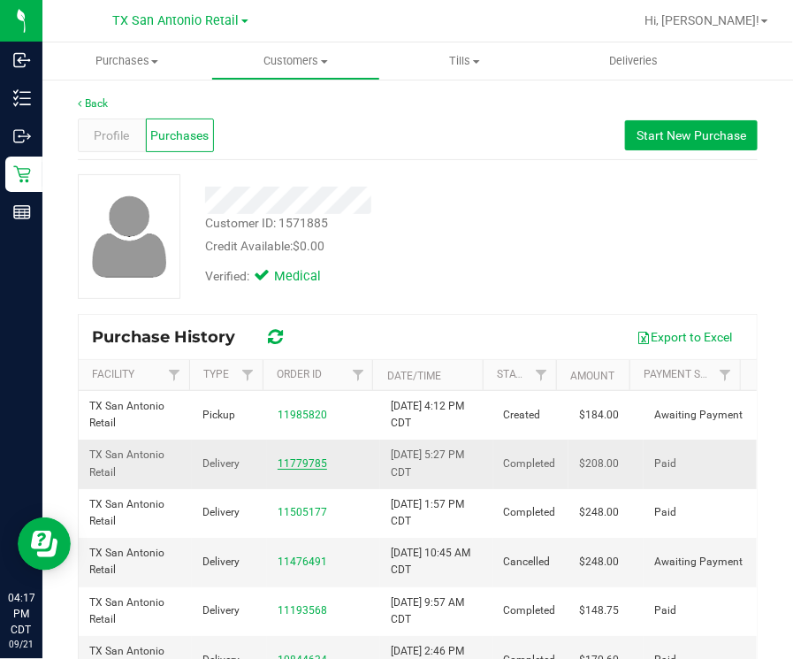
click at [278, 459] on link "11779785" at bounding box center [303, 463] width 50 height 12
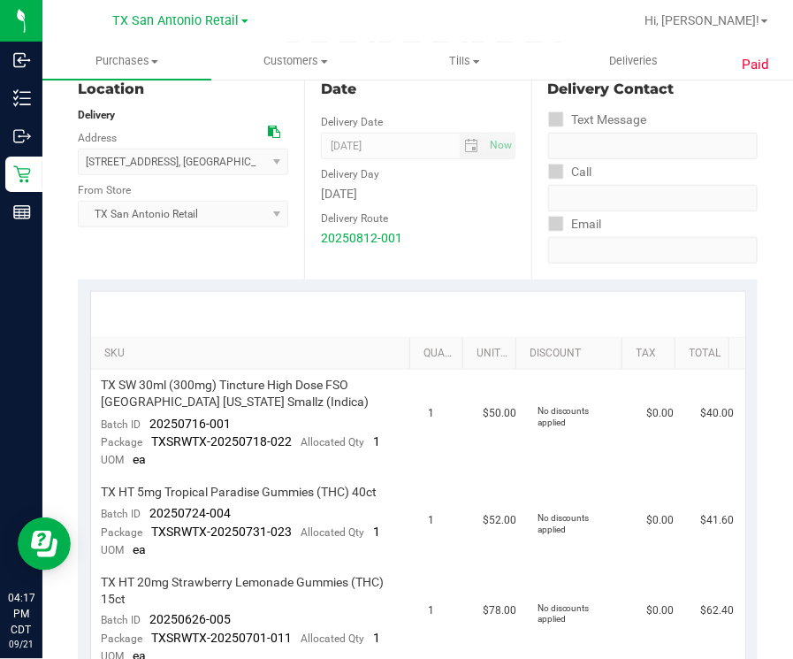
scroll to position [441, 0]
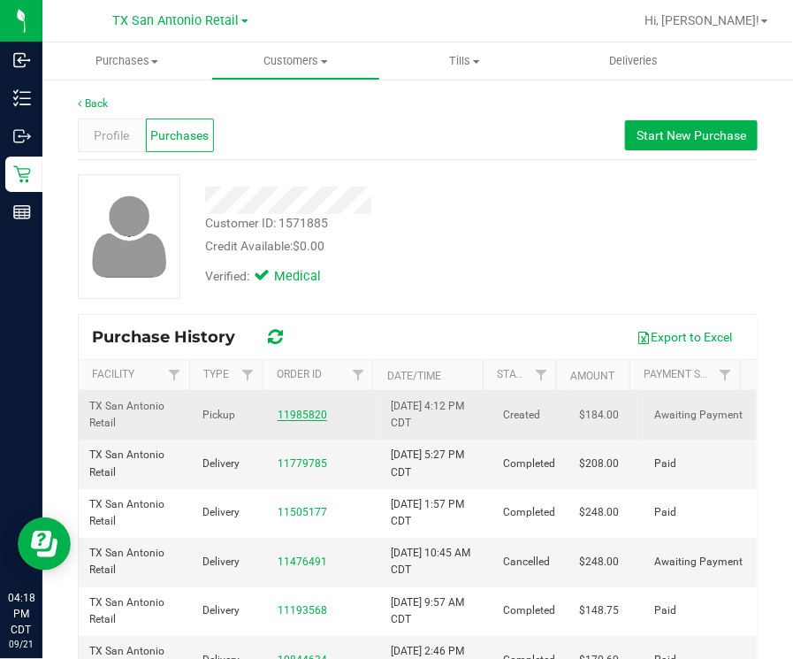
click at [297, 410] on link "11985820" at bounding box center [303, 415] width 50 height 12
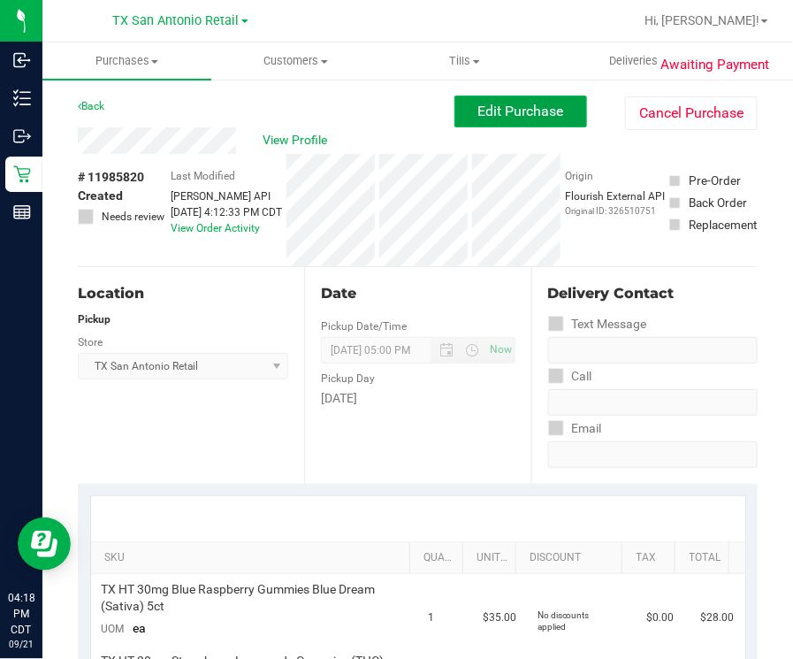
click at [455, 115] on button "Edit Purchase" at bounding box center [521, 112] width 133 height 32
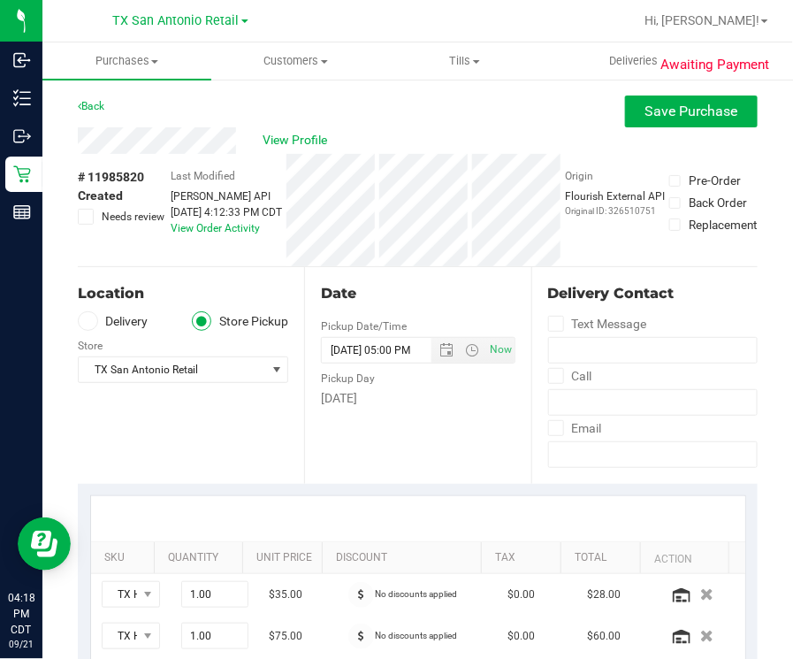
click at [126, 318] on label "Delivery" at bounding box center [113, 321] width 71 height 20
click at [0, 0] on input "Delivery" at bounding box center [0, 0] width 0 height 0
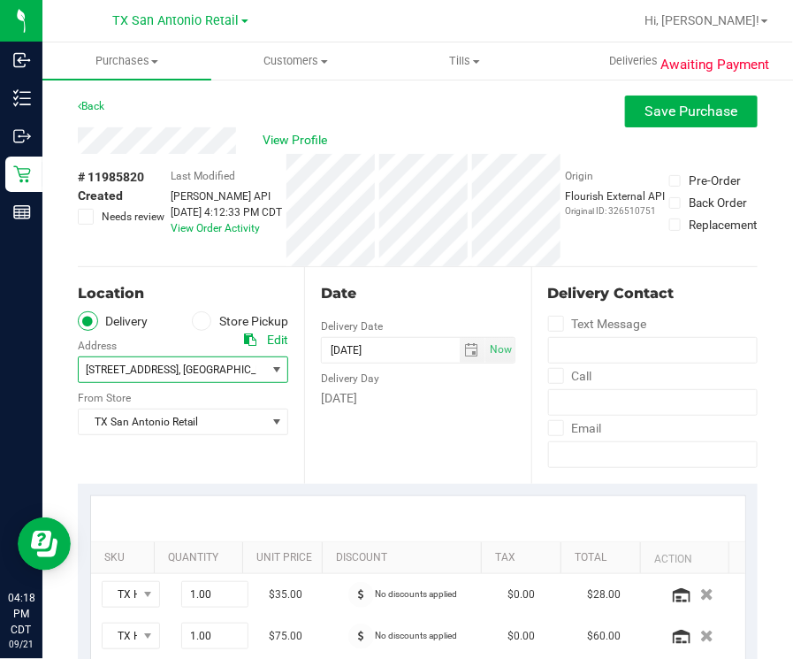
click at [241, 377] on span "10419 Rinder Farm Ct , New Braunfels , TX 78132" at bounding box center [168, 369] width 178 height 25
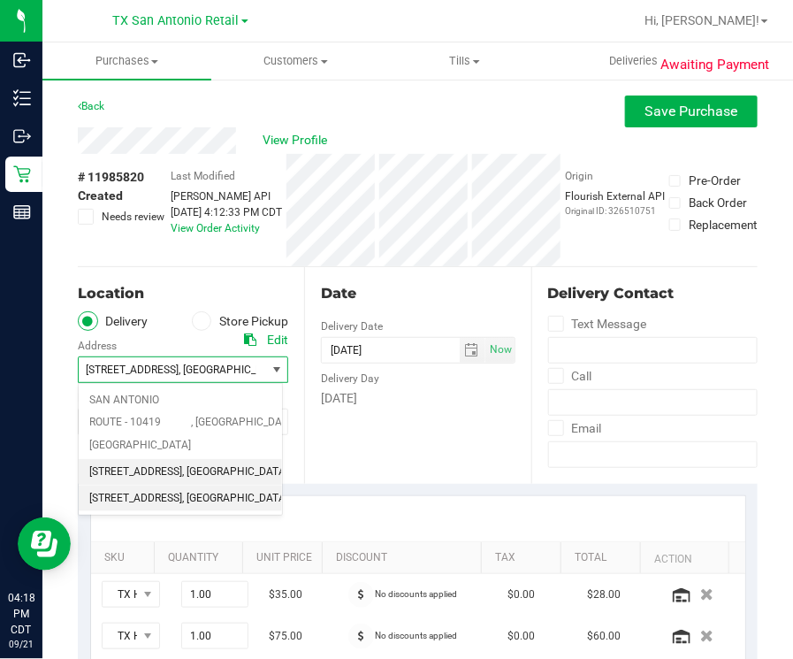
click at [182, 483] on span ", San Antonio" at bounding box center [235, 472] width 106 height 23
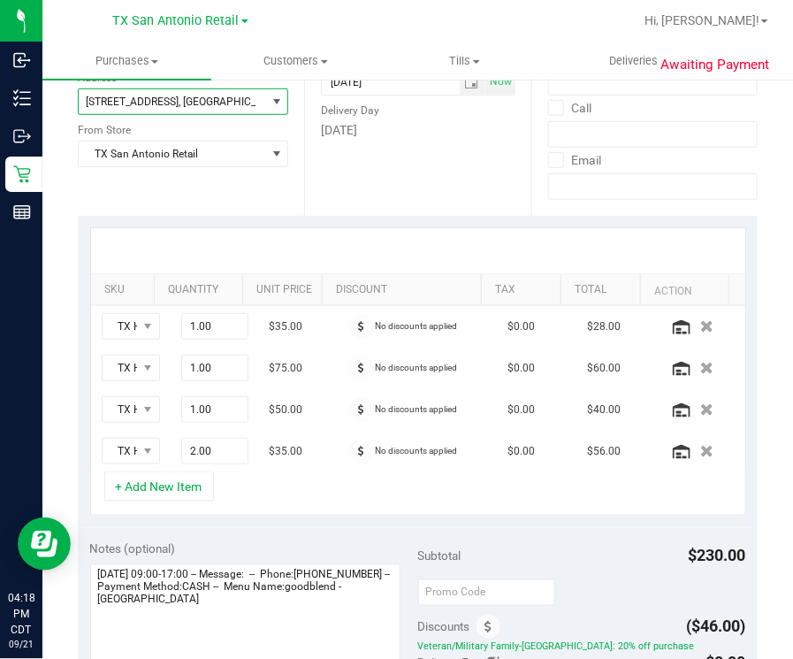
scroll to position [332, 0]
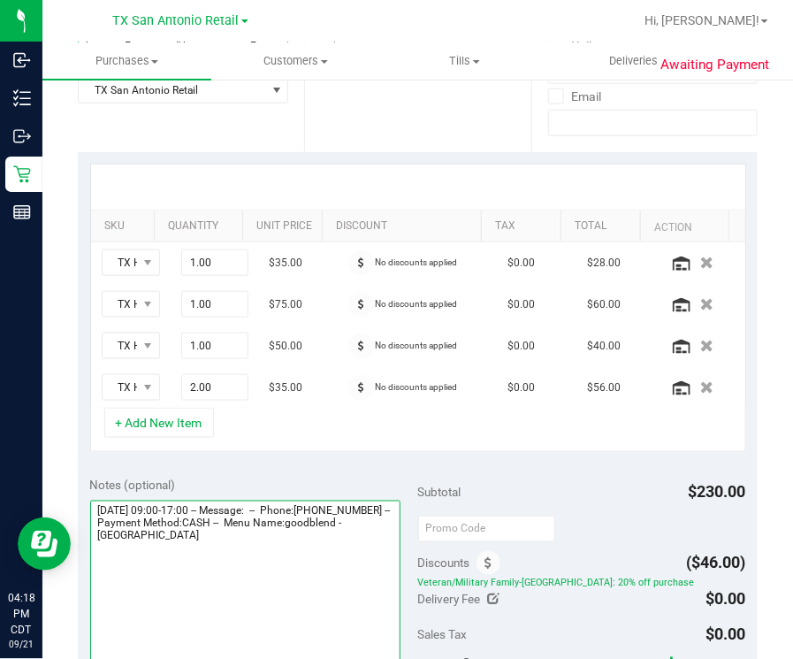
click at [318, 581] on textarea at bounding box center [245, 586] width 310 height 170
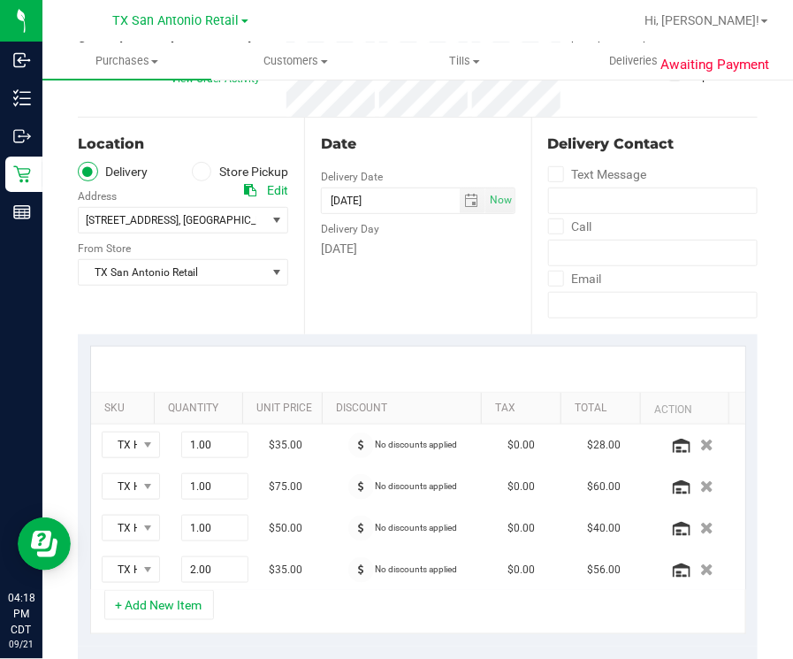
scroll to position [0, 0]
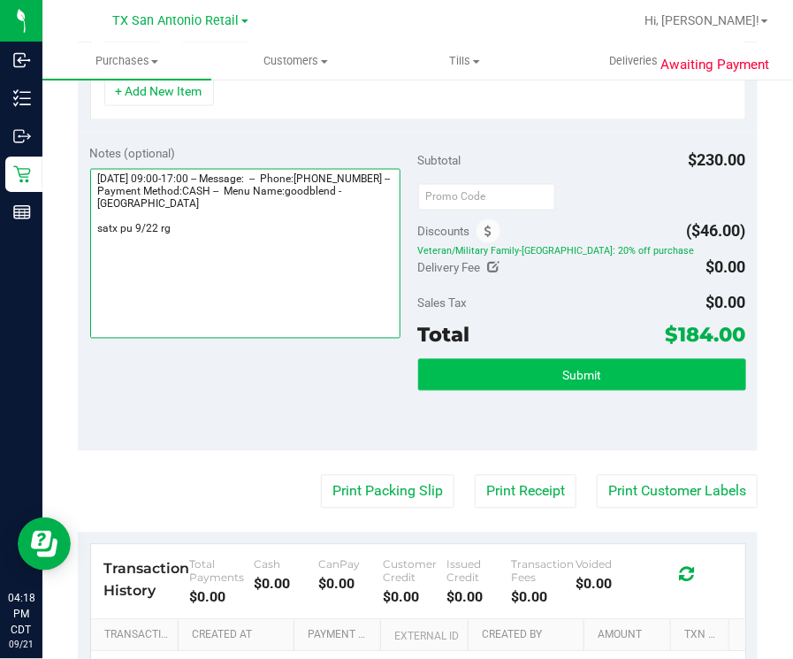
type textarea "Monday 09/22/2025 09:00-17:00 -- Message: -- Phone:9037223936 -- Payment Method…"
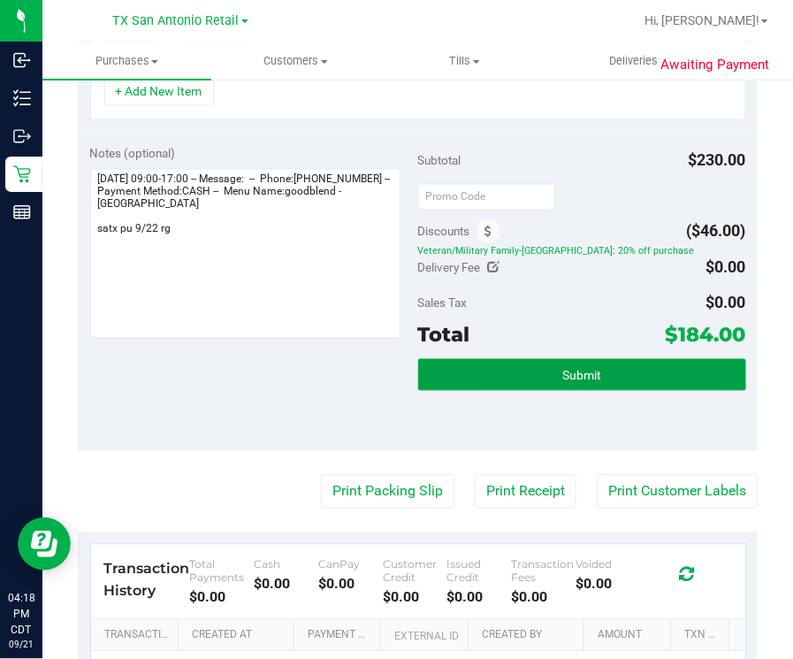
click at [597, 381] on button "Submit" at bounding box center [582, 375] width 328 height 32
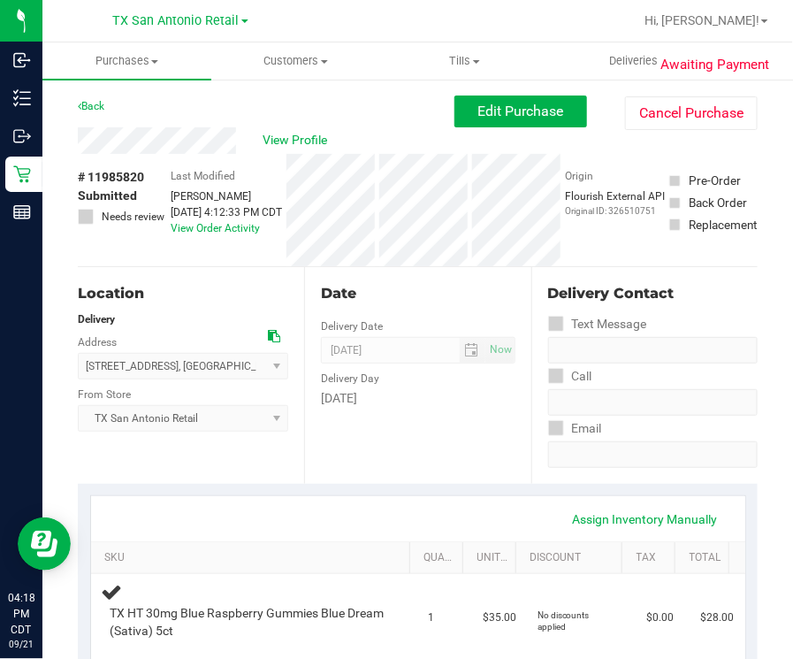
click at [292, 154] on div "View Profile # 11985820 Submitted Needs review Last Modified Rebecca Green Sep …" at bounding box center [418, 197] width 680 height 140
click at [291, 148] on span "View Profile" at bounding box center [298, 140] width 71 height 19
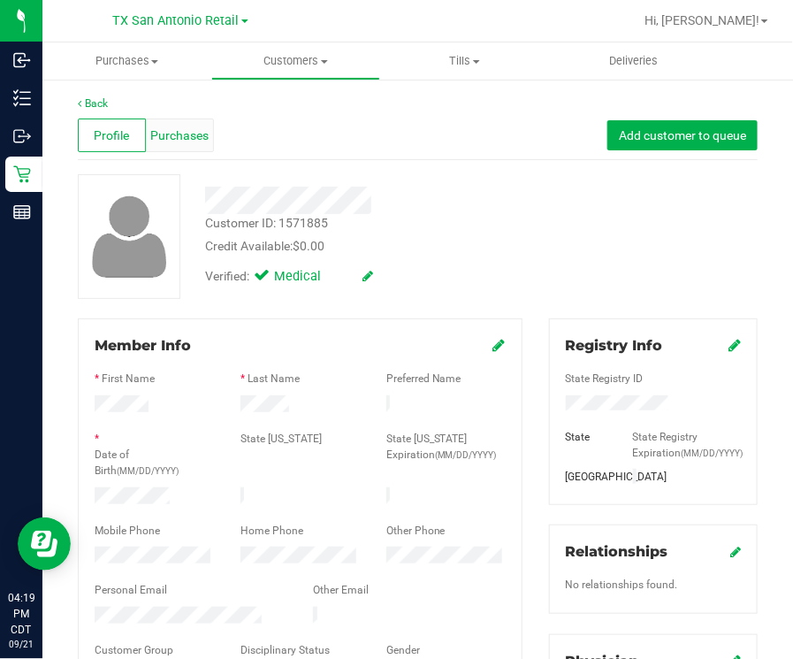
click at [180, 137] on span "Purchases" at bounding box center [179, 135] width 58 height 19
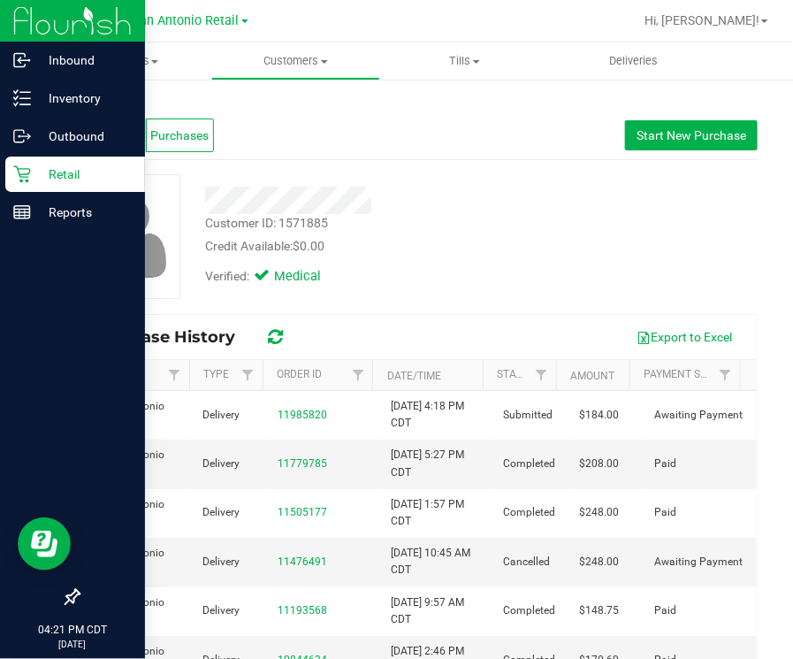
click at [46, 164] on p "Retail" at bounding box center [84, 174] width 106 height 21
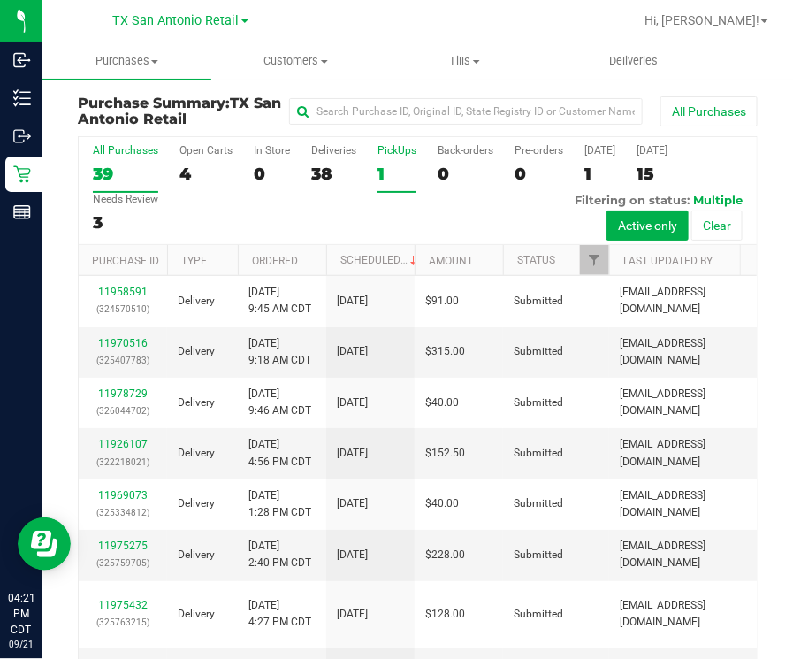
click at [401, 153] on div "PickUps" at bounding box center [397, 150] width 39 height 12
click at [0, 0] on input "PickUps 1" at bounding box center [0, 0] width 0 height 0
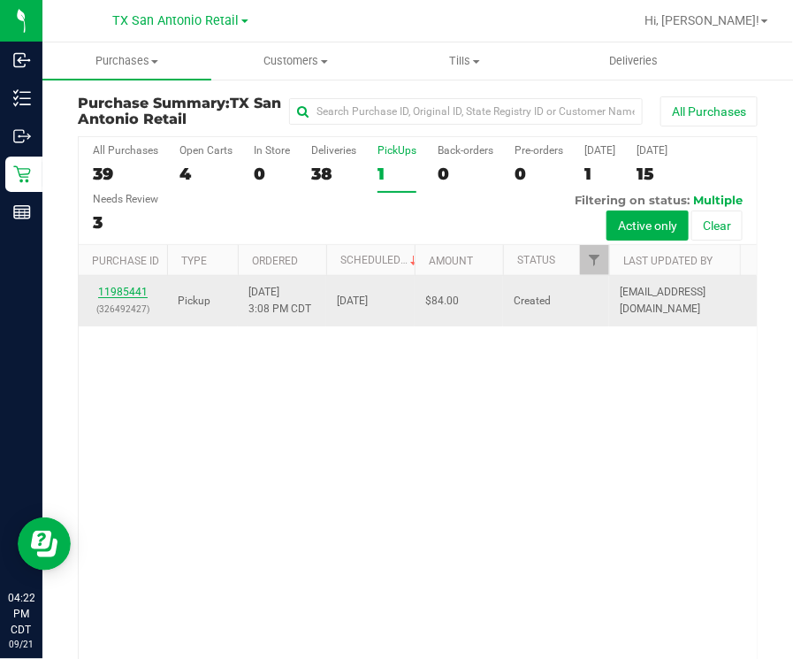
click at [133, 287] on link "11985441" at bounding box center [123, 292] width 50 height 12
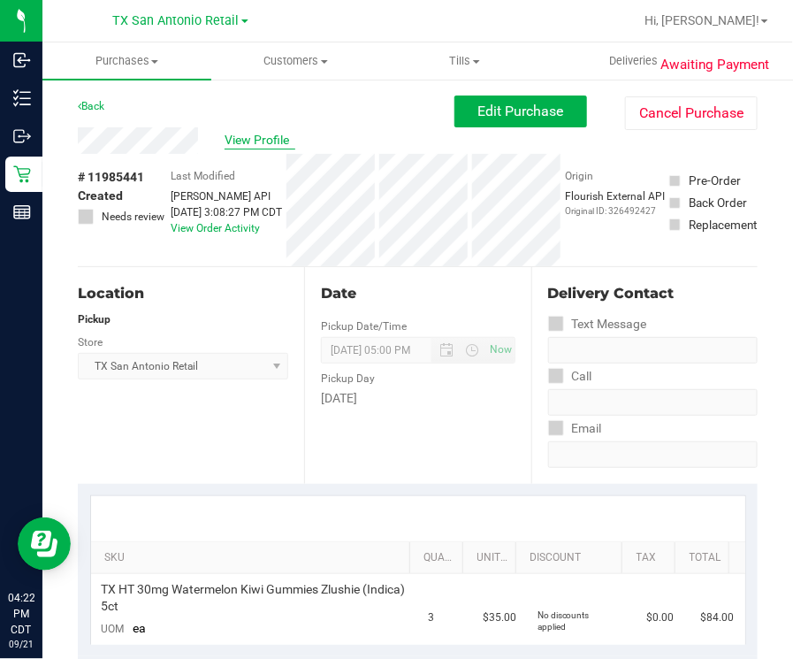
click at [232, 145] on span "View Profile" at bounding box center [260, 140] width 71 height 19
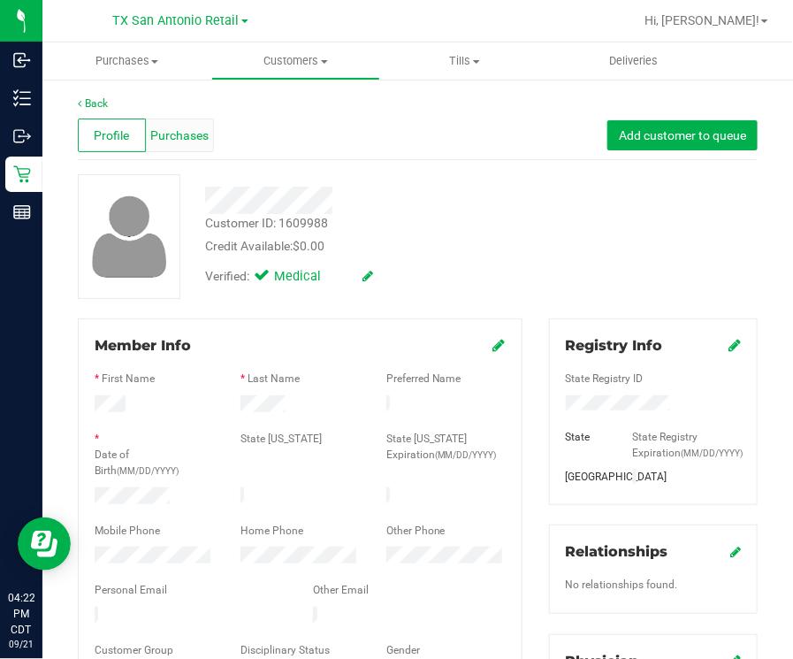
click at [181, 142] on span "Purchases" at bounding box center [179, 135] width 58 height 19
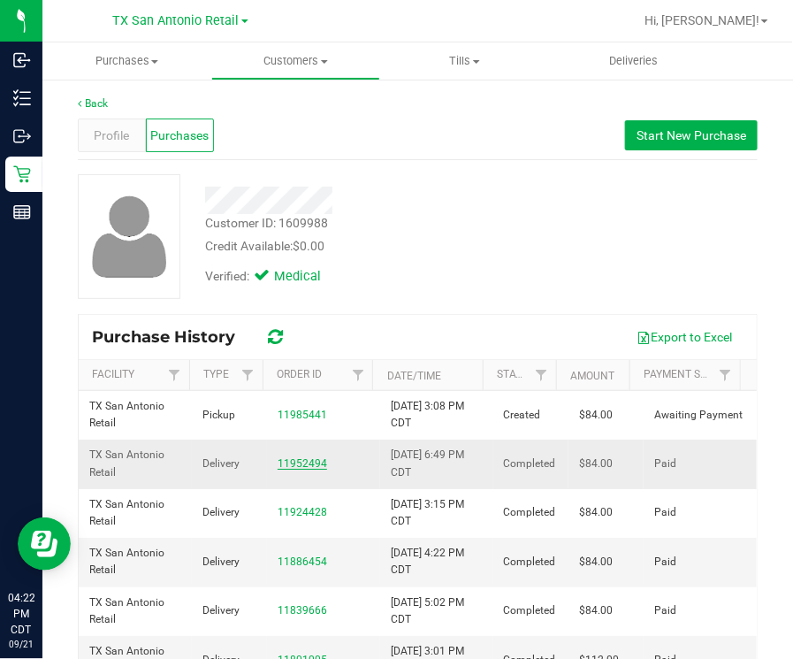
drag, startPoint x: 265, startPoint y: 459, endPoint x: 279, endPoint y: 458, distance: 14.2
click at [277, 458] on td "11952494" at bounding box center [323, 464] width 113 height 49
click at [284, 459] on link "11952494" at bounding box center [303, 463] width 50 height 12
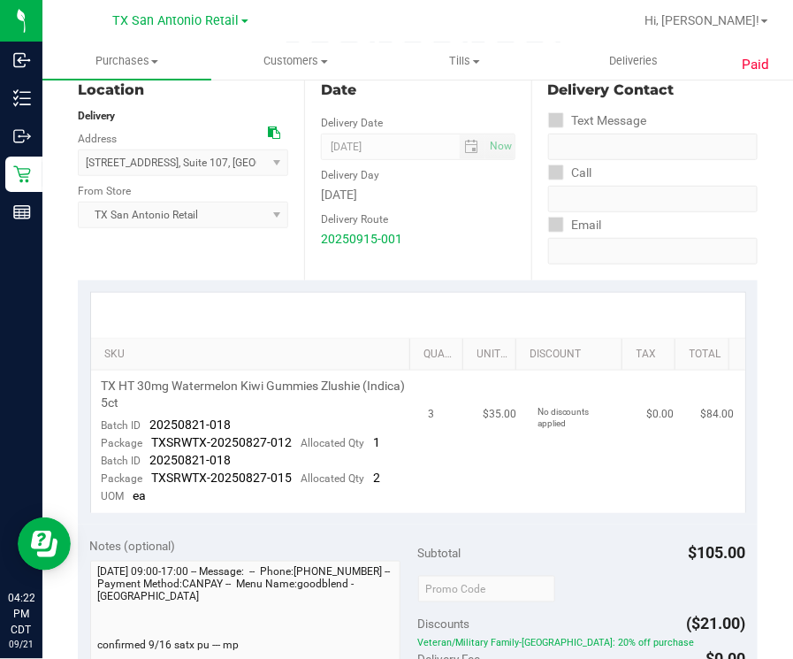
scroll to position [220, 0]
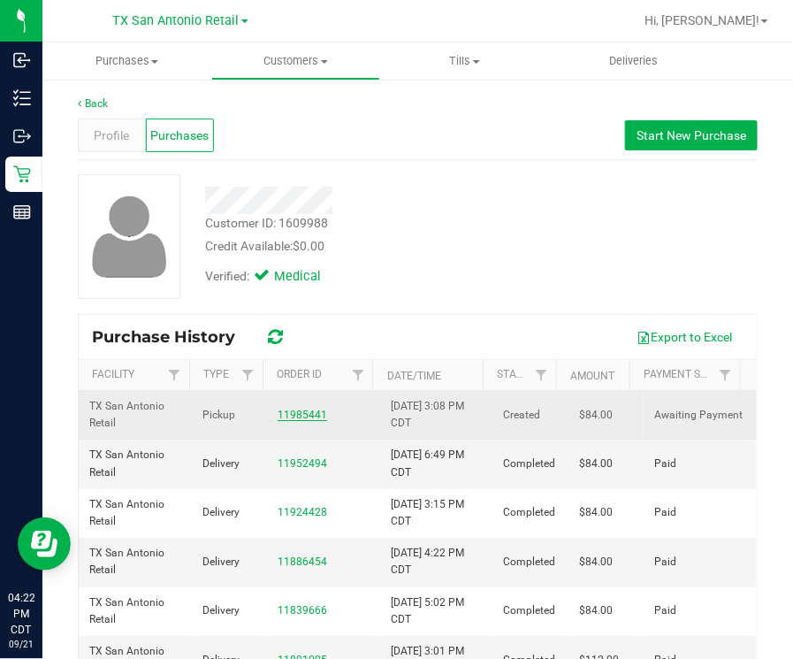
click at [296, 409] on link "11985441" at bounding box center [303, 415] width 50 height 12
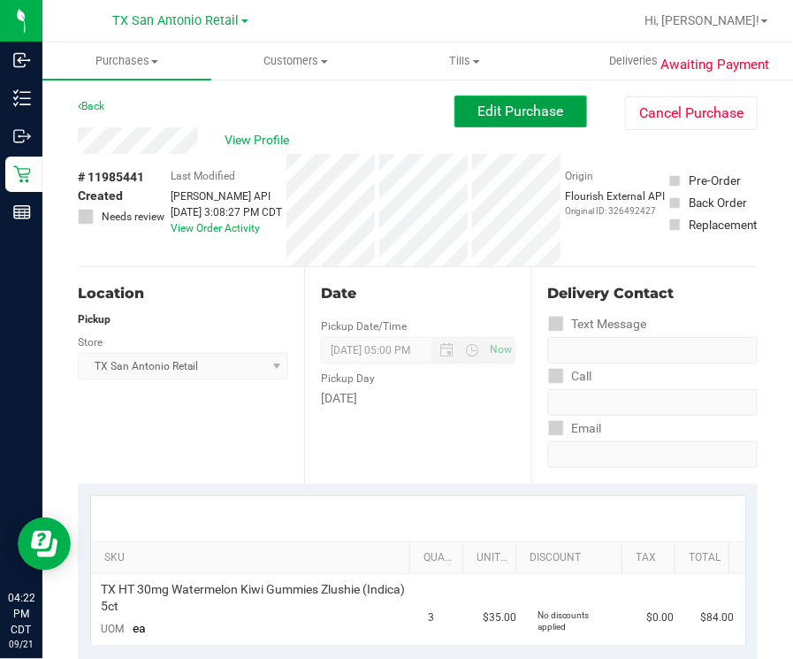
click at [513, 109] on span "Edit Purchase" at bounding box center [521, 111] width 86 height 17
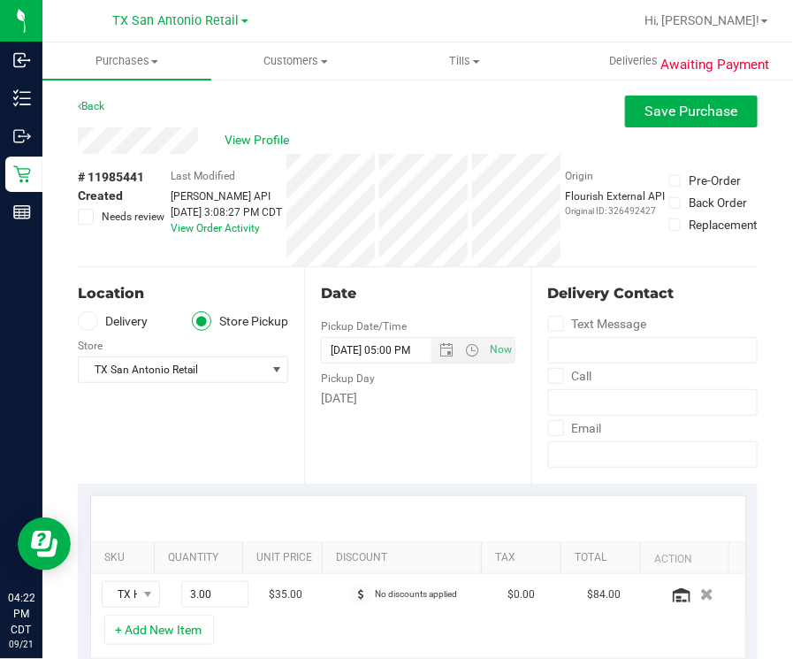
click at [102, 320] on label "Delivery" at bounding box center [113, 321] width 71 height 20
click at [0, 0] on input "Delivery" at bounding box center [0, 0] width 0 height 0
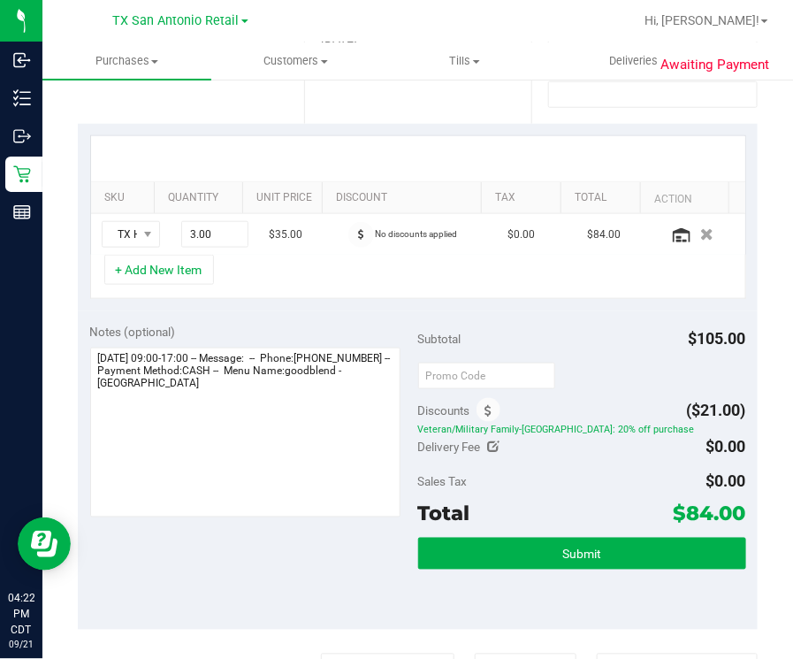
scroll to position [441, 0]
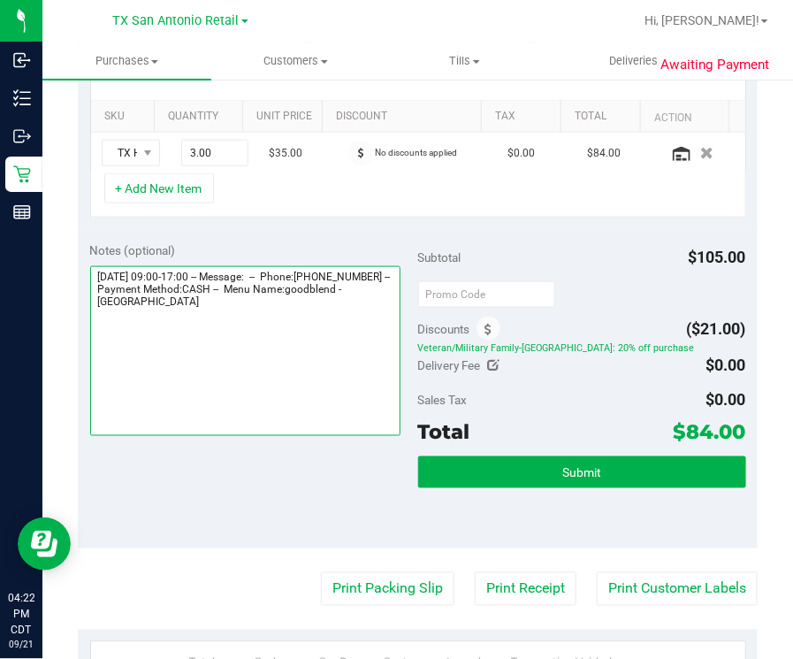
click at [336, 356] on textarea at bounding box center [245, 351] width 310 height 170
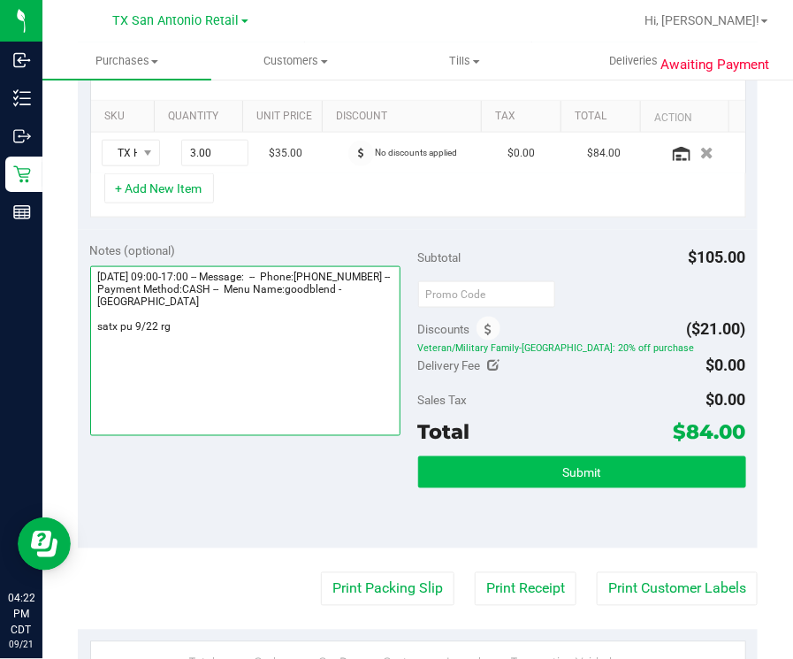
type textarea "Monday 09/22/2025 09:00-17:00 -- Message: -- Phone:2102784908 -- Payment Method…"
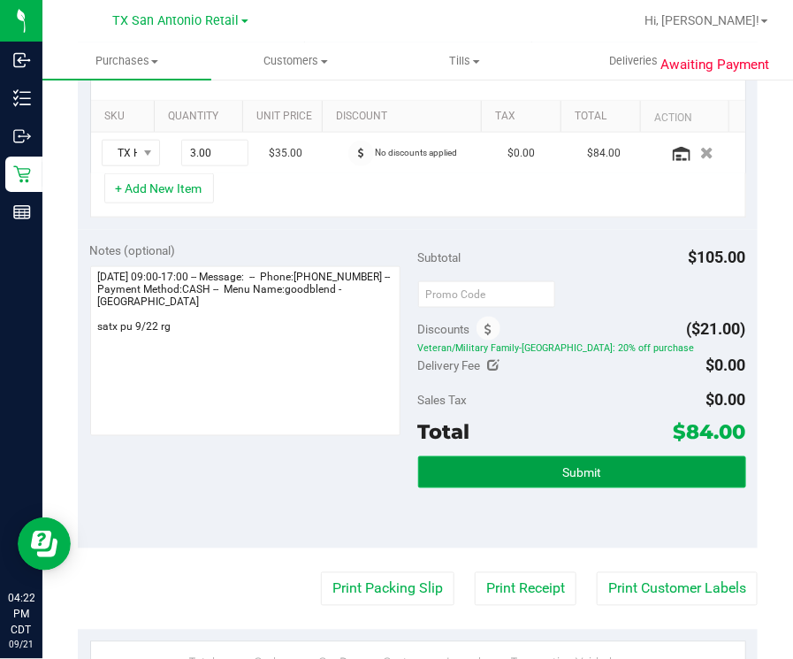
click at [477, 462] on button "Submit" at bounding box center [582, 472] width 328 height 32
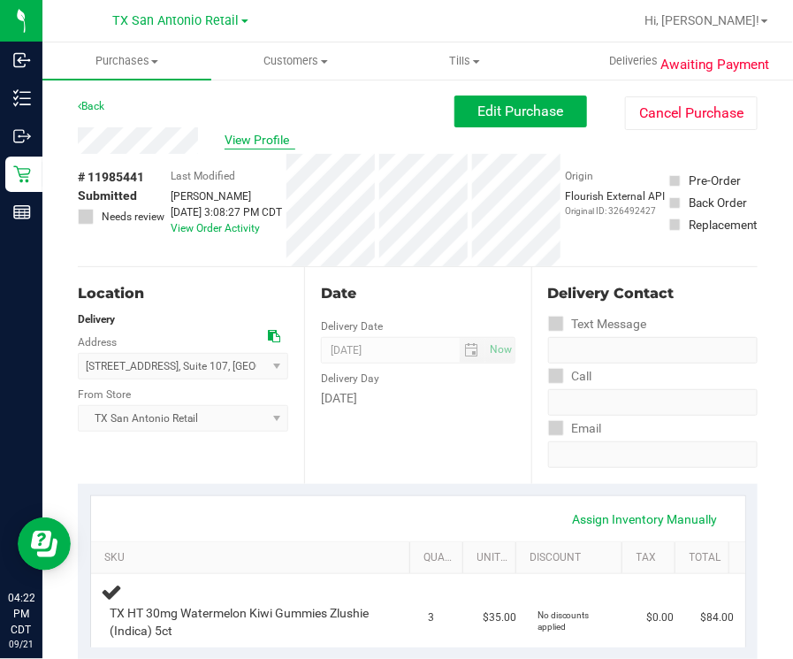
click at [259, 136] on span "View Profile" at bounding box center [260, 140] width 71 height 19
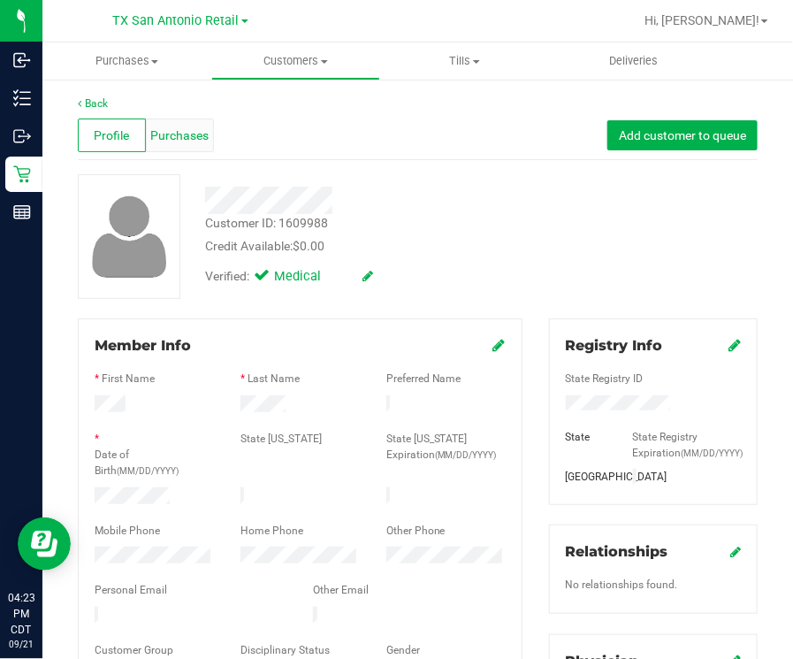
click at [193, 128] on span "Purchases" at bounding box center [179, 135] width 58 height 19
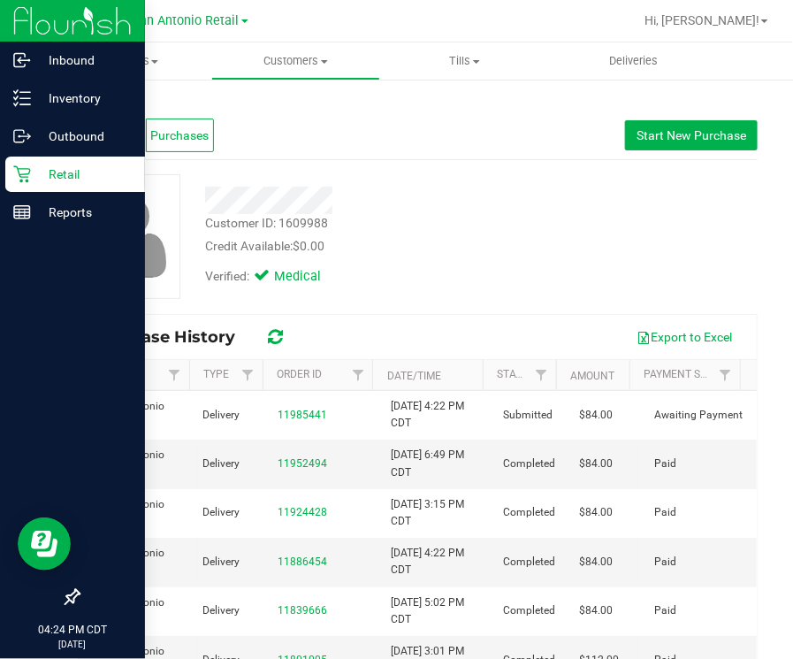
click at [40, 175] on p "Retail" at bounding box center [84, 174] width 106 height 21
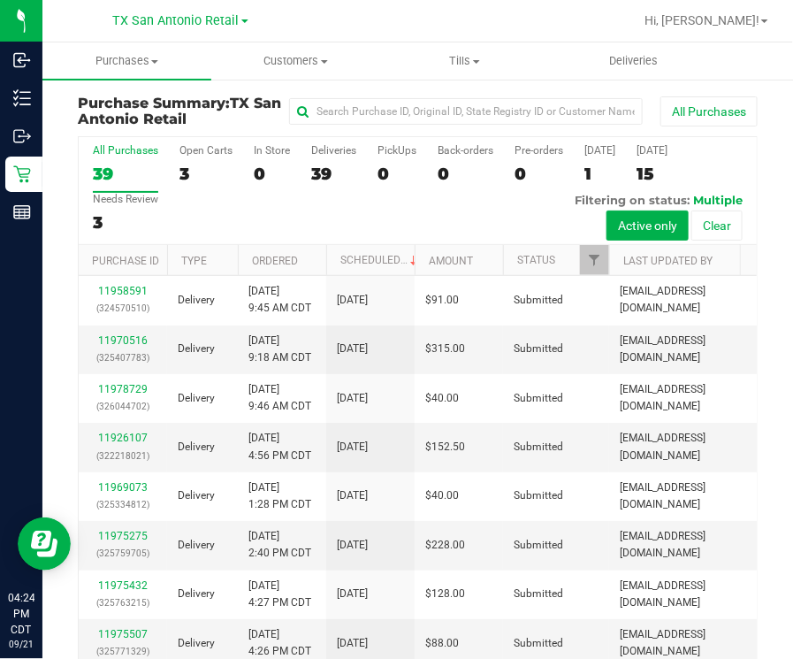
click at [388, 178] on div "0" at bounding box center [397, 174] width 39 height 20
click at [0, 0] on input "PickUps 0" at bounding box center [0, 0] width 0 height 0
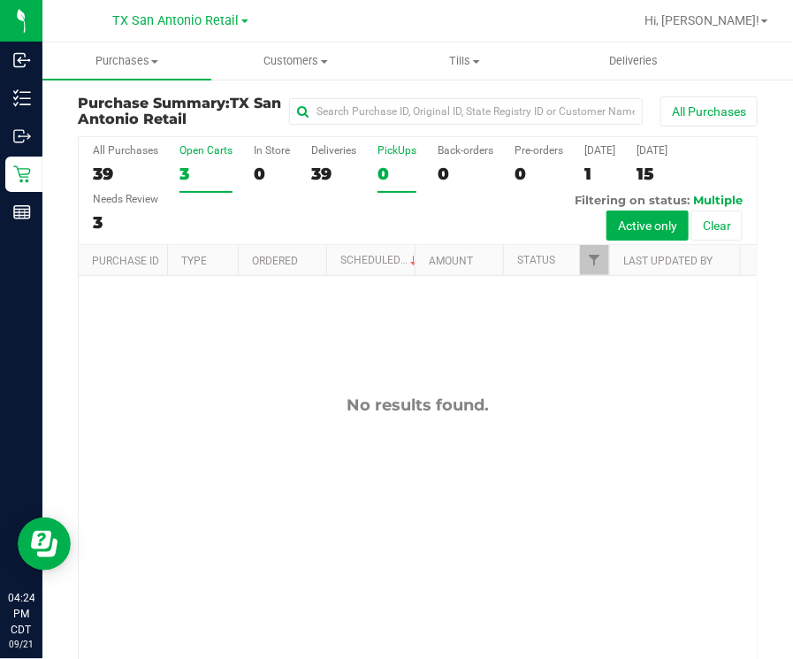
click at [197, 174] on div "3" at bounding box center [206, 174] width 53 height 20
click at [0, 0] on input "Open Carts 3" at bounding box center [0, 0] width 0 height 0
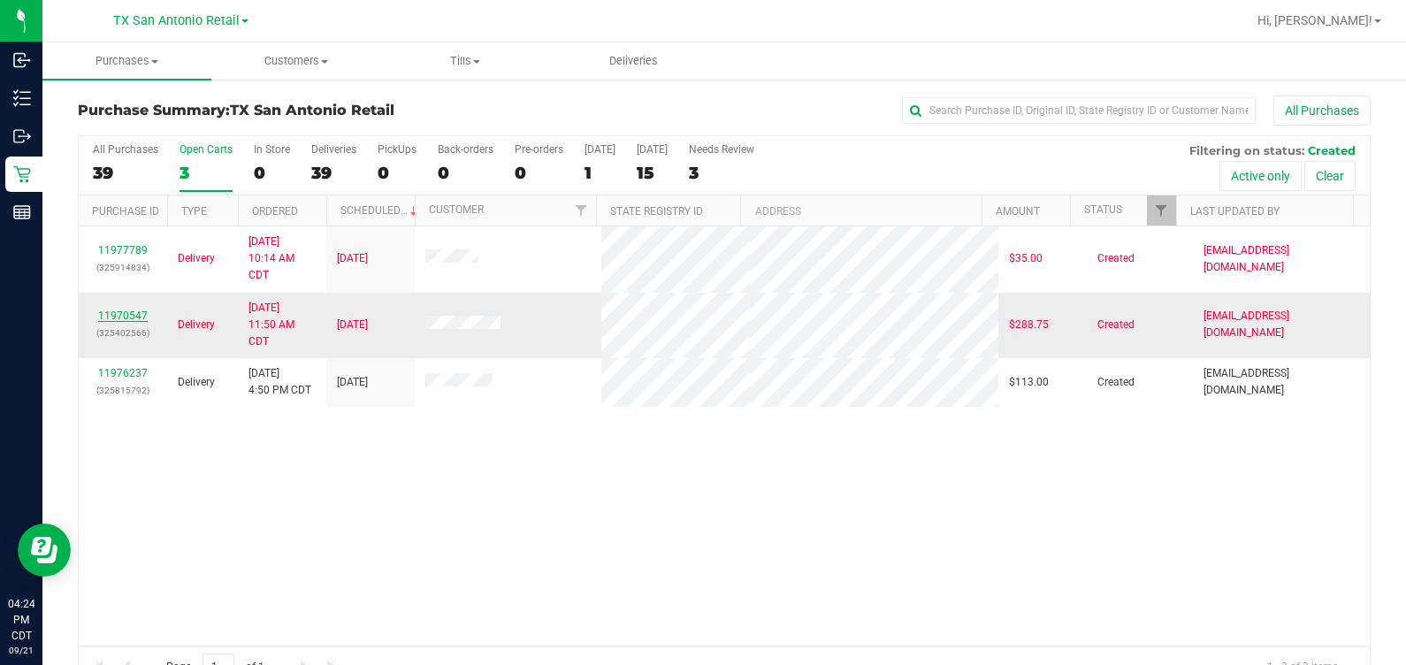
click at [128, 310] on link "11970547" at bounding box center [123, 316] width 50 height 12
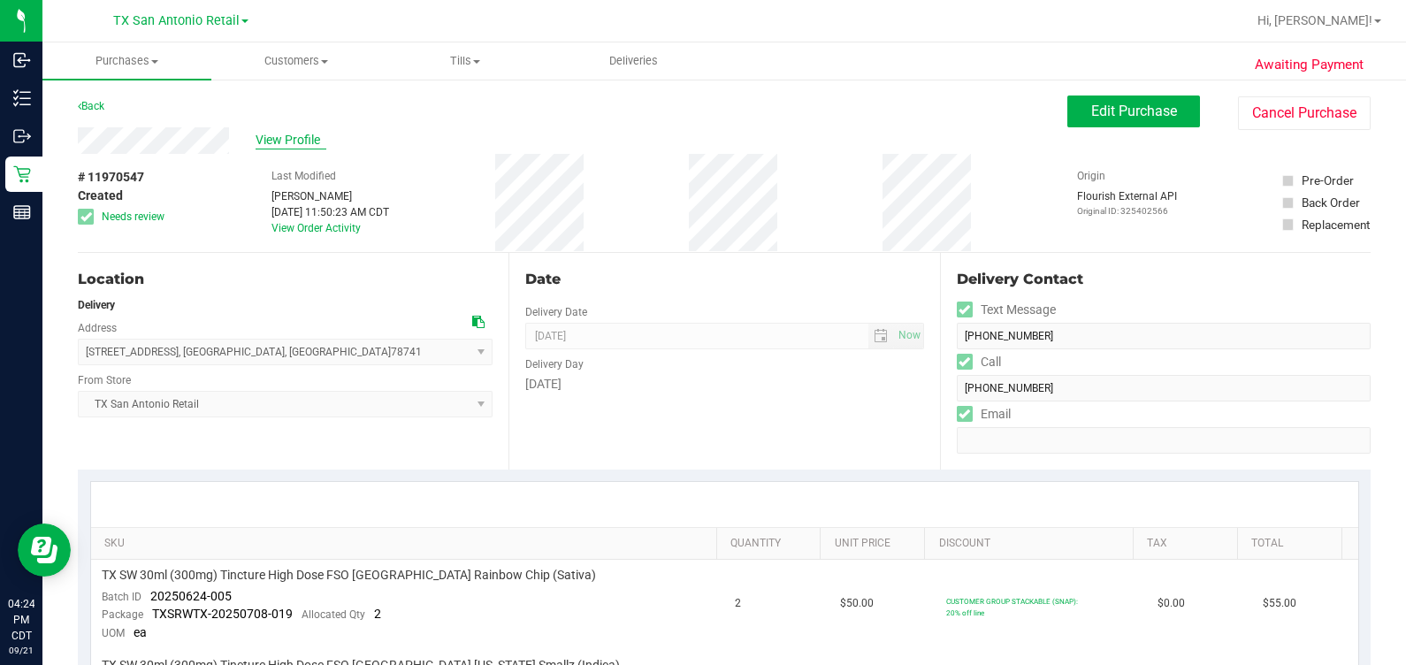
click at [283, 137] on span "View Profile" at bounding box center [291, 140] width 71 height 19
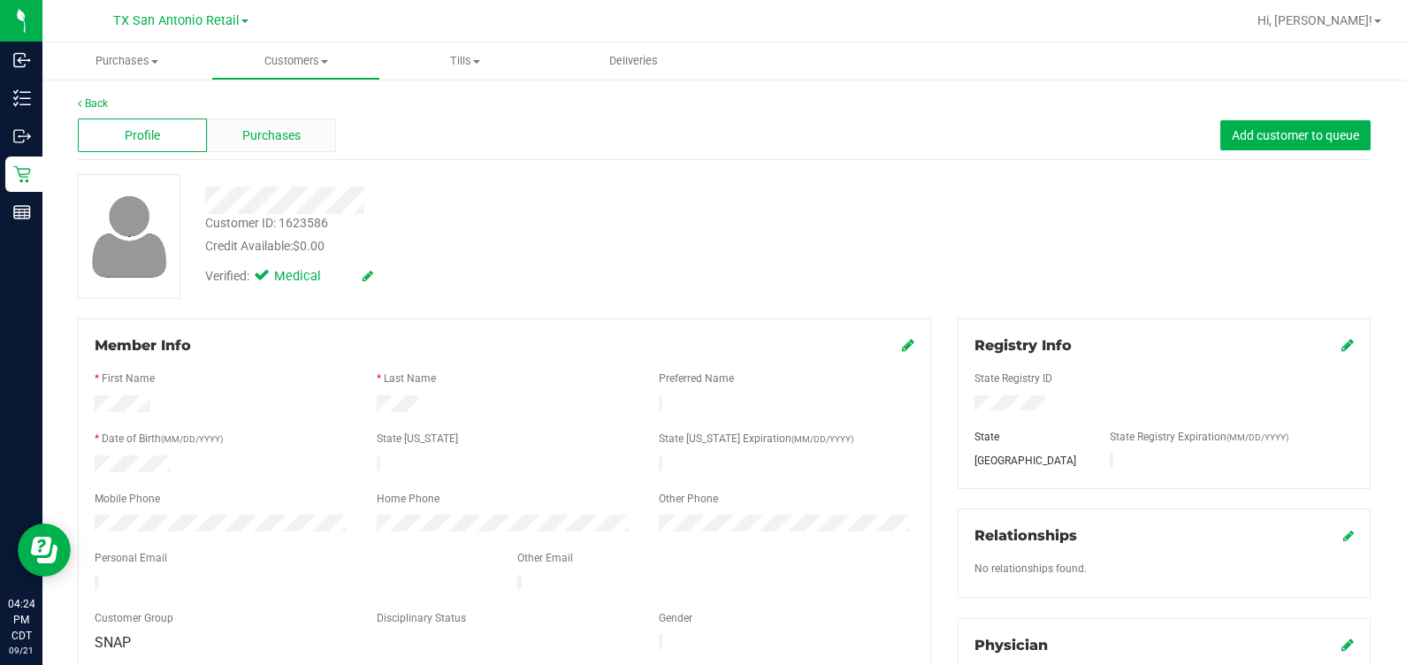
click at [255, 120] on div "Purchases" at bounding box center [271, 136] width 129 height 34
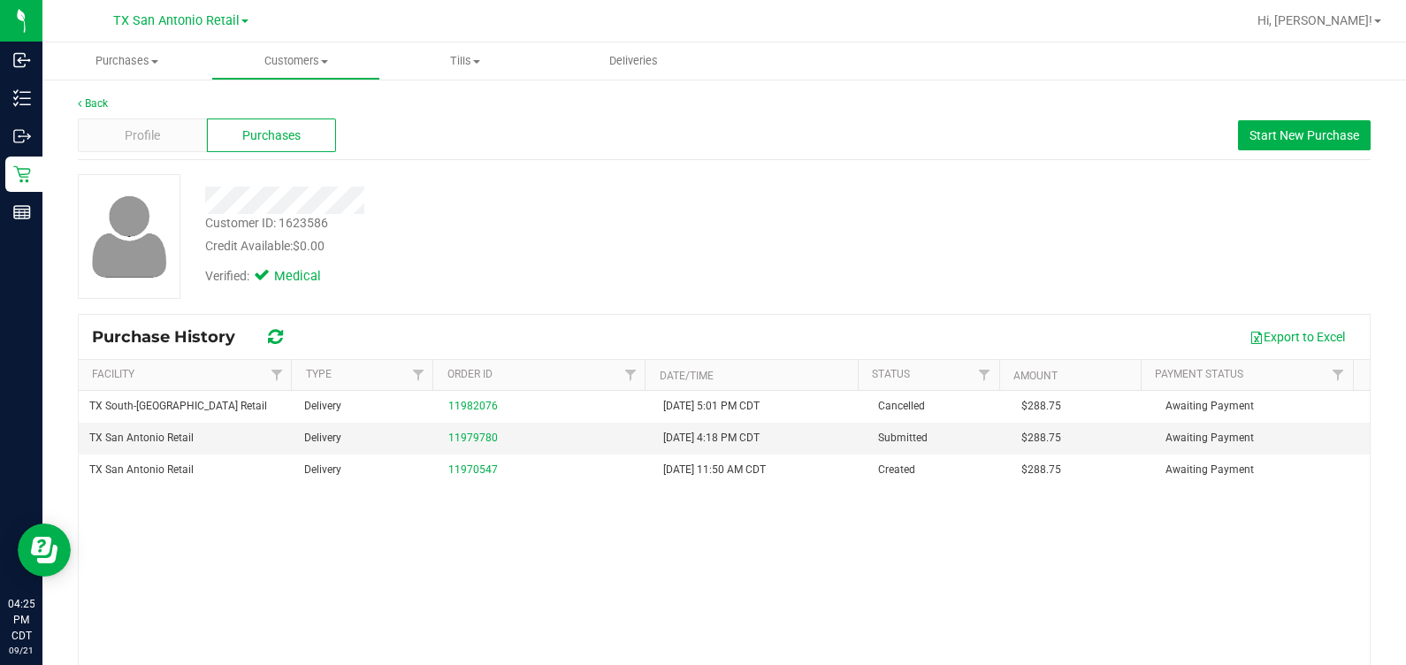
drag, startPoint x: 530, startPoint y: 233, endPoint x: 520, endPoint y: 238, distance: 11.1
click at [522, 237] on div "Customer ID: 1623586 Credit Available: $0.00" at bounding box center [522, 235] width 660 height 42
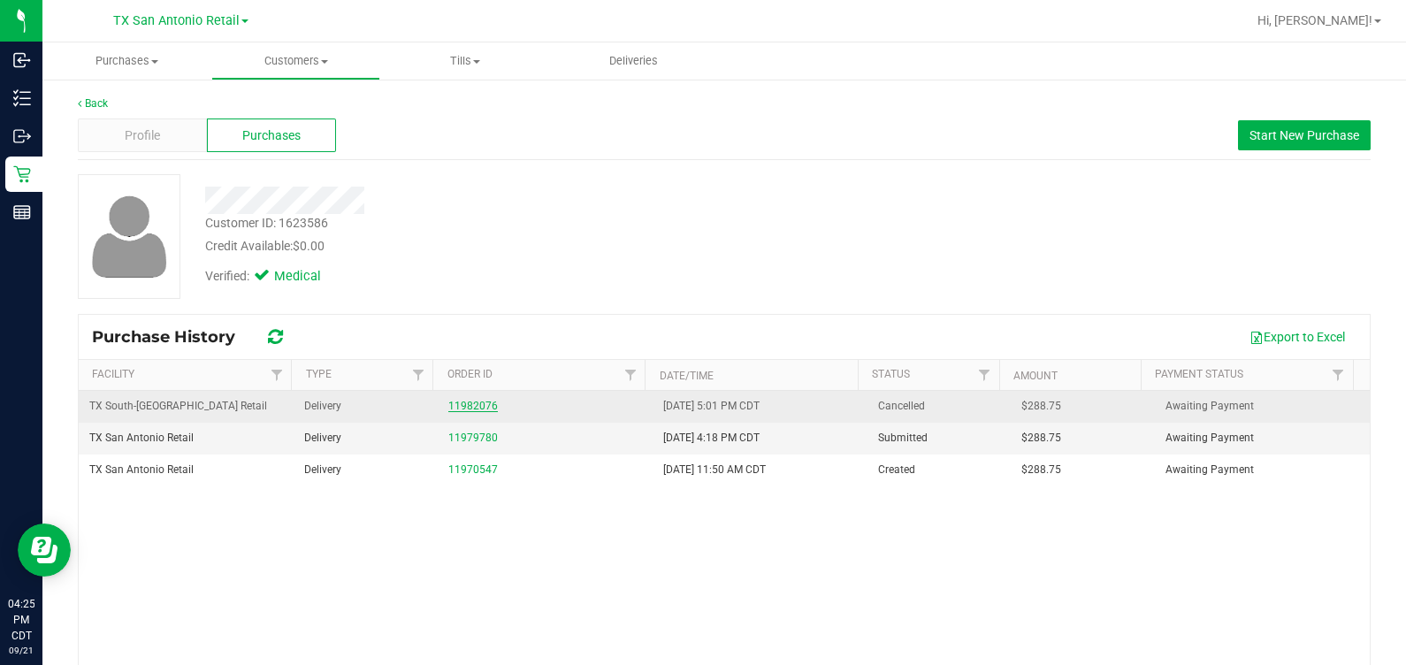
click at [459, 403] on link "11982076" at bounding box center [473, 406] width 50 height 12
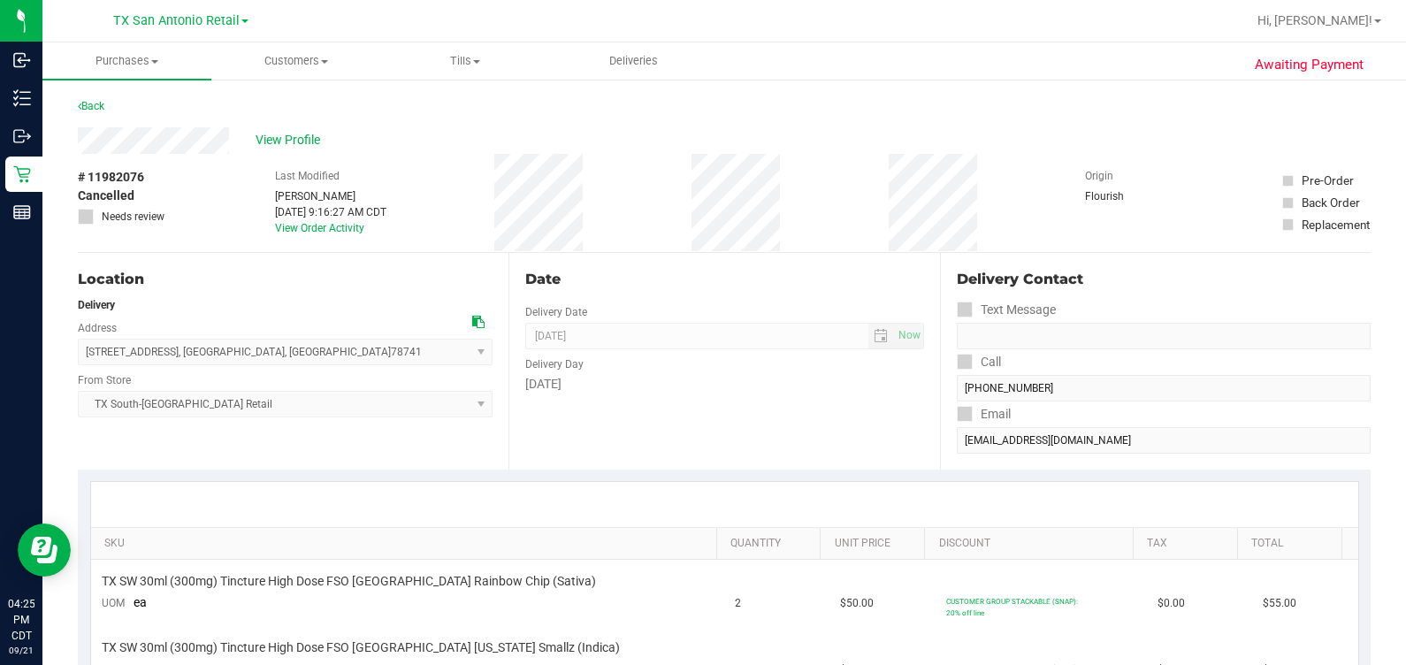
click at [609, 287] on div "Date" at bounding box center [724, 279] width 398 height 21
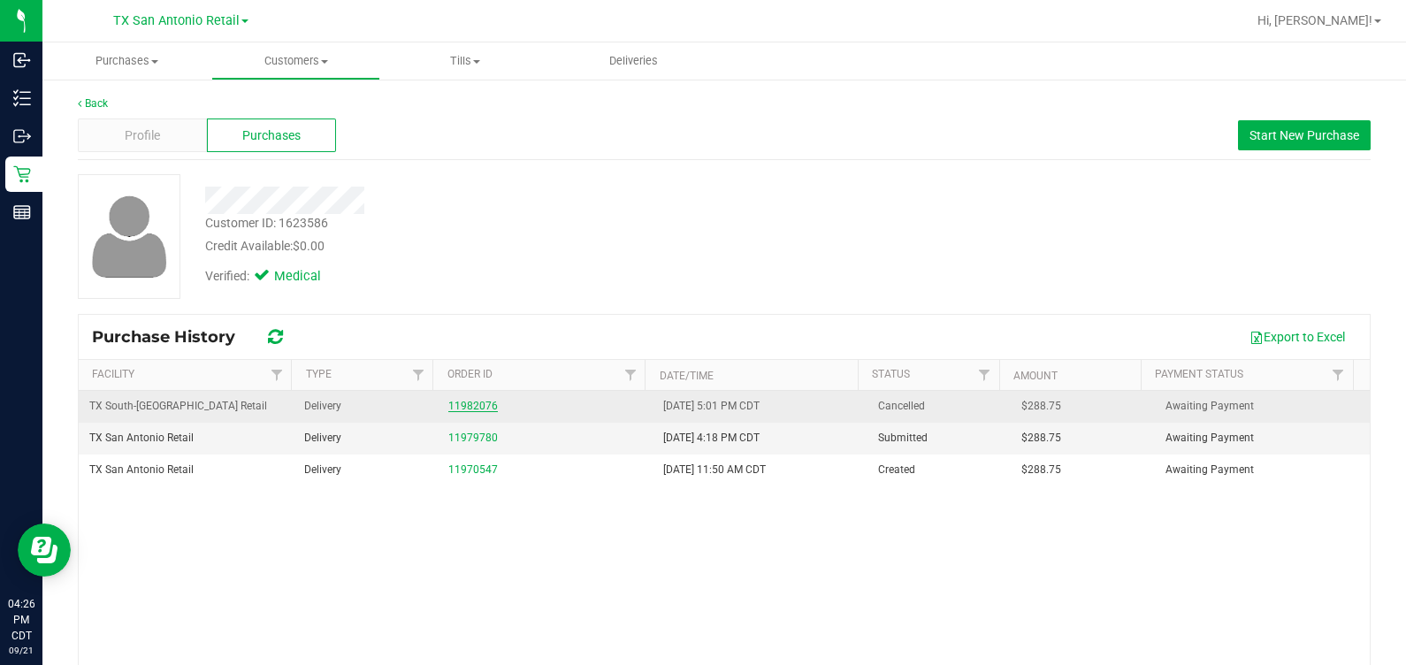
click at [483, 404] on link "11982076" at bounding box center [473, 406] width 50 height 12
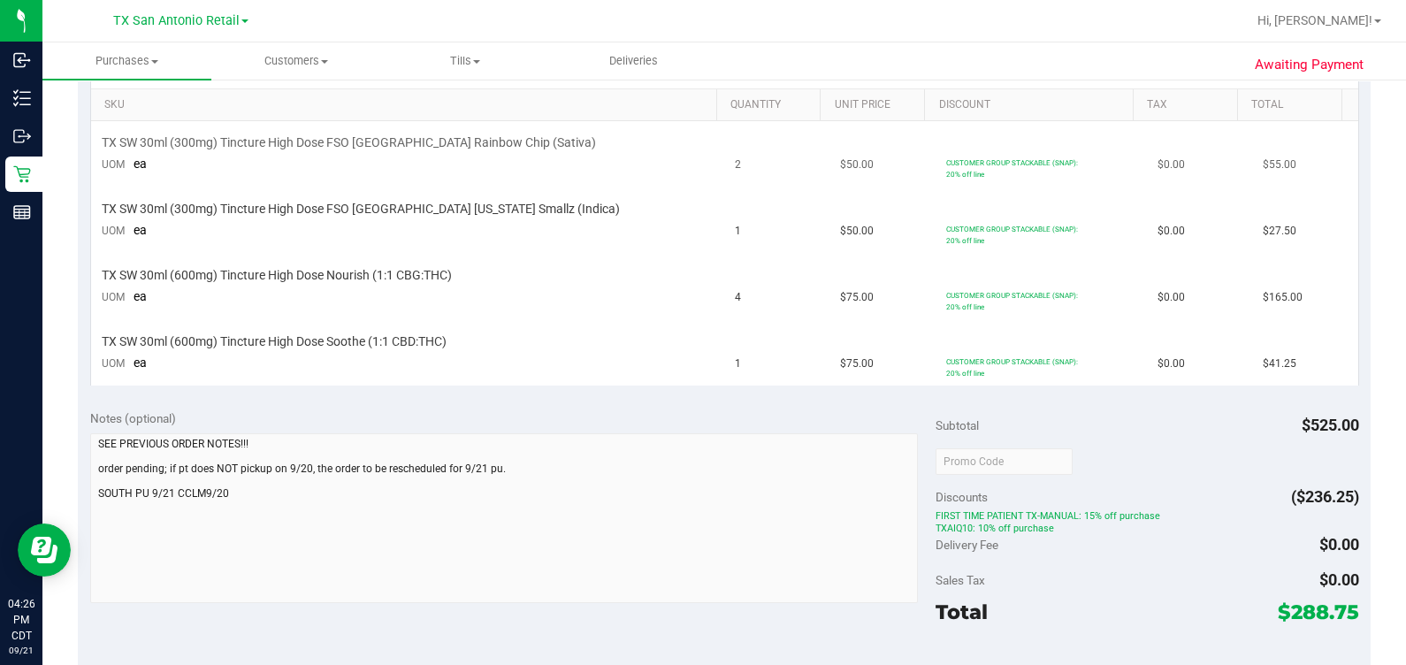
scroll to position [553, 0]
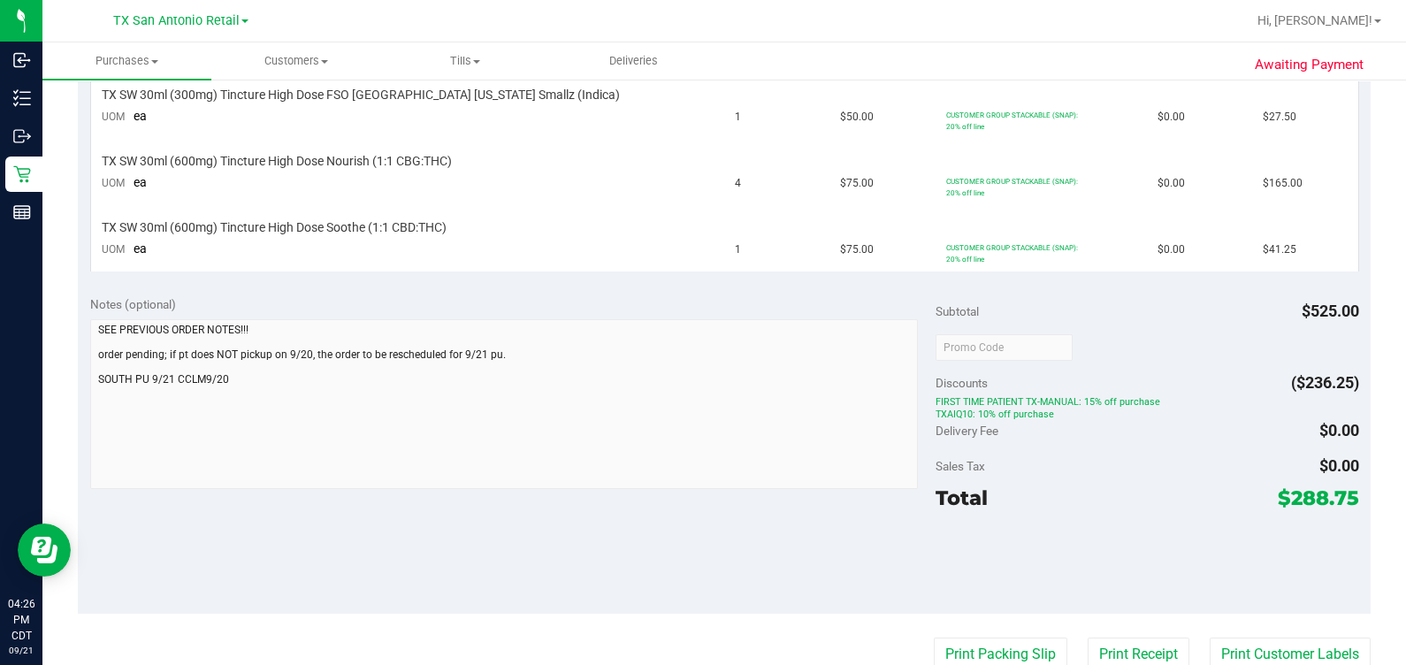
click at [585, 313] on div "Notes (optional)" at bounding box center [513, 304] width 846 height 18
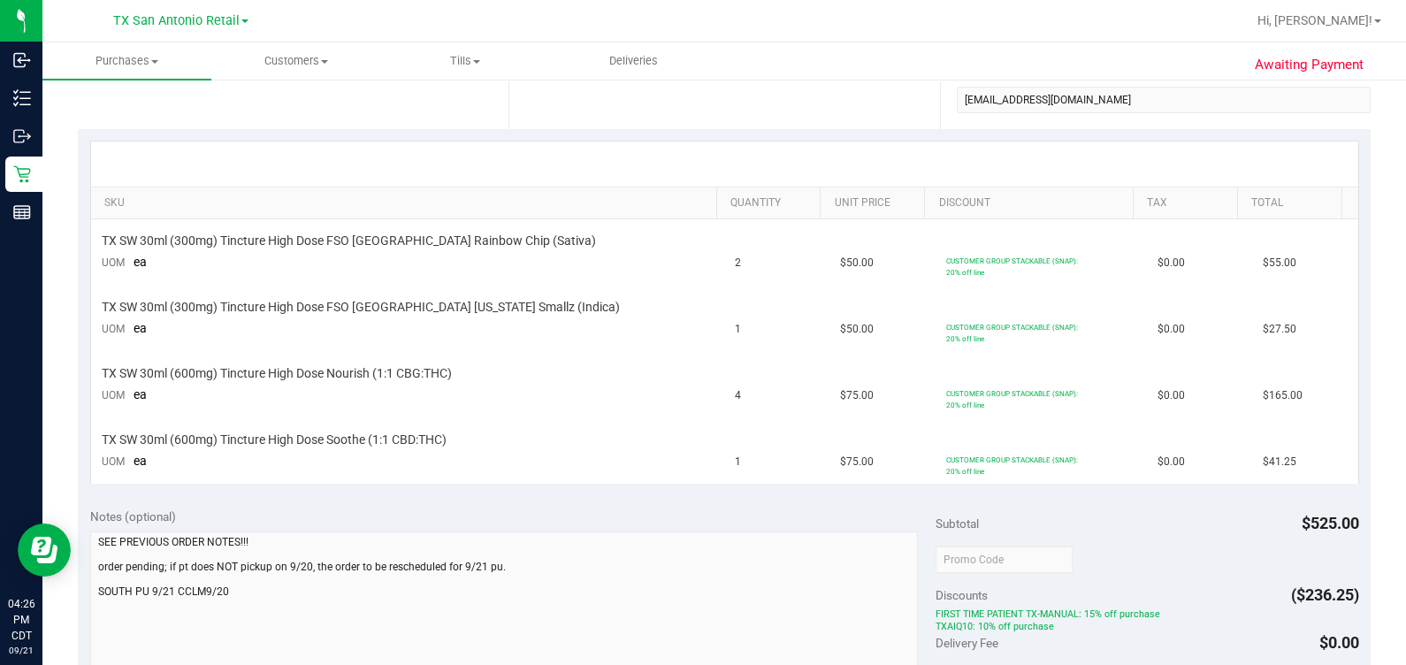
scroll to position [110, 0]
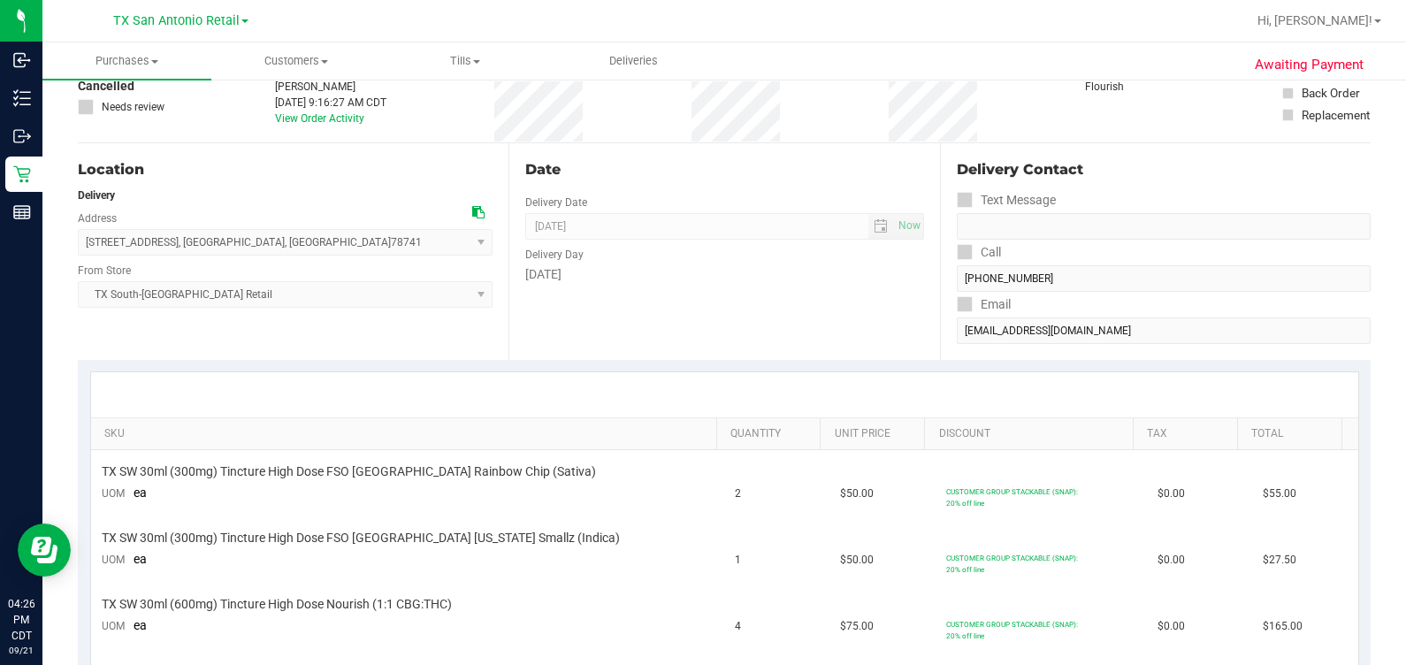
click at [645, 306] on div "Date Delivery Date 09/21/2025 Now 09/21/2025 07:00 AM Now Delivery Day Sunday" at bounding box center [724, 251] width 431 height 217
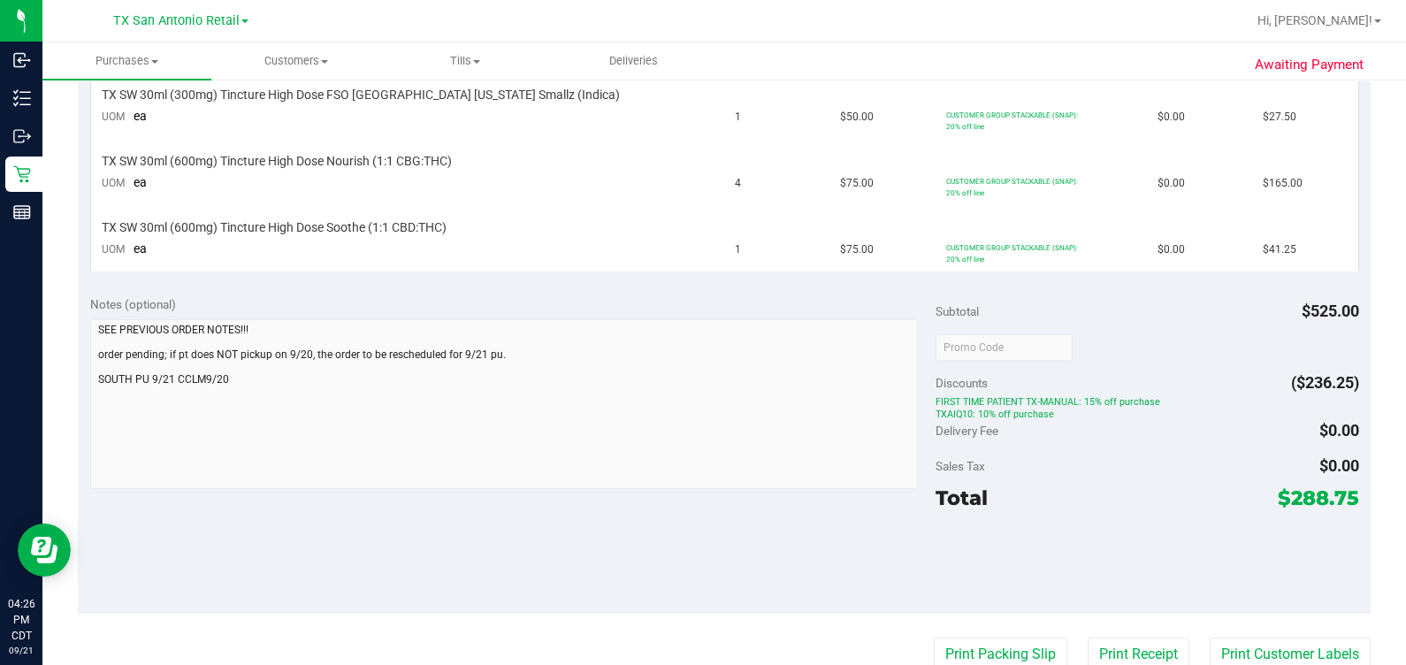
scroll to position [0, 0]
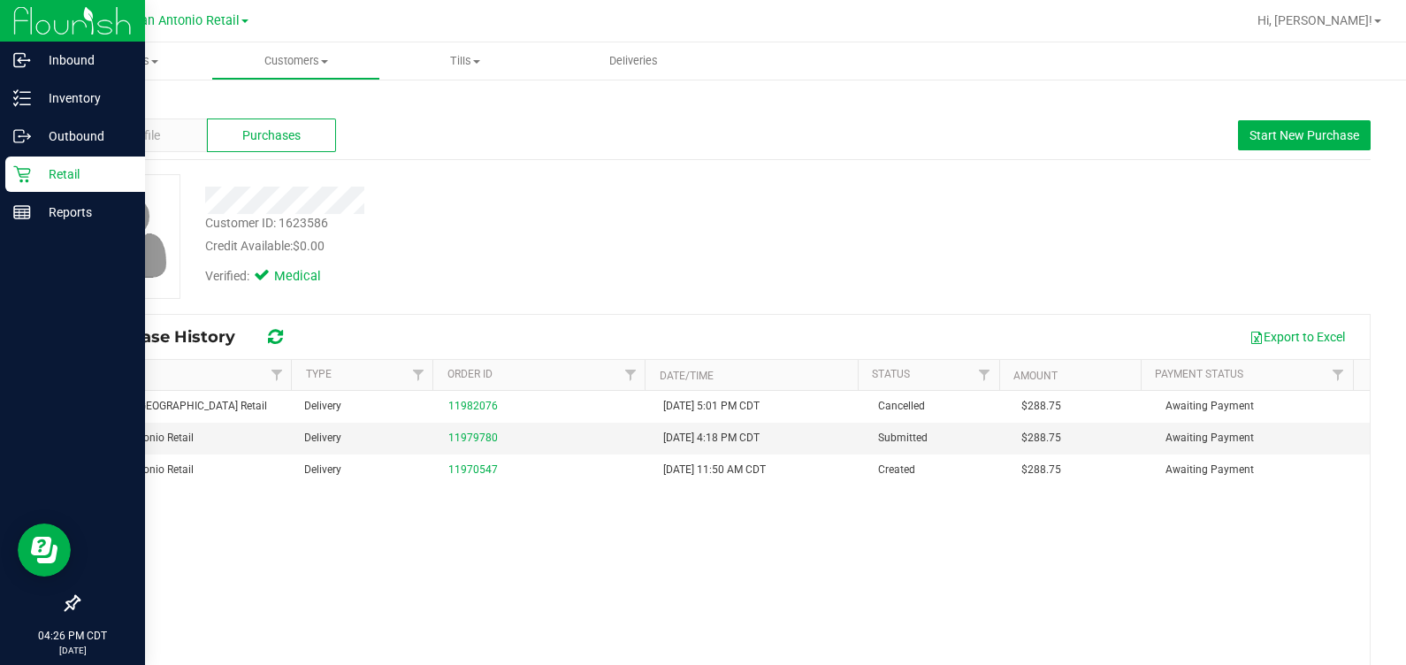
click at [33, 164] on p "Retail" at bounding box center [84, 174] width 106 height 21
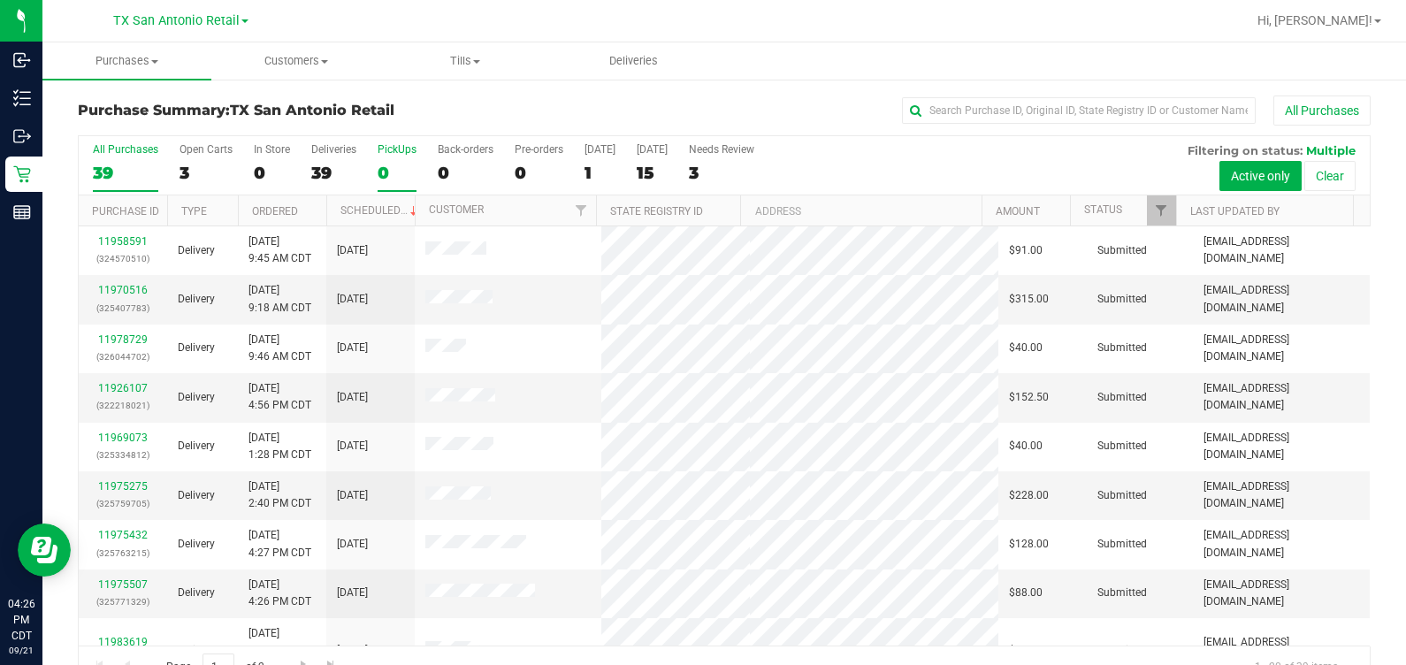
click at [402, 152] on div "PickUps" at bounding box center [397, 149] width 39 height 12
click at [0, 0] on input "PickUps 0" at bounding box center [0, 0] width 0 height 0
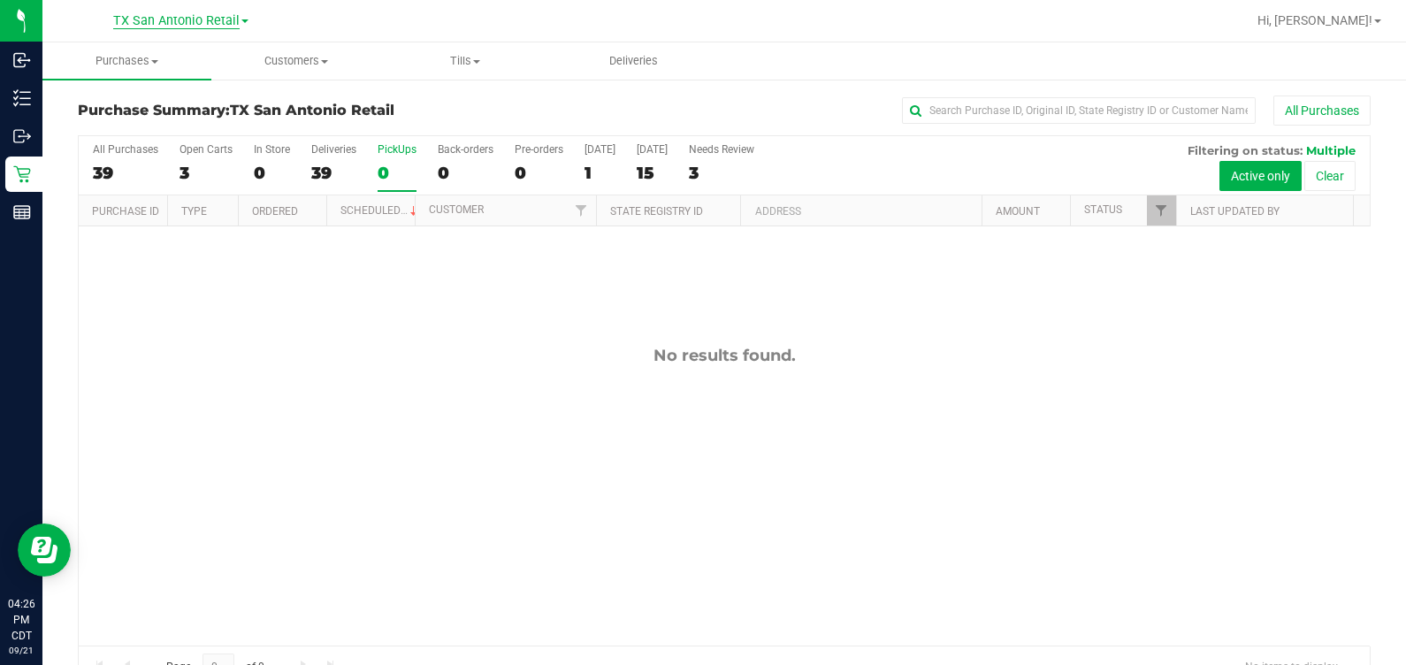
click at [172, 18] on span "TX San Antonio Retail" at bounding box center [176, 21] width 126 height 16
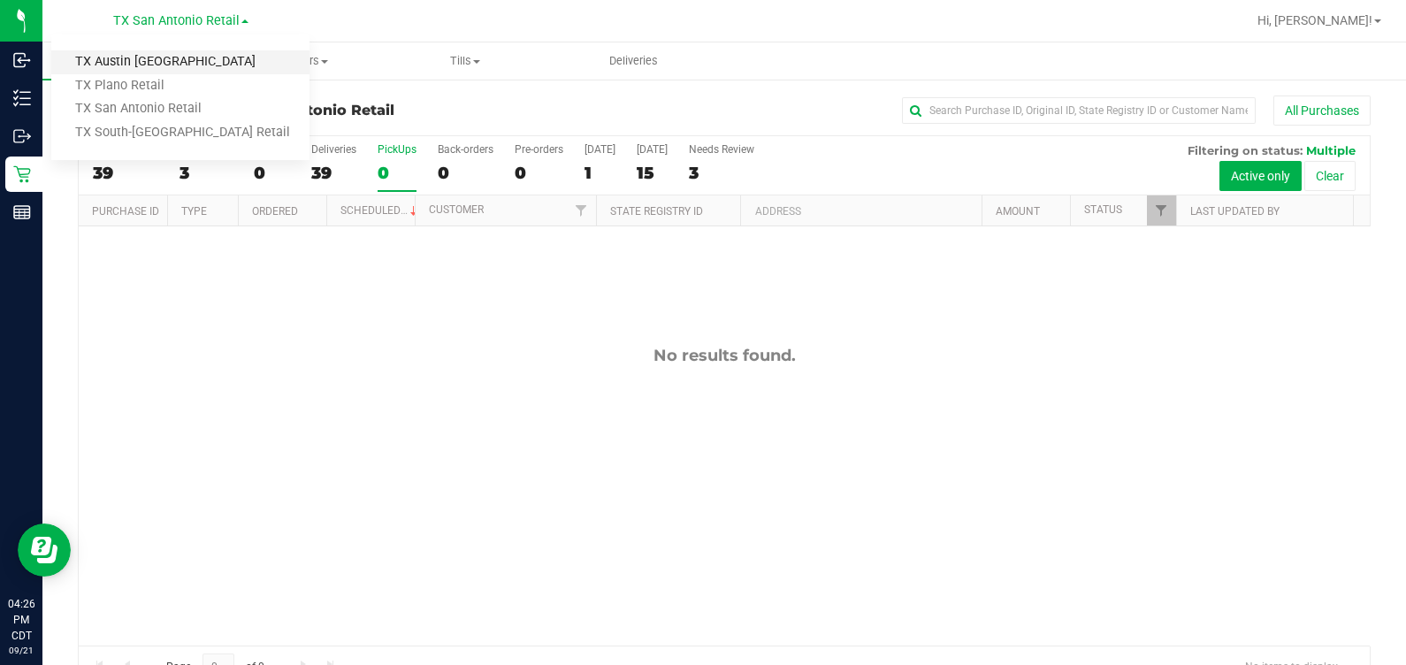
click at [171, 63] on link "TX Austin DC" at bounding box center [180, 62] width 258 height 24
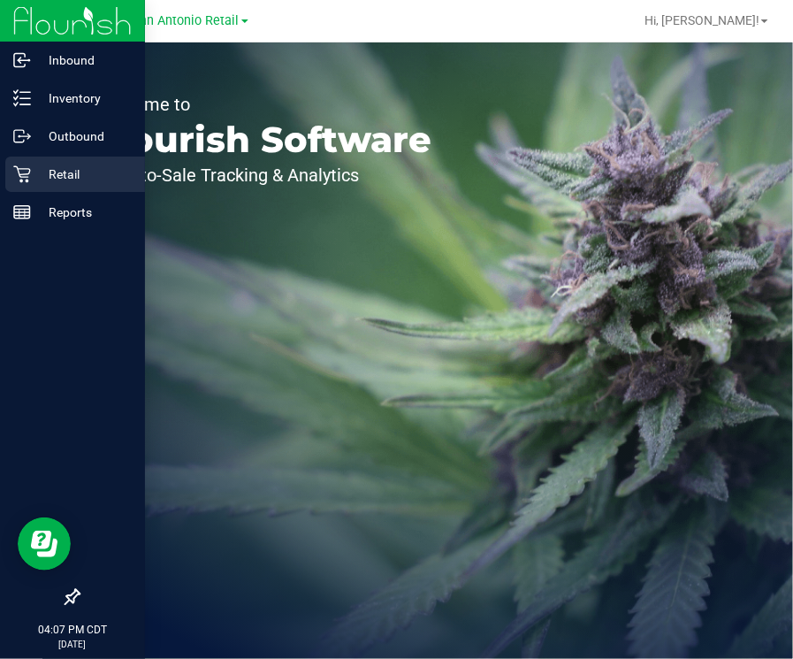
click at [42, 183] on p "Retail" at bounding box center [84, 174] width 106 height 21
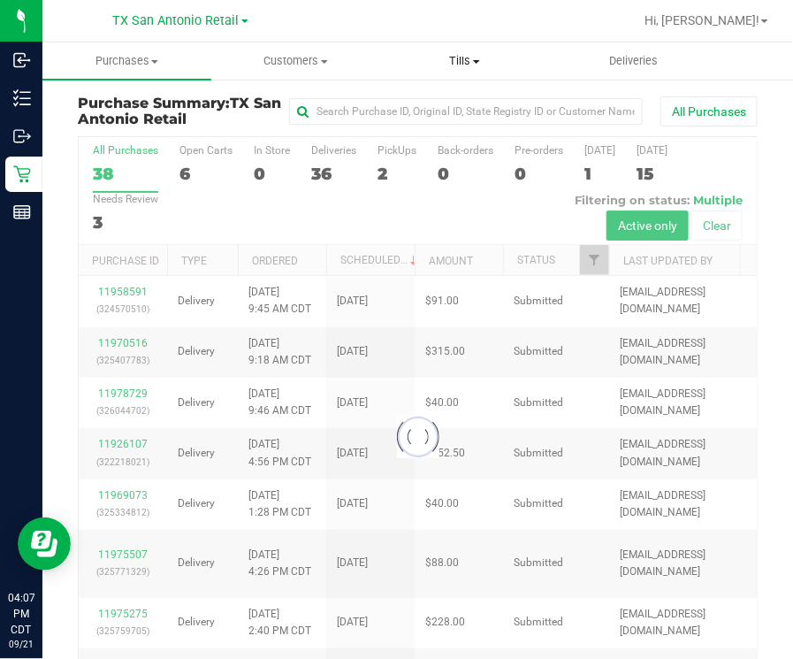
click at [461, 64] on span "Tills" at bounding box center [464, 61] width 167 height 16
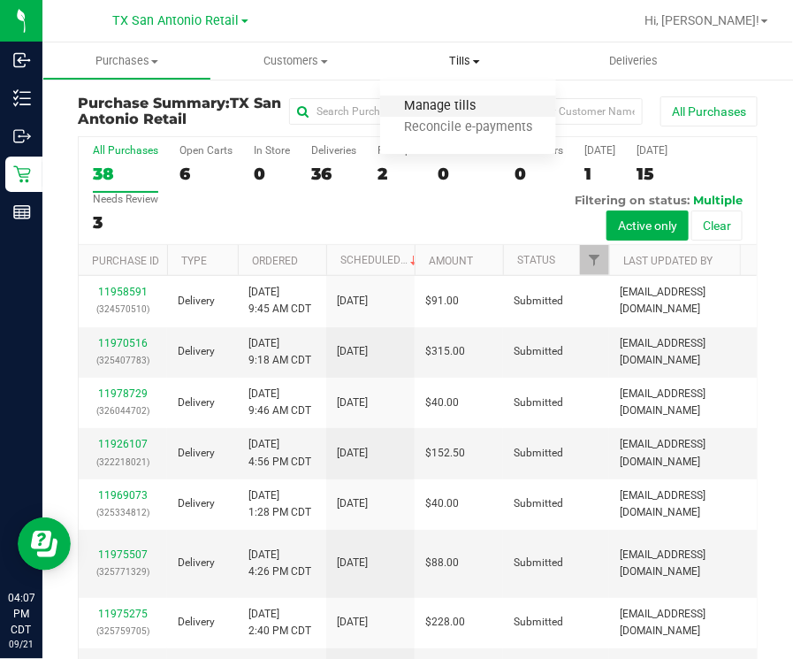
click at [458, 103] on span "Manage tills" at bounding box center [439, 106] width 119 height 15
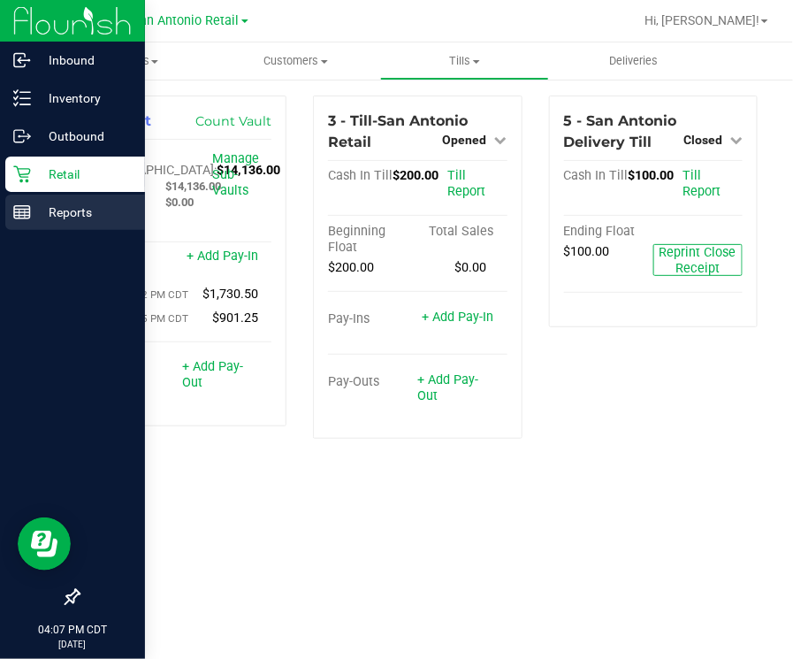
click at [56, 220] on p "Reports" at bounding box center [84, 212] width 106 height 21
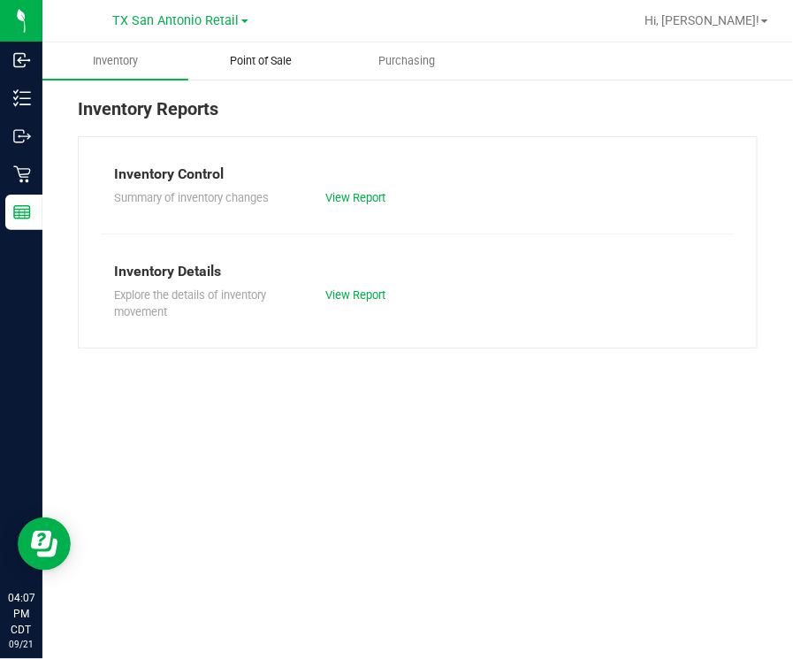
click at [261, 63] on span "Point of Sale" at bounding box center [261, 61] width 110 height 16
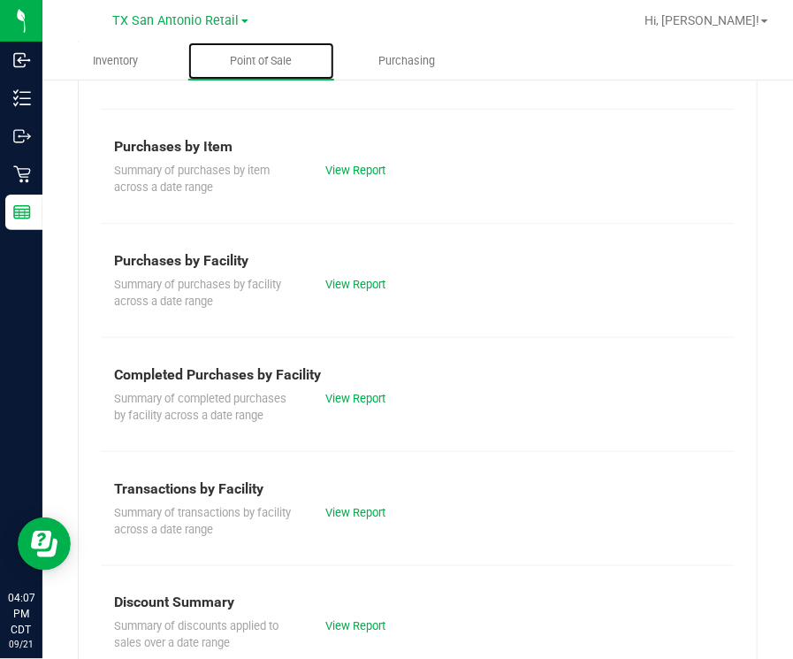
scroll to position [332, 0]
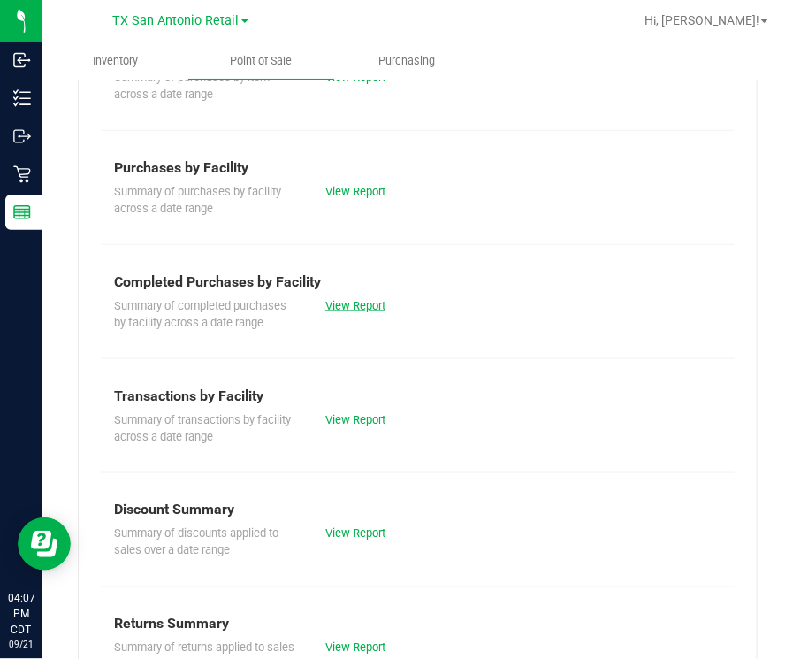
click at [361, 312] on link "View Report" at bounding box center [355, 305] width 60 height 13
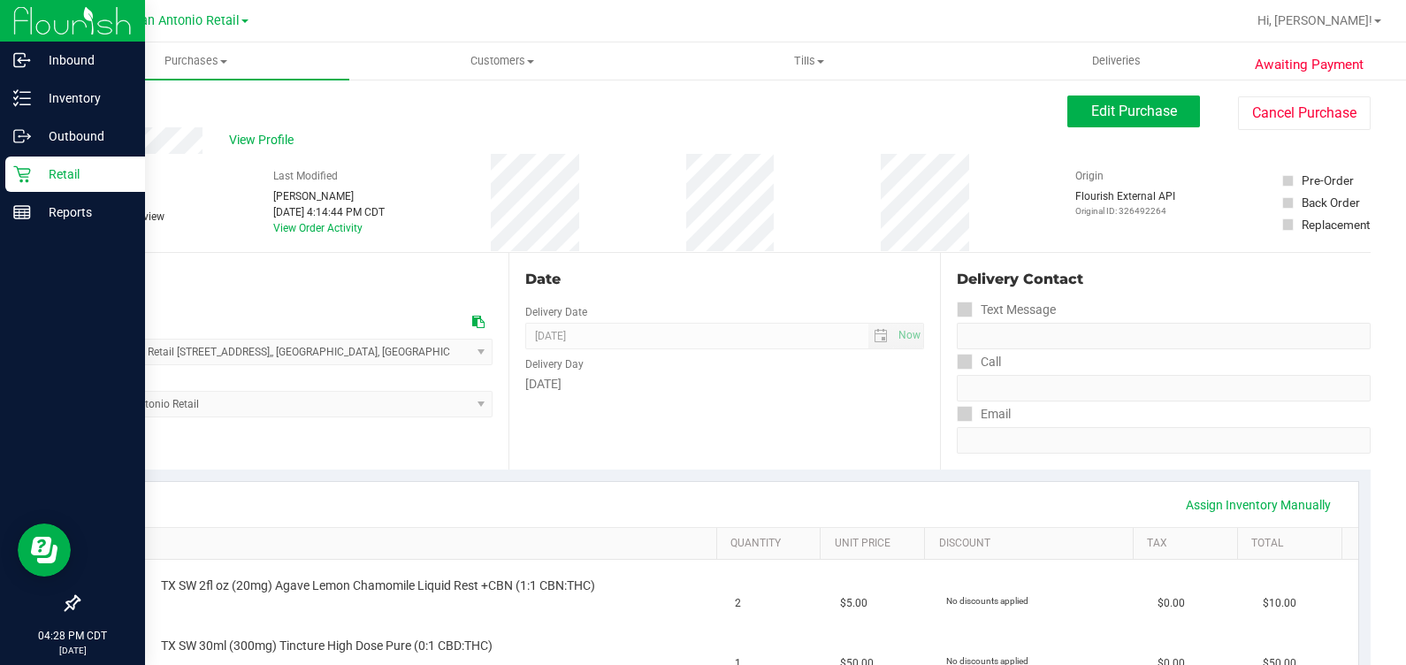
click at [60, 185] on div "Retail" at bounding box center [75, 174] width 140 height 35
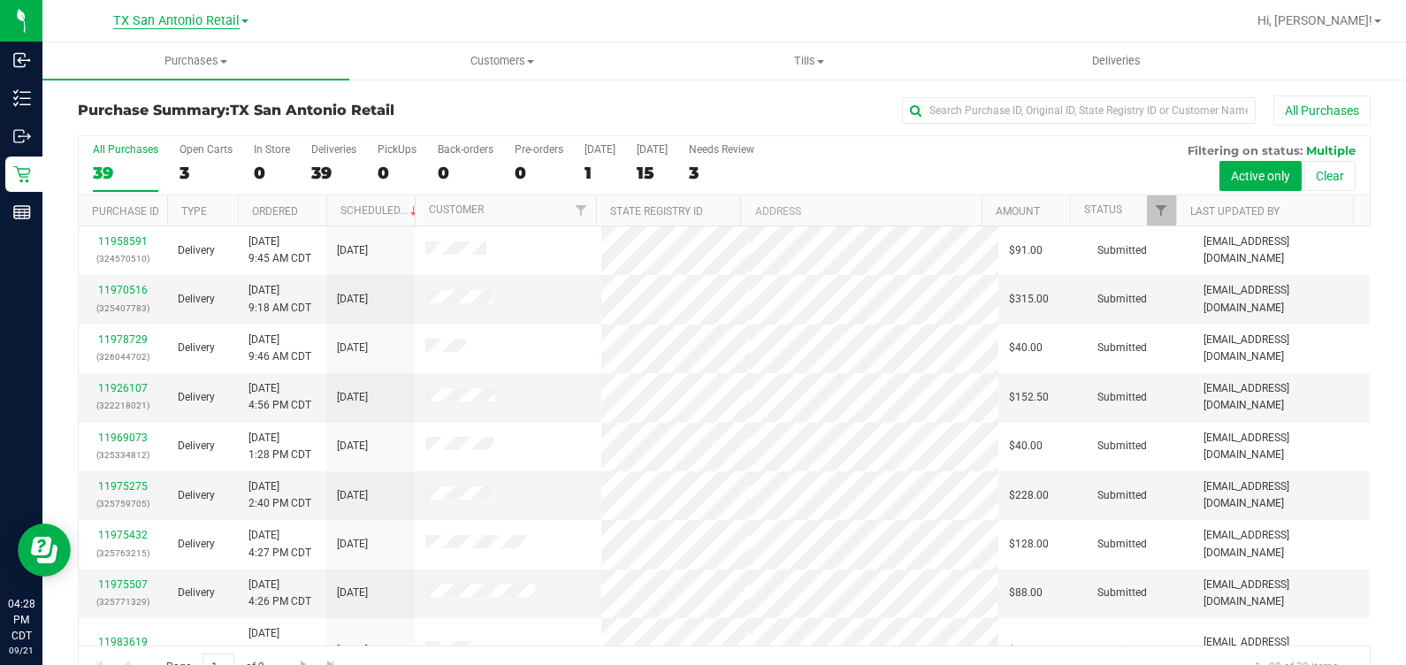
click at [146, 19] on span "TX San Antonio Retail" at bounding box center [176, 21] width 126 height 16
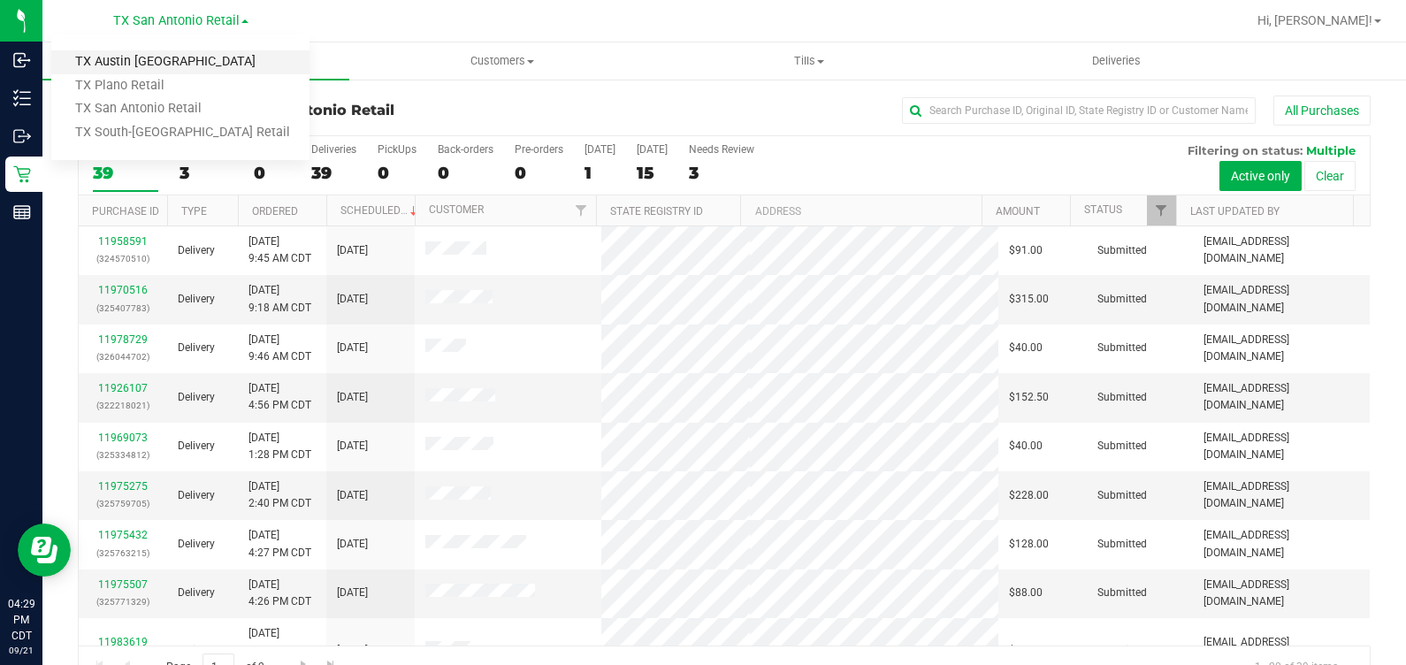
click at [122, 57] on link "TX Austin DC" at bounding box center [180, 62] width 258 height 24
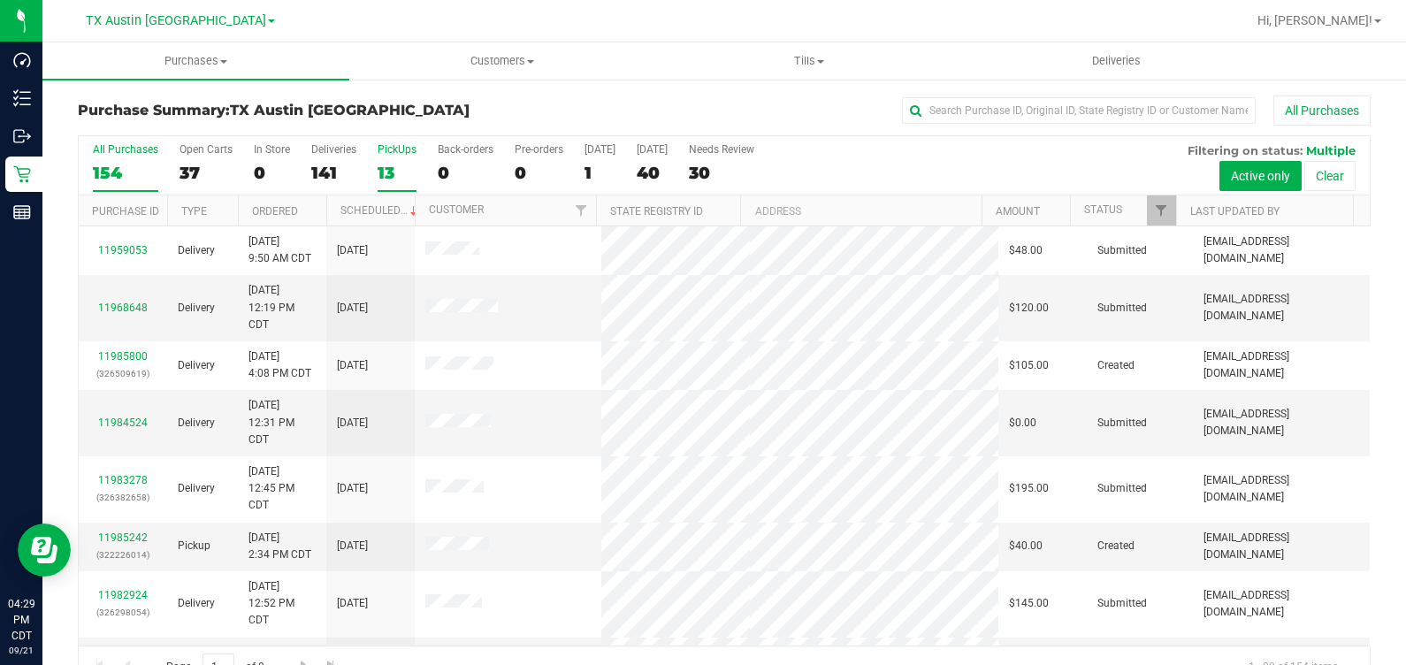
click at [380, 155] on div "PickUps" at bounding box center [397, 149] width 39 height 12
click at [0, 0] on input "PickUps 13" at bounding box center [0, 0] width 0 height 0
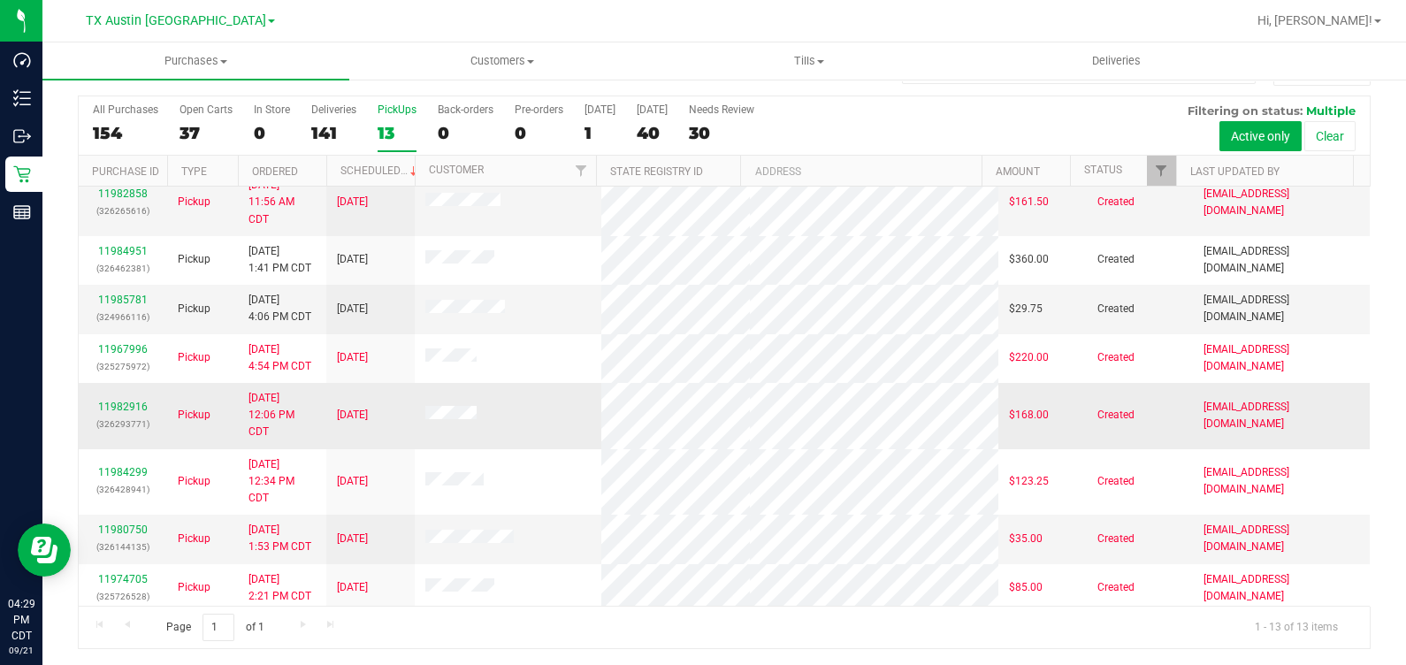
scroll to position [44, 0]
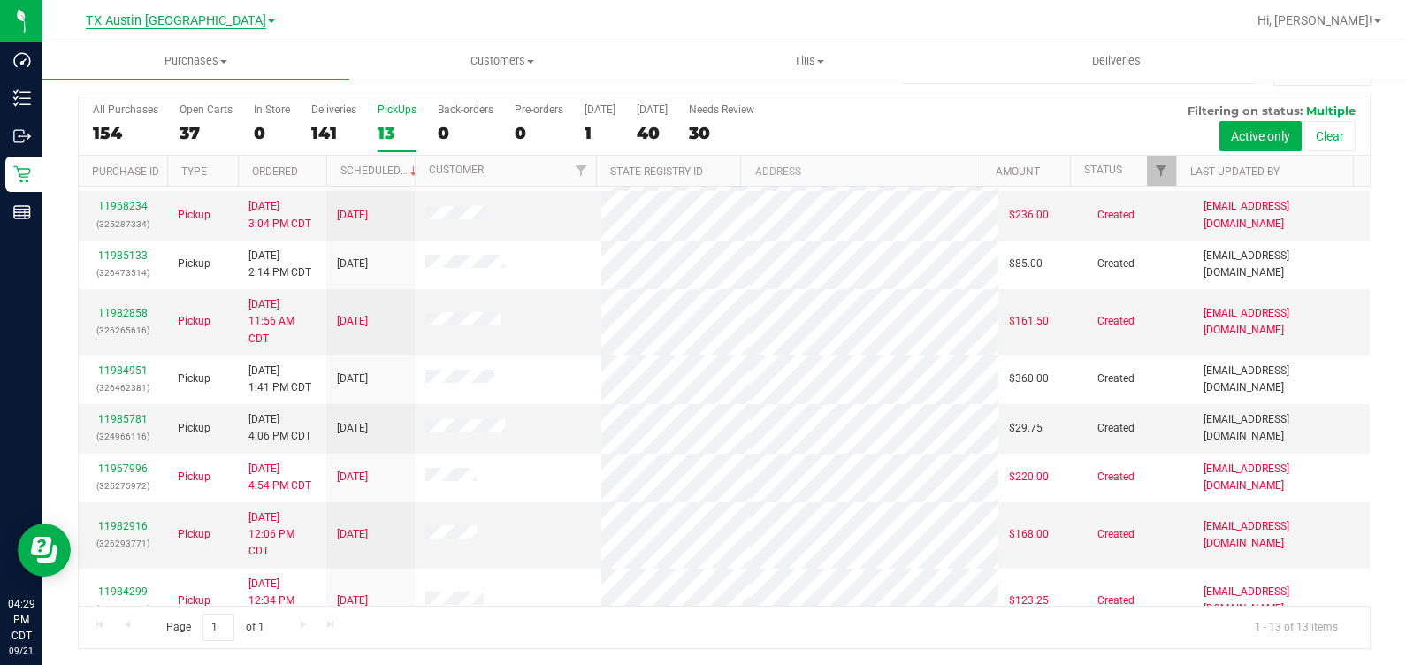
click at [145, 29] on div "TX Austin DC TX Austin DC TX Plano Retail TX San Antonio Retail TX South-Austin…" at bounding box center [180, 20] width 189 height 21
click at [170, 21] on span "TX Austin DC" at bounding box center [176, 21] width 180 height 16
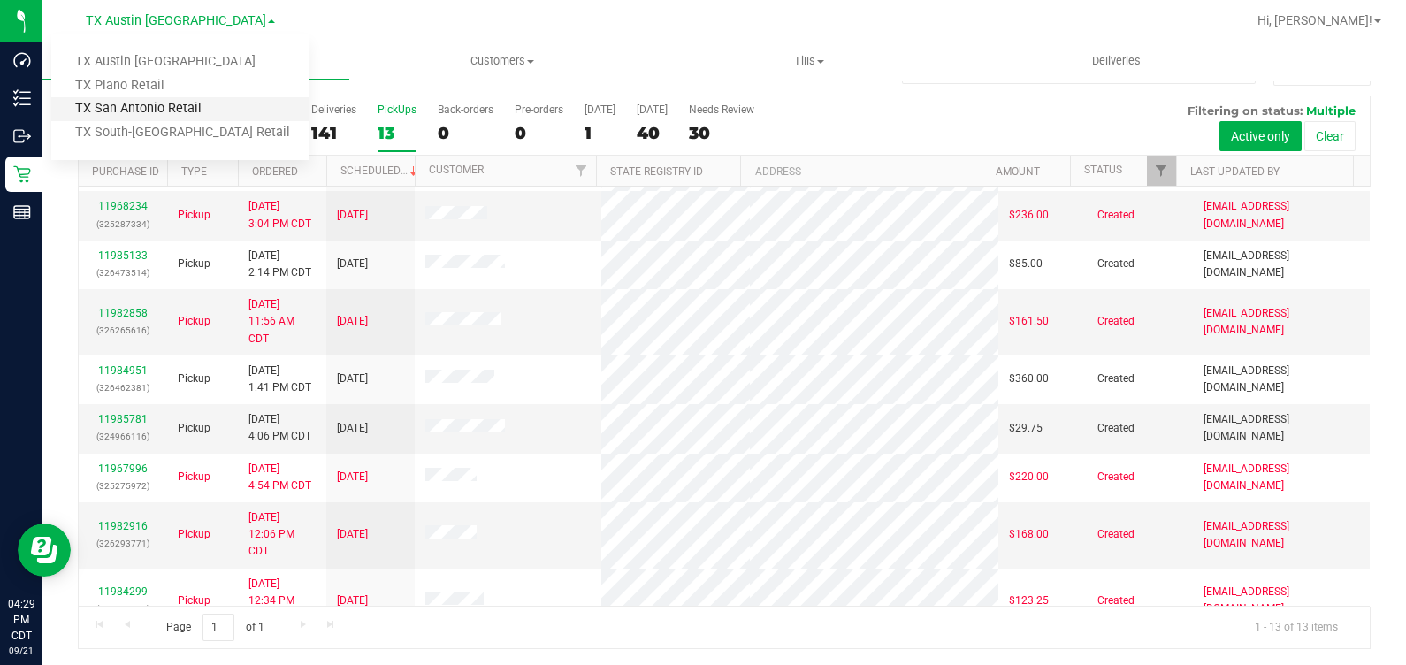
click at [162, 102] on link "TX San Antonio Retail" at bounding box center [180, 109] width 258 height 24
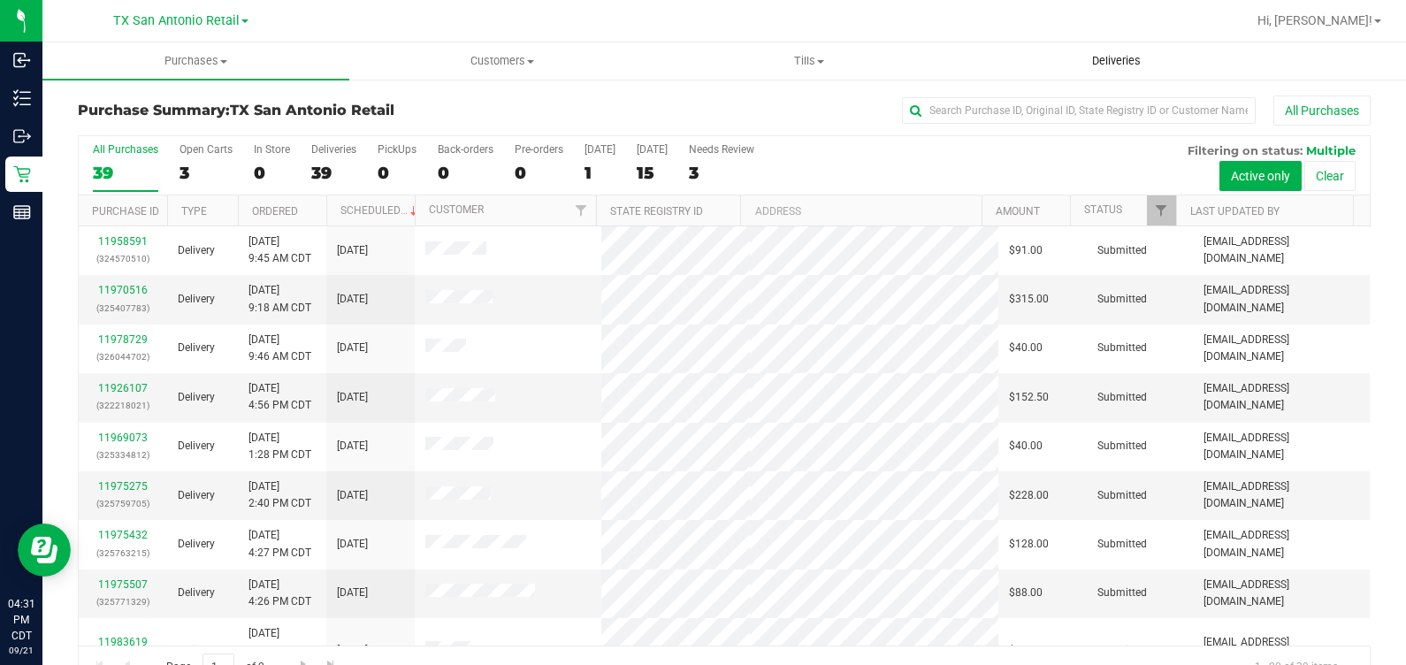
click at [1137, 57] on span "Deliveries" at bounding box center [1116, 61] width 96 height 16
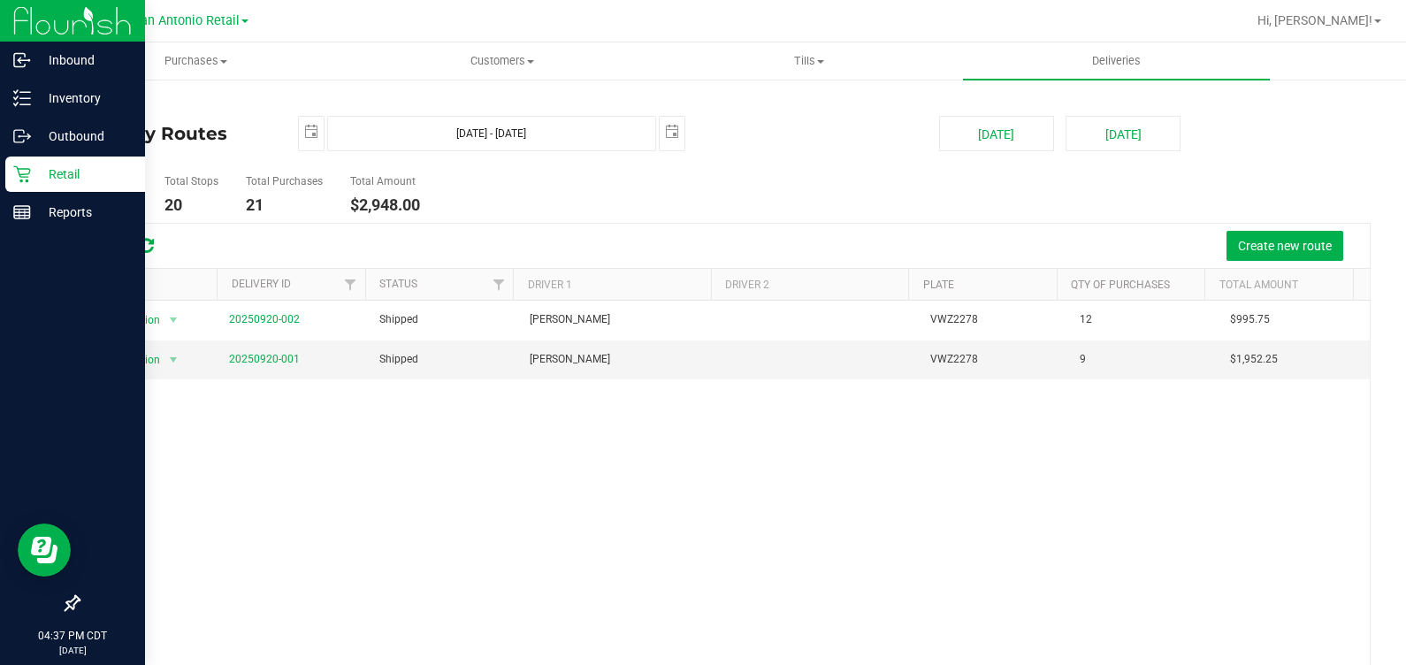
click at [15, 170] on icon at bounding box center [22, 174] width 18 height 18
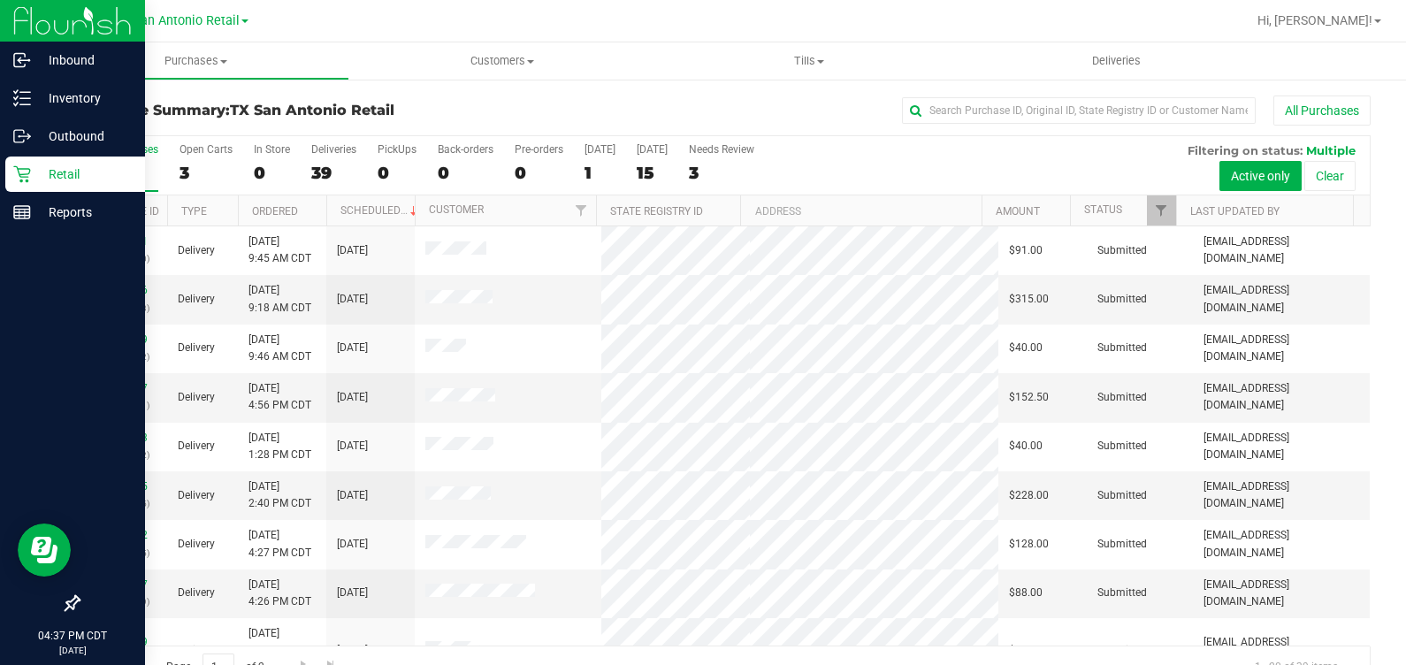
click at [15, 170] on icon at bounding box center [22, 174] width 18 height 18
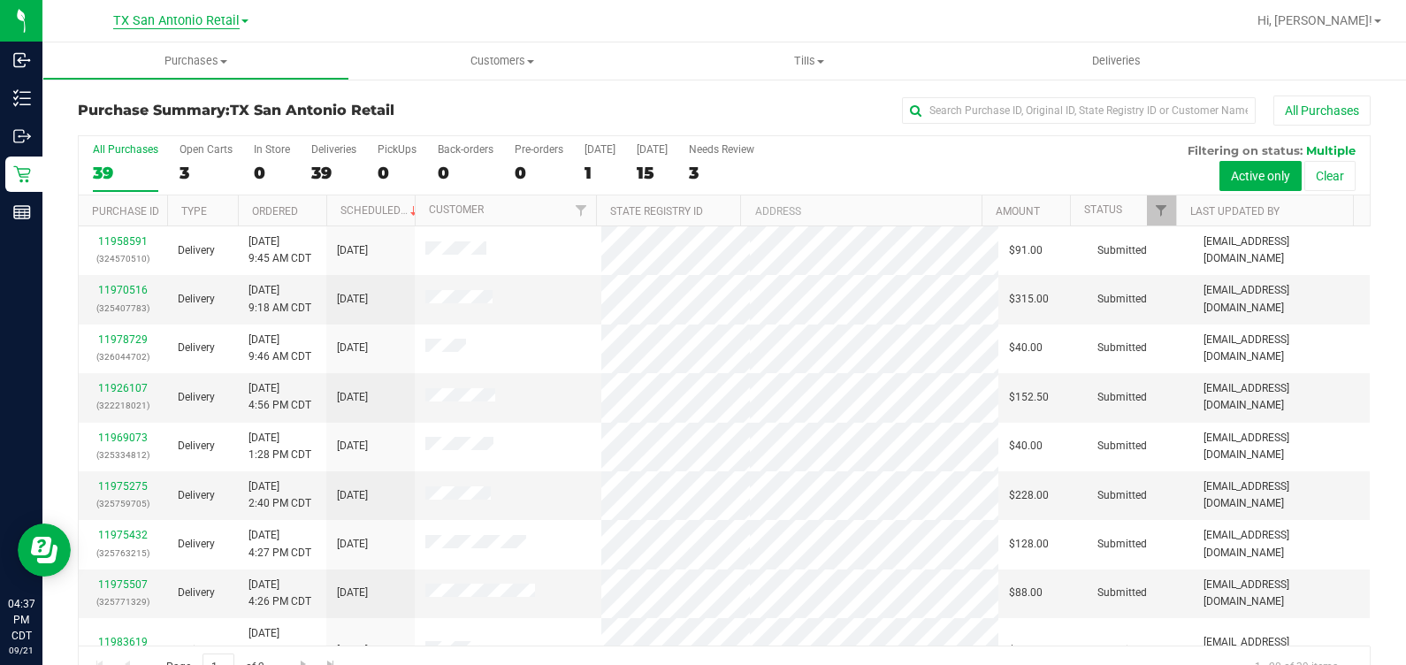
click at [191, 18] on span "TX San Antonio Retail" at bounding box center [176, 21] width 126 height 16
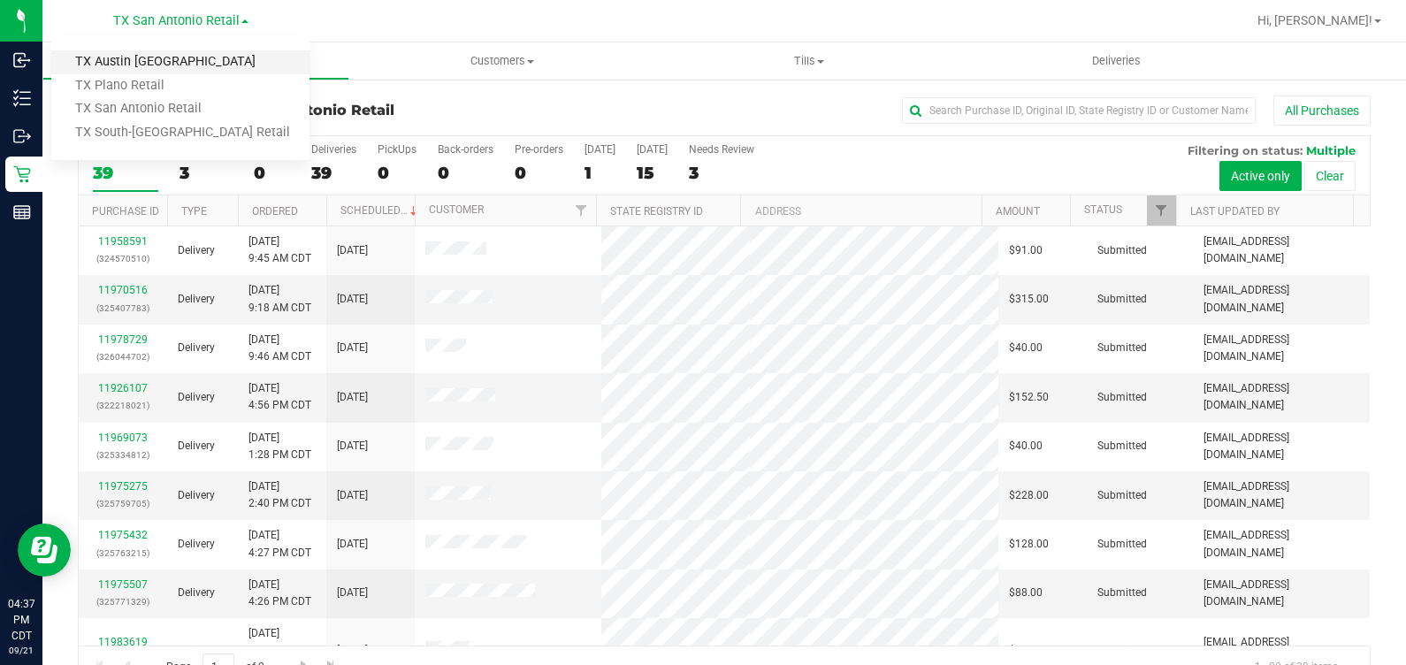
click at [131, 57] on link "TX Austin DC" at bounding box center [180, 62] width 258 height 24
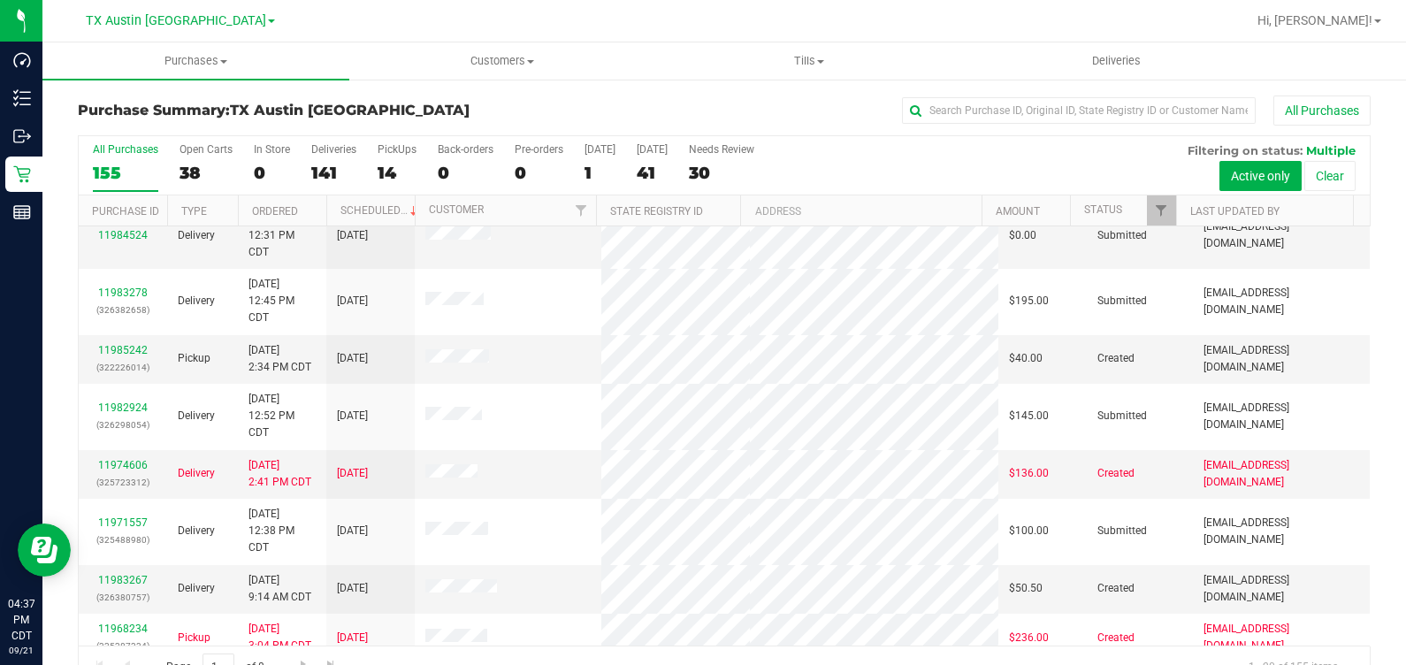
scroll to position [187, 0]
click at [394, 164] on div "14" at bounding box center [397, 173] width 39 height 20
click at [0, 0] on input "PickUps 14" at bounding box center [0, 0] width 0 height 0
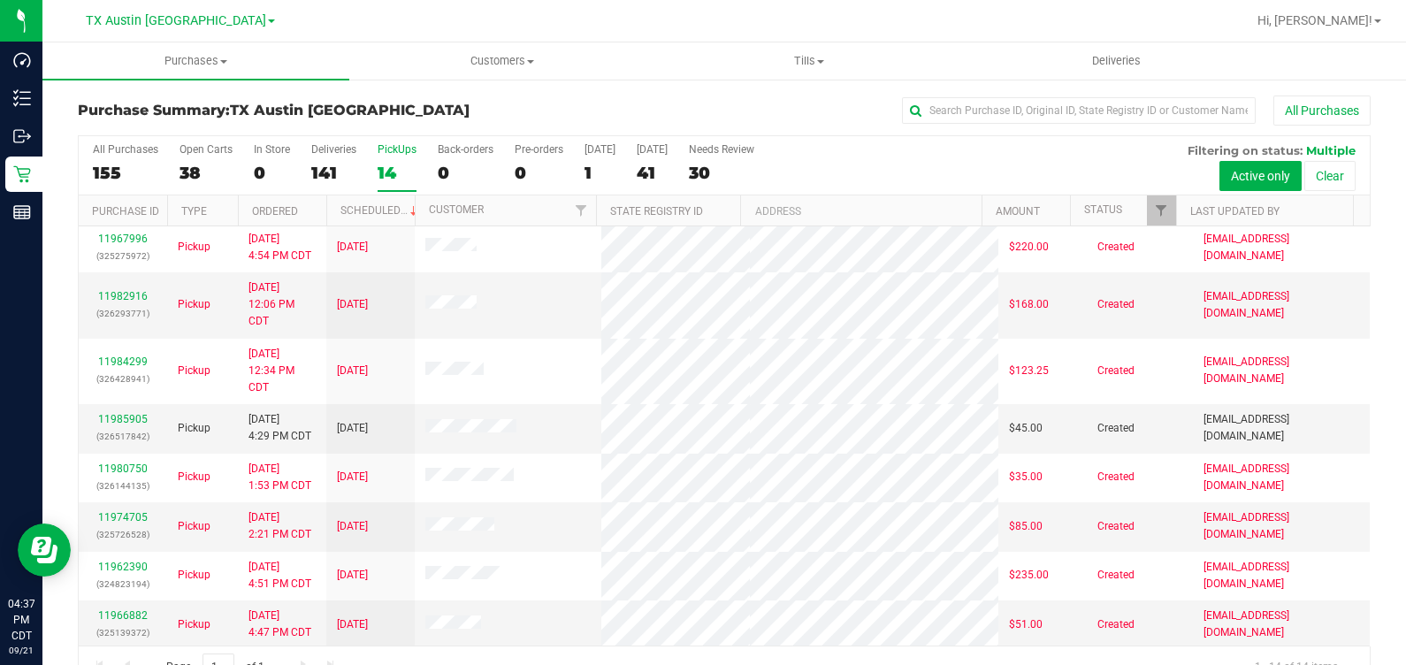
scroll to position [40, 0]
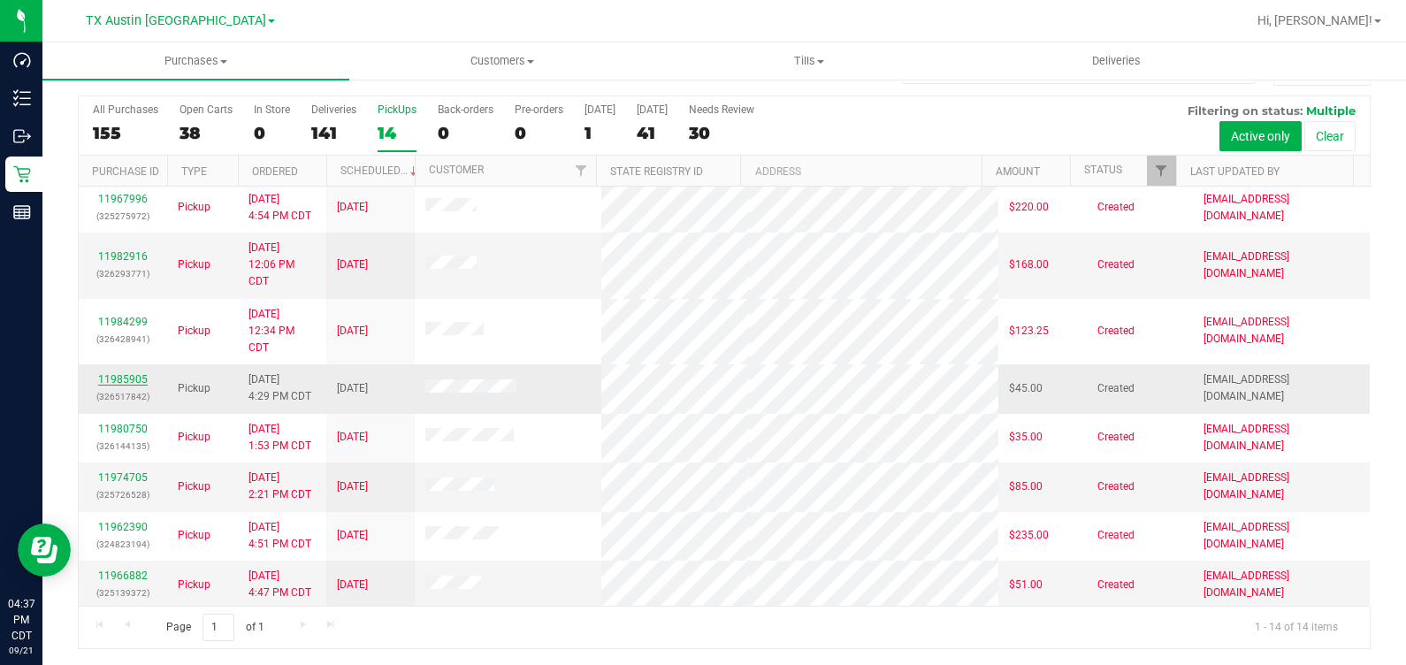
click at [111, 373] on link "11985905" at bounding box center [123, 379] width 50 height 12
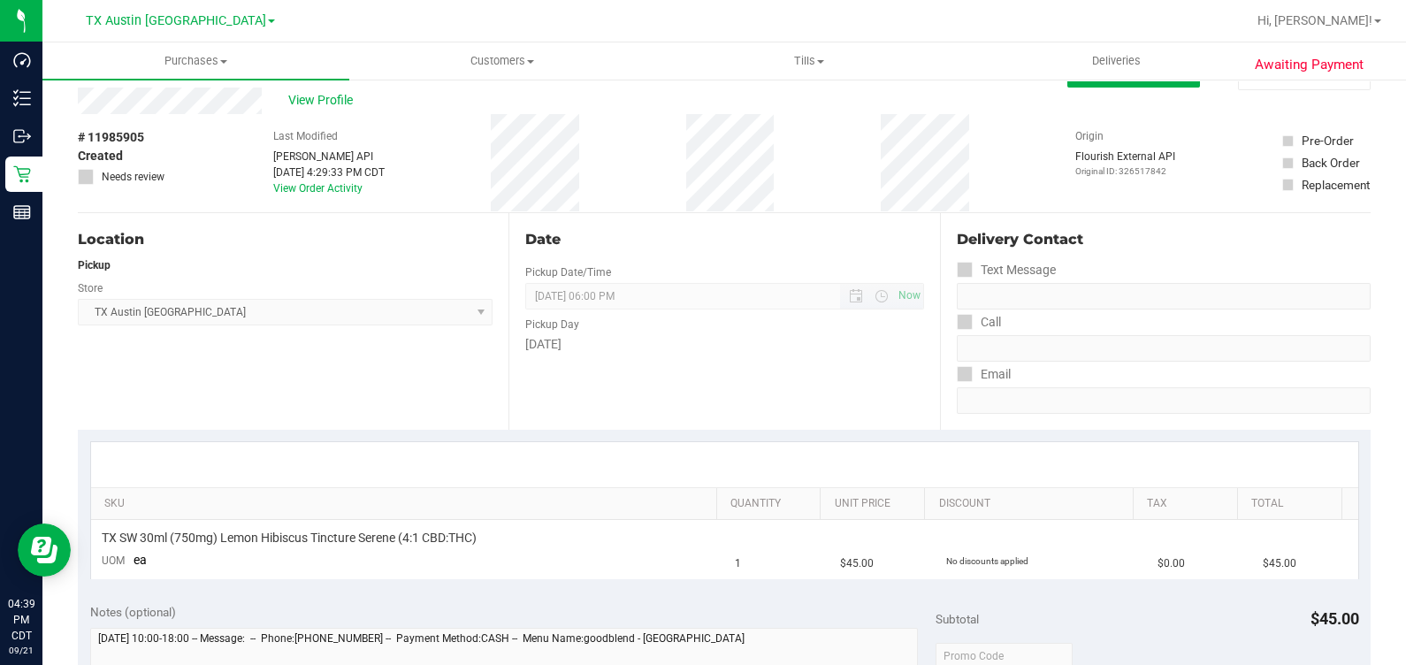
click at [805, 288] on span "09/22/2025 06:00 PM Now" at bounding box center [724, 296] width 398 height 27
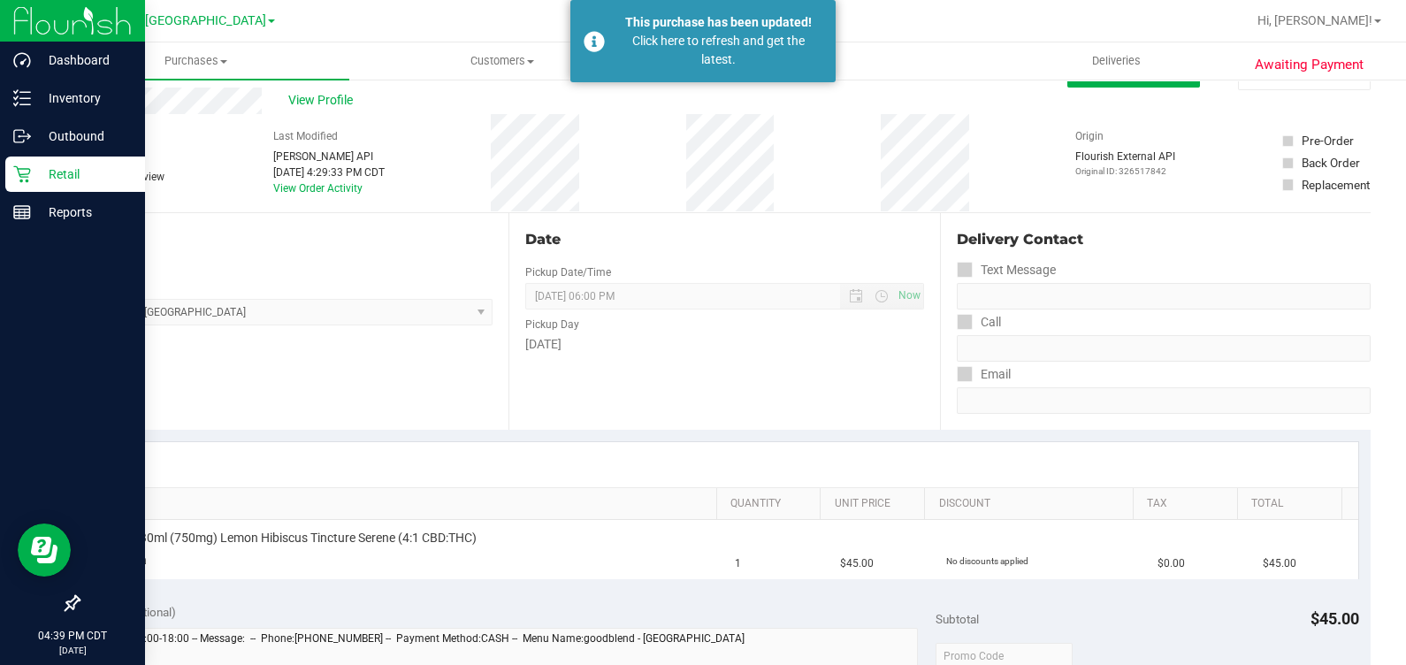
click at [33, 172] on p "Retail" at bounding box center [84, 174] width 106 height 21
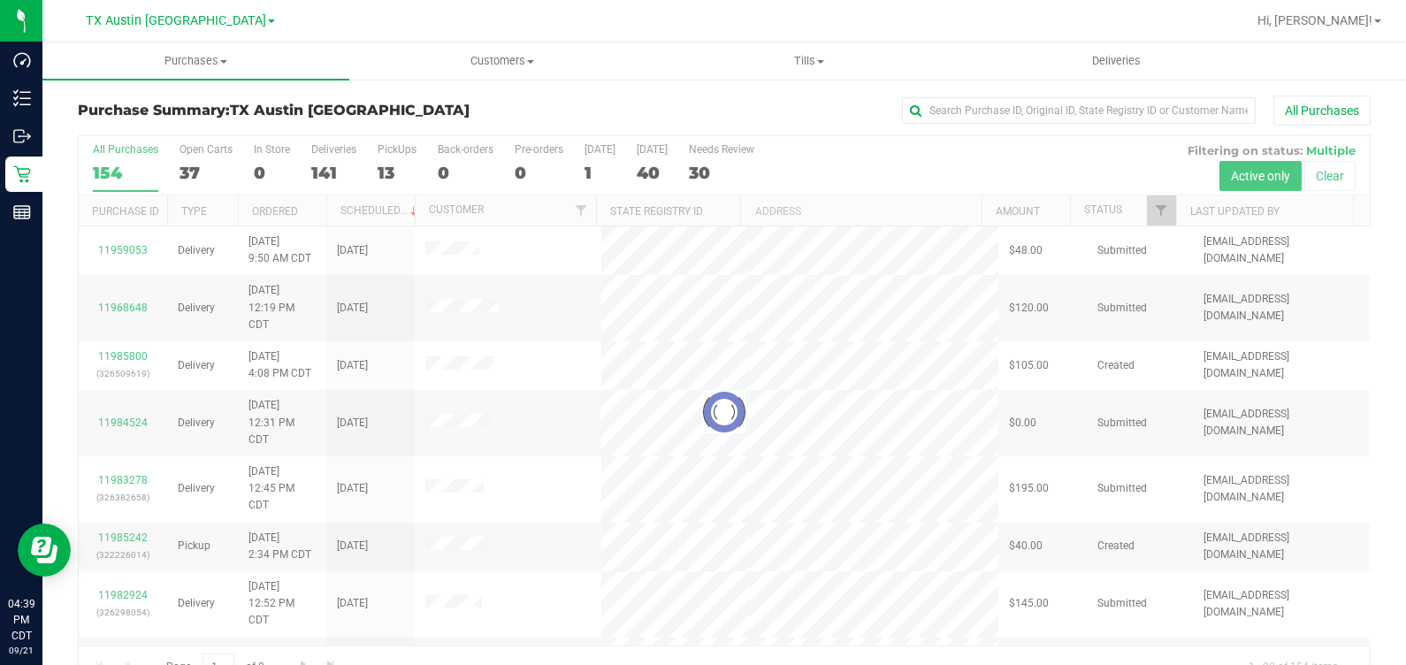
click at [402, 159] on div at bounding box center [724, 412] width 1291 height 552
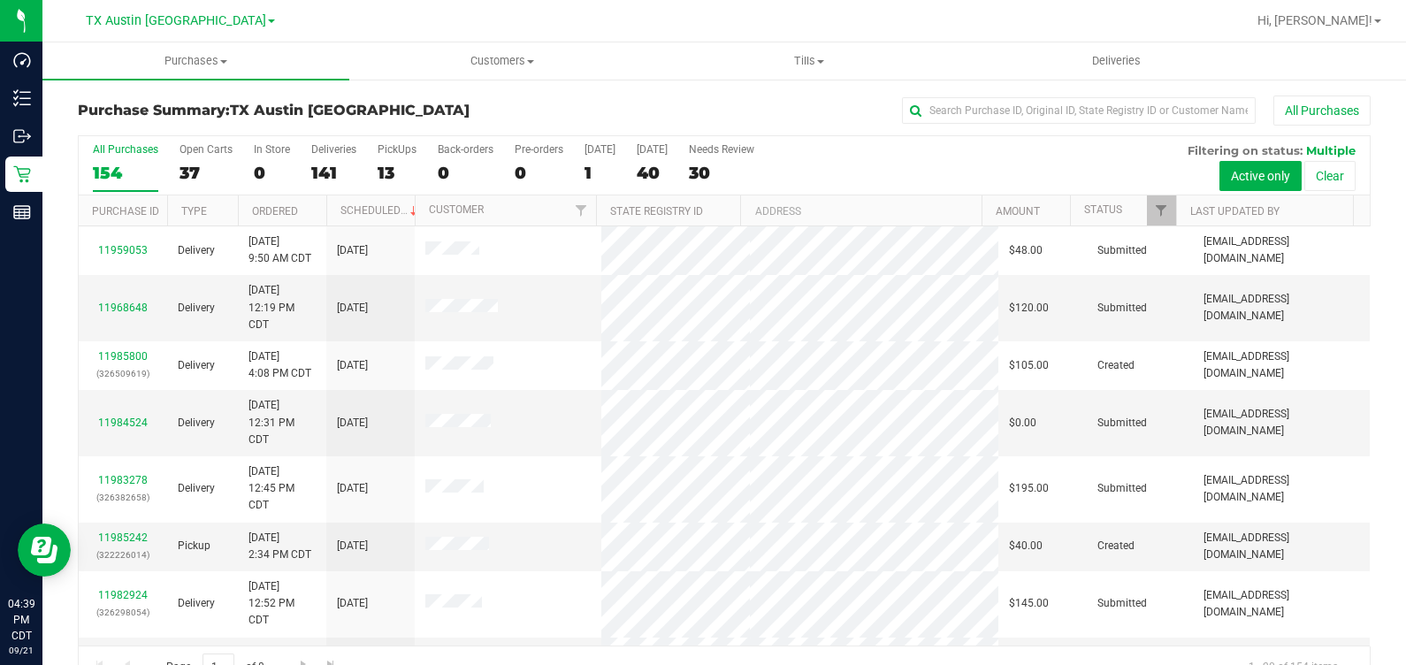
click at [431, 117] on h3 "Purchase Summary: TX Austin DC" at bounding box center [293, 111] width 431 height 16
click at [380, 165] on div "13" at bounding box center [397, 173] width 39 height 20
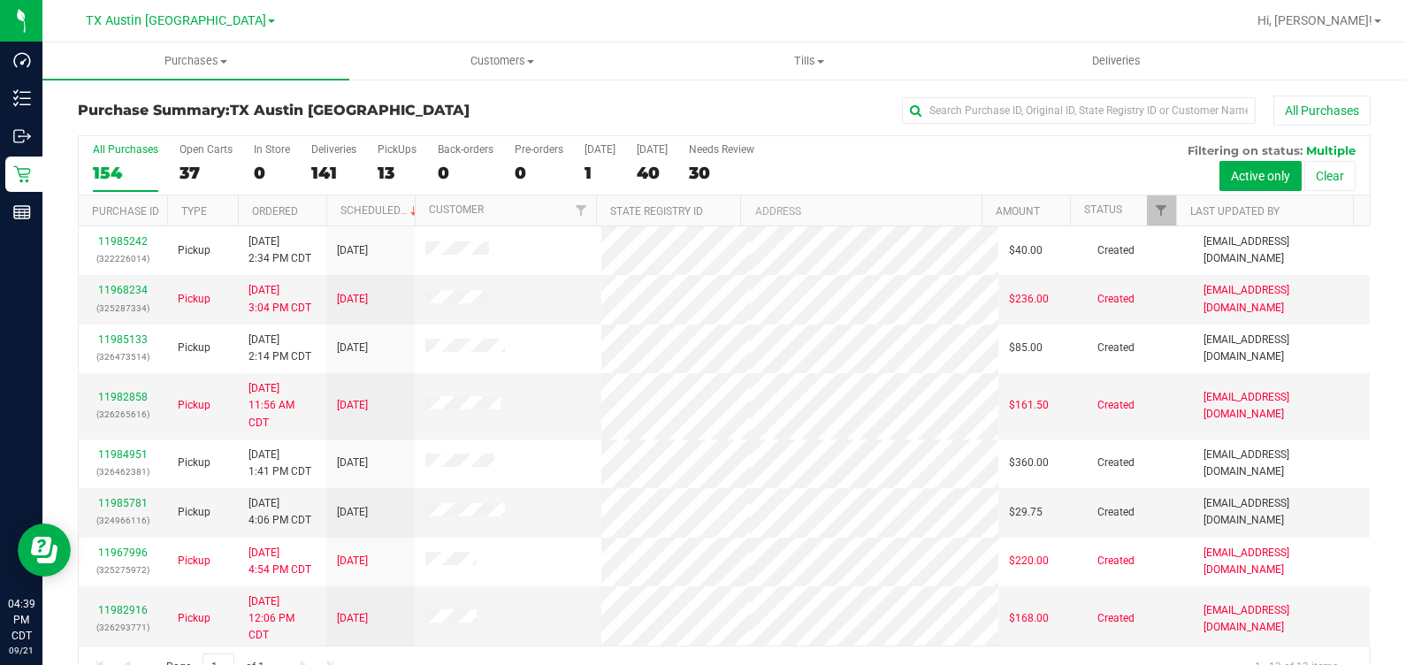
click at [684, 26] on div at bounding box center [781, 21] width 929 height 34
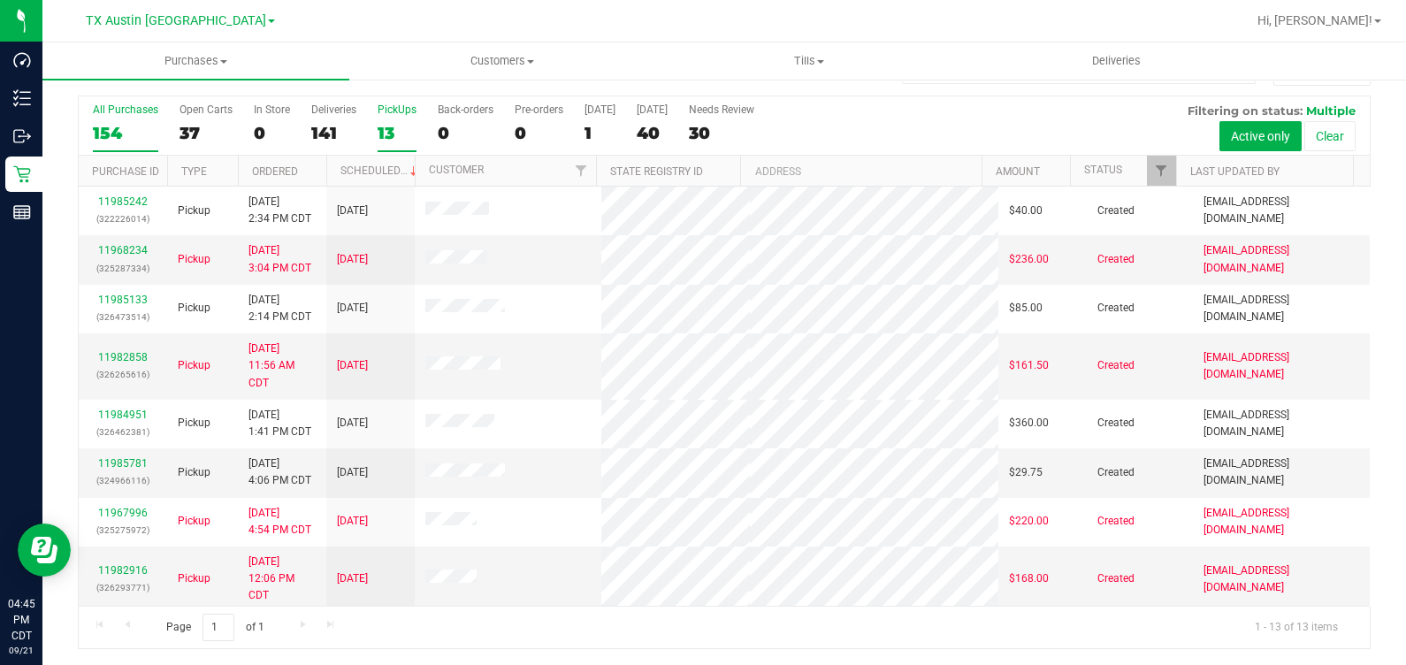
click at [388, 124] on div "13" at bounding box center [397, 133] width 39 height 20
click at [0, 0] on input "PickUps 13" at bounding box center [0, 0] width 0 height 0
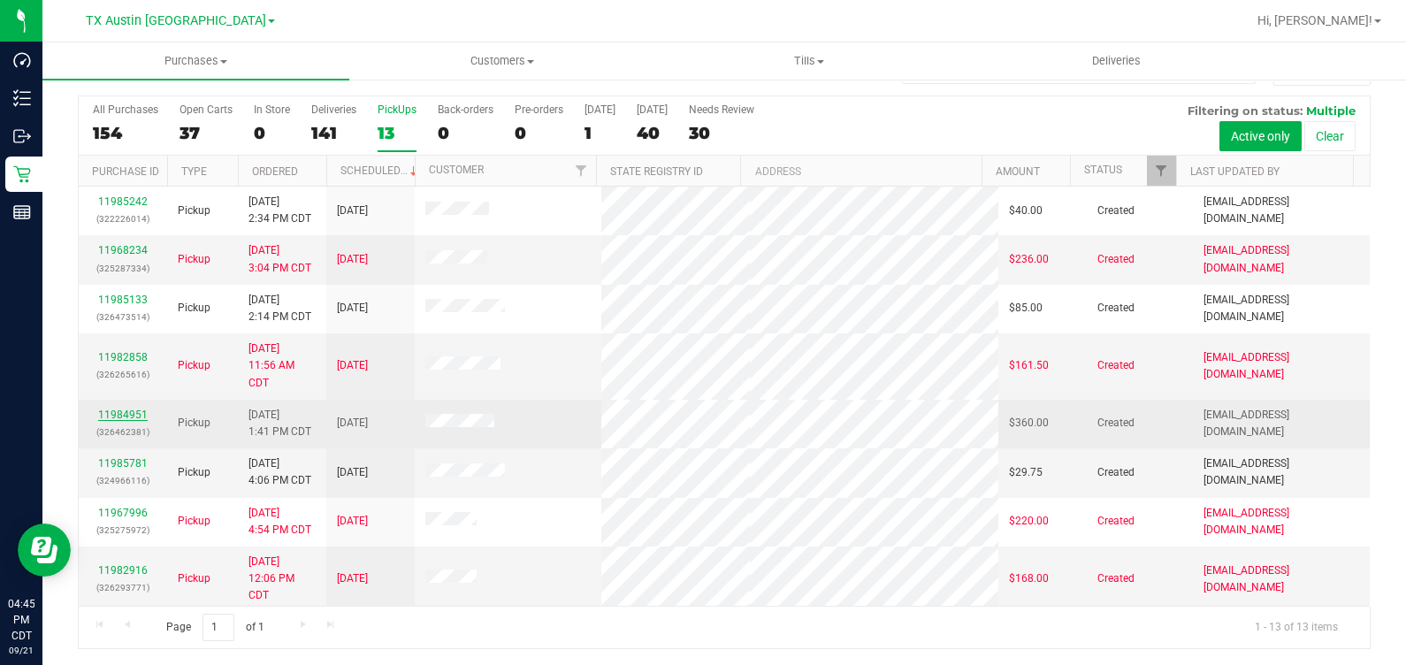
click at [114, 411] on link "11984951" at bounding box center [123, 415] width 50 height 12
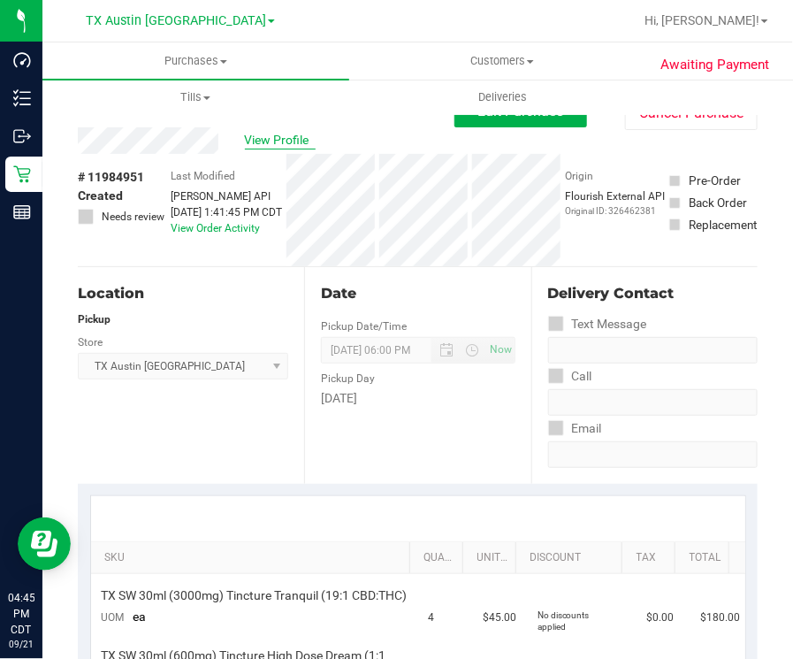
click at [255, 133] on span "View Profile" at bounding box center [280, 140] width 71 height 19
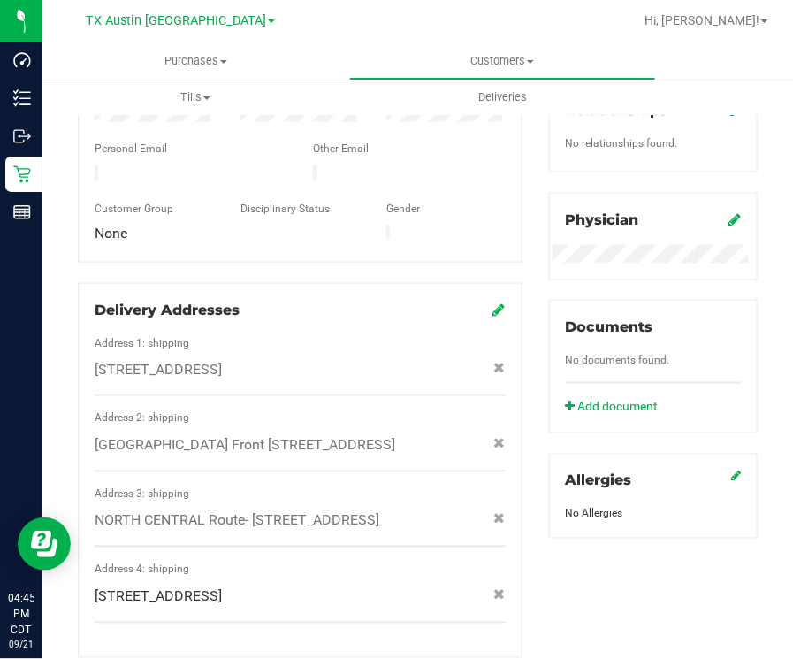
scroll to position [829, 0]
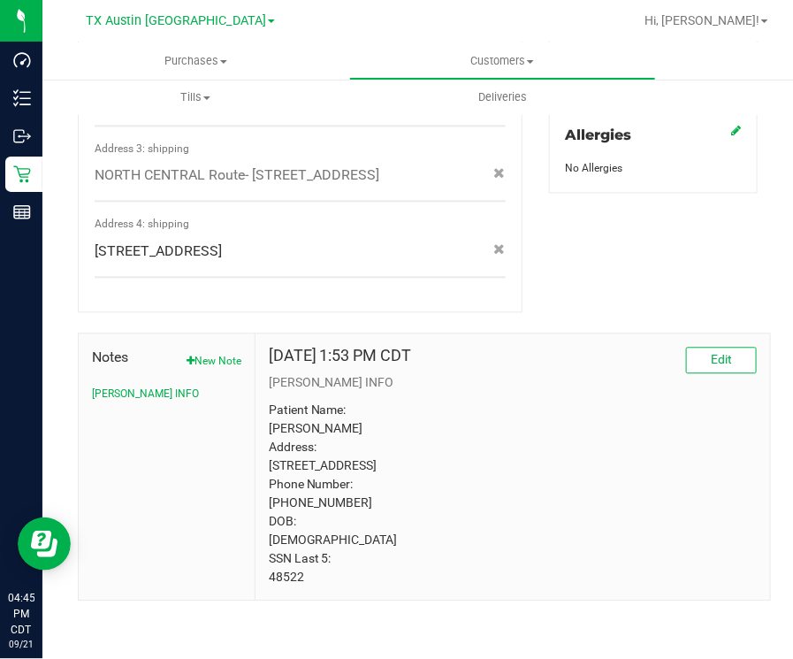
click at [293, 573] on p "Patient Name: Valerie Sheehy Address: 830 Longbranch Rd Midlothian, TX, 76065 P…" at bounding box center [513, 495] width 488 height 186
click at [292, 574] on p "Patient Name: Valerie Sheehy Address: 830 Longbranch Rd Midlothian, TX, 76065 P…" at bounding box center [513, 495] width 488 height 186
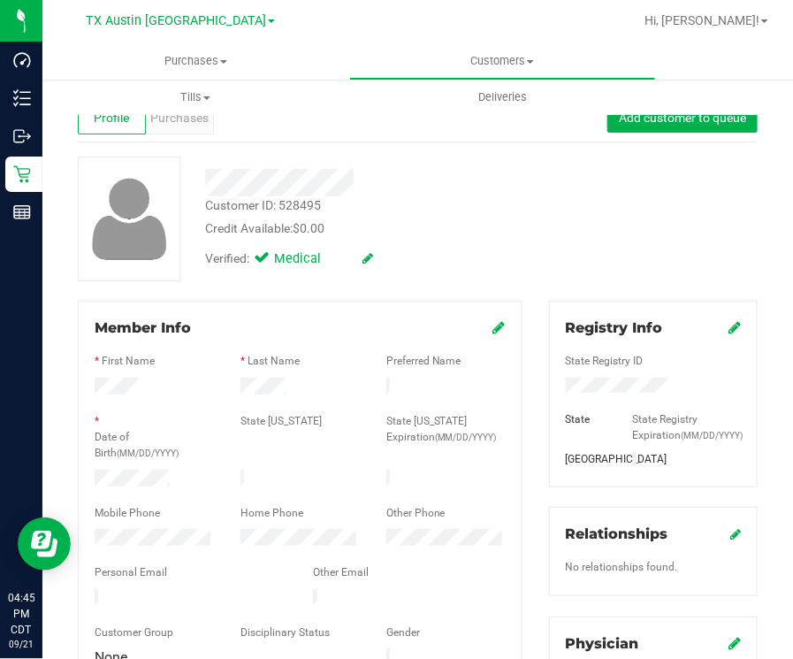
scroll to position [0, 0]
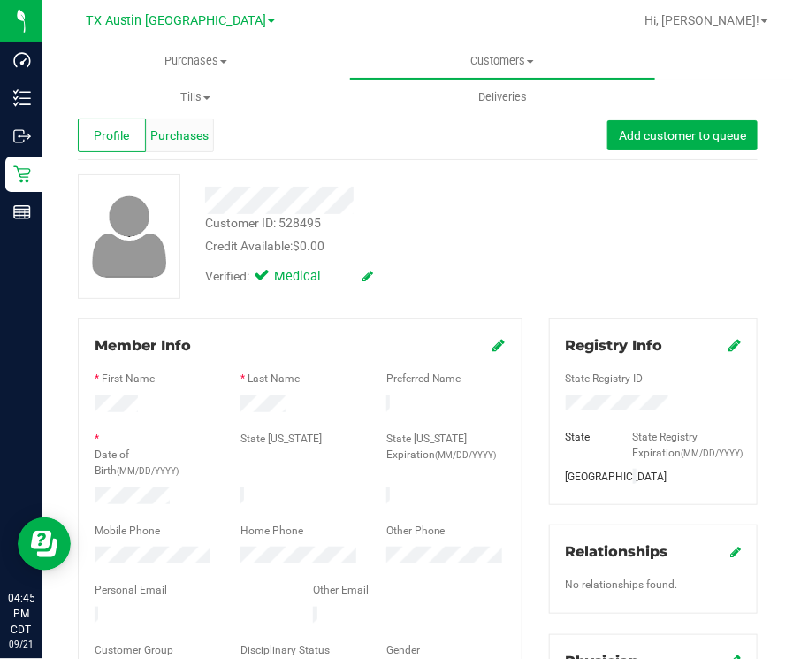
click at [185, 143] on span "Purchases" at bounding box center [179, 135] width 58 height 19
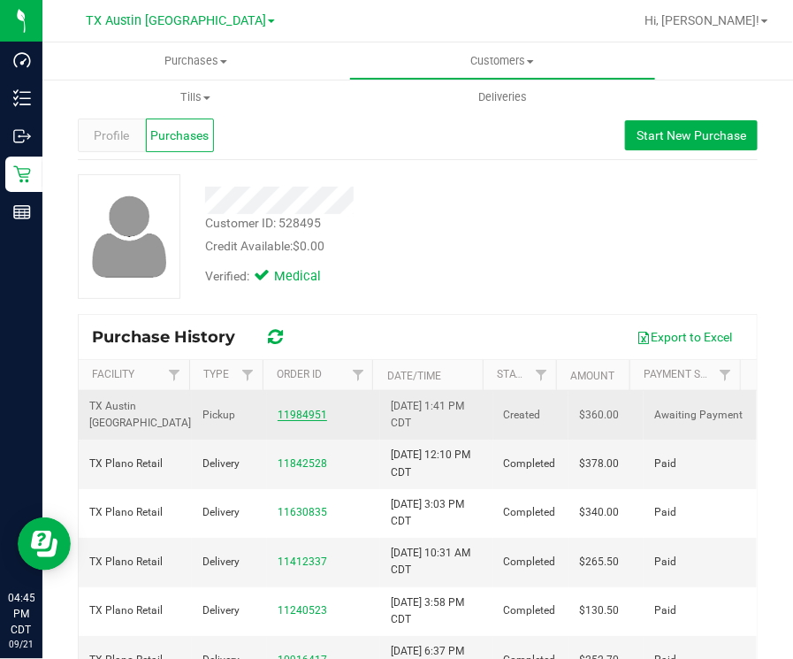
click at [296, 409] on link "11984951" at bounding box center [303, 415] width 50 height 12
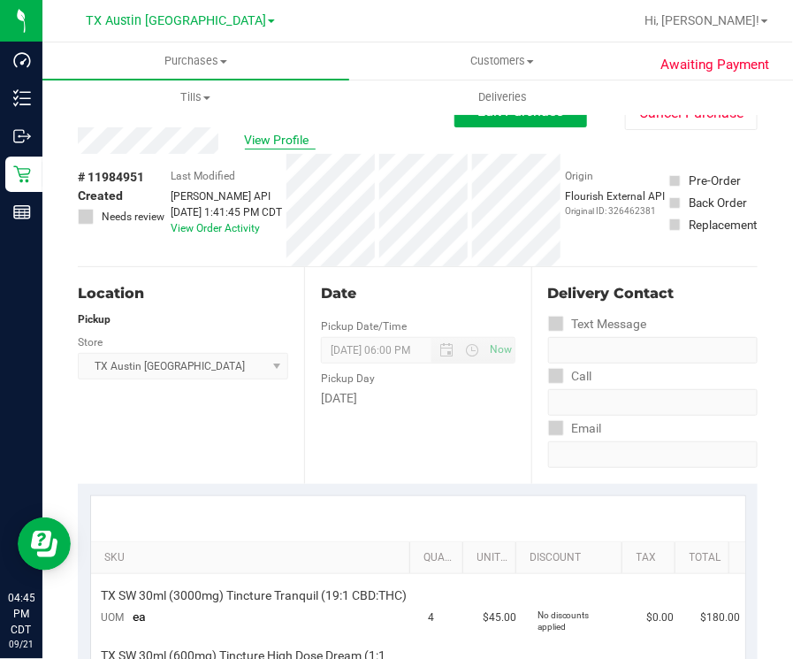
click at [256, 142] on span "View Profile" at bounding box center [280, 140] width 71 height 19
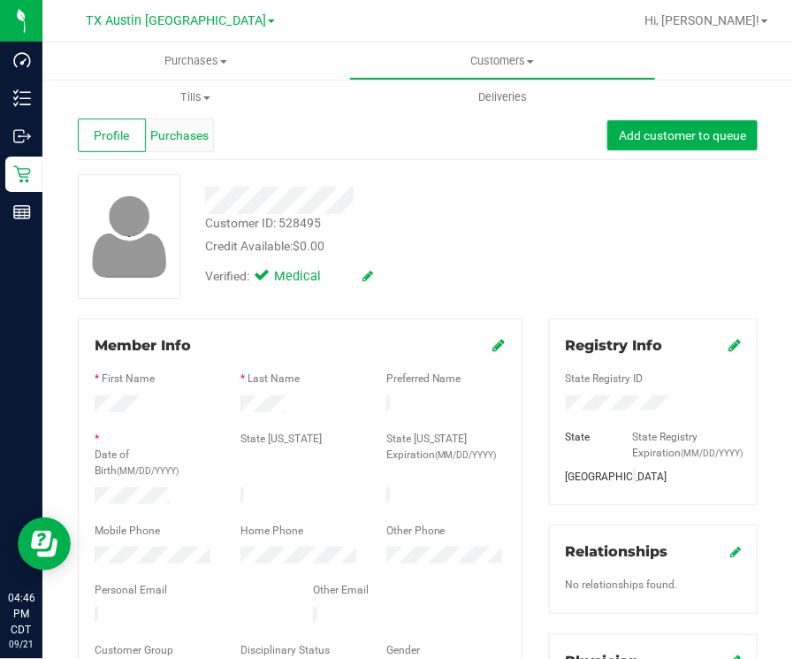
click at [172, 134] on span "Purchases" at bounding box center [179, 135] width 58 height 19
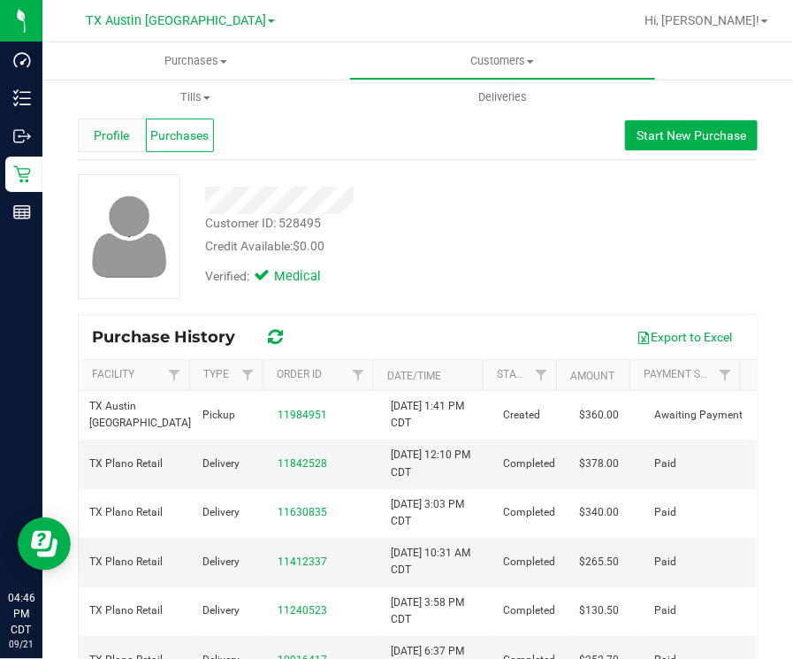
click at [91, 126] on div "Profile" at bounding box center [112, 136] width 68 height 34
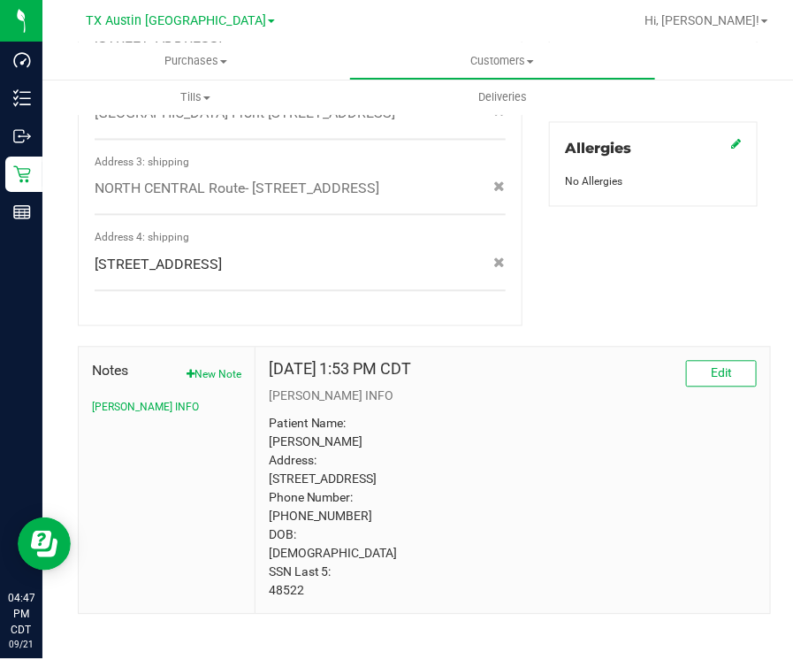
scroll to position [773, 0]
drag, startPoint x: 376, startPoint y: 285, endPoint x: 333, endPoint y: 286, distance: 42.5
click at [333, 276] on div "830 Longbranch Rd , Midlothian , TX 76065" at bounding box center [300, 265] width 438 height 21
drag, startPoint x: 333, startPoint y: 286, endPoint x: 430, endPoint y: 349, distance: 115.5
click at [430, 327] on div "Delivery Addresses Address 1: shipping 4720 SH 121 N , Plano , TX 75024 Address…" at bounding box center [300, 139] width 445 height 376
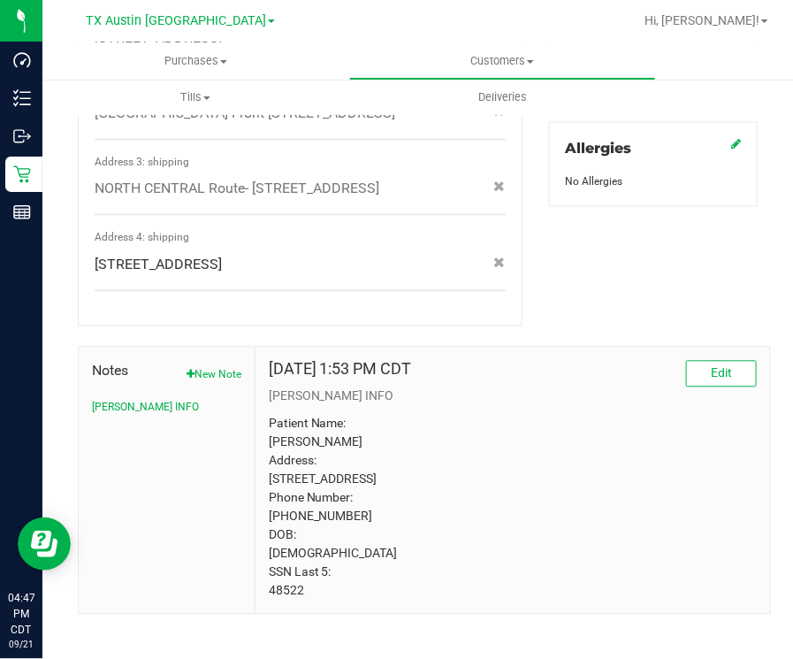
drag, startPoint x: 369, startPoint y: 287, endPoint x: 337, endPoint y: 287, distance: 31.8
click at [337, 276] on div "830 Longbranch Rd , Midlothian , TX 76065" at bounding box center [300, 265] width 438 height 21
drag, startPoint x: 337, startPoint y: 287, endPoint x: 403, endPoint y: 360, distance: 98.9
click at [412, 379] on h4 "Jun 15, 2022 1:53 PM CDT" at bounding box center [340, 370] width 143 height 18
drag, startPoint x: 323, startPoint y: 288, endPoint x: 362, endPoint y: 306, distance: 42.7
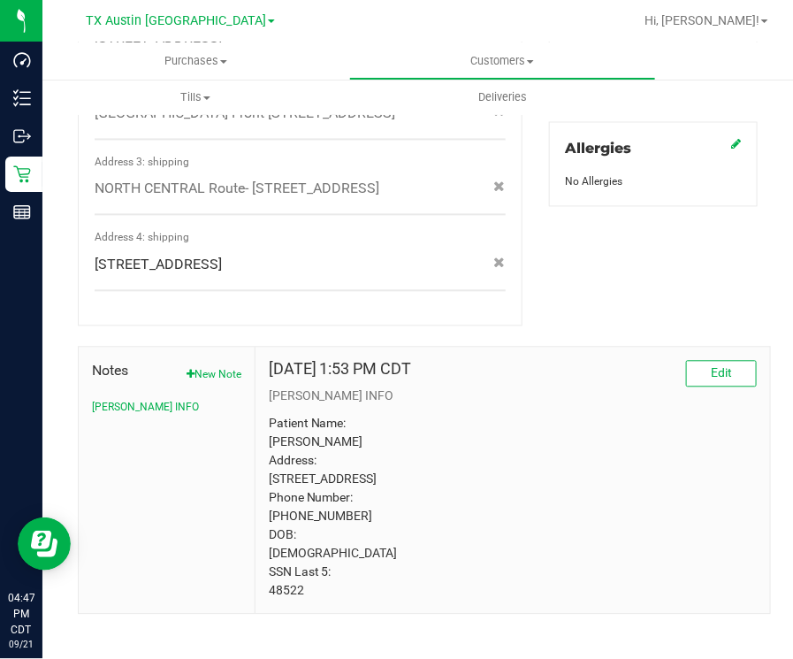
click at [362, 292] on div "Address 4: shipping 830 Longbranch Rd , Midlothian , TX 76065" at bounding box center [300, 261] width 411 height 62
click at [296, 559] on p "Patient Name: Valerie Sheehy Address: 830 Longbranch Rd Midlothian, TX, 76065 P…" at bounding box center [513, 508] width 488 height 186
drag, startPoint x: 266, startPoint y: 522, endPoint x: 278, endPoint y: 521, distance: 11.5
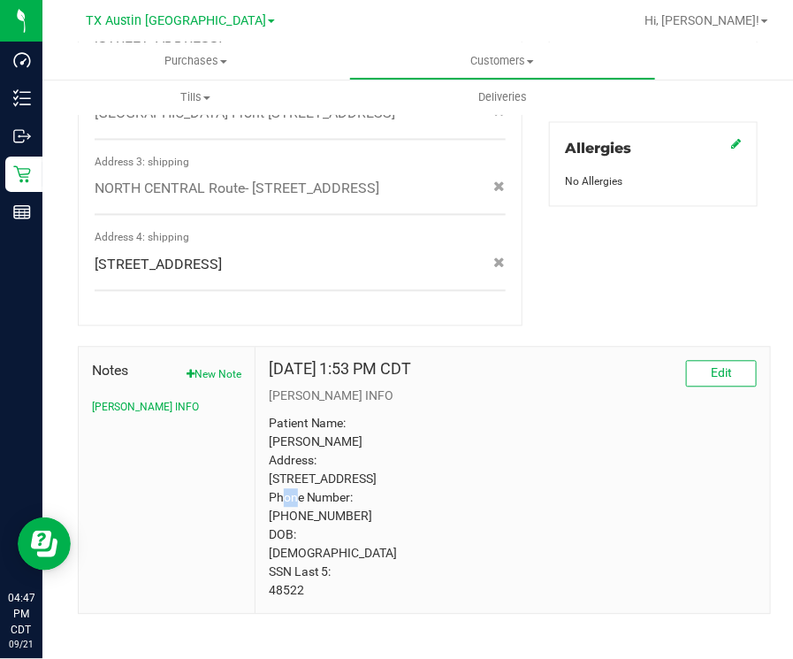
click at [278, 521] on p "Patient Name: Valerie Sheehy Address: 830 Longbranch Rd Midlothian, TX, 76065 P…" at bounding box center [513, 508] width 488 height 186
drag, startPoint x: 278, startPoint y: 521, endPoint x: 297, endPoint y: 524, distance: 19.6
click at [297, 524] on p "Patient Name: Valerie Sheehy Address: 830 Longbranch Rd Midlothian, TX, 76065 P…" at bounding box center [513, 508] width 488 height 186
click at [294, 524] on p "Patient Name: Valerie Sheehy Address: 830 Longbranch Rd Midlothian, TX, 76065 P…" at bounding box center [513, 508] width 488 height 186
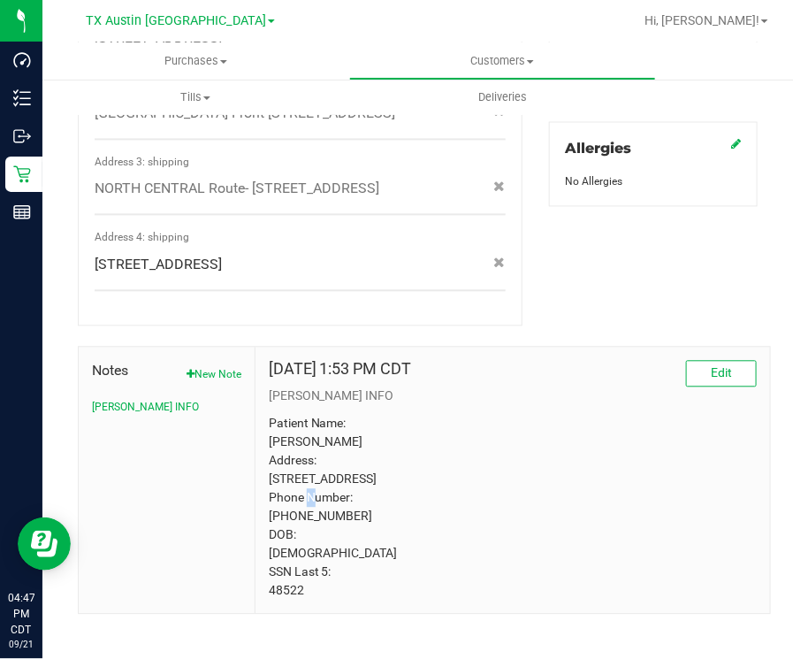
click at [288, 524] on p "Patient Name: Valerie Sheehy Address: 830 Longbranch Rd Midlothian, TX, 76065 P…" at bounding box center [513, 508] width 488 height 186
click at [524, 546] on p "Patient Name: Valerie Sheehy Address: 830 Longbranch Rd Midlothian, TX, 76065 P…" at bounding box center [513, 508] width 488 height 186
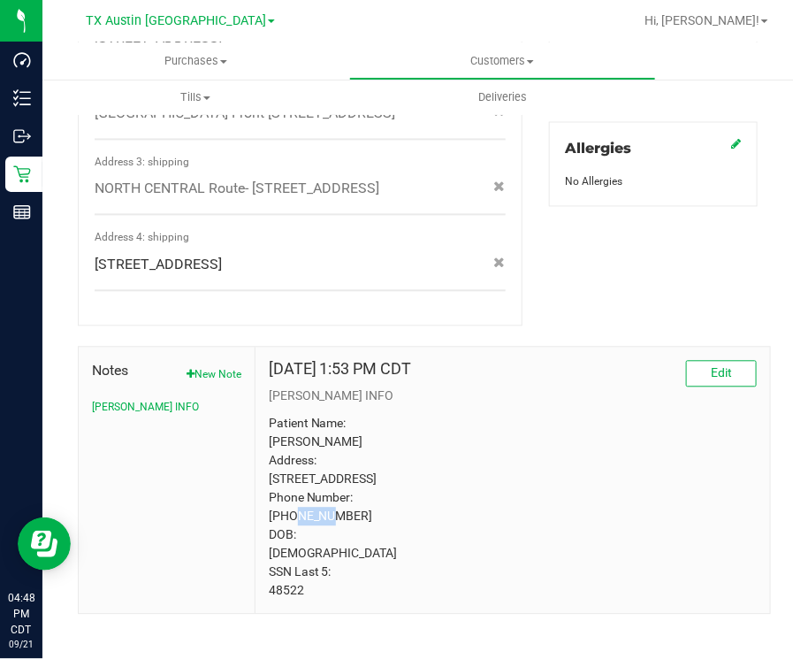
drag, startPoint x: 348, startPoint y: 519, endPoint x: 413, endPoint y: 520, distance: 65.5
click at [413, 520] on p "Patient Name: Valerie Sheehy Address: 830 Longbranch Rd Midlothian, TX, 76065 P…" at bounding box center [513, 508] width 488 height 186
drag, startPoint x: 327, startPoint y: 501, endPoint x: 264, endPoint y: 503, distance: 62.8
click at [269, 503] on p "Patient Name: Valerie Sheehy Address: 830 Longbranch Rd Midlothian, TX, 76065 P…" at bounding box center [513, 508] width 488 height 186
click at [287, 525] on p "Patient Name: Valerie Sheehy Address: 830 Longbranch Rd Midlothian, TX, 76065 P…" at bounding box center [513, 508] width 488 height 186
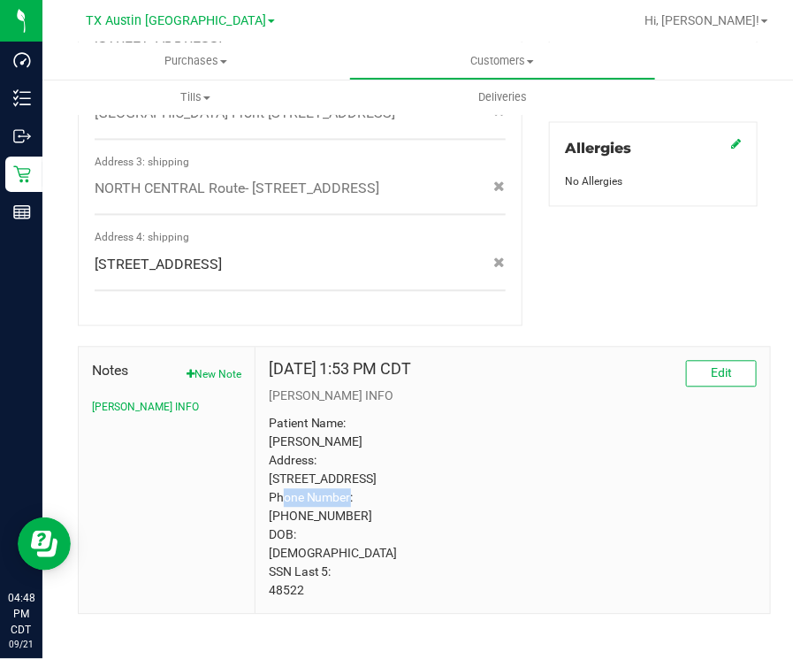
click at [287, 525] on p "Patient Name: Valerie Sheehy Address: 830 Longbranch Rd Midlothian, TX, 76065 P…" at bounding box center [513, 508] width 488 height 186
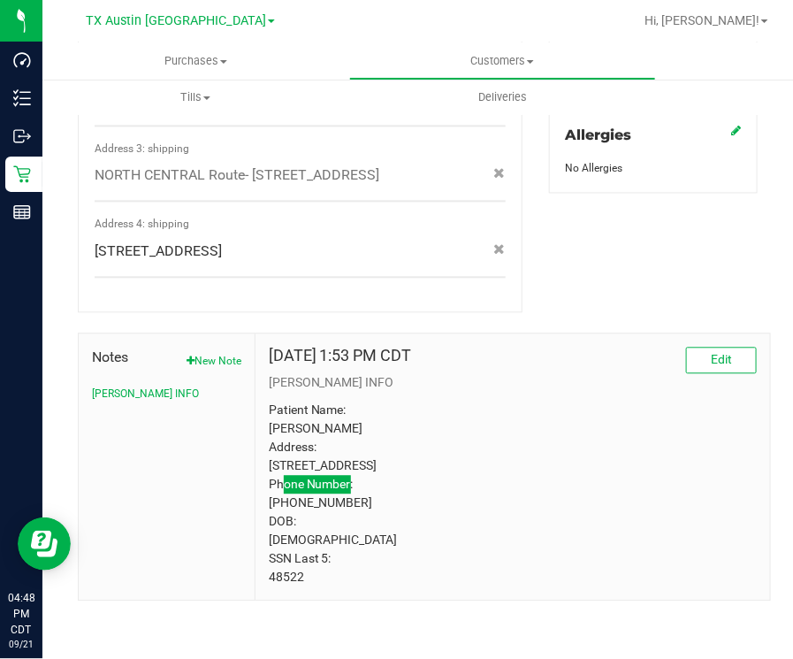
scroll to position [829, 0]
drag, startPoint x: 208, startPoint y: 344, endPoint x: 217, endPoint y: 340, distance: 9.9
click at [208, 354] on button "New Note" at bounding box center [214, 362] width 55 height 16
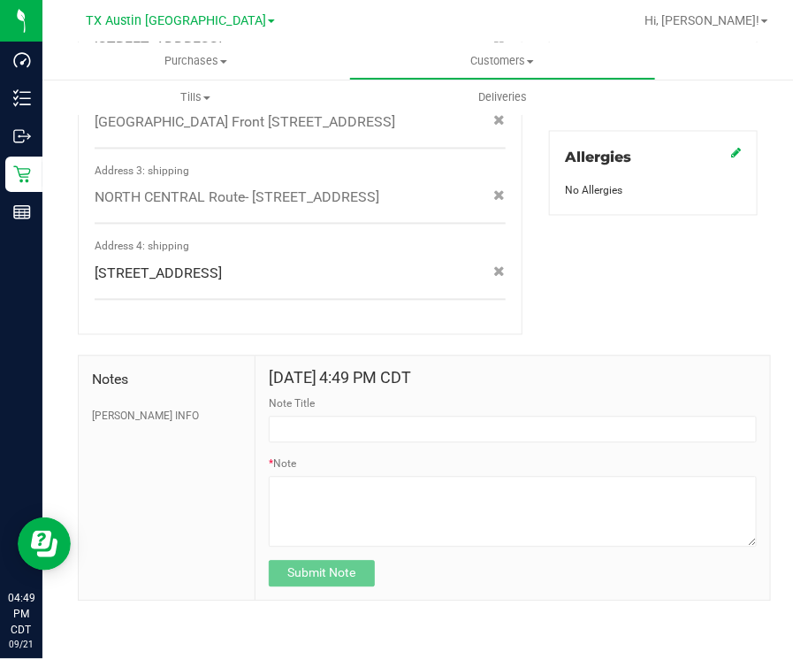
scroll to position [792, 0]
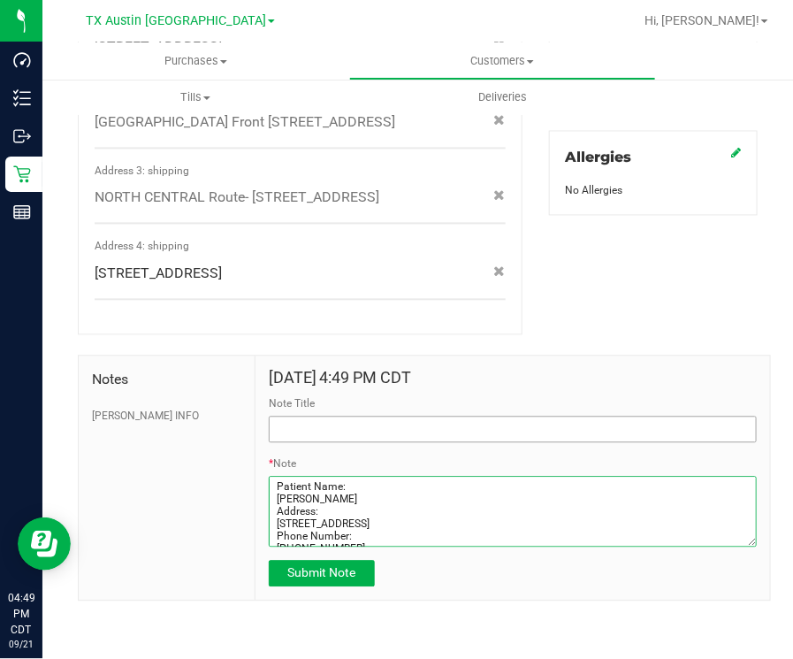
type textarea "Patient Name: Valerie Sheehy Address: 830 Longbranch Rd Midlothian, TX, 76065 P…"
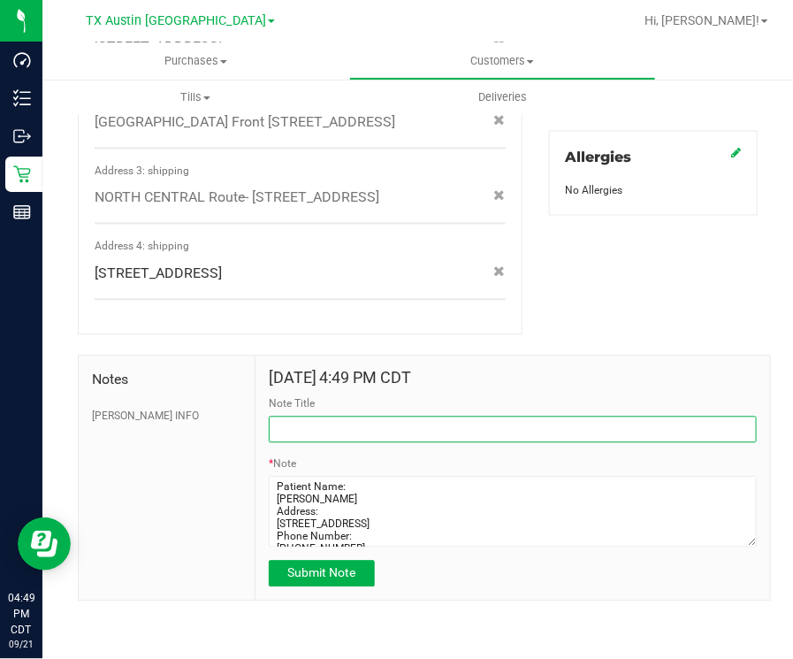
click at [457, 431] on input "Note Title" at bounding box center [513, 430] width 488 height 27
type input "CURT"
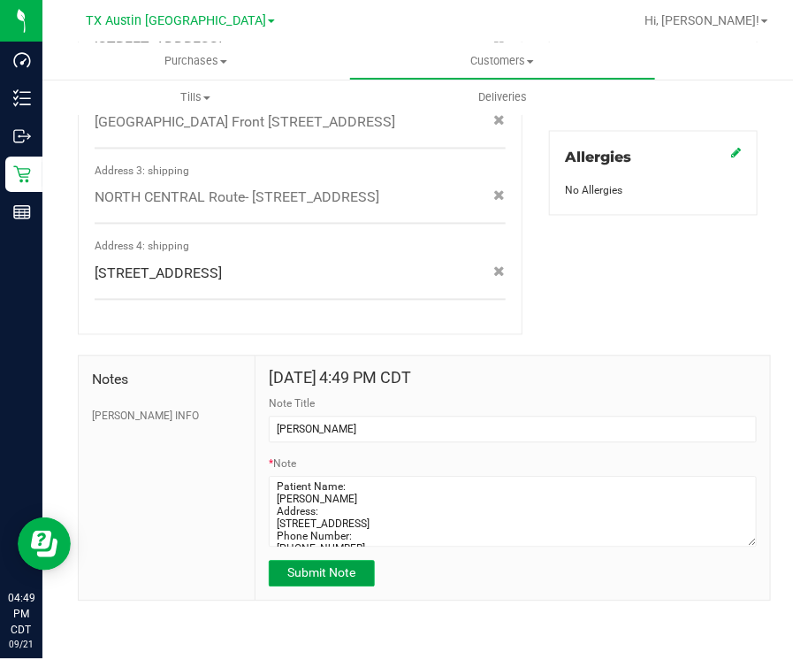
click at [310, 572] on span "Submit Note" at bounding box center [321, 573] width 68 height 14
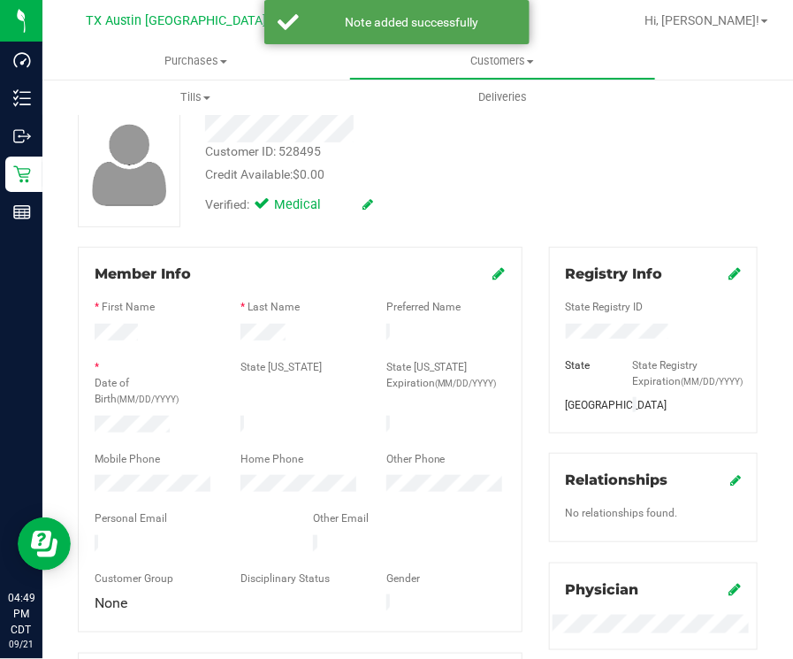
scroll to position [0, 0]
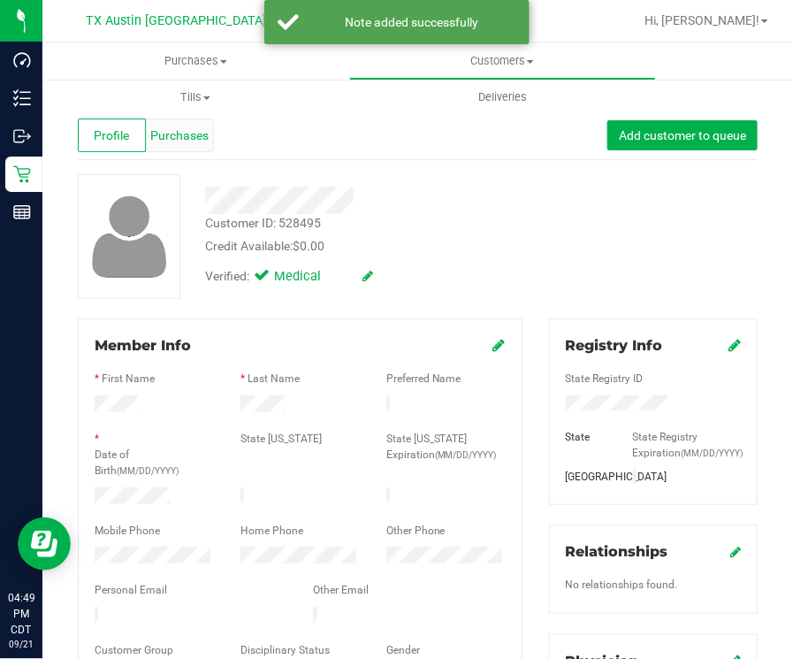
click at [153, 133] on span "Purchases" at bounding box center [179, 135] width 58 height 19
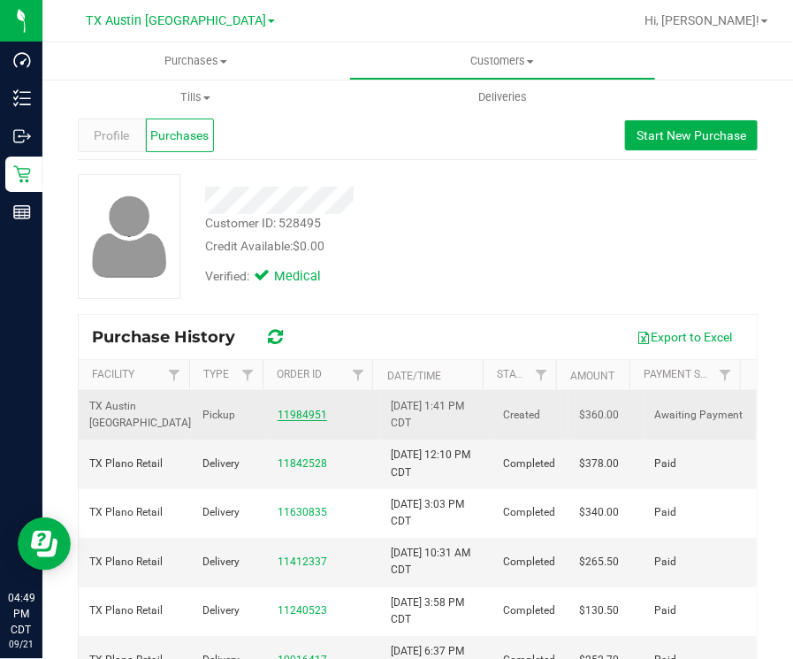
click at [294, 412] on link "11984951" at bounding box center [303, 415] width 50 height 12
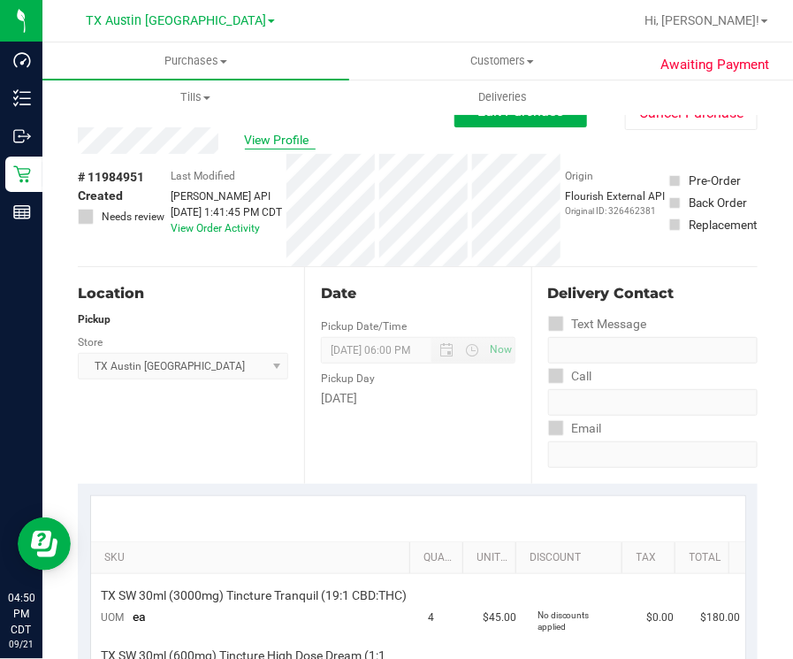
click at [283, 143] on span "View Profile" at bounding box center [280, 140] width 71 height 19
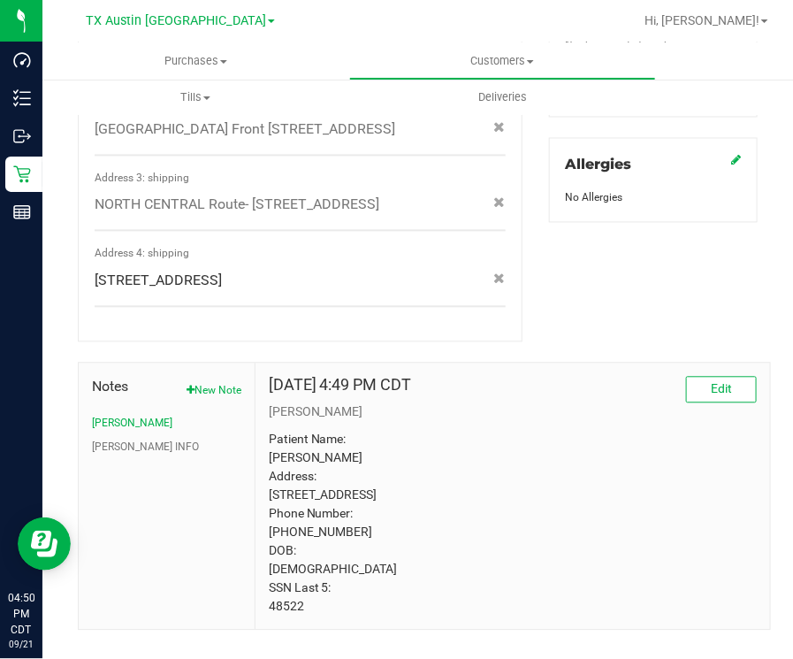
scroll to position [829, 0]
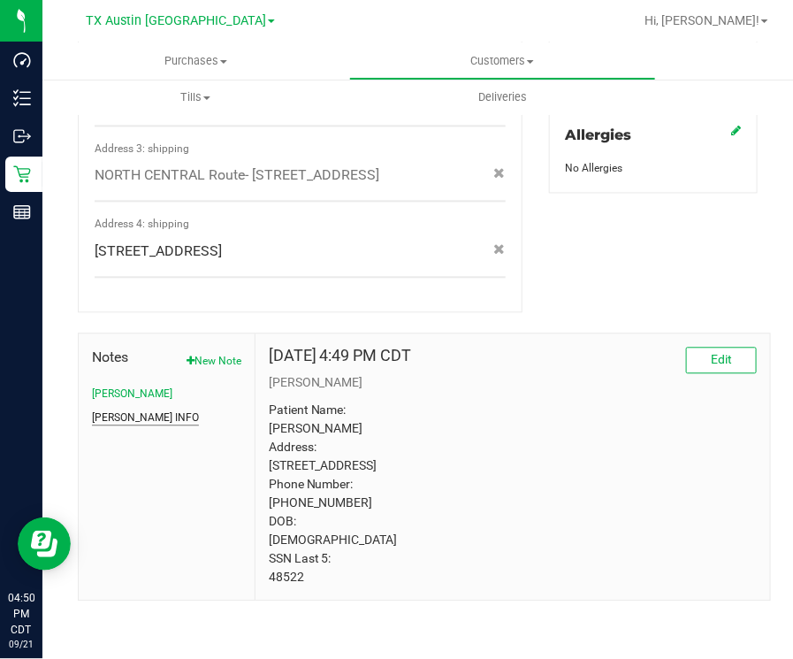
click at [102, 410] on button "CURT INFO" at bounding box center [145, 418] width 107 height 16
click at [107, 386] on button "CURT" at bounding box center [132, 394] width 80 height 16
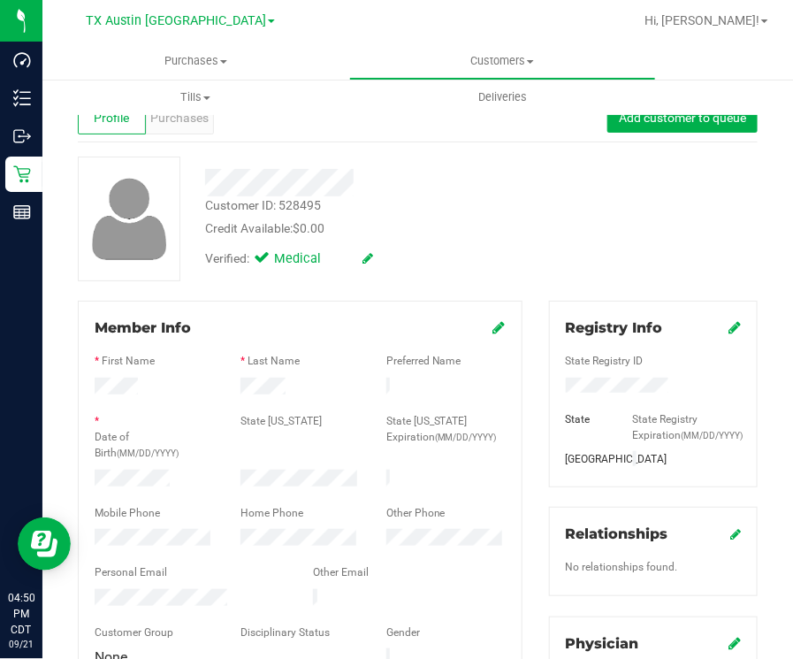
scroll to position [0, 0]
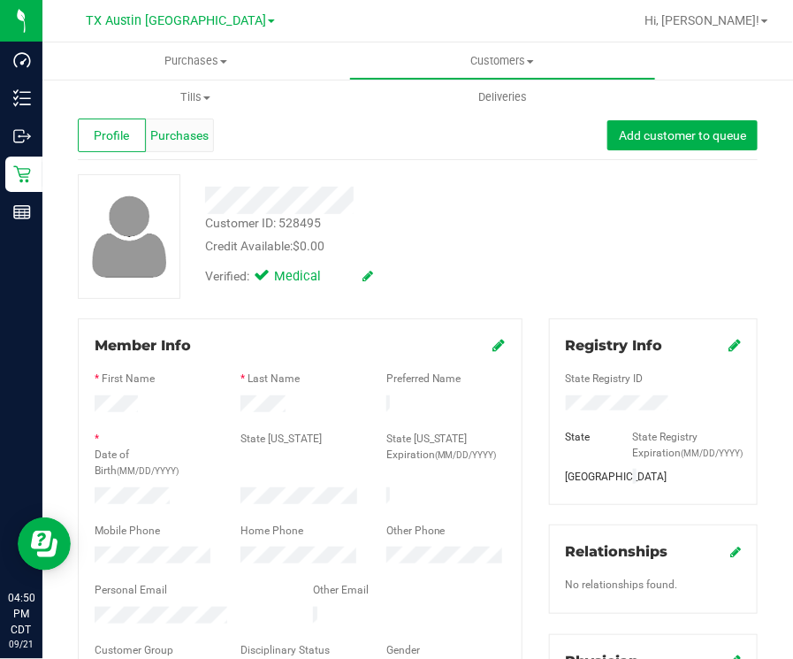
click at [184, 126] on span "Purchases" at bounding box center [179, 135] width 58 height 19
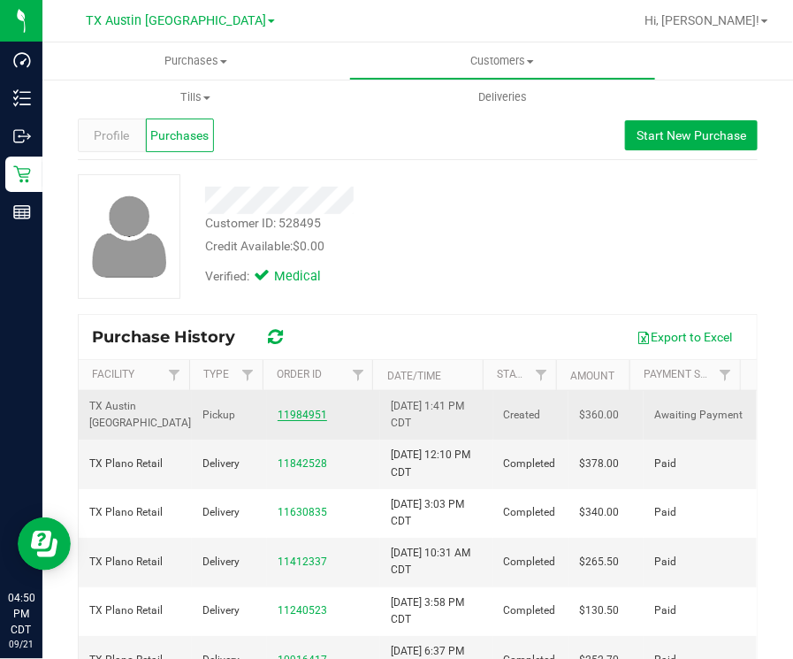
click at [303, 409] on link "11984951" at bounding box center [303, 415] width 50 height 12
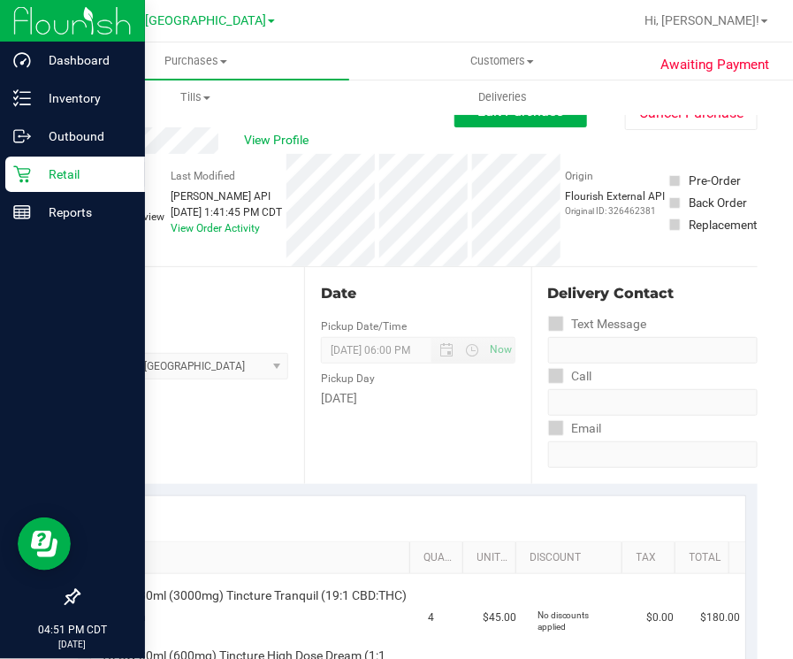
click at [112, 171] on p "Retail" at bounding box center [84, 174] width 106 height 21
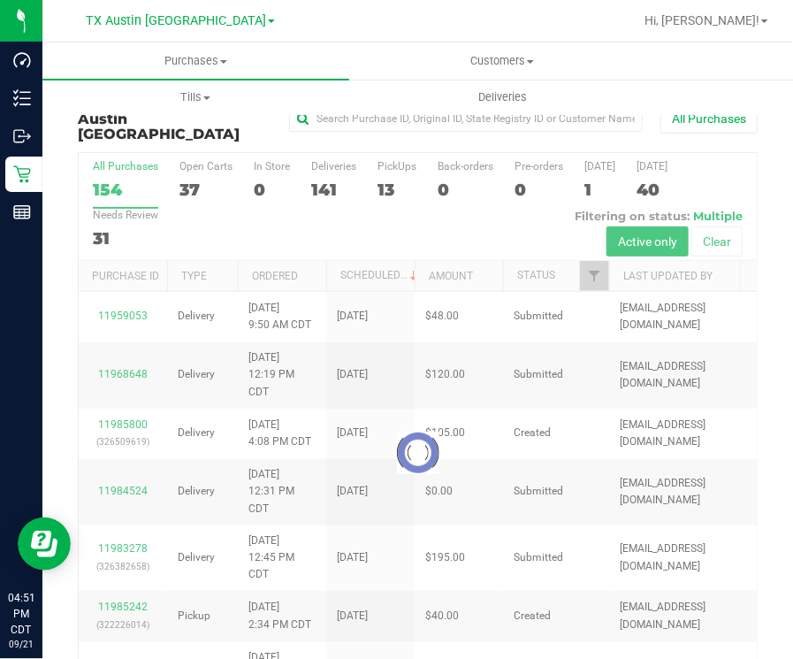
click at [394, 180] on div at bounding box center [418, 453] width 678 height 600
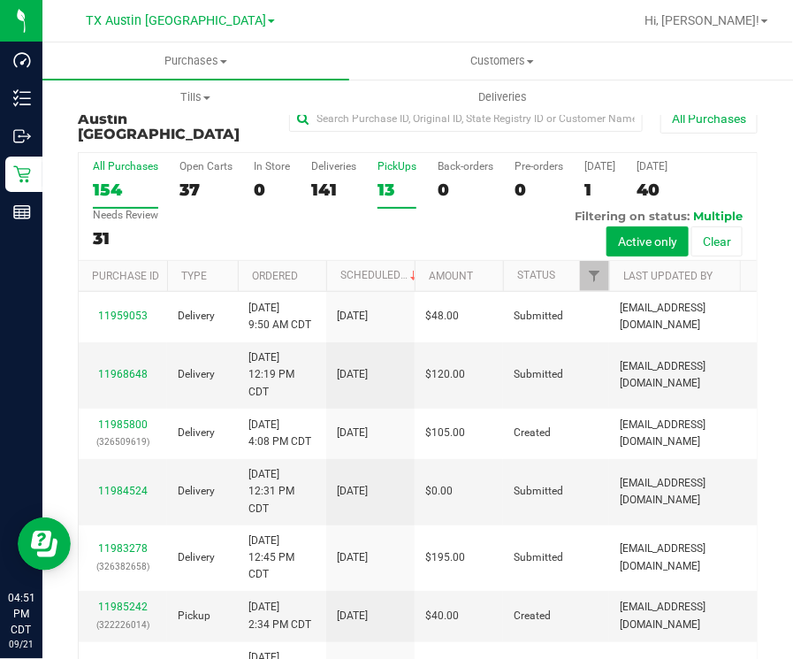
click at [380, 180] on div "13" at bounding box center [397, 190] width 39 height 20
click at [0, 0] on input "PickUps 13" at bounding box center [0, 0] width 0 height 0
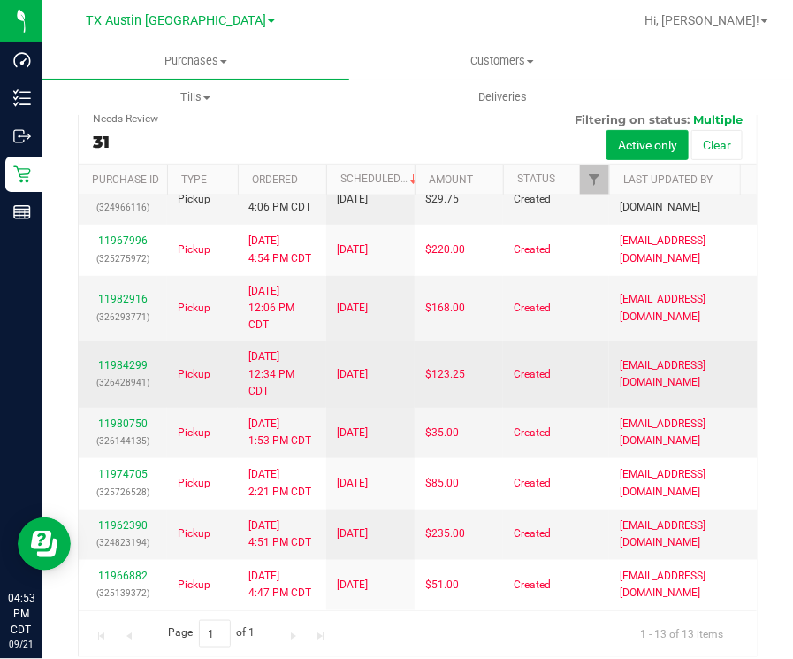
scroll to position [553, 0]
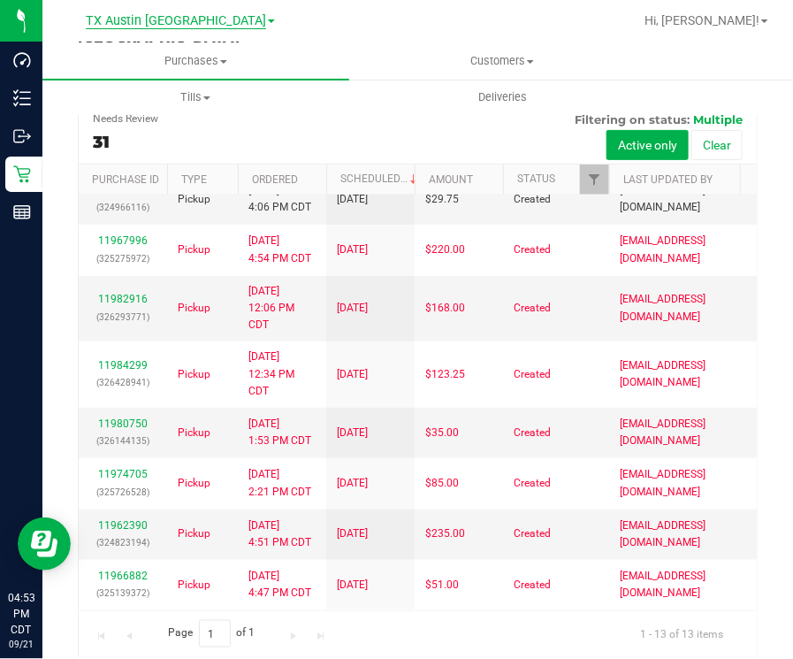
click at [172, 21] on span "TX Austin DC" at bounding box center [176, 21] width 180 height 16
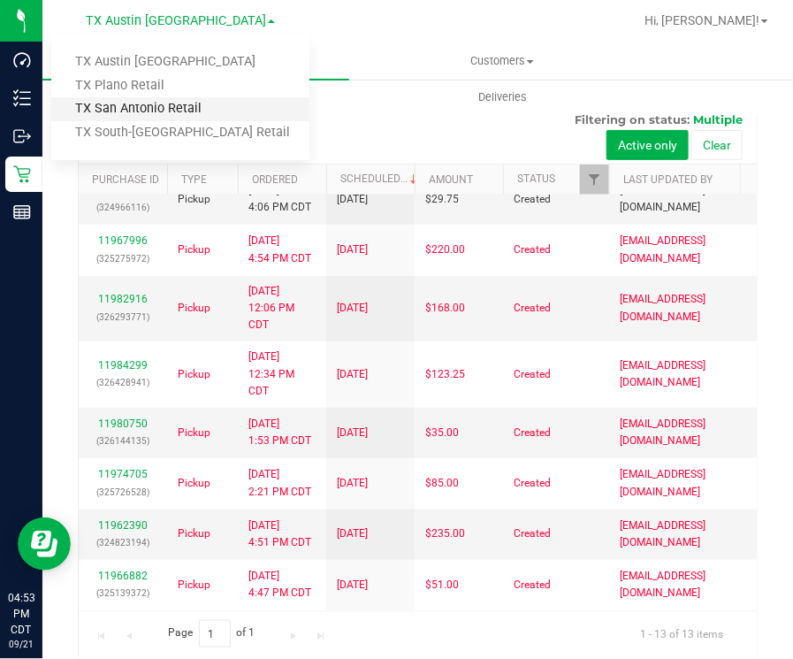
click at [184, 103] on link "TX San Antonio Retail" at bounding box center [180, 109] width 258 height 24
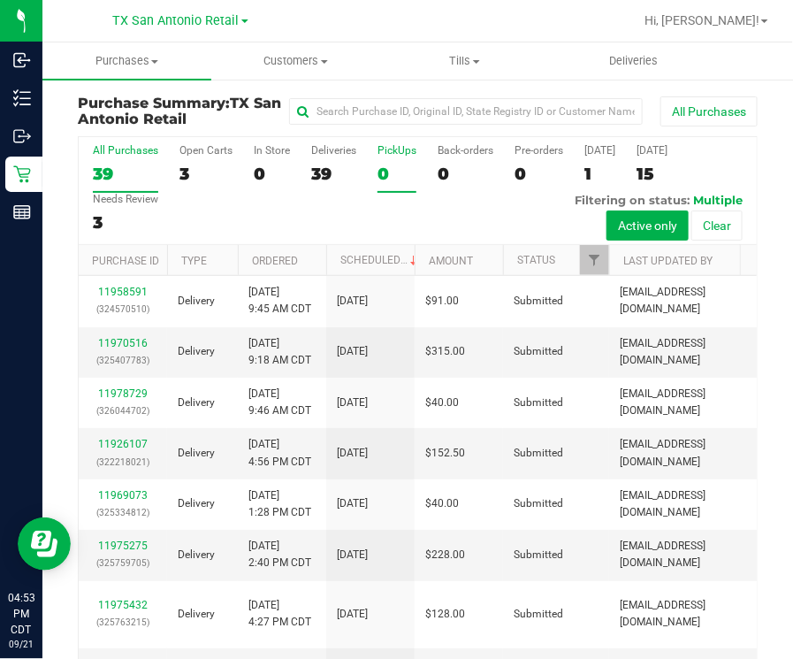
click at [387, 185] on label "PickUps 0" at bounding box center [397, 168] width 39 height 49
click at [0, 0] on input "PickUps 0" at bounding box center [0, 0] width 0 height 0
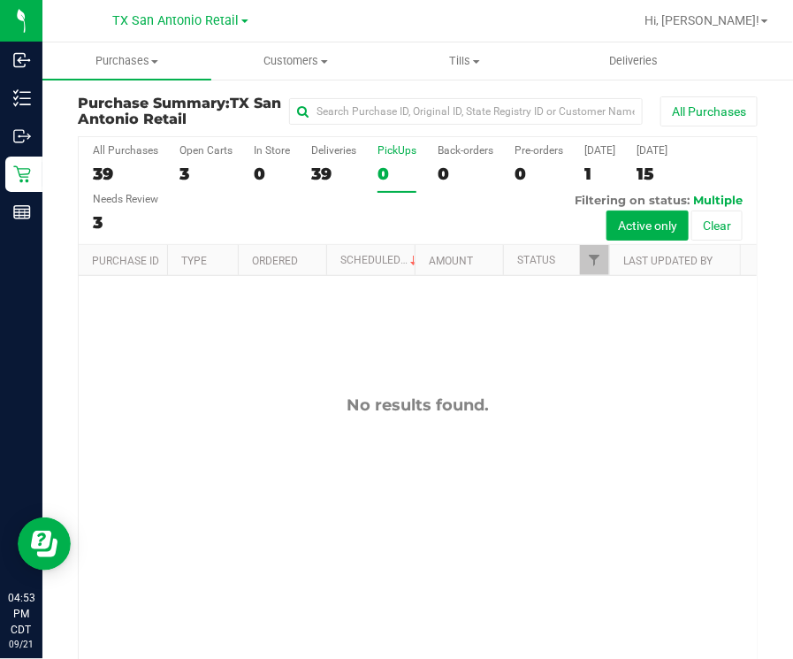
click at [353, 213] on div "All Purchases 39 Open Carts 3 In Store 0 Deliveries 39 PickUps 0 Back-orders 0 …" at bounding box center [418, 191] width 678 height 108
